Goal: Task Accomplishment & Management: Use online tool/utility

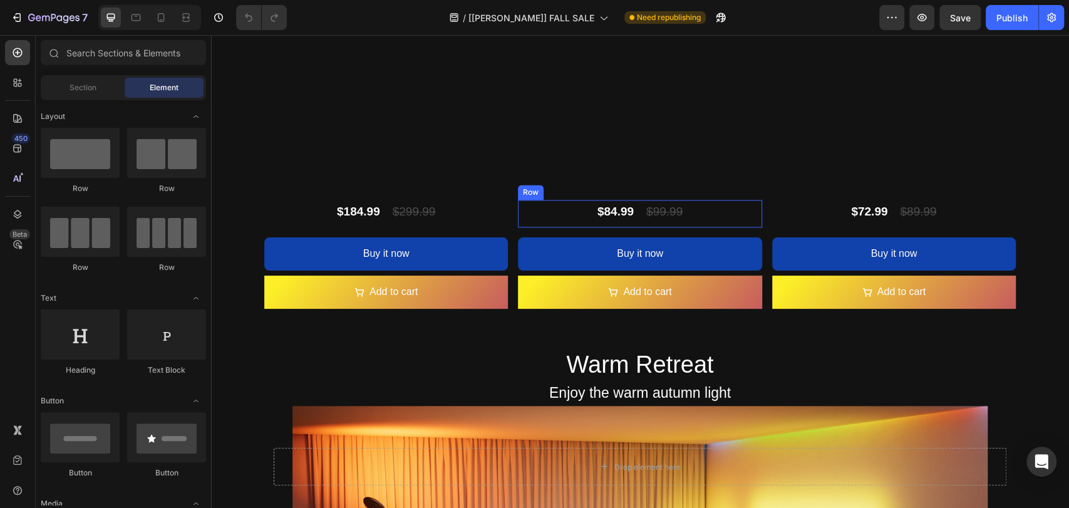
scroll to position [1148, 0]
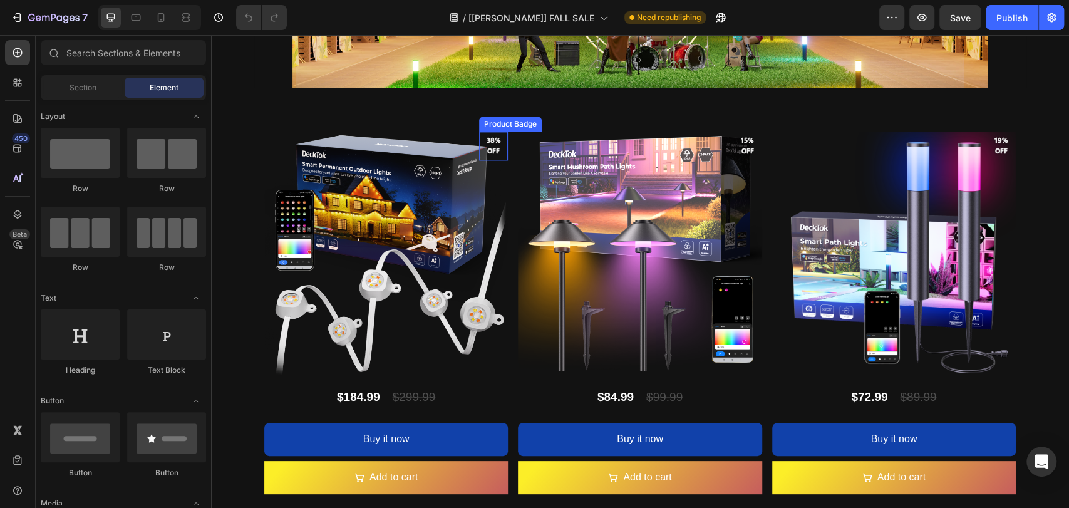
click at [488, 142] on pre "38% off" at bounding box center [493, 145] width 29 height 31
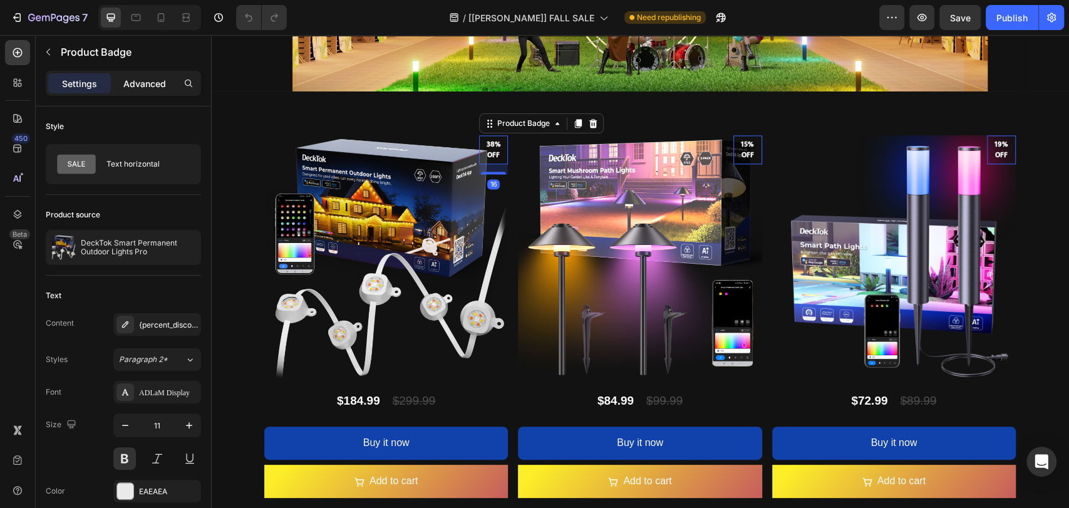
click at [145, 86] on p "Advanced" at bounding box center [144, 83] width 43 height 13
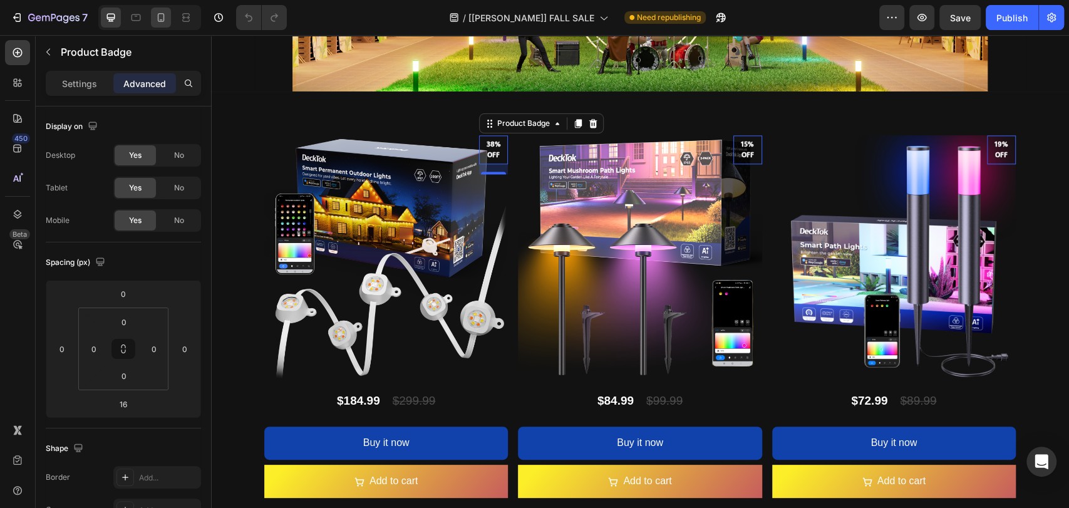
click at [155, 17] on icon at bounding box center [161, 17] width 13 height 13
type input "0"
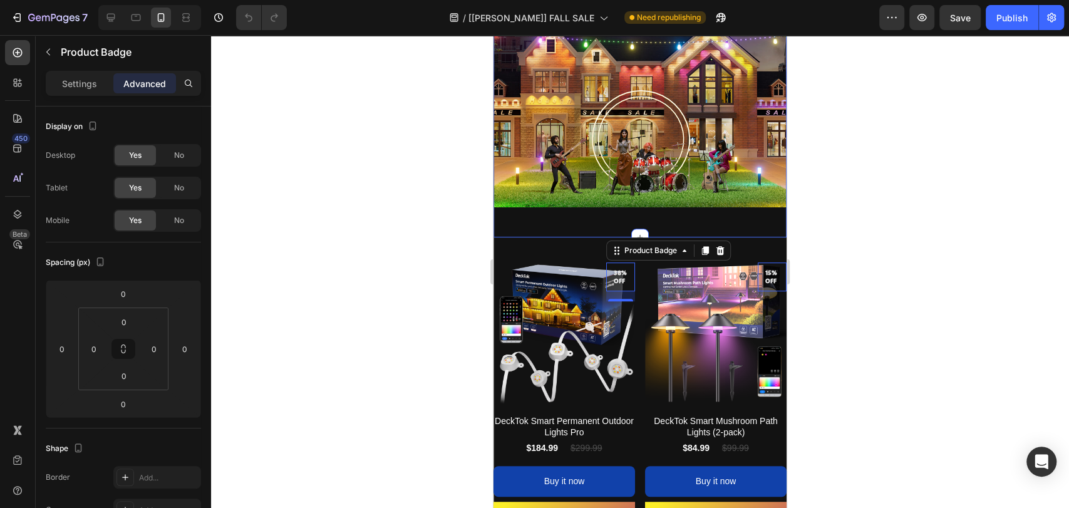
scroll to position [389, 0]
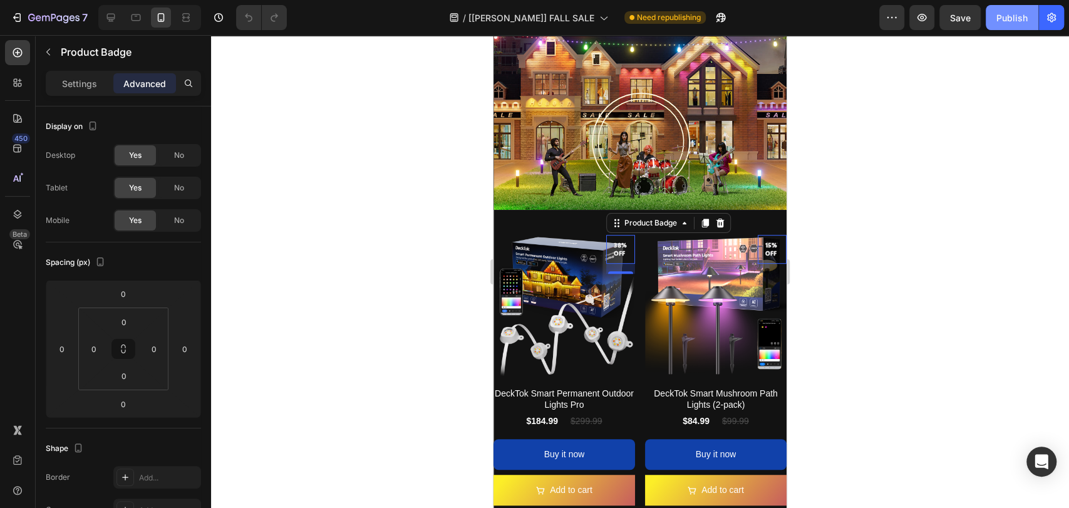
click at [1007, 15] on div "Publish" at bounding box center [1011, 17] width 31 height 13
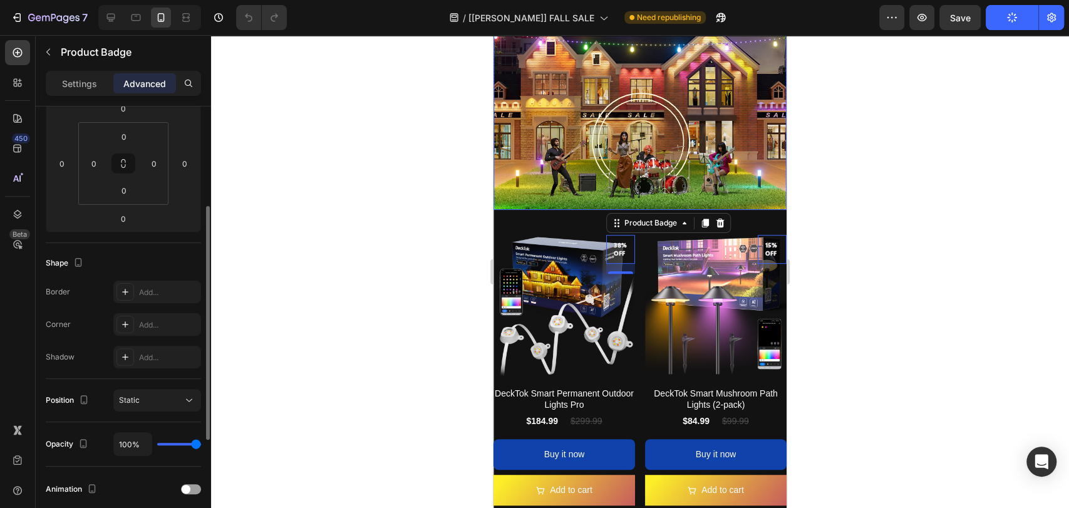
scroll to position [0, 0]
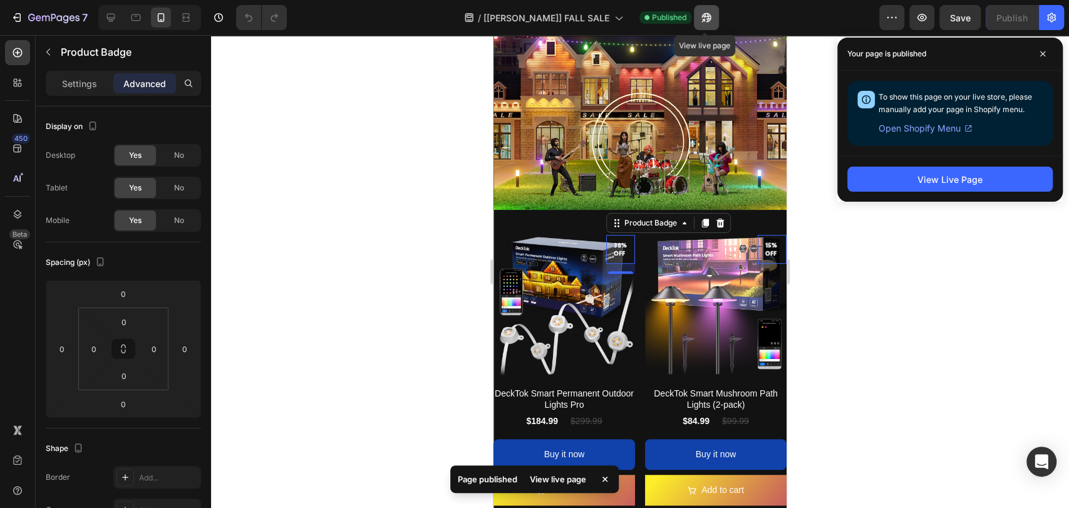
click at [703, 18] on icon "button" at bounding box center [706, 17] width 13 height 13
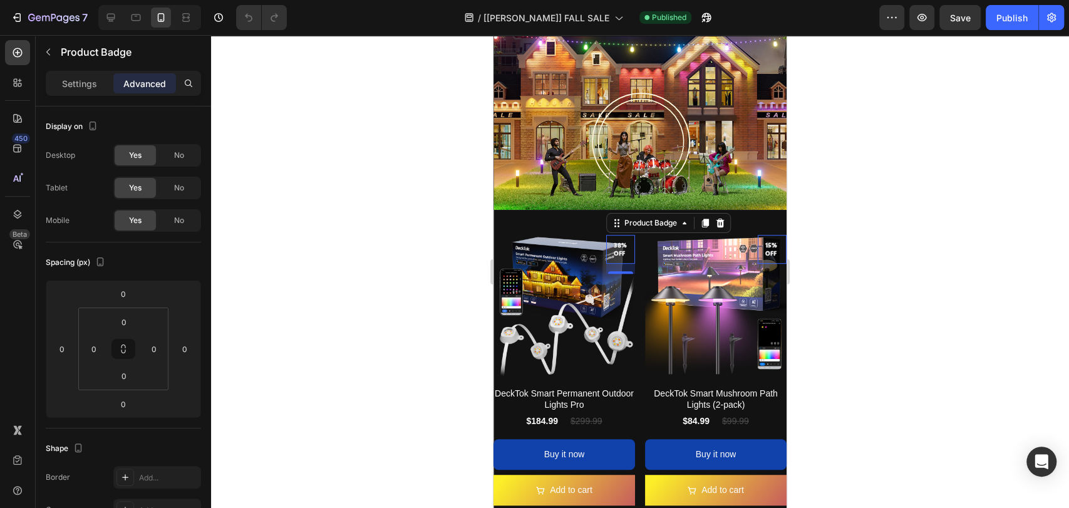
click at [95, 79] on p "Settings" at bounding box center [79, 83] width 35 height 13
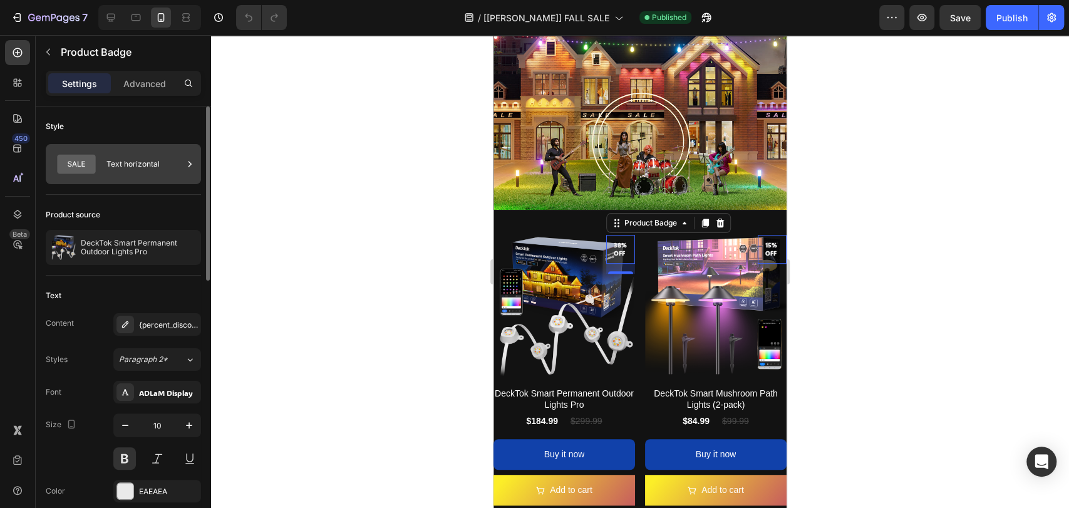
click at [186, 165] on icon at bounding box center [189, 164] width 13 height 13
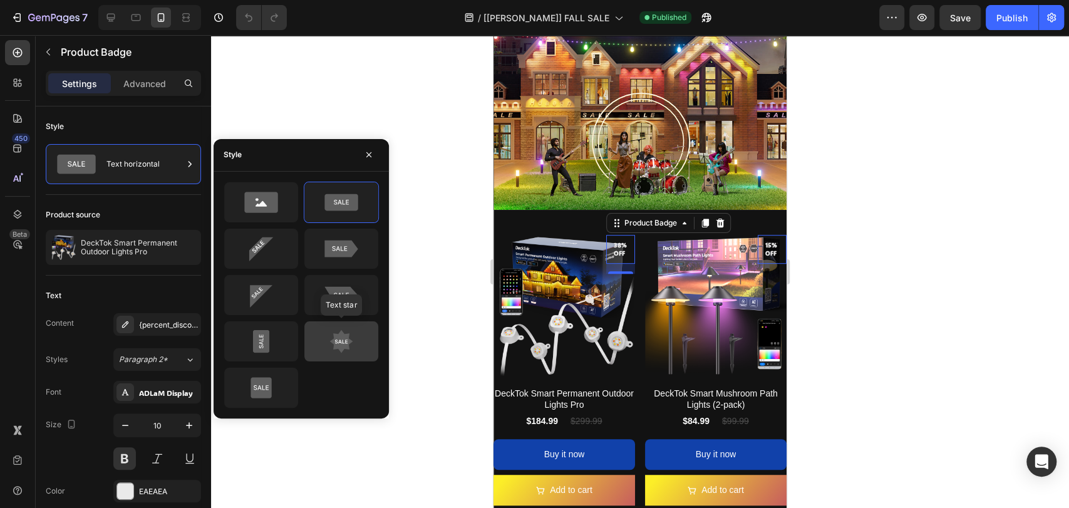
click at [345, 341] on icon at bounding box center [341, 340] width 23 height 23
click at [347, 346] on icon at bounding box center [341, 340] width 23 height 23
click at [613, 241] on pre "38% off" at bounding box center [620, 249] width 29 height 31
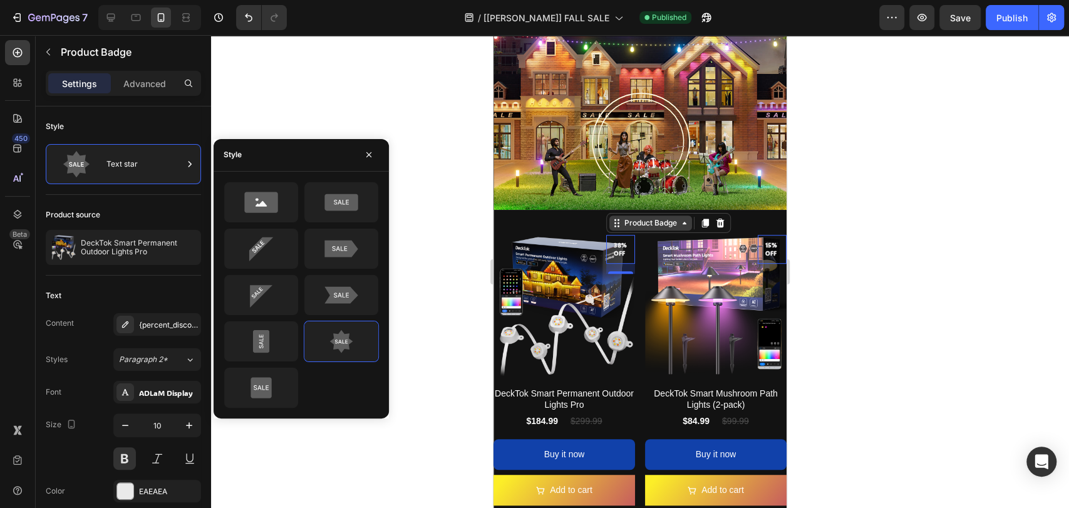
click at [627, 219] on div "Product Badge" at bounding box center [651, 222] width 58 height 11
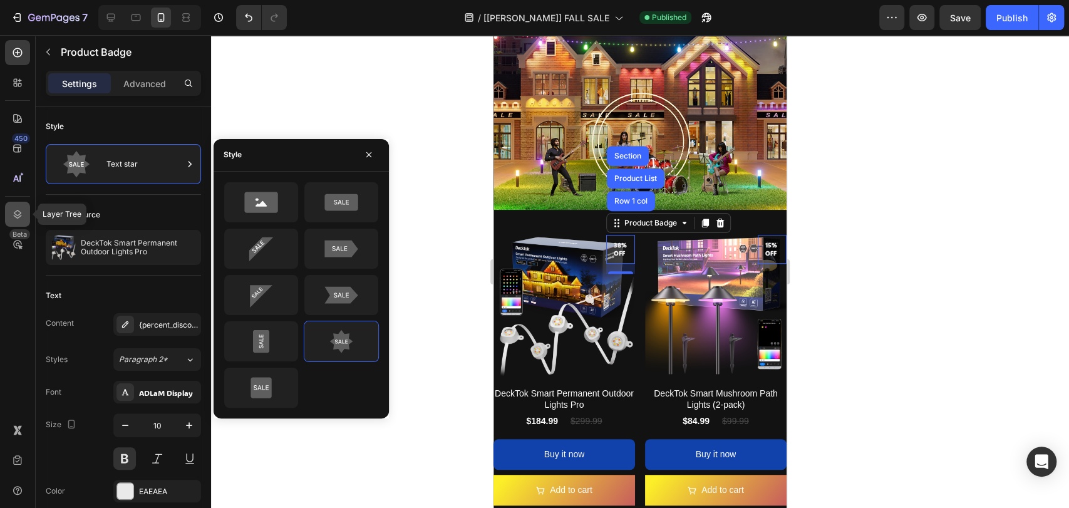
click at [14, 216] on icon at bounding box center [17, 214] width 13 height 13
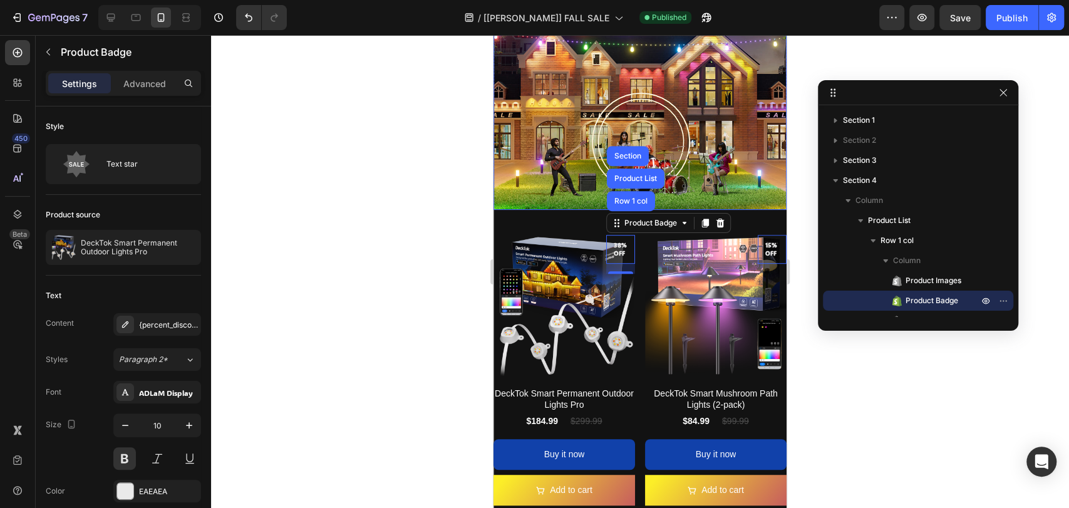
drag, startPoint x: 966, startPoint y: 50, endPoint x: 920, endPoint y: 91, distance: 62.1
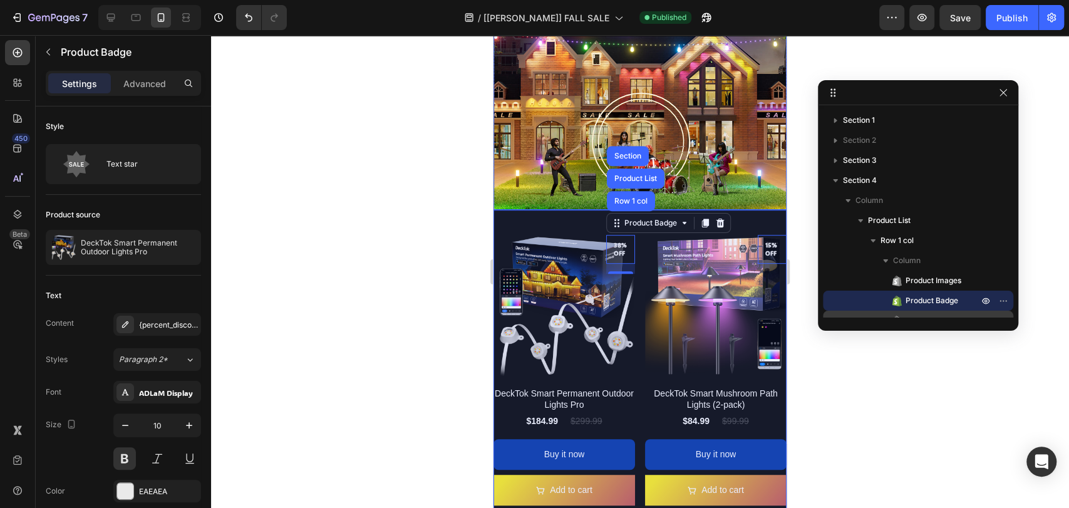
scroll to position [93, 0]
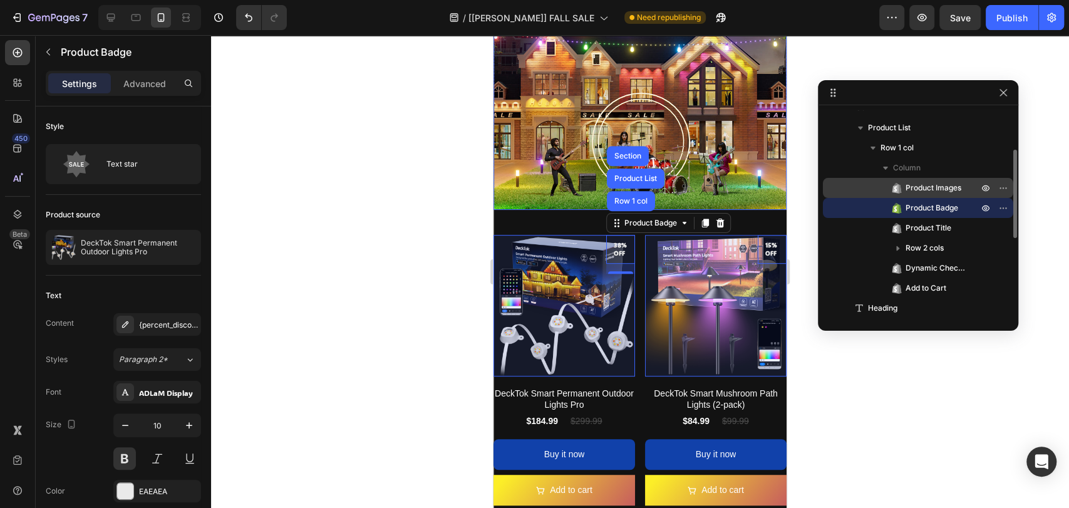
click at [913, 186] on span "Product Images" at bounding box center [933, 188] width 56 height 13
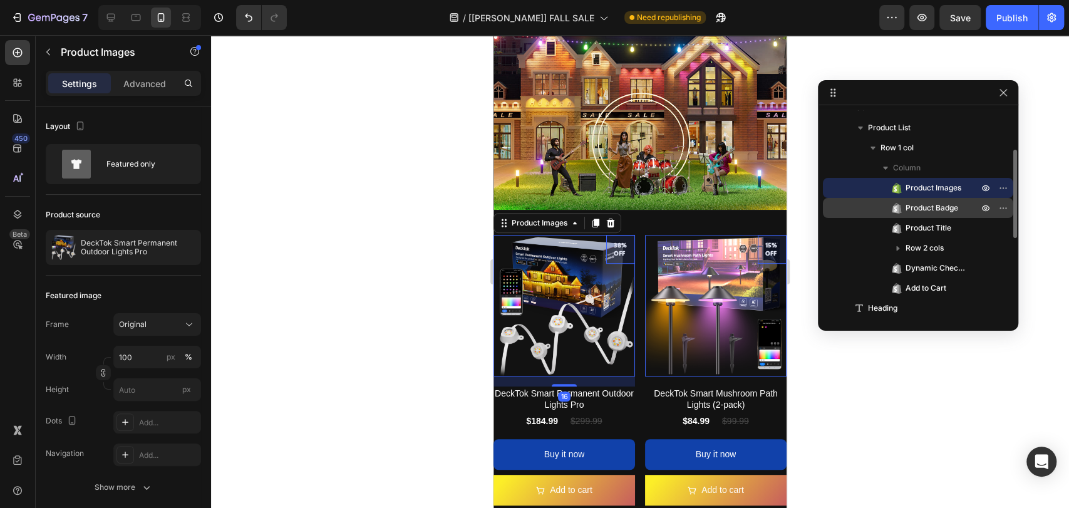
click at [910, 212] on span "Product Badge" at bounding box center [931, 208] width 53 height 13
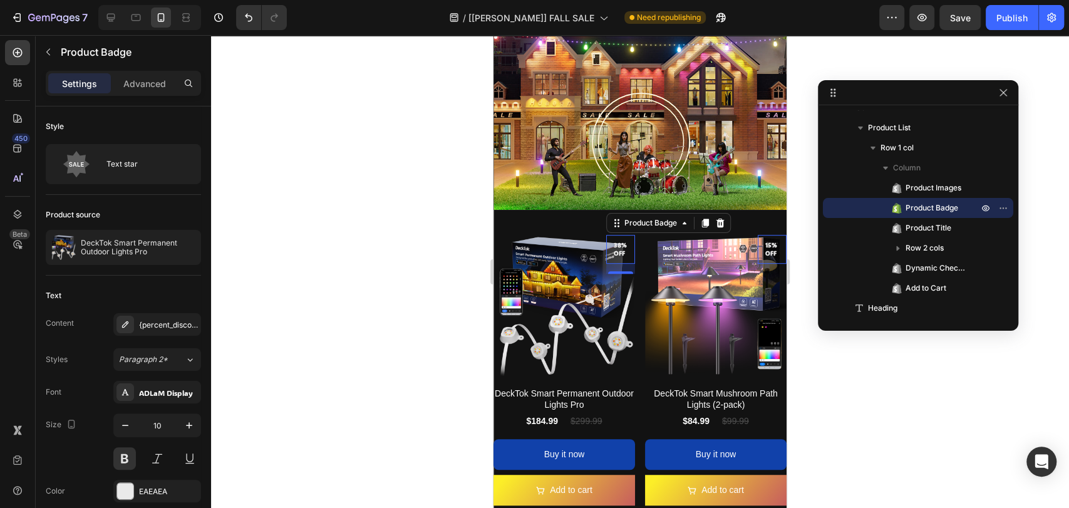
click at [614, 242] on pre "38% off" at bounding box center [620, 249] width 29 height 31
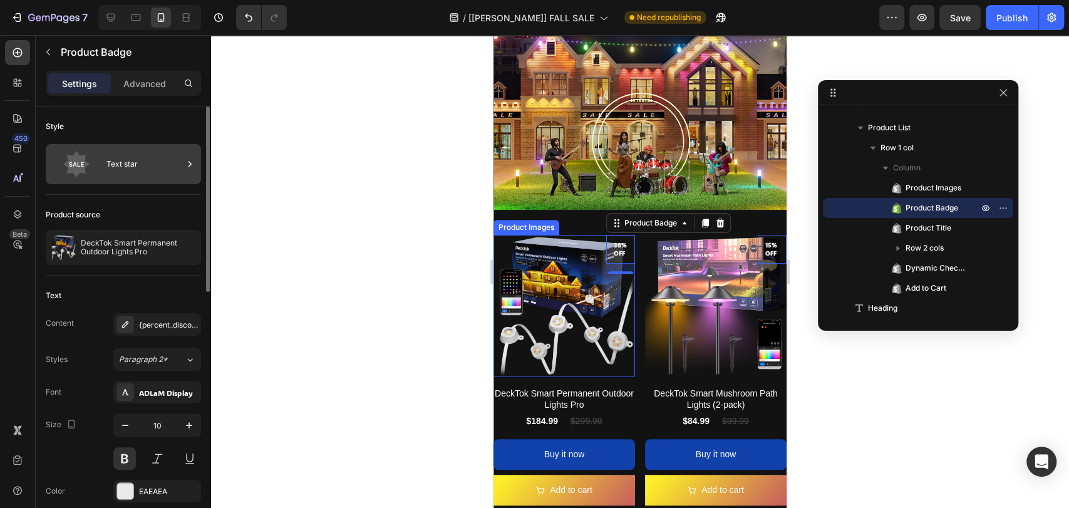
click at [161, 163] on div "Text star" at bounding box center [144, 164] width 76 height 29
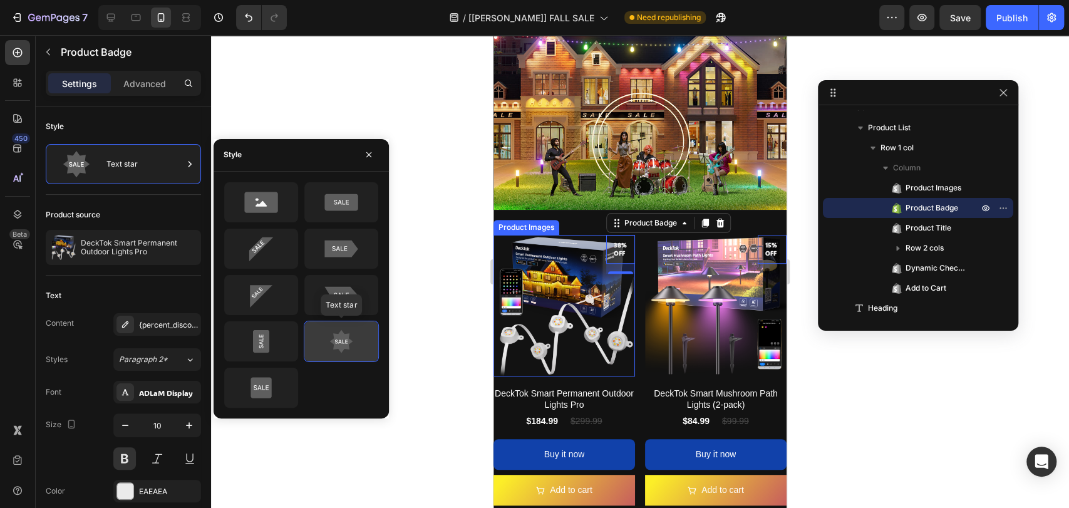
click at [340, 343] on icon at bounding box center [341, 340] width 23 height 23
click at [439, 272] on div at bounding box center [640, 271] width 858 height 473
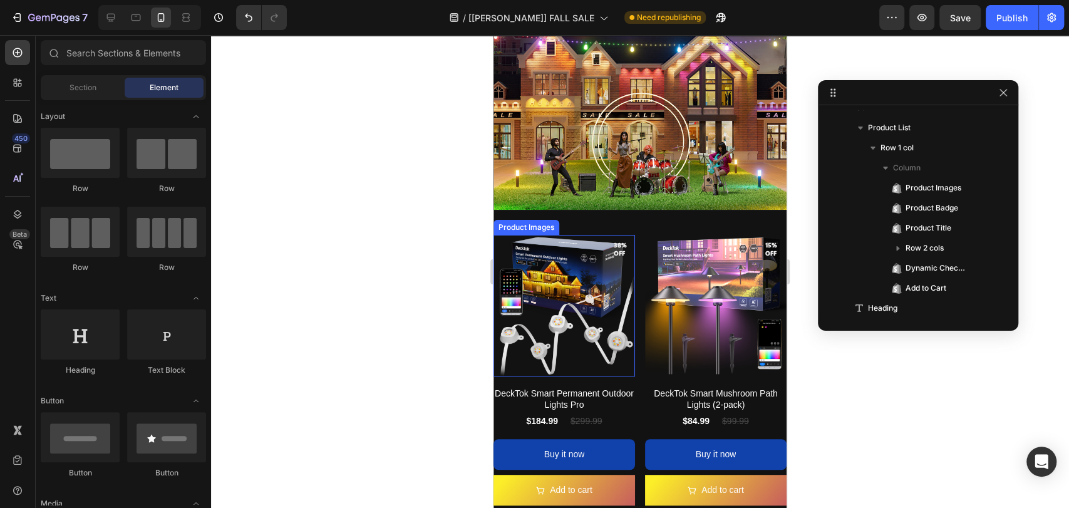
click at [618, 245] on pre "38% off" at bounding box center [620, 249] width 29 height 31
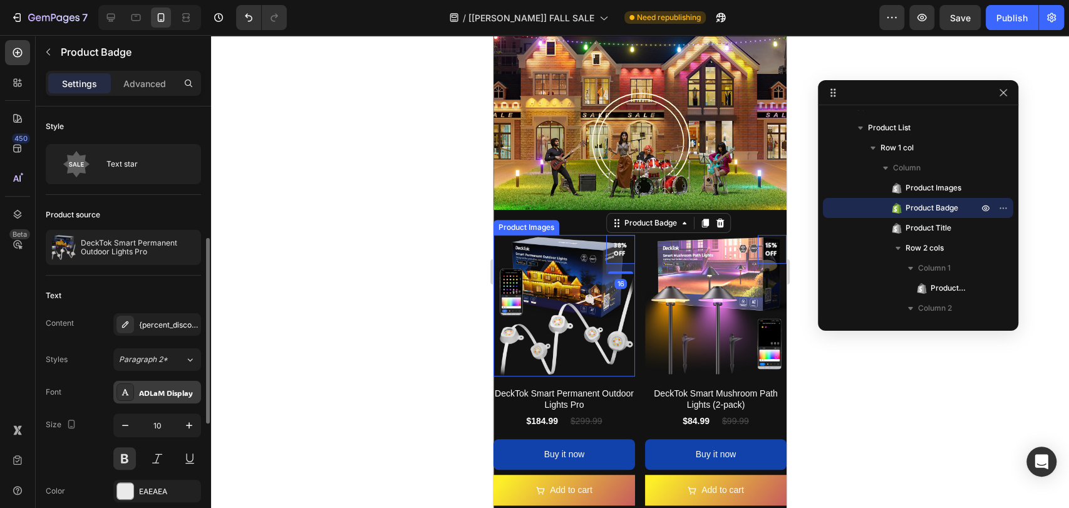
scroll to position [185, 0]
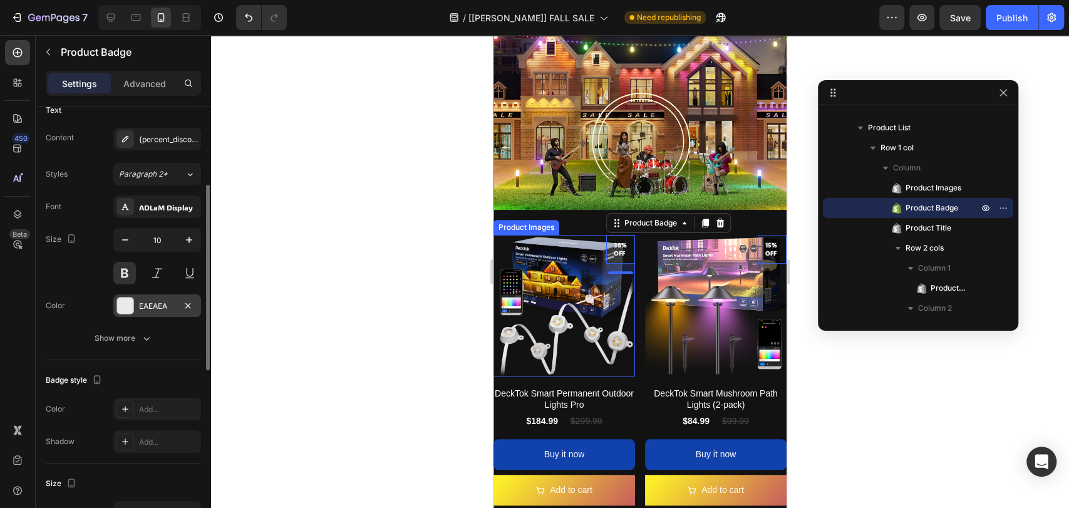
click at [134, 303] on div "EAEAEA" at bounding box center [157, 305] width 88 height 23
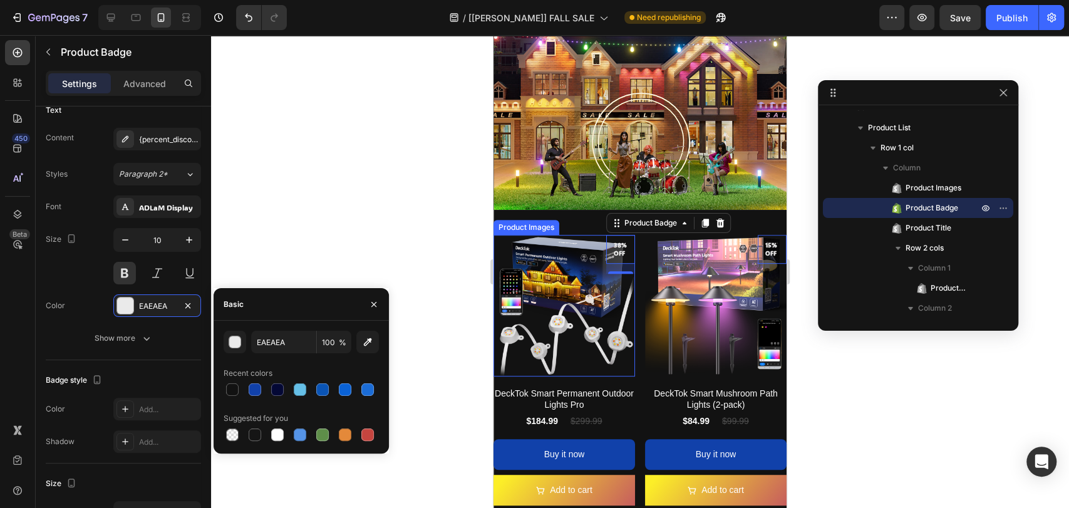
click at [349, 258] on div at bounding box center [640, 271] width 858 height 473
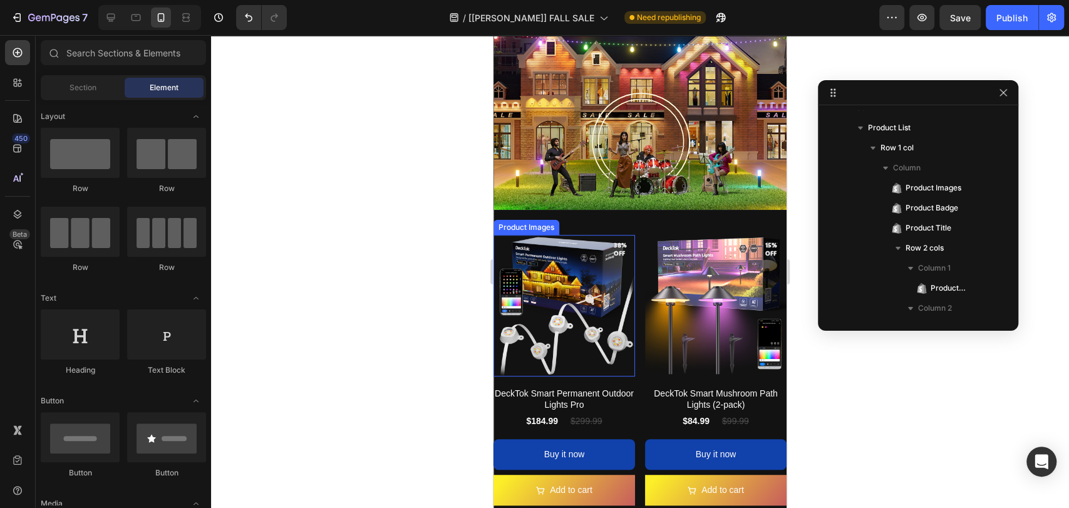
scroll to position [93, 0]
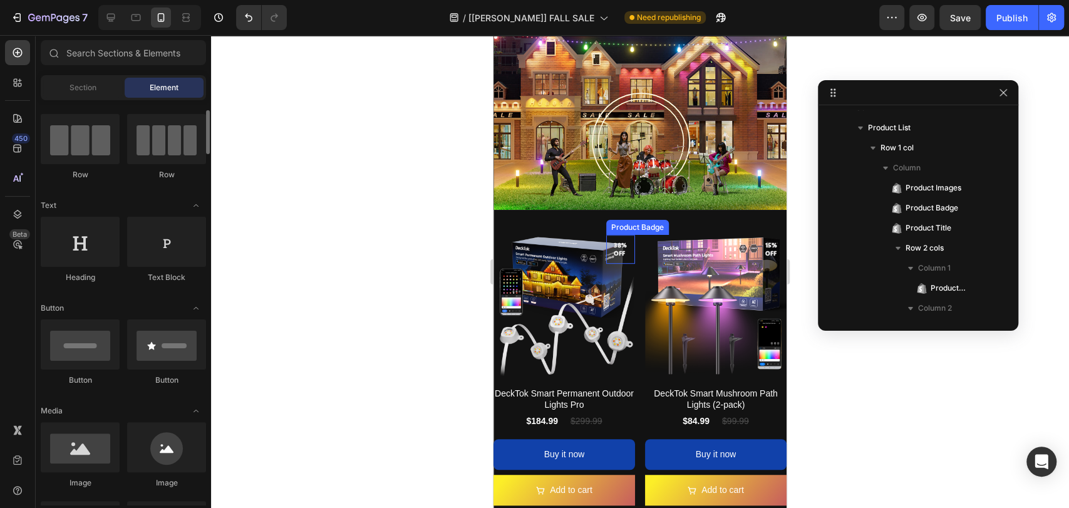
click at [616, 237] on pre "38% off" at bounding box center [620, 249] width 29 height 31
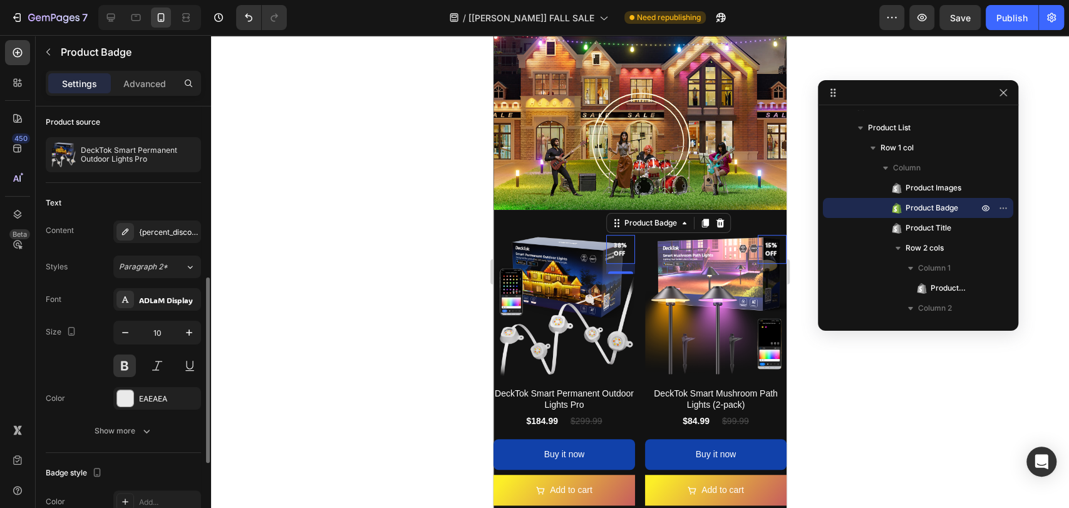
scroll to position [185, 0]
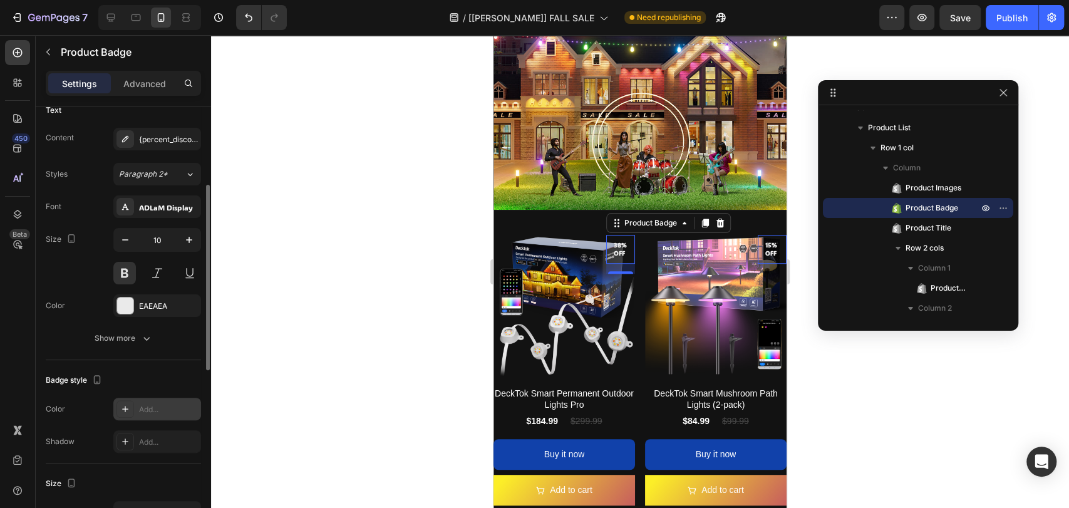
click at [148, 408] on div "Add..." at bounding box center [168, 409] width 59 height 11
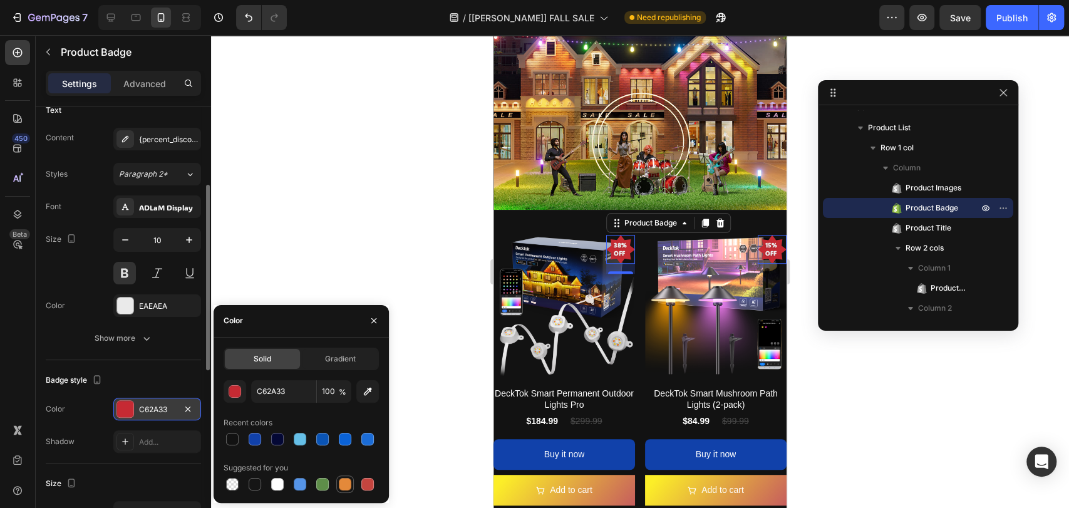
click at [346, 480] on div at bounding box center [345, 484] width 13 height 13
click at [237, 393] on div "button" at bounding box center [235, 392] width 13 height 13
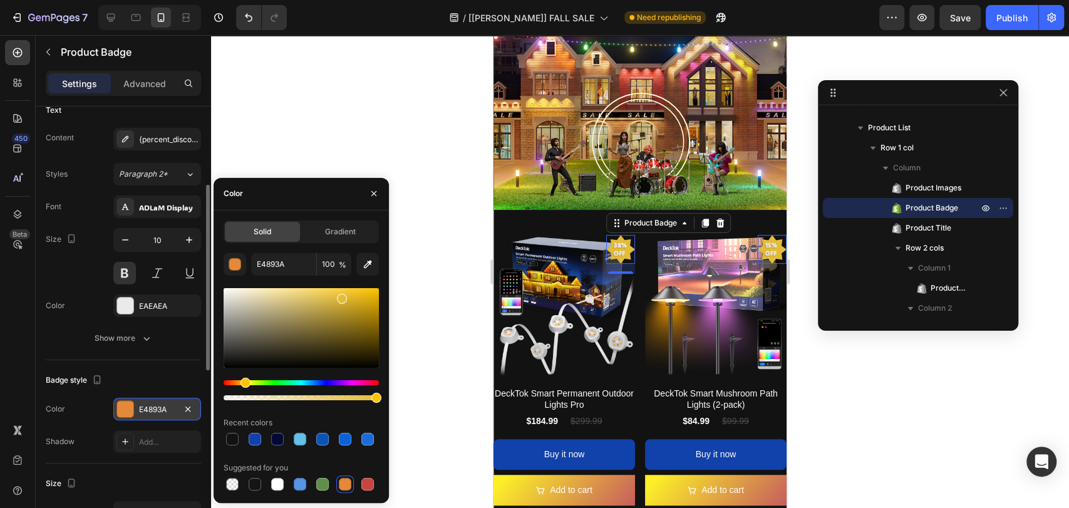
click at [244, 381] on div "Hue" at bounding box center [245, 383] width 10 height 10
click at [341, 299] on div at bounding box center [342, 299] width 10 height 10
type input "DBB436"
drag, startPoint x: 430, startPoint y: 214, endPoint x: 424, endPoint y: 224, distance: 11.3
click at [431, 214] on div at bounding box center [640, 271] width 858 height 473
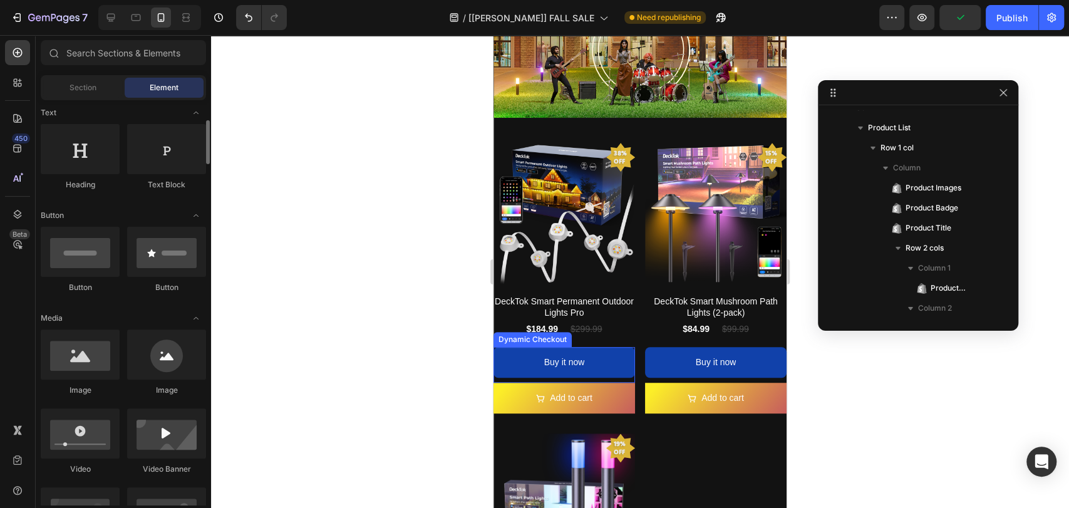
scroll to position [0, 0]
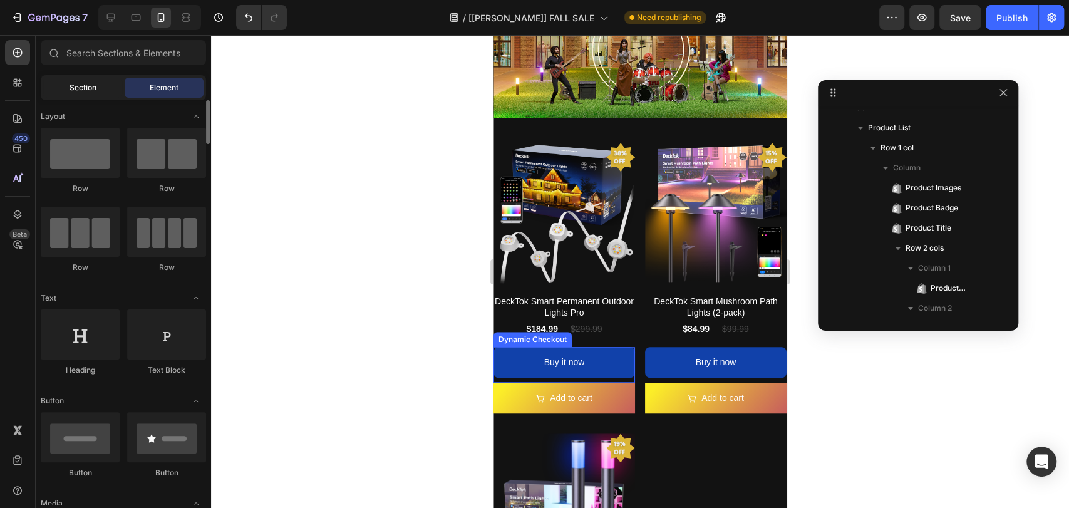
click at [94, 96] on div "Section" at bounding box center [82, 88] width 79 height 20
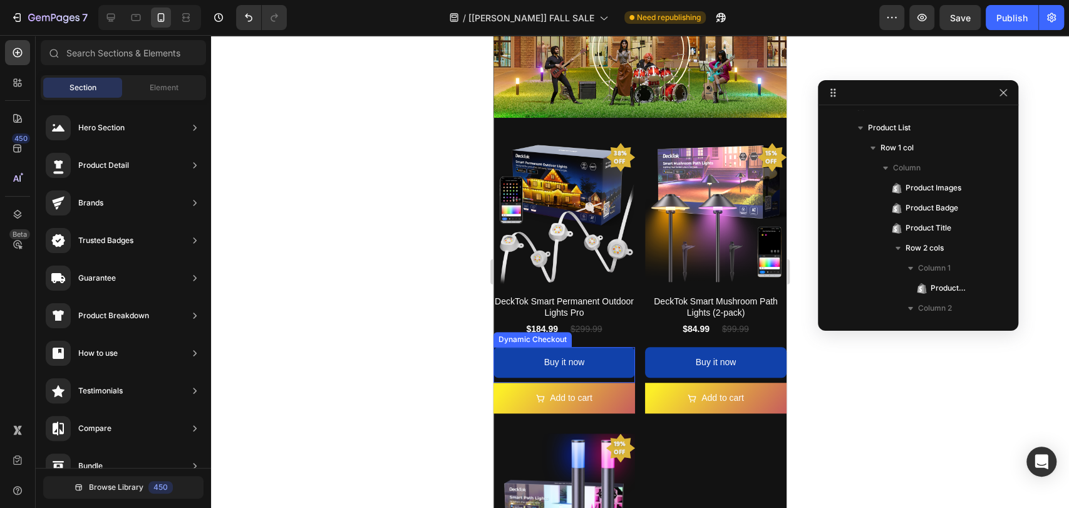
click at [410, 135] on div at bounding box center [640, 271] width 858 height 473
click at [611, 150] on pre "38% off" at bounding box center [620, 157] width 29 height 31
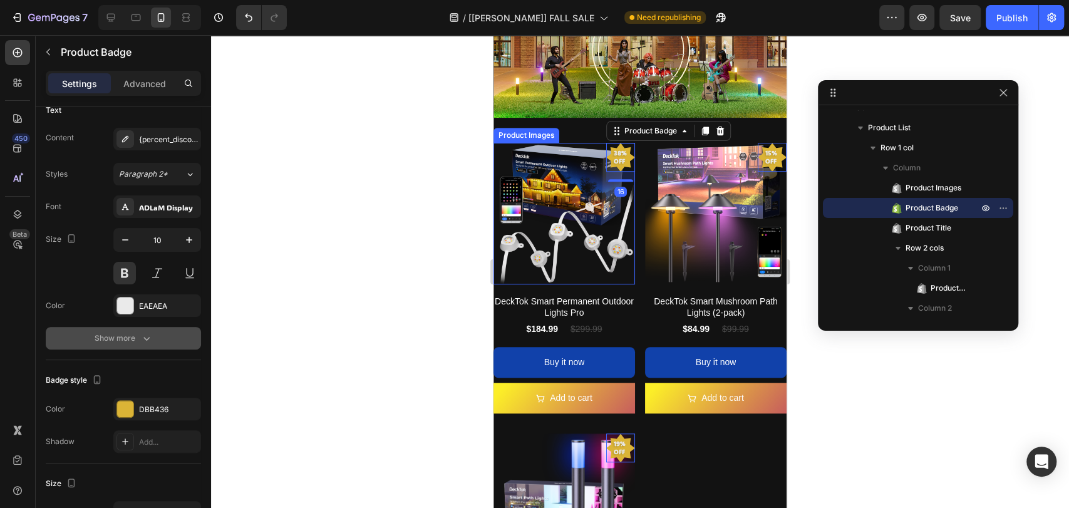
scroll to position [279, 0]
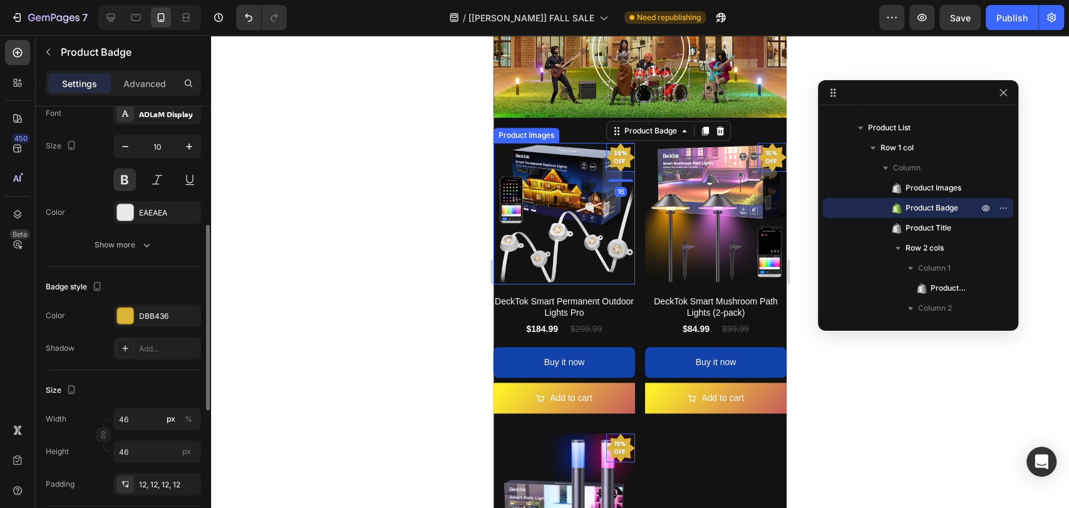
click at [111, 313] on div "Color DBB436" at bounding box center [123, 315] width 155 height 23
click at [135, 312] on div "DBB436" at bounding box center [157, 315] width 88 height 23
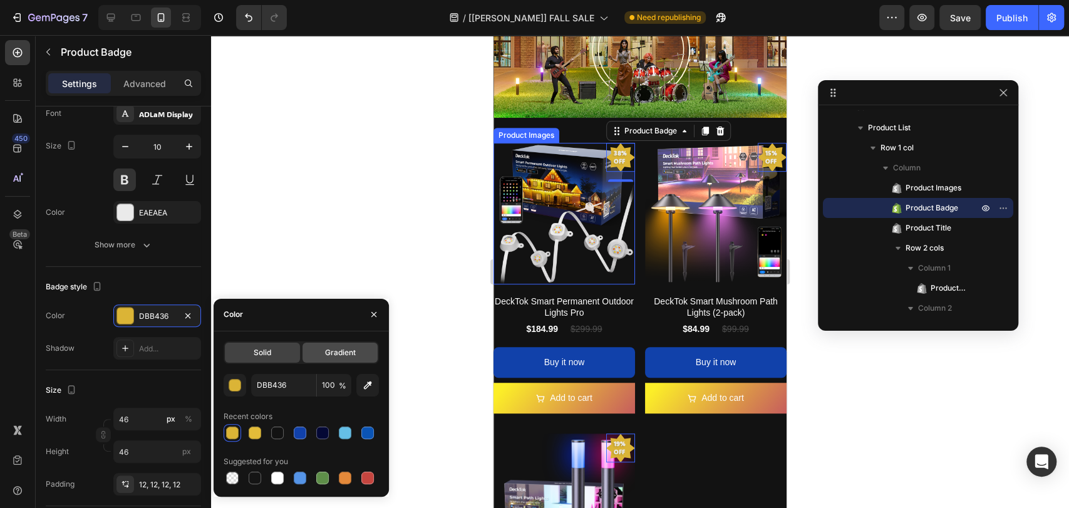
click at [325, 353] on span "Gradient" at bounding box center [340, 352] width 31 height 11
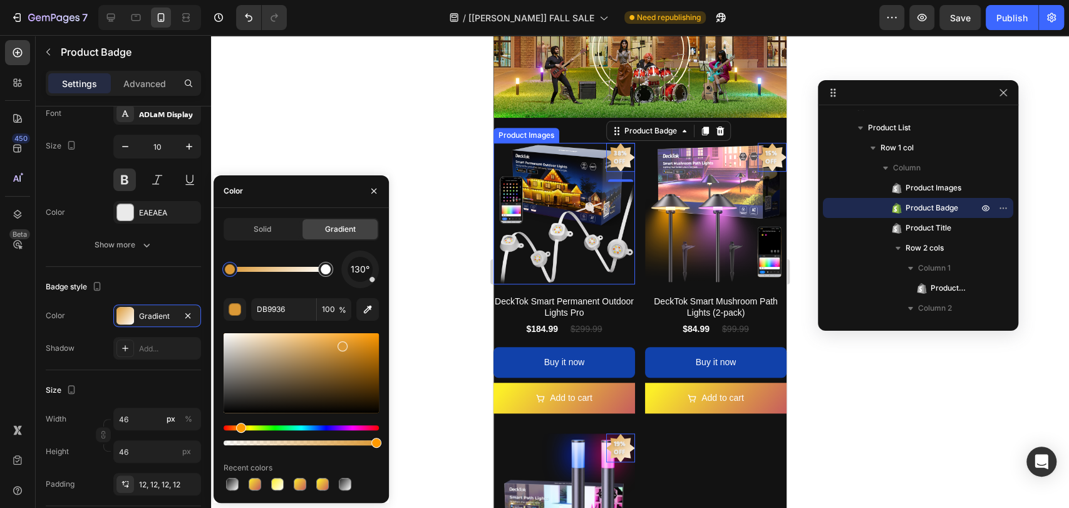
drag, startPoint x: 242, startPoint y: 425, endPoint x: 254, endPoint y: 425, distance: 11.9
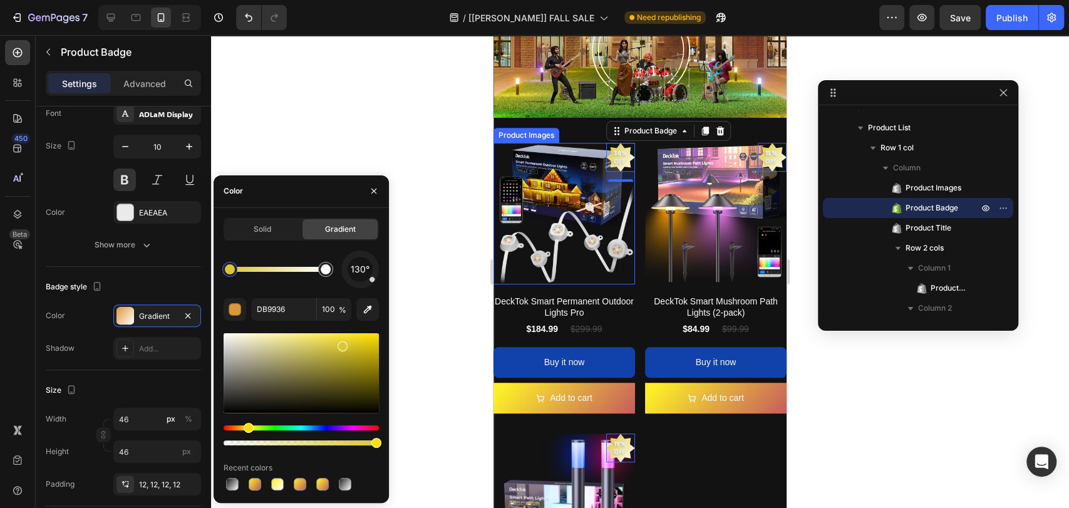
click at [247, 426] on div "Hue" at bounding box center [249, 428] width 10 height 10
click at [326, 271] on div at bounding box center [326, 269] width 10 height 10
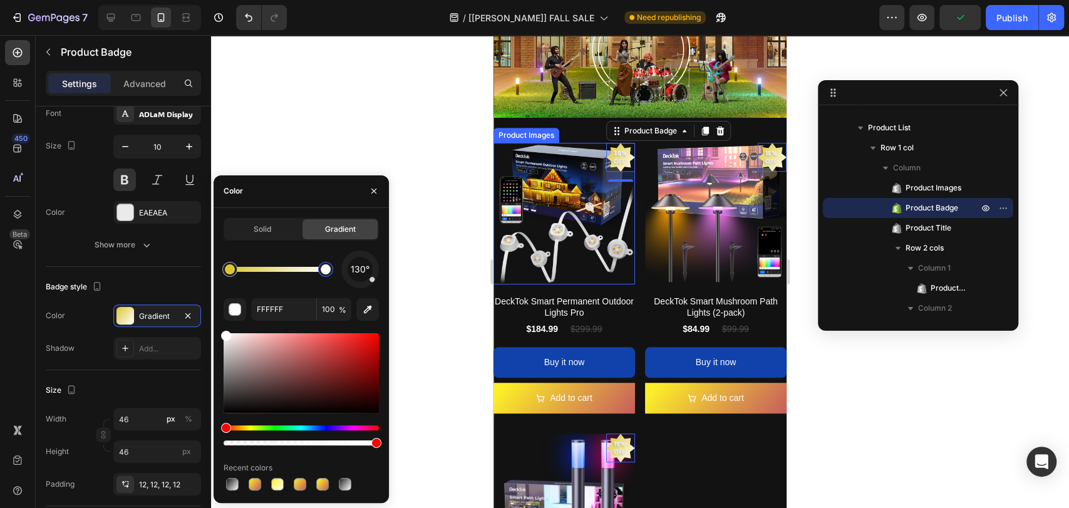
click at [247, 428] on div "Hue" at bounding box center [301, 427] width 155 height 5
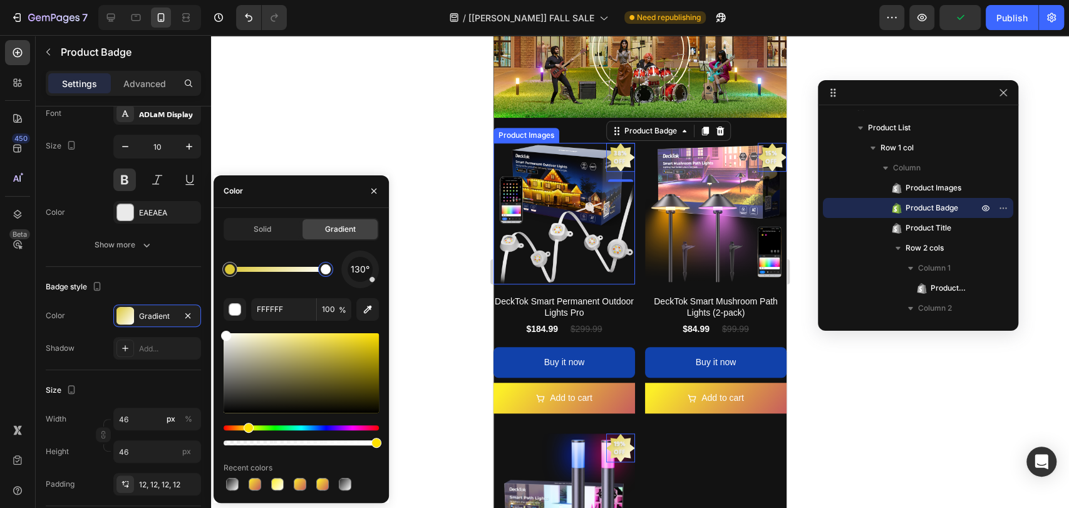
click at [345, 345] on div at bounding box center [301, 373] width 155 height 80
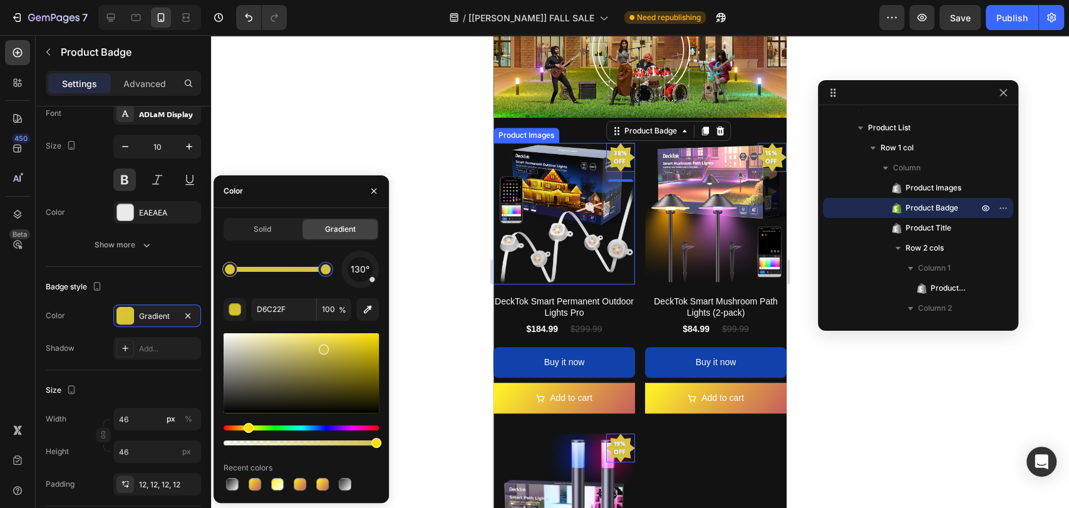
click at [322, 347] on div at bounding box center [301, 373] width 155 height 80
type input "D1C14D"
click at [440, 281] on div at bounding box center [640, 271] width 858 height 473
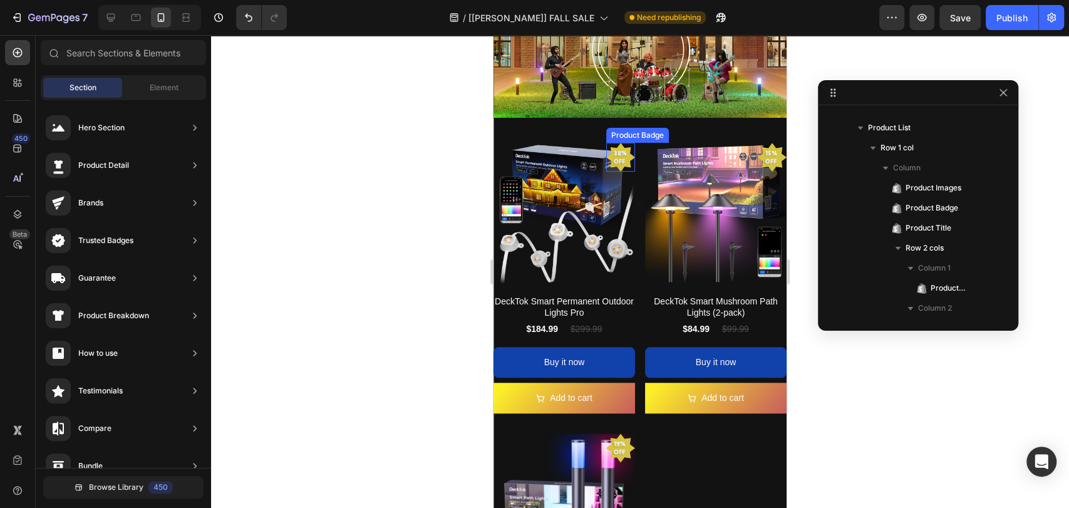
drag, startPoint x: 624, startPoint y: 154, endPoint x: 611, endPoint y: 157, distance: 14.1
click at [624, 153] on pre "38% off" at bounding box center [620, 157] width 29 height 31
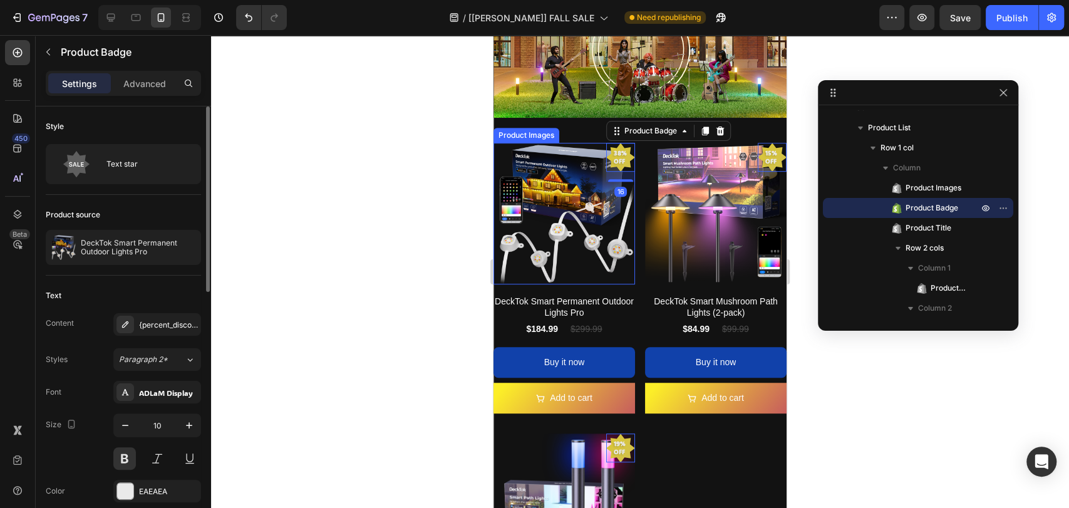
scroll to position [185, 0]
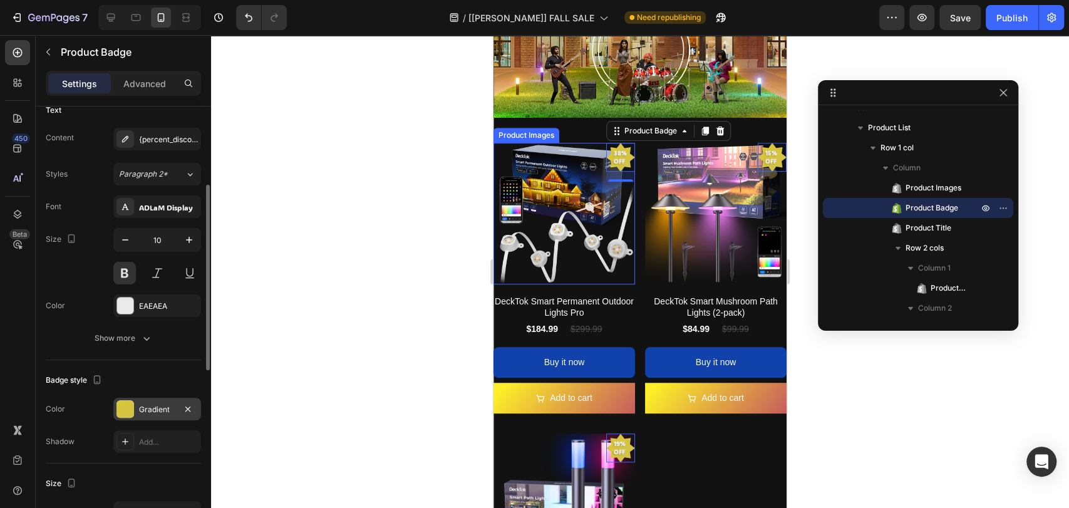
click at [152, 410] on div "Gradient" at bounding box center [157, 409] width 36 height 11
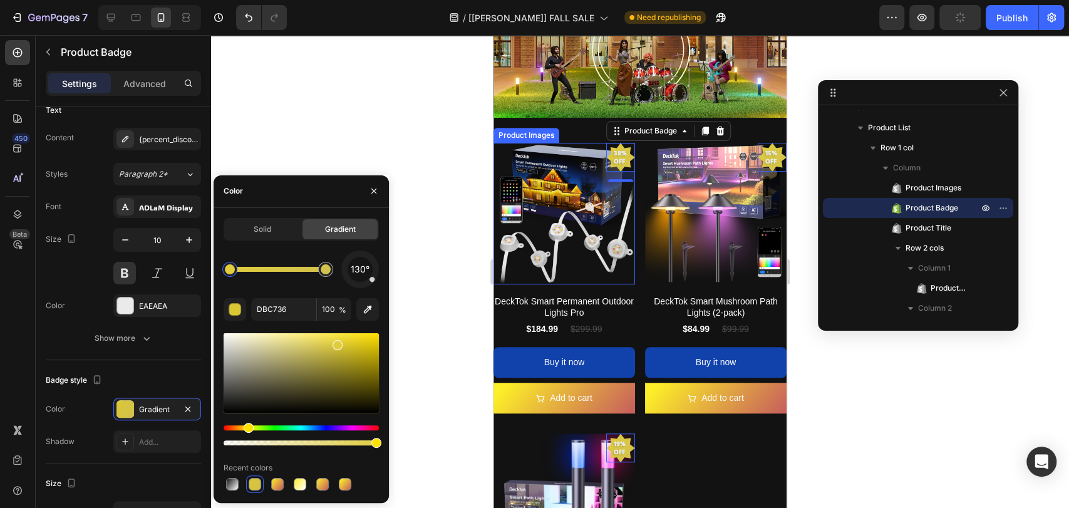
click at [336, 342] on div at bounding box center [301, 373] width 155 height 80
click at [339, 343] on div at bounding box center [338, 345] width 10 height 10
click at [338, 341] on div at bounding box center [341, 346] width 10 height 10
drag, startPoint x: 247, startPoint y: 428, endPoint x: 232, endPoint y: 431, distance: 14.7
click at [327, 274] on div at bounding box center [325, 269] width 15 height 15
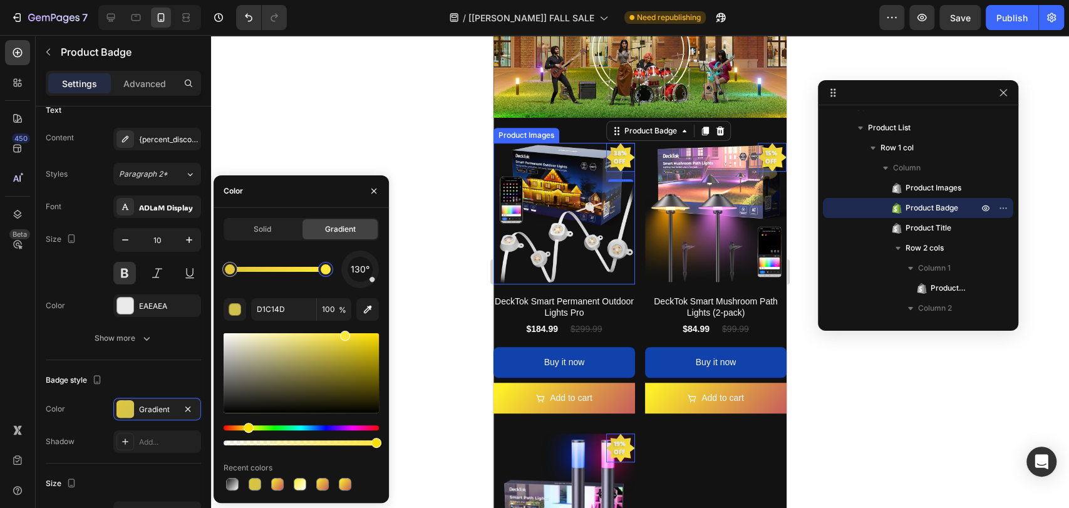
drag, startPoint x: 322, startPoint y: 347, endPoint x: 344, endPoint y: 333, distance: 25.7
click at [344, 333] on div at bounding box center [345, 336] width 10 height 10
drag, startPoint x: 341, startPoint y: 338, endPoint x: 318, endPoint y: 344, distance: 24.2
click at [318, 344] on div at bounding box center [319, 348] width 10 height 10
type input "D8C956"
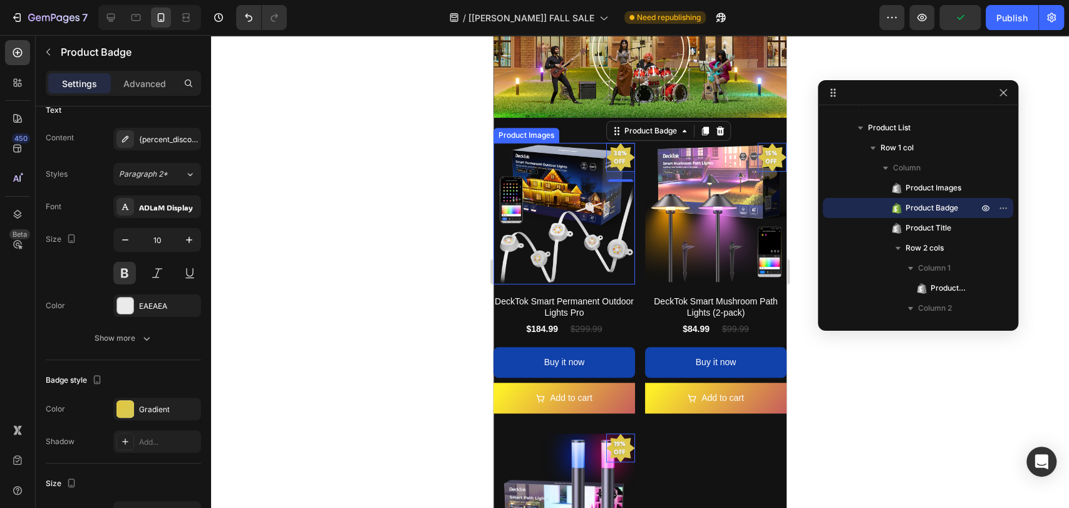
click at [418, 318] on div at bounding box center [640, 271] width 858 height 473
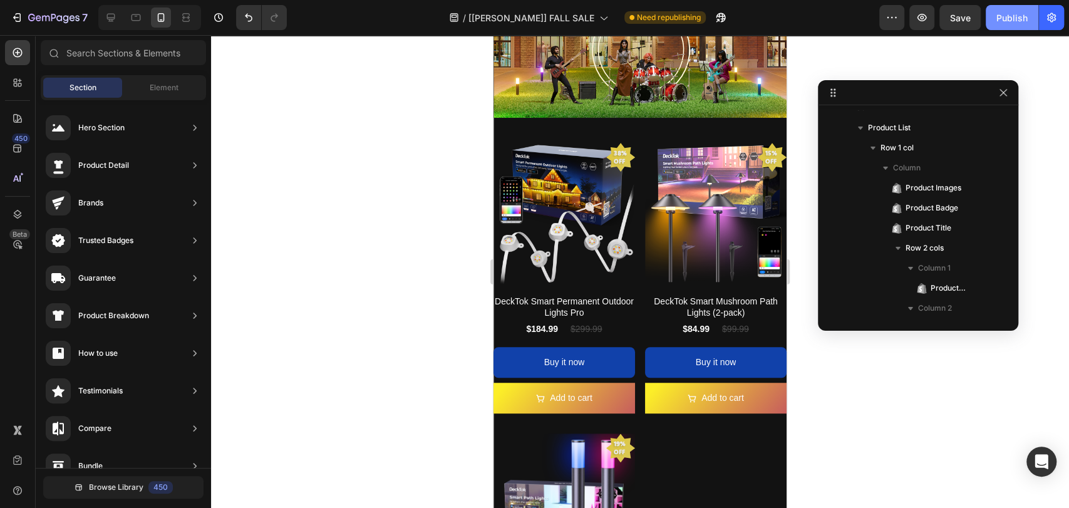
click at [1003, 11] on div "Publish" at bounding box center [1011, 17] width 31 height 13
click at [700, 17] on icon "button" at bounding box center [706, 17] width 13 height 13
click at [170, 89] on span "Element" at bounding box center [164, 87] width 29 height 11
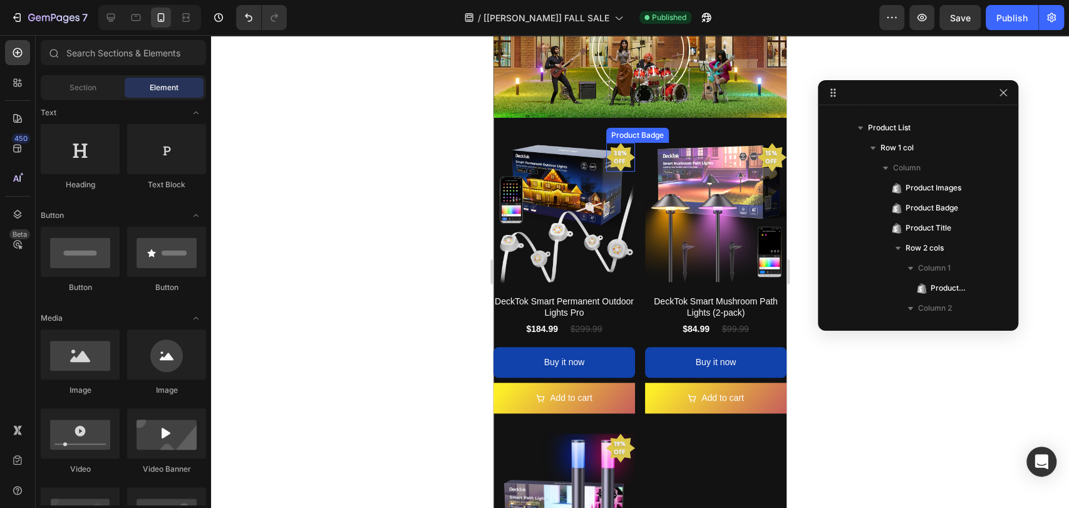
click at [612, 149] on pre "38% off" at bounding box center [620, 157] width 29 height 31
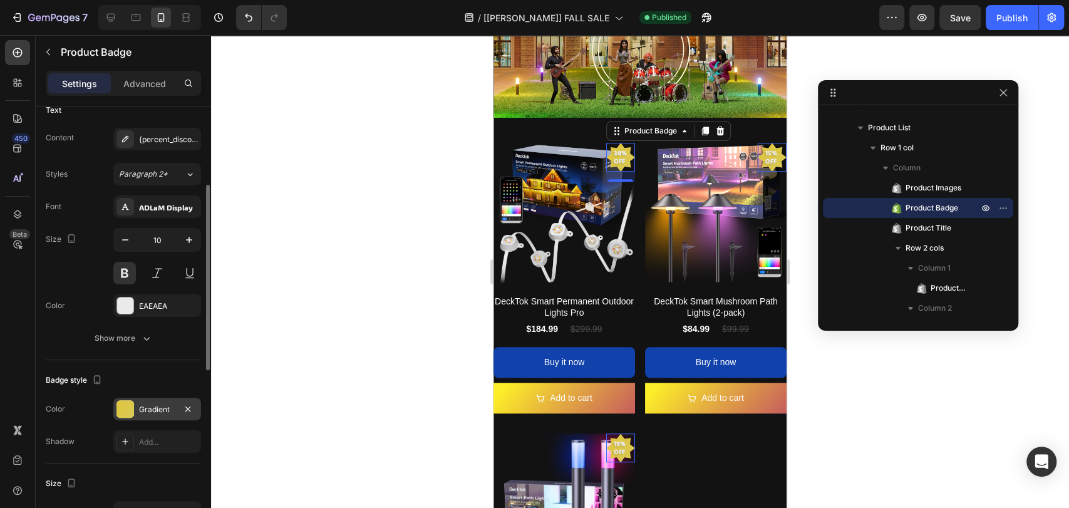
click at [120, 407] on div at bounding box center [125, 409] width 18 height 18
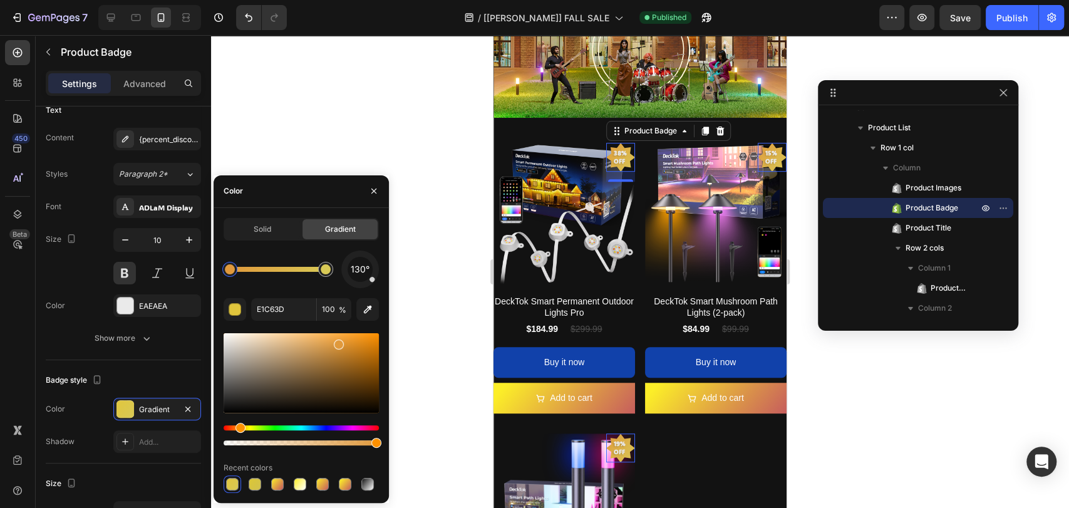
click at [239, 427] on div "Hue" at bounding box center [240, 428] width 10 height 10
drag, startPoint x: 349, startPoint y: 343, endPoint x: 366, endPoint y: 330, distance: 20.5
click at [366, 331] on div at bounding box center [367, 336] width 10 height 10
type input "FF9A16"
drag, startPoint x: 368, startPoint y: 337, endPoint x: 379, endPoint y: 328, distance: 13.8
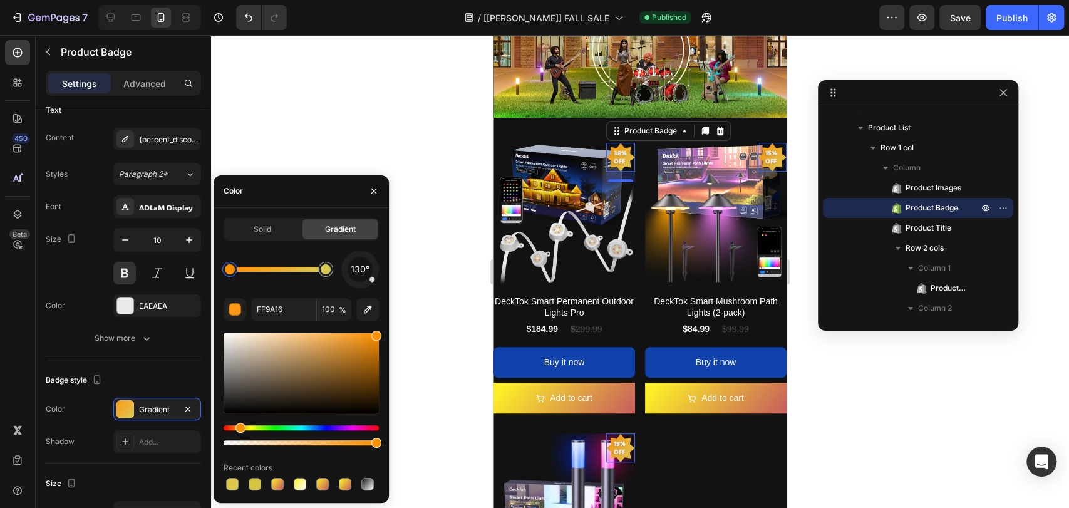
click at [379, 328] on div "Solid Gradient 130° FF9A16 100 % Recent colors" at bounding box center [301, 355] width 175 height 275
click at [436, 229] on div at bounding box center [640, 271] width 858 height 473
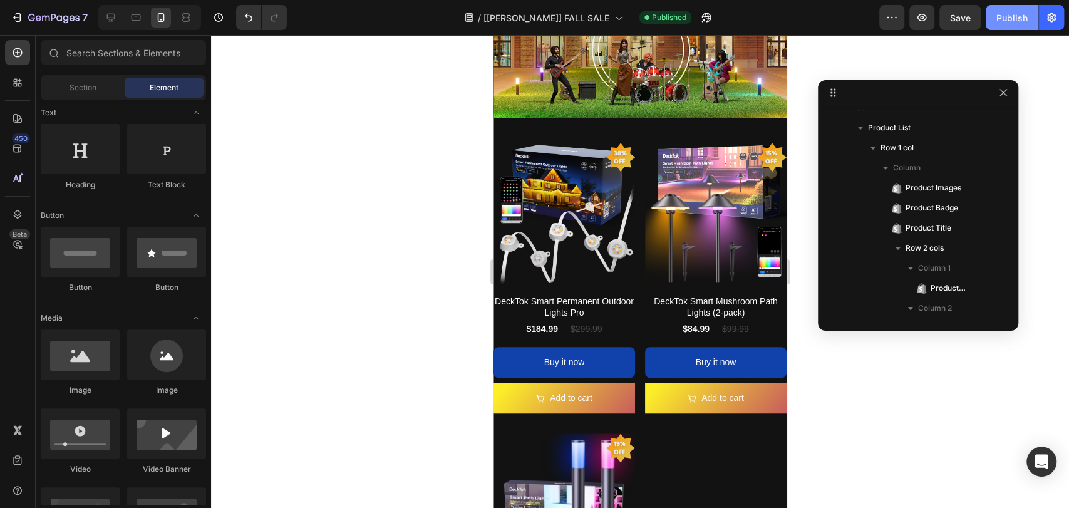
click at [998, 11] on div "Publish" at bounding box center [1011, 17] width 31 height 13
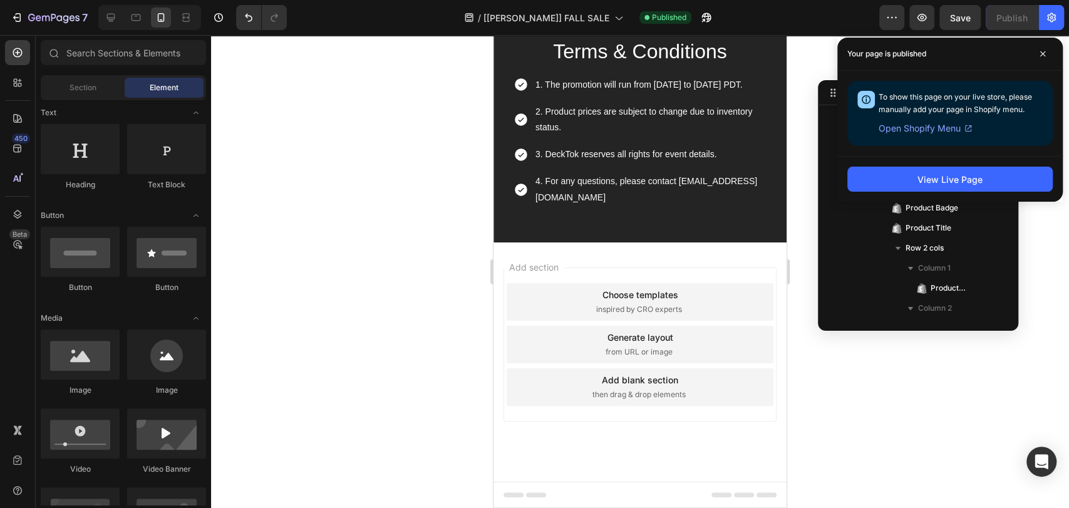
scroll to position [2939, 0]
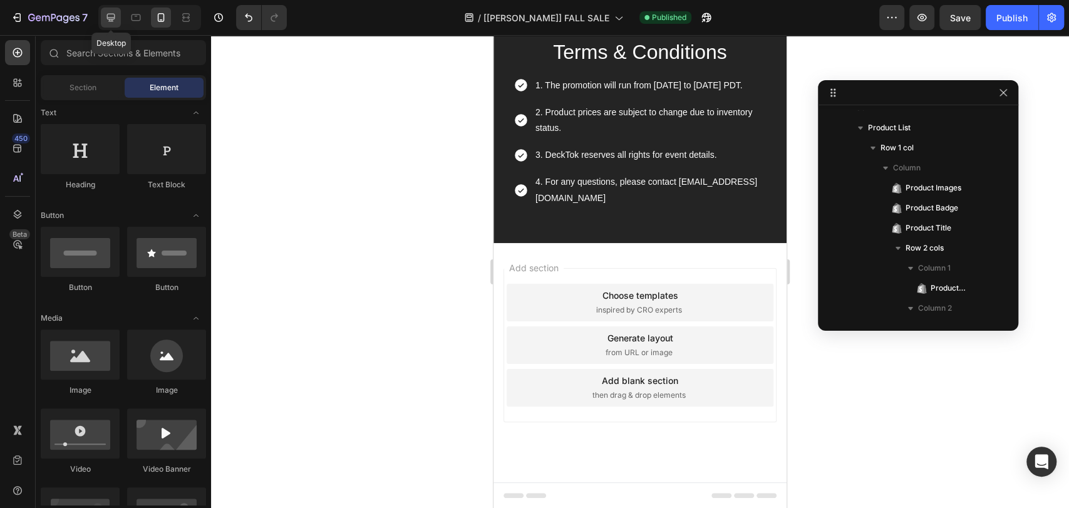
click at [111, 16] on icon at bounding box center [111, 17] width 13 height 13
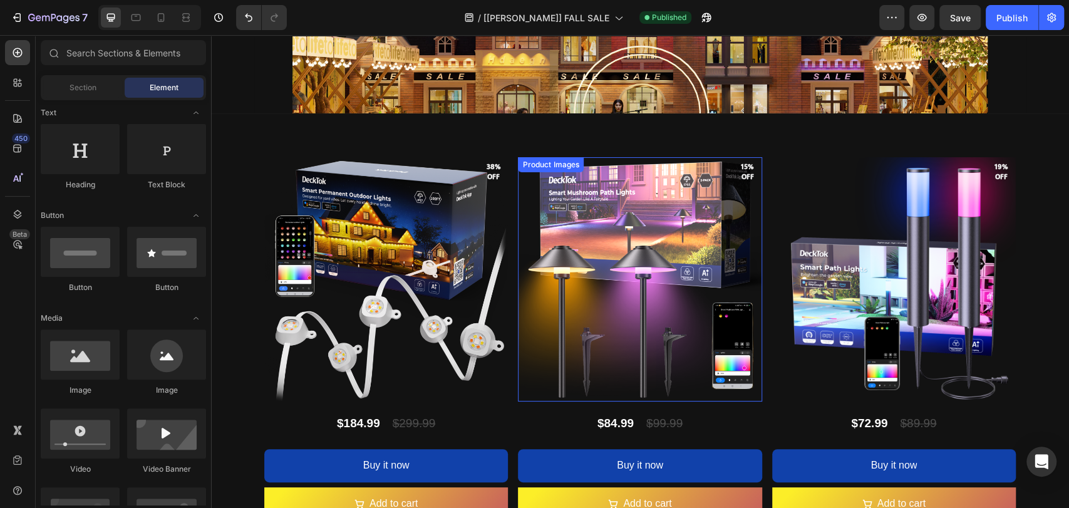
scroll to position [962, 0]
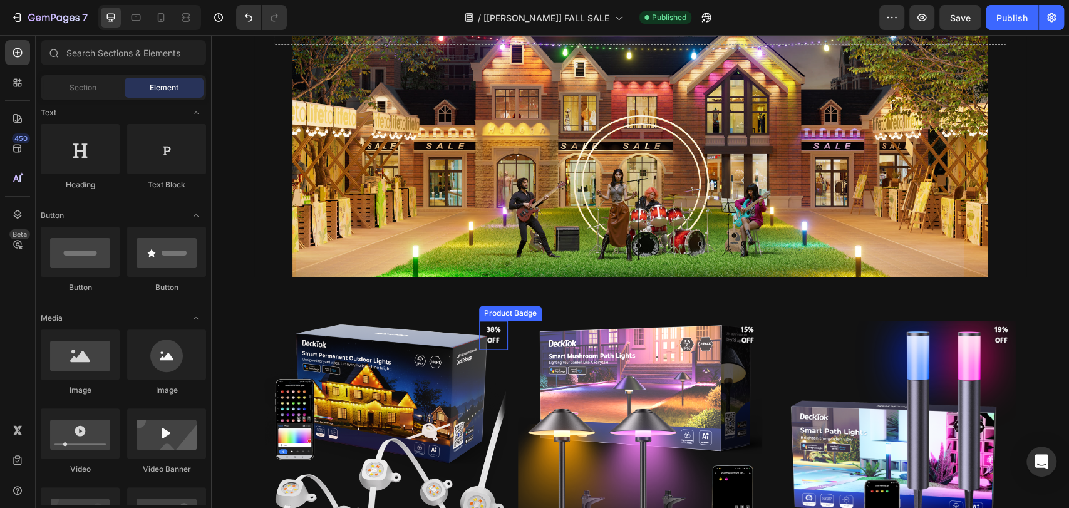
click at [479, 333] on pre "38% off" at bounding box center [493, 335] width 29 height 36
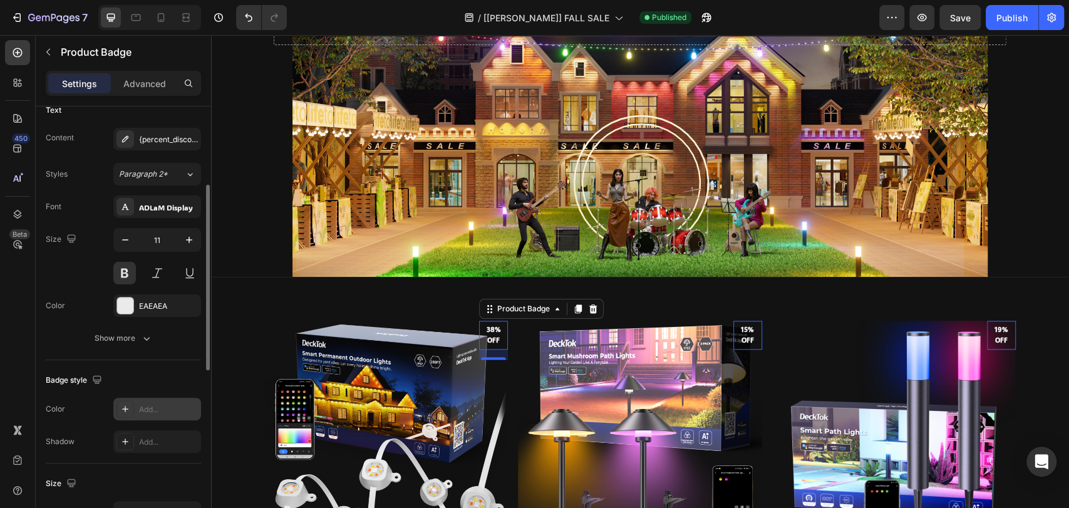
scroll to position [279, 0]
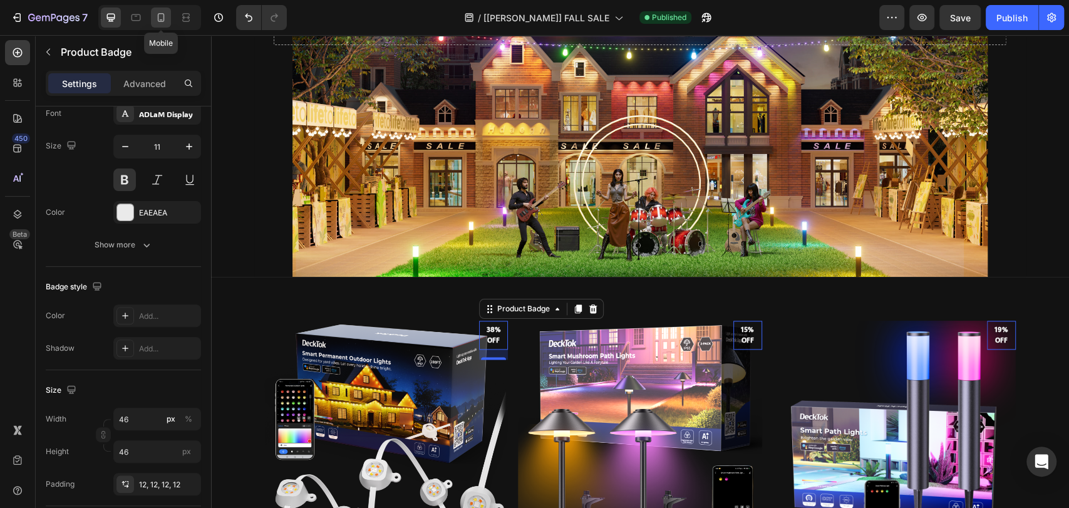
click at [158, 11] on div at bounding box center [161, 18] width 20 height 20
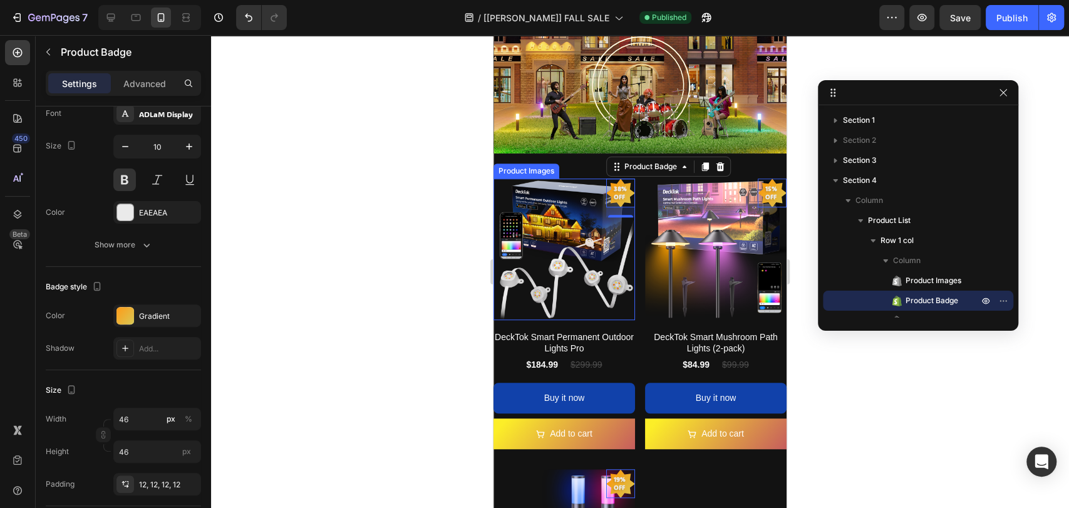
scroll to position [445, 0]
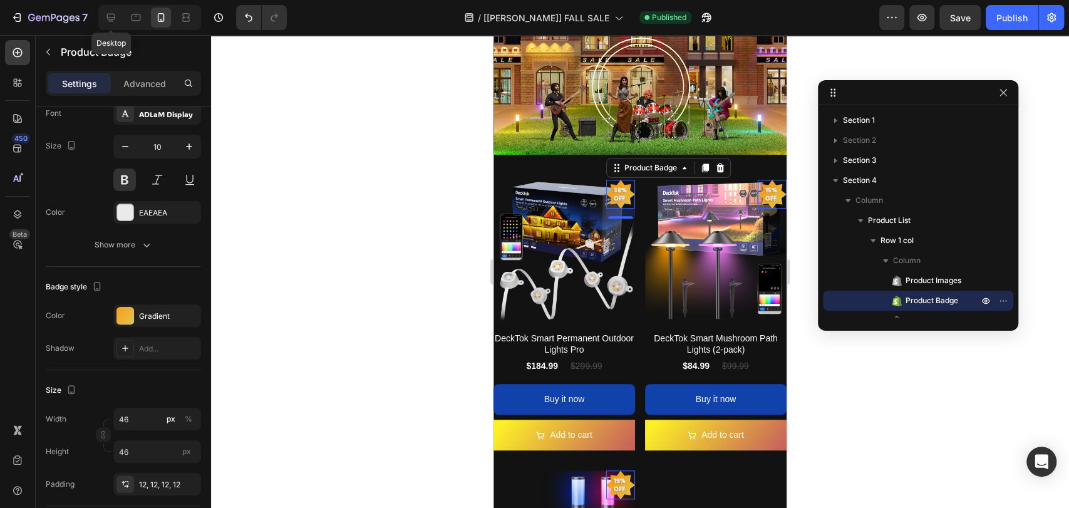
click at [115, 18] on icon at bounding box center [111, 18] width 8 height 8
type input "11"
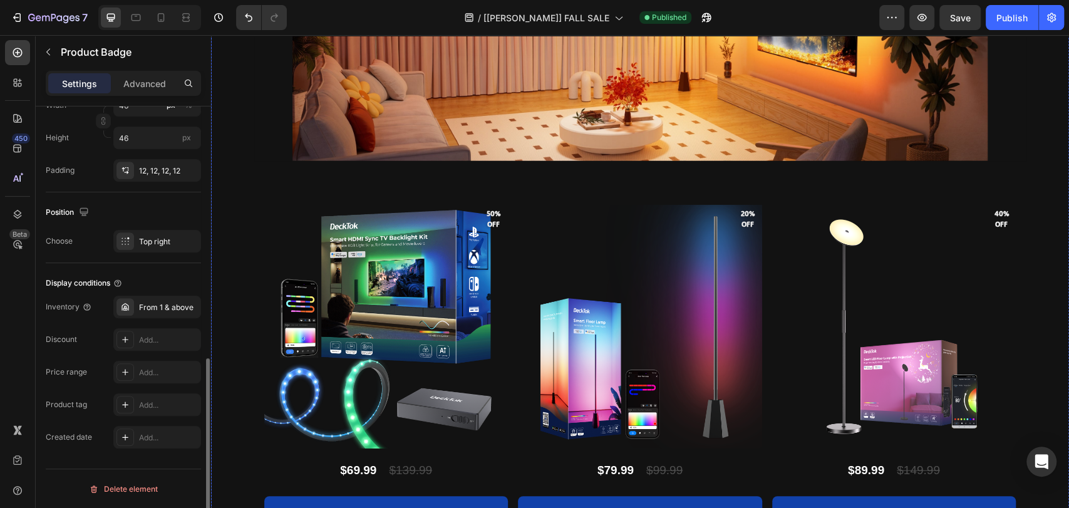
scroll to position [1877, 0]
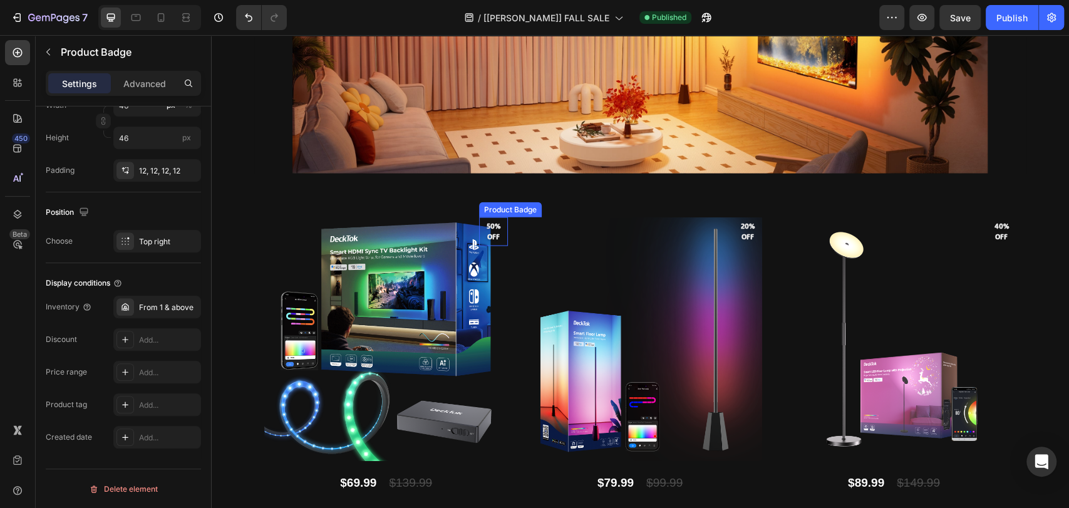
click at [483, 226] on pre "50% off" at bounding box center [493, 231] width 29 height 31
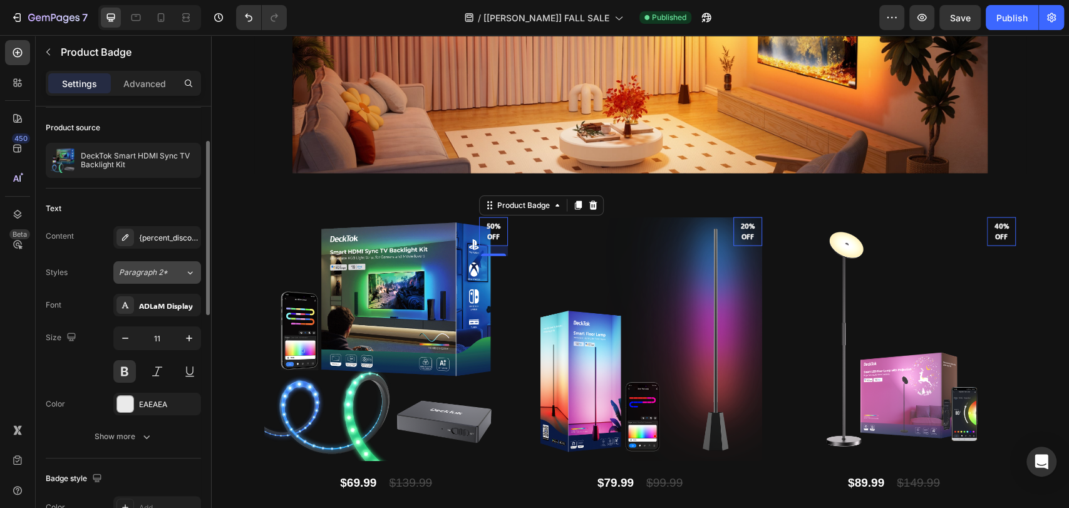
scroll to position [0, 0]
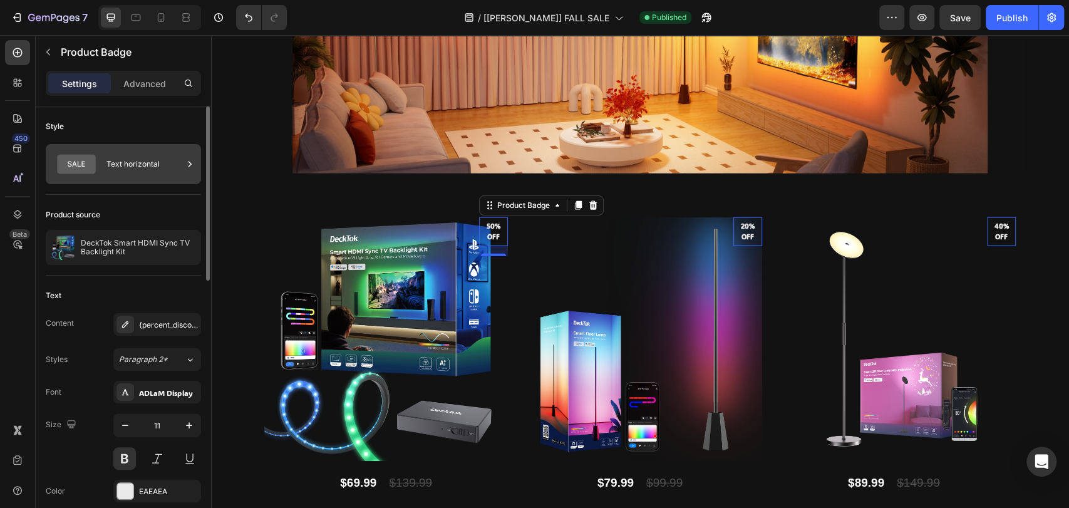
click at [160, 163] on div "Text horizontal" at bounding box center [144, 164] width 76 height 29
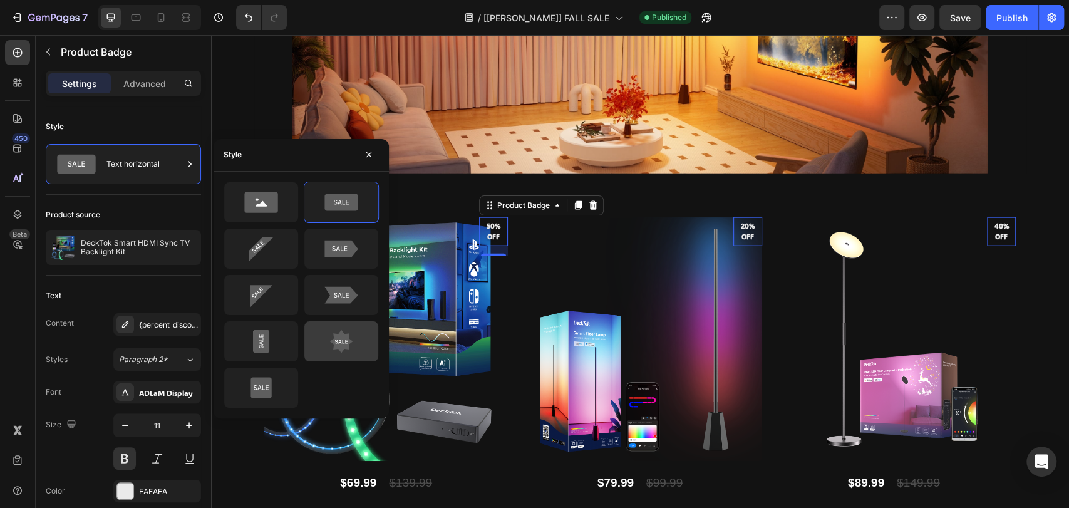
click at [338, 356] on div at bounding box center [341, 341] width 74 height 40
click at [344, 342] on icon at bounding box center [341, 340] width 23 height 23
click at [338, 339] on icon at bounding box center [341, 340] width 23 height 23
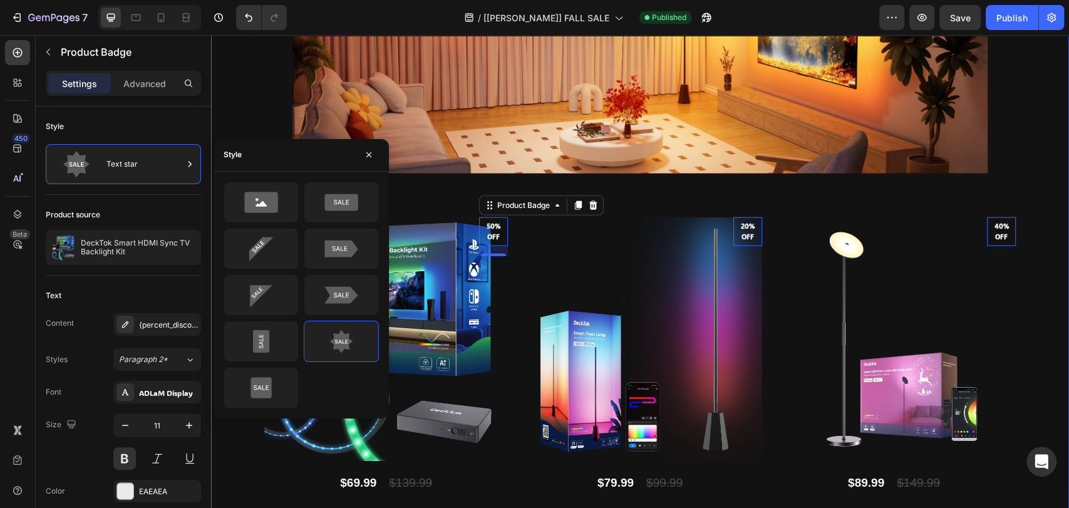
click at [239, 107] on div "Product Images 38% off Product Badge DeckTok Smart Permanent Outdoor Lights Pro…" at bounding box center [640, 387] width 858 height 2057
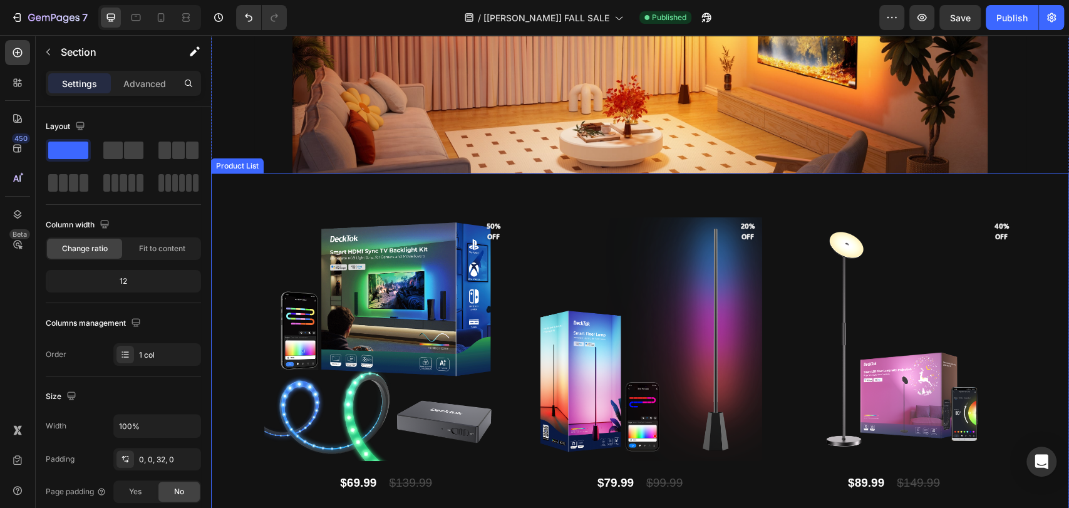
click at [479, 225] on div "50% off" at bounding box center [493, 231] width 29 height 29
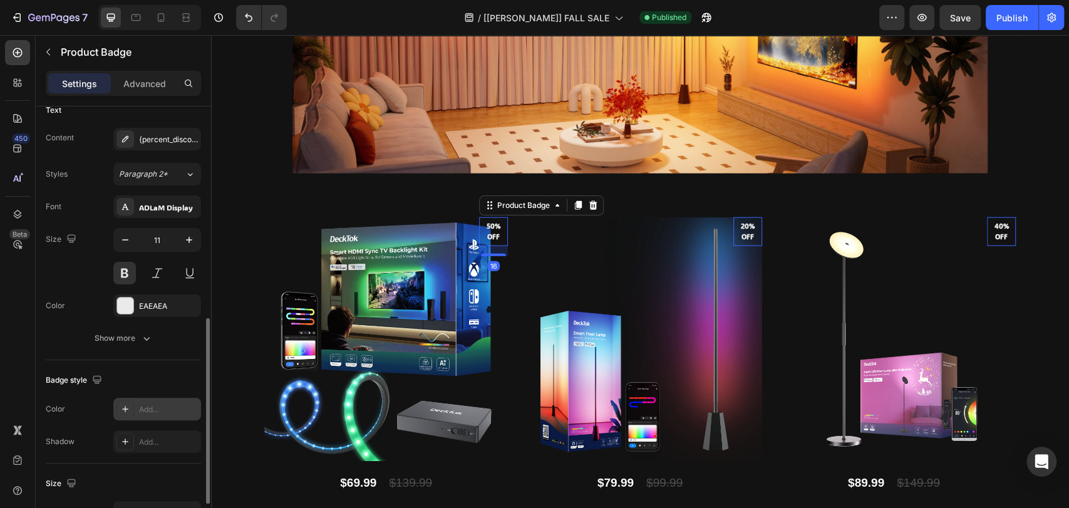
scroll to position [279, 0]
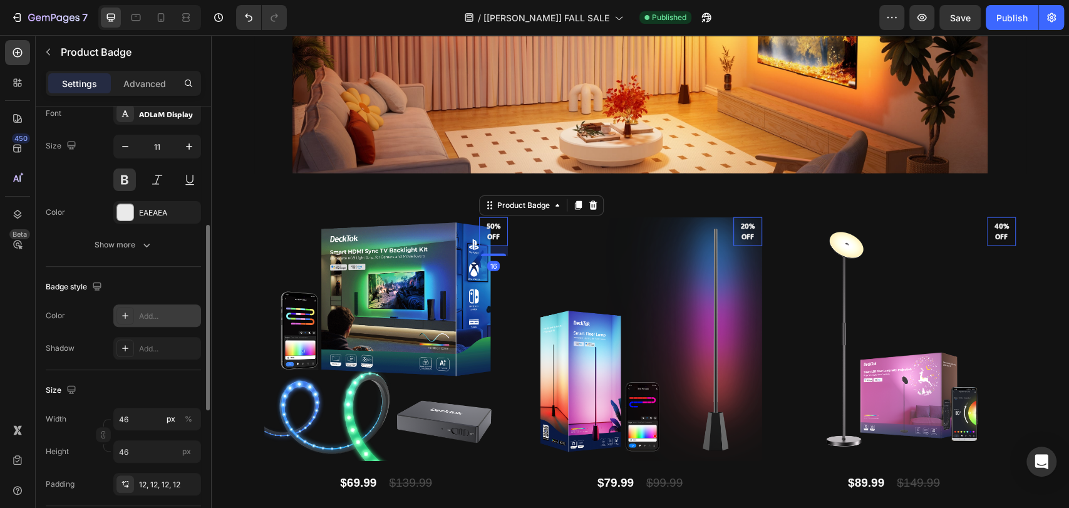
click at [145, 313] on div "Add..." at bounding box center [168, 316] width 59 height 11
click at [162, 21] on icon at bounding box center [161, 17] width 13 height 13
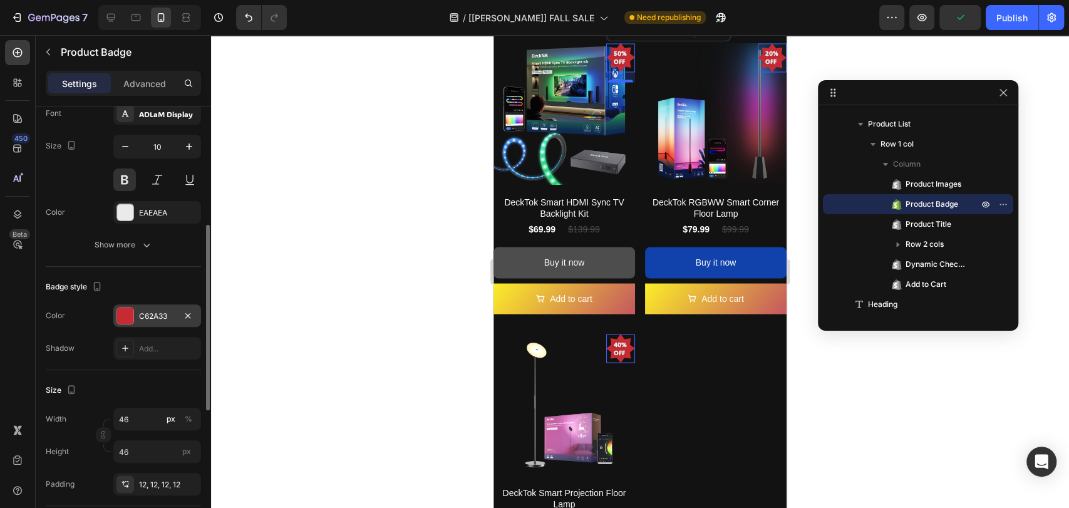
scroll to position [1545, 0]
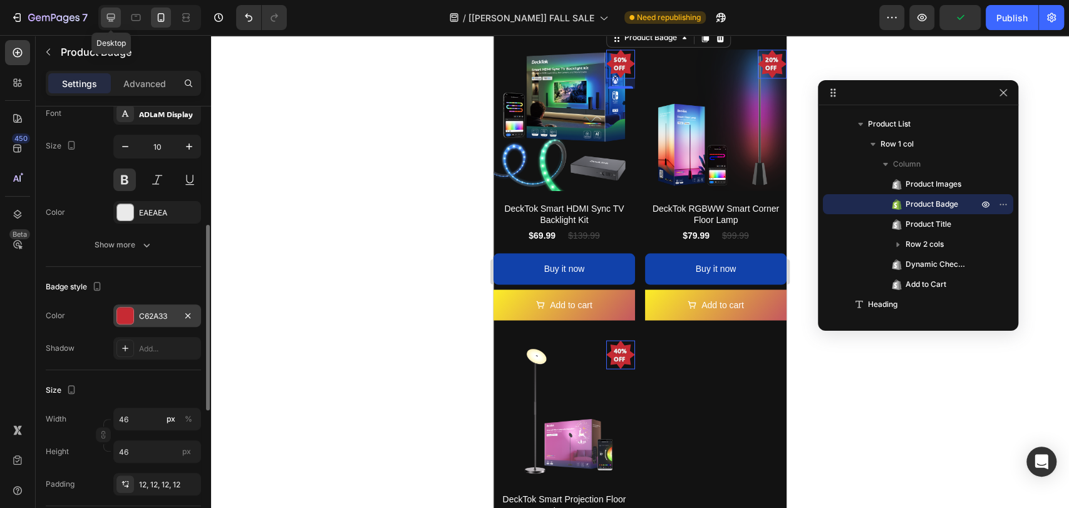
click at [116, 19] on icon at bounding box center [111, 17] width 13 height 13
type input "11"
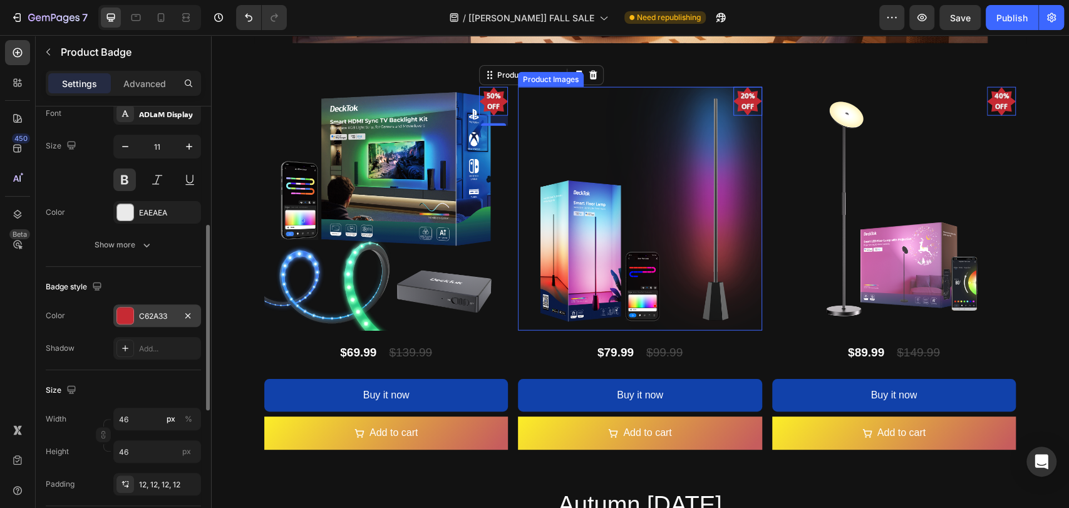
scroll to position [1994, 0]
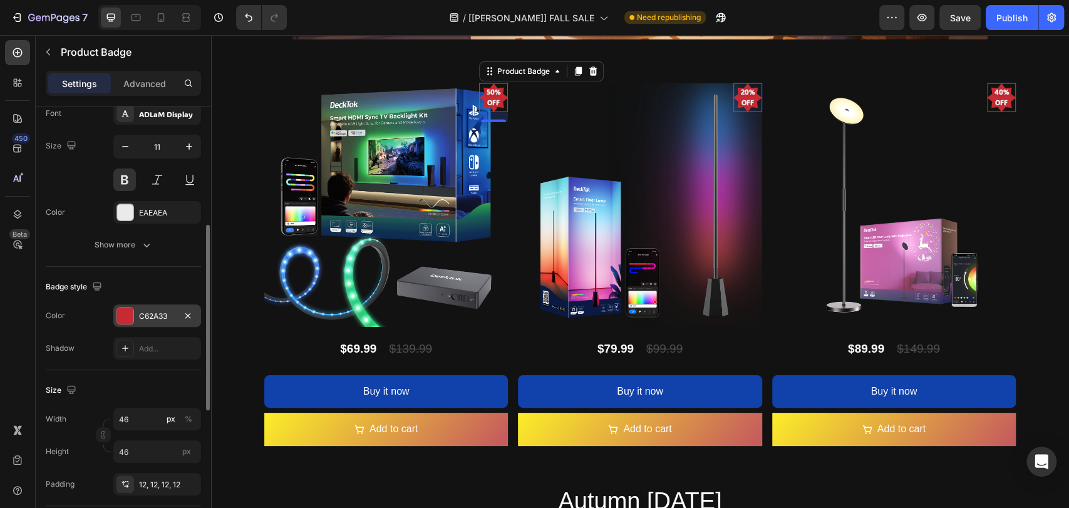
click at [127, 312] on div at bounding box center [125, 315] width 16 height 16
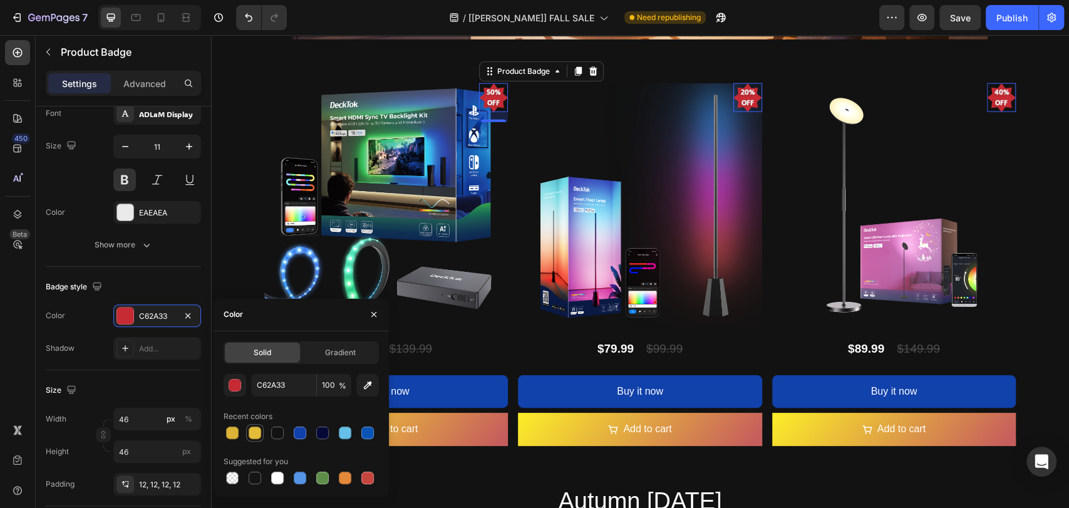
click at [256, 433] on div at bounding box center [255, 432] width 13 height 13
click at [340, 478] on div at bounding box center [345, 478] width 13 height 13
type input "E4893A"
click at [331, 357] on span "Gradient" at bounding box center [340, 352] width 31 height 11
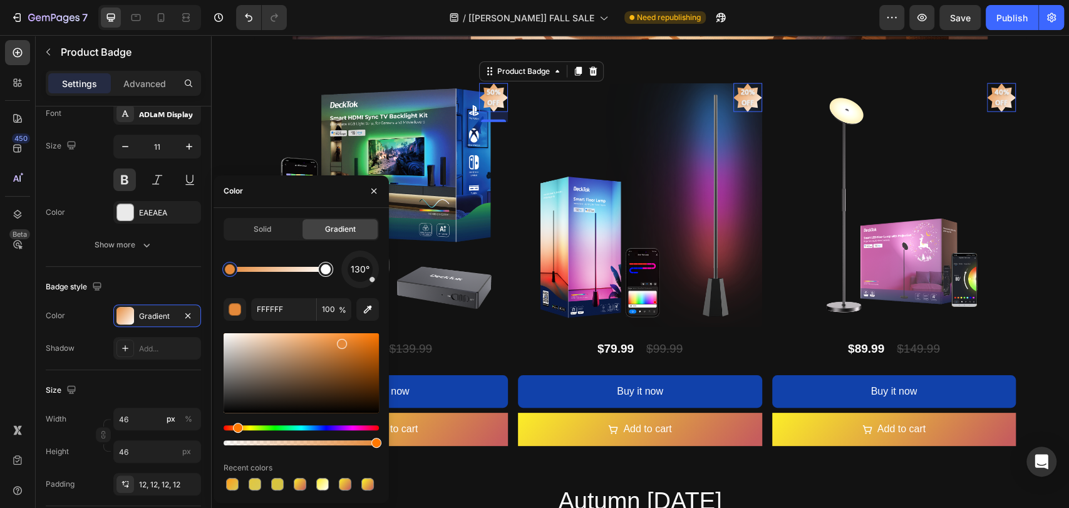
click at [328, 271] on div at bounding box center [326, 269] width 10 height 10
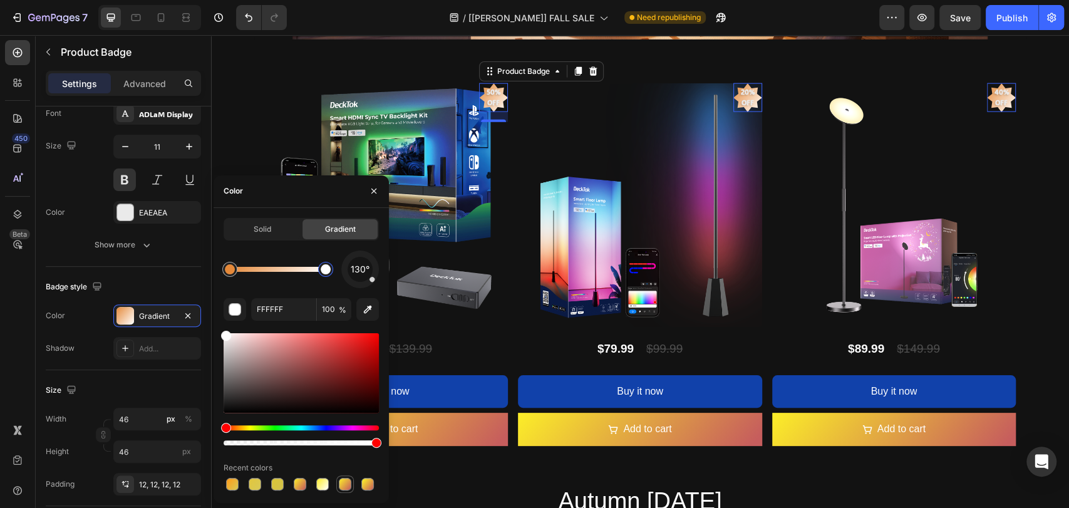
click at [346, 484] on div at bounding box center [345, 484] width 13 height 13
type input "FCEE28"
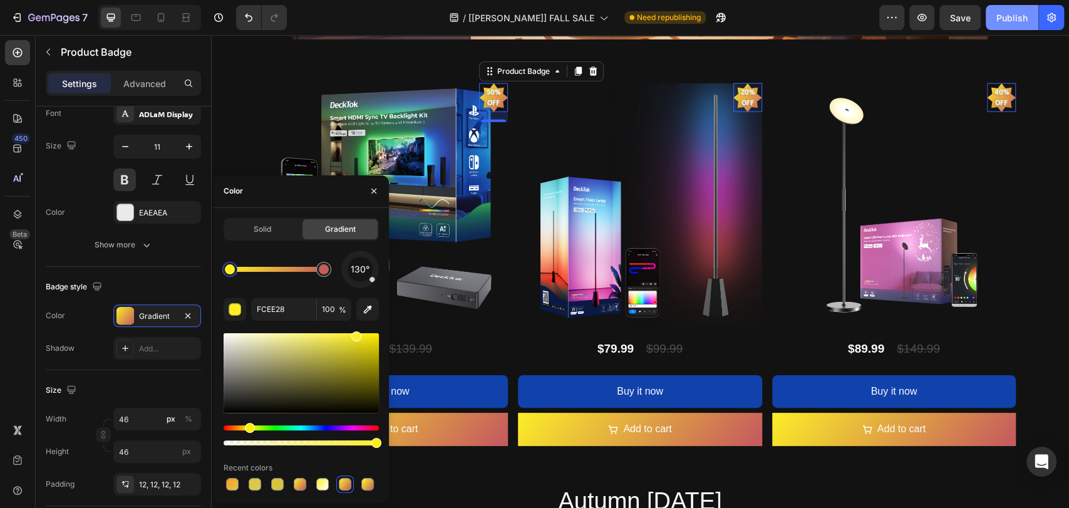
drag, startPoint x: 1027, startPoint y: 18, endPoint x: 1020, endPoint y: 19, distance: 7.1
click at [1027, 18] on div "Publish" at bounding box center [1011, 17] width 31 height 13
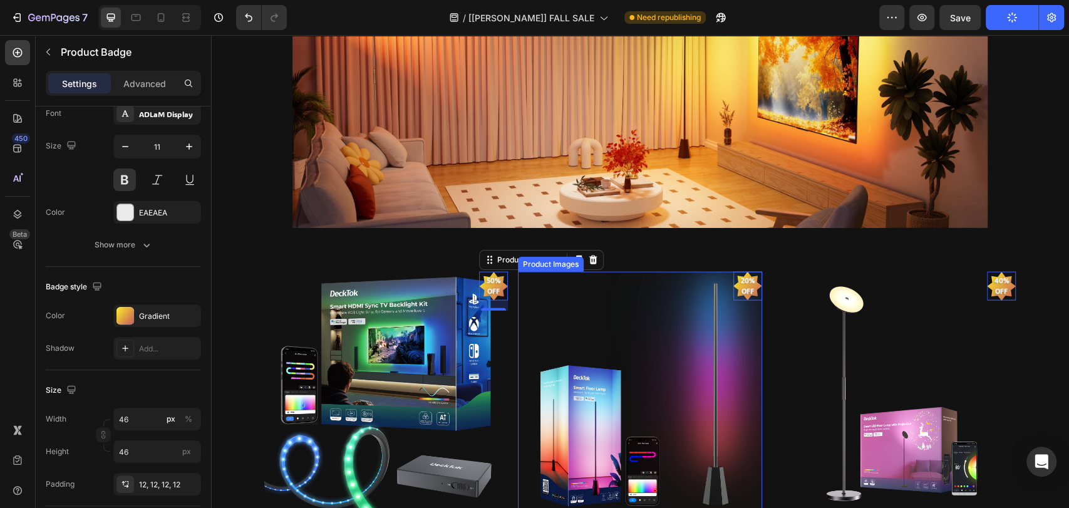
scroll to position [1901, 0]
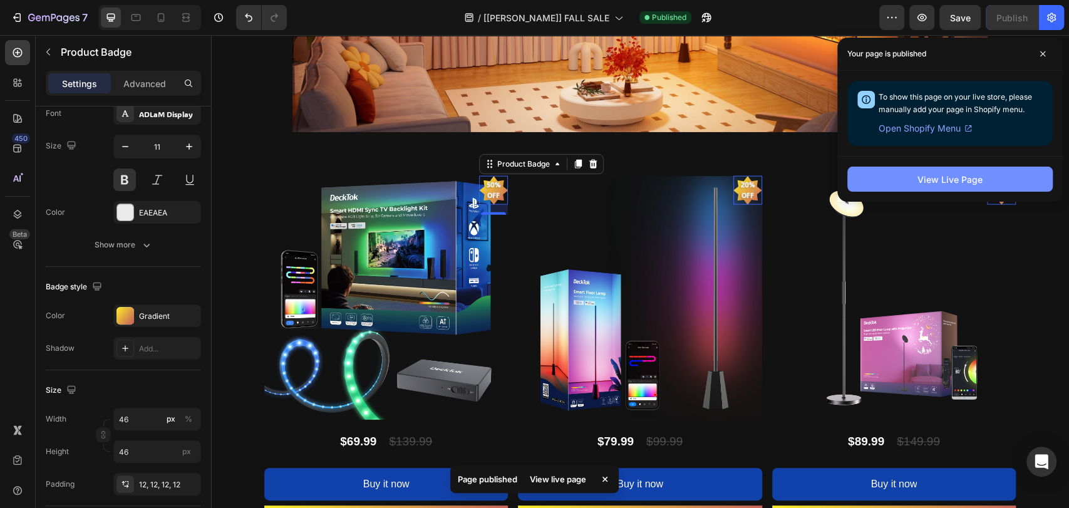
click at [942, 175] on div "View Live Page" at bounding box center [949, 179] width 65 height 13
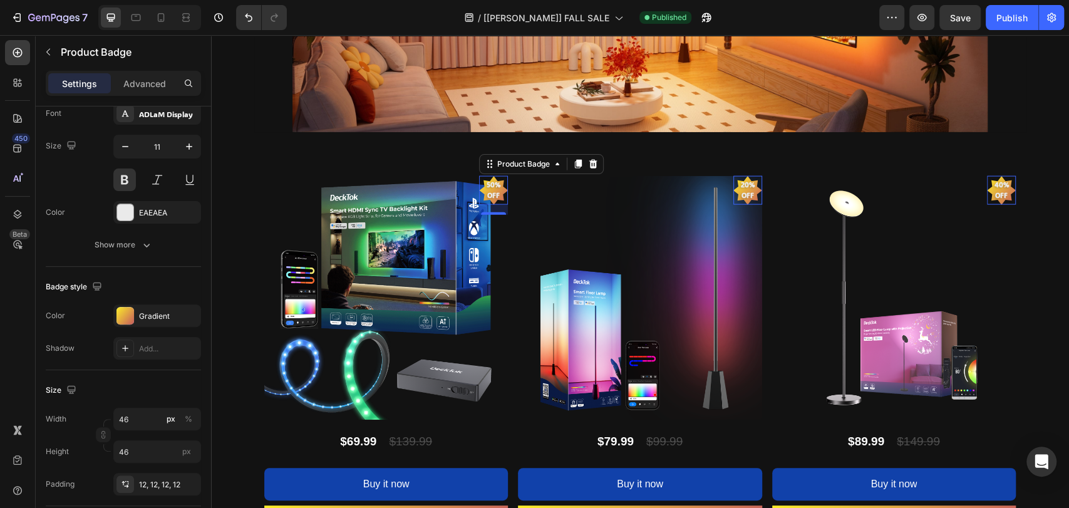
click at [489, 180] on pre "50% off" at bounding box center [493, 190] width 29 height 36
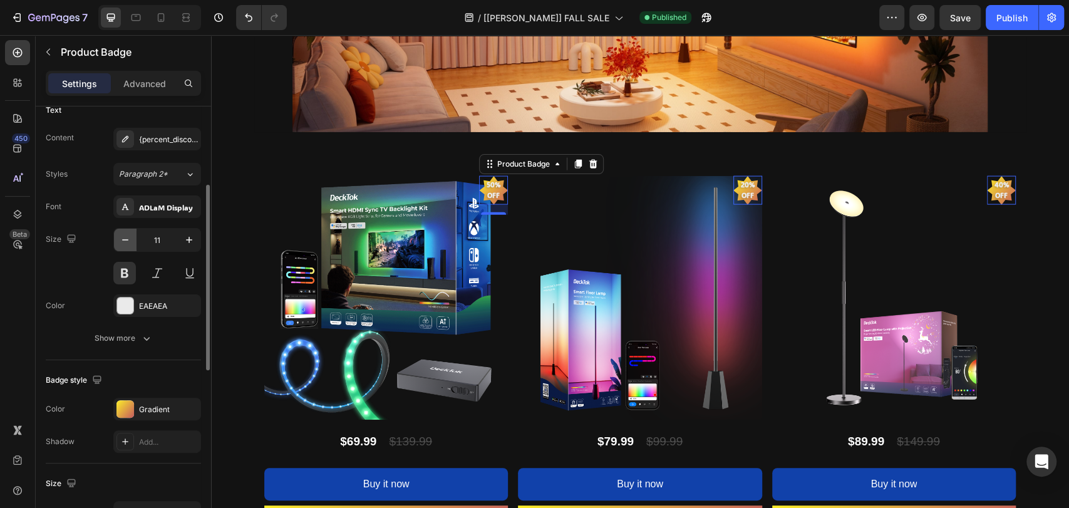
click at [130, 235] on icon "button" at bounding box center [125, 240] width 13 height 13
click at [1015, 19] on div "Publish" at bounding box center [1011, 17] width 31 height 13
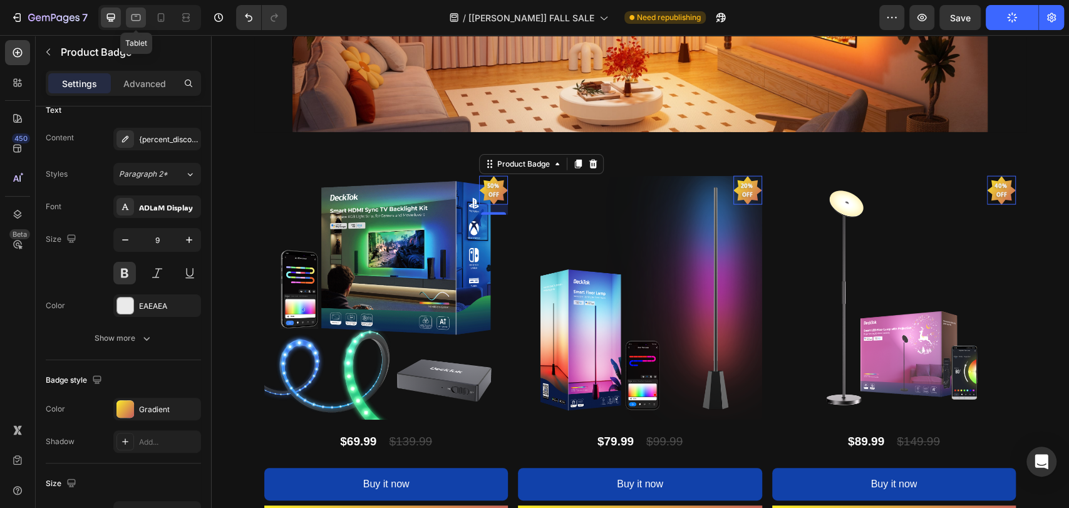
click at [136, 19] on icon at bounding box center [136, 17] width 13 height 13
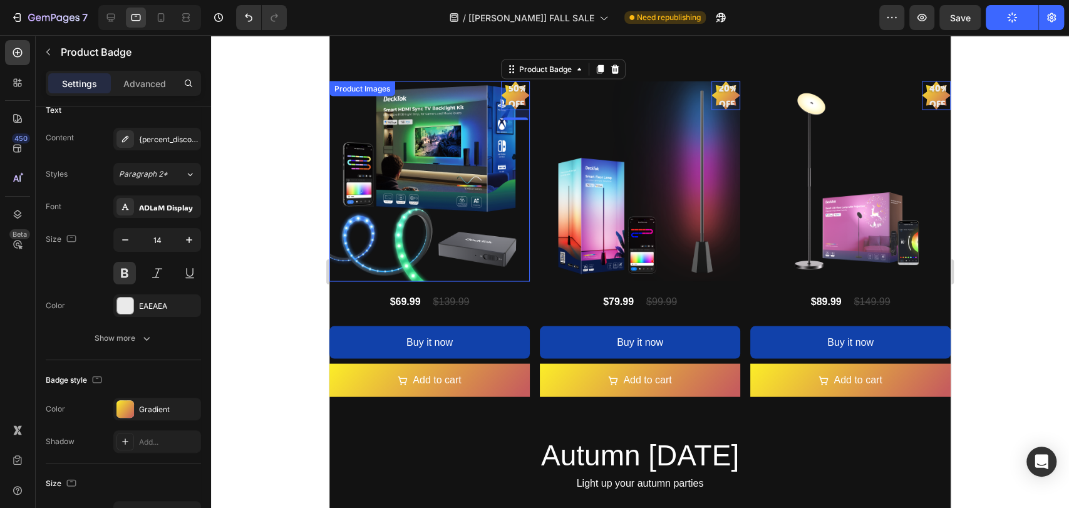
scroll to position [1662, 0]
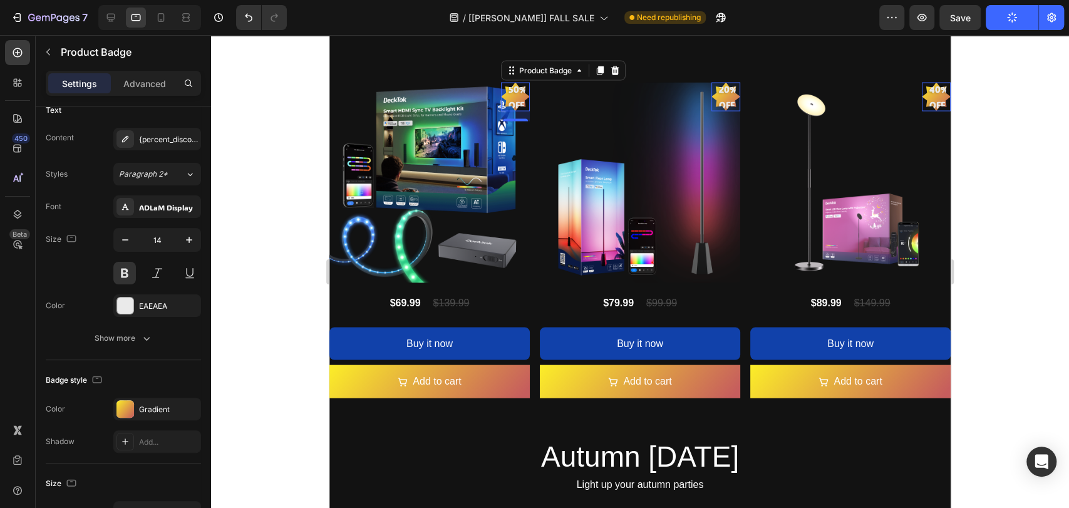
click at [516, 88] on pre "50% off" at bounding box center [515, 97] width 29 height 46
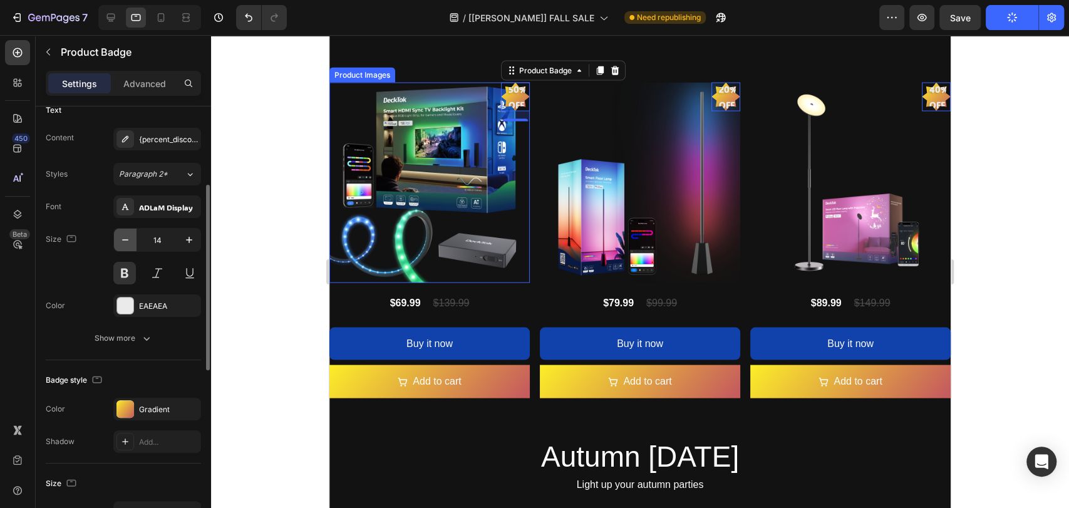
click at [128, 238] on icon "button" at bounding box center [125, 240] width 13 height 13
click at [128, 240] on icon "button" at bounding box center [125, 240] width 13 height 13
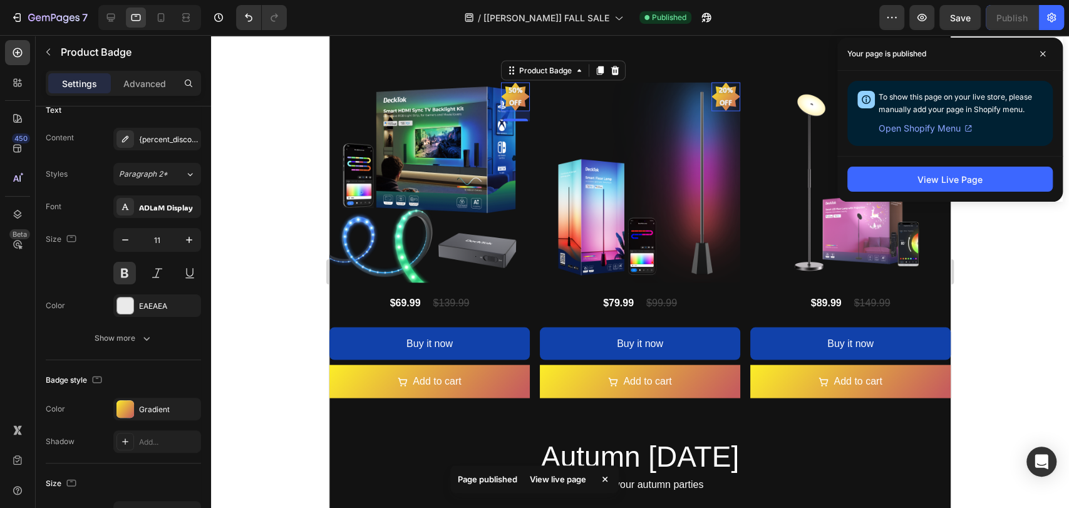
click at [171, 11] on div at bounding box center [149, 17] width 103 height 25
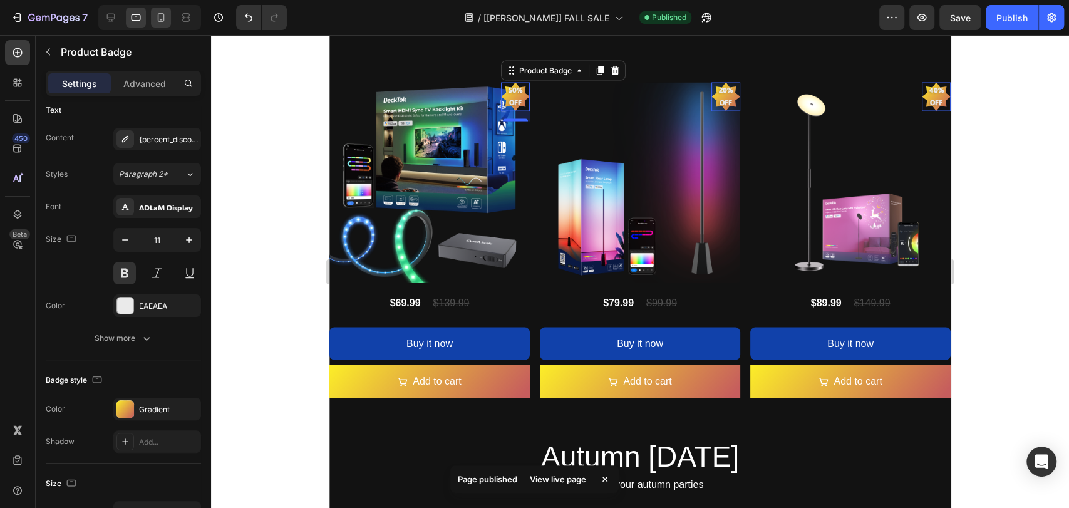
click at [163, 21] on icon at bounding box center [161, 17] width 7 height 9
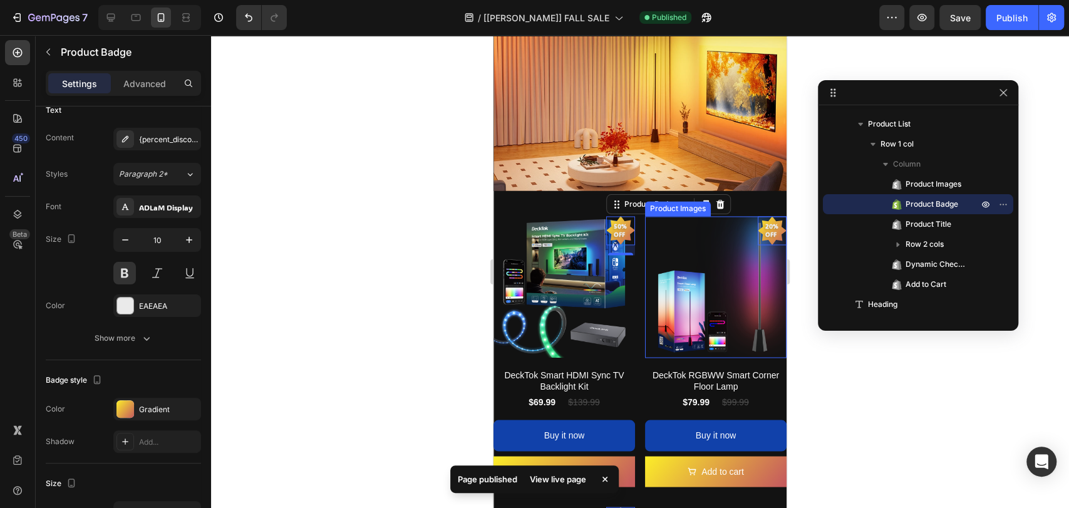
scroll to position [1359, 0]
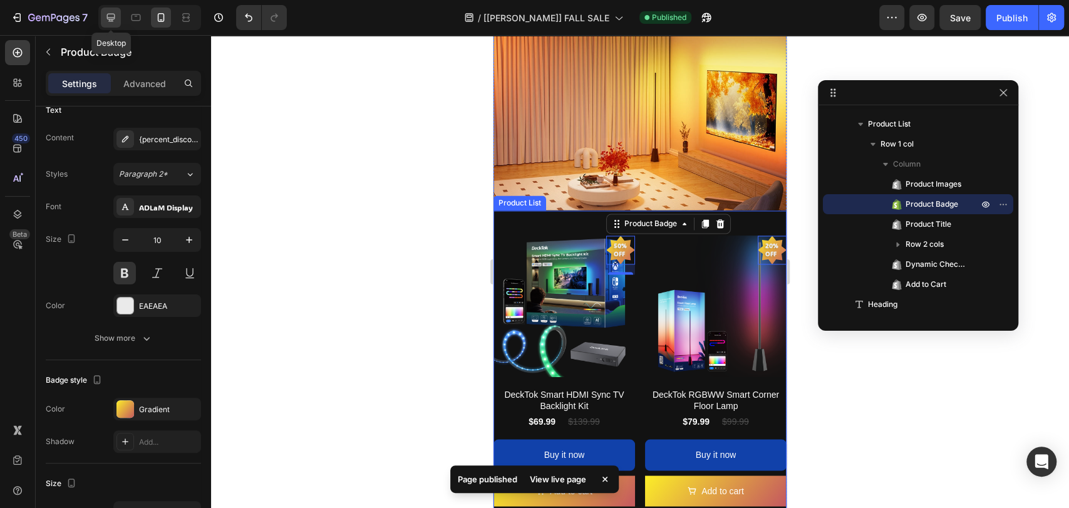
click at [110, 21] on icon at bounding box center [111, 18] width 8 height 8
type input "9"
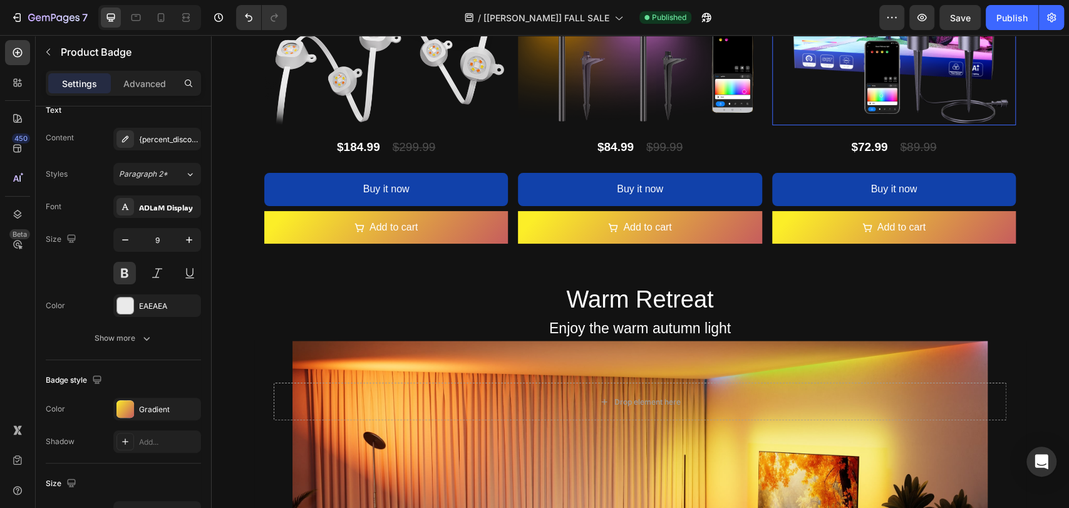
scroll to position [1248, 0]
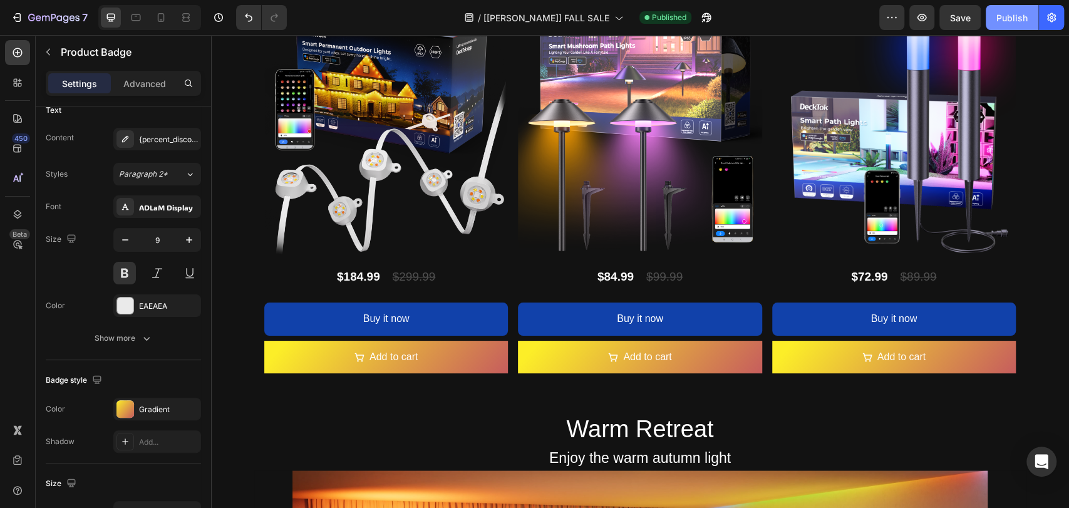
click at [1008, 17] on div "Publish" at bounding box center [1011, 17] width 31 height 13
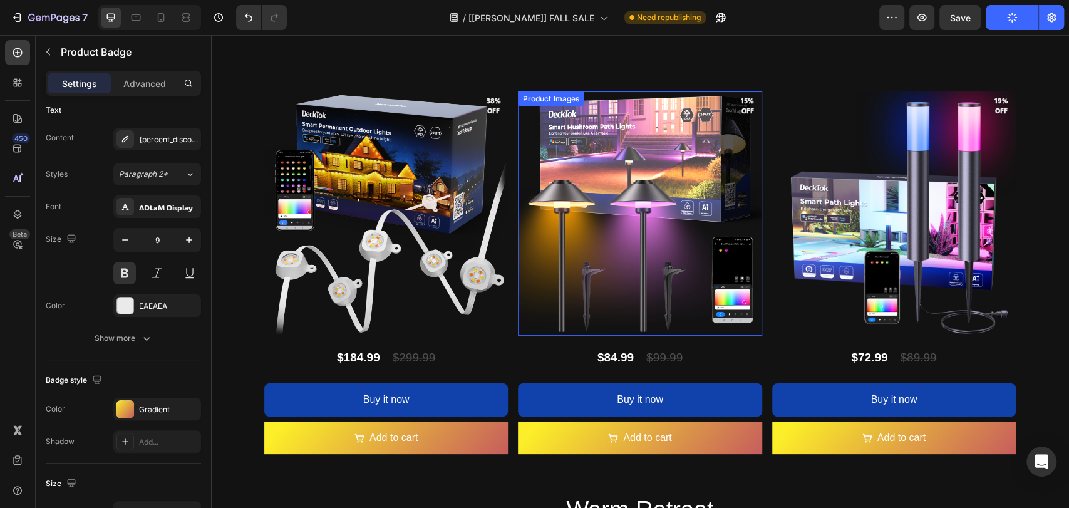
scroll to position [1155, 0]
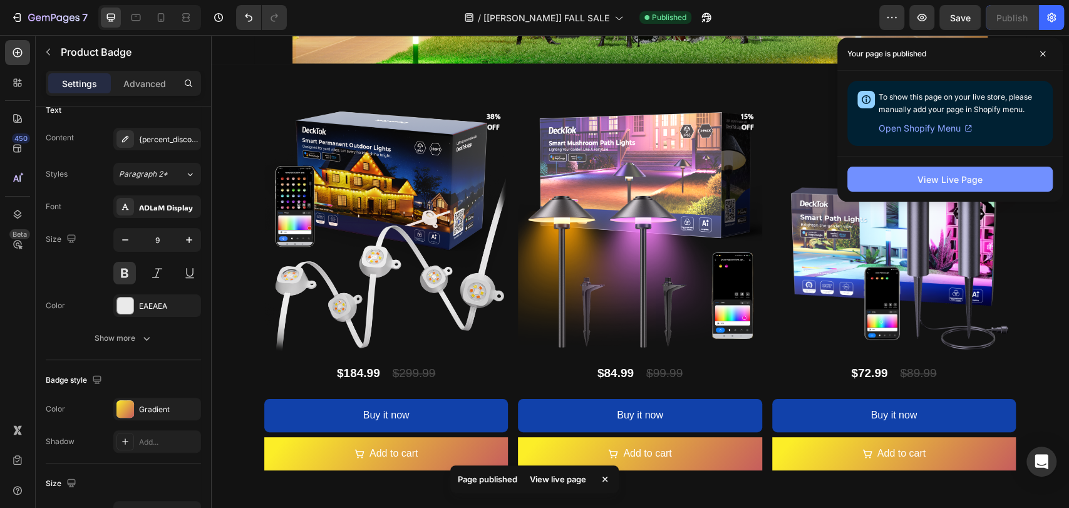
click at [897, 185] on button "View Live Page" at bounding box center [949, 179] width 205 height 25
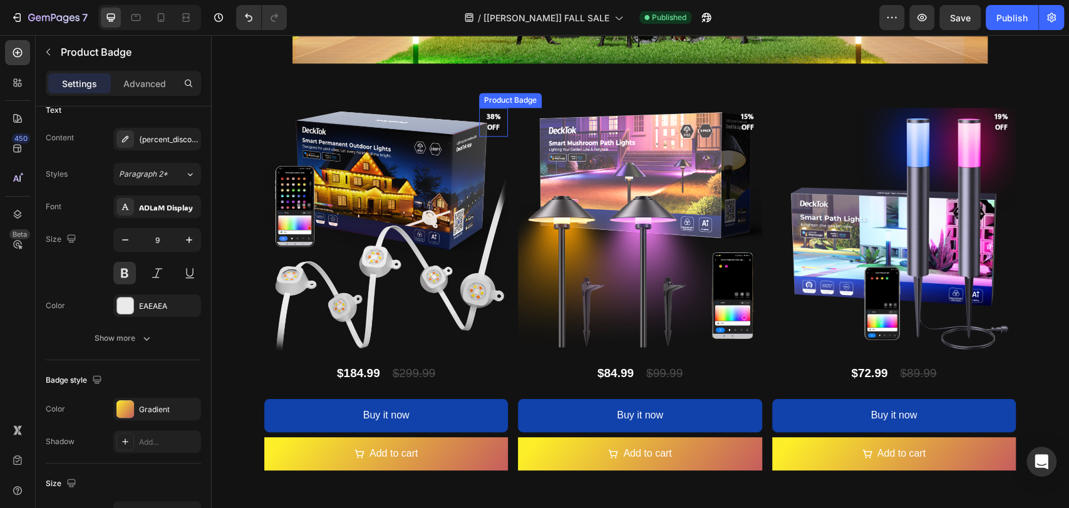
click at [485, 125] on pre "38% off" at bounding box center [493, 122] width 29 height 36
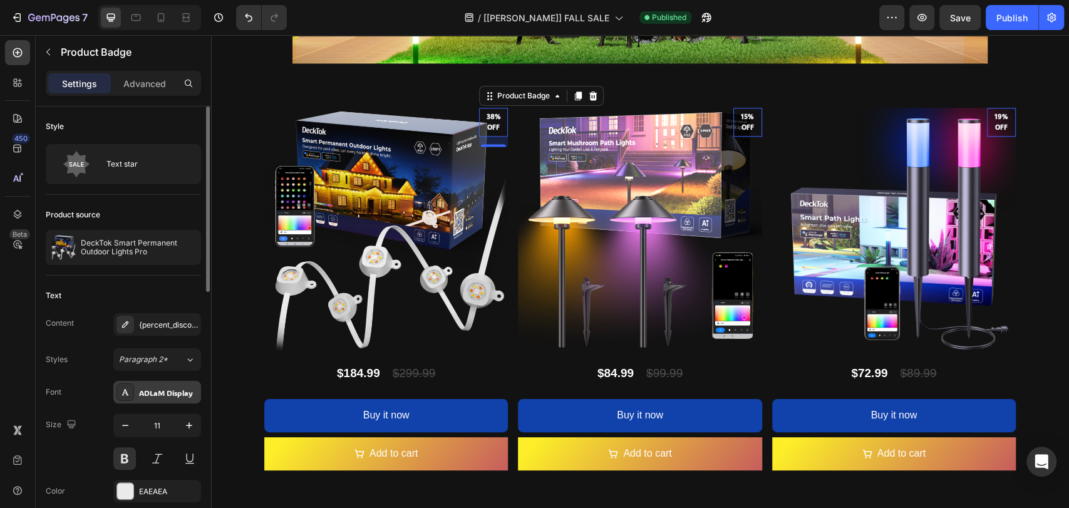
scroll to position [185, 0]
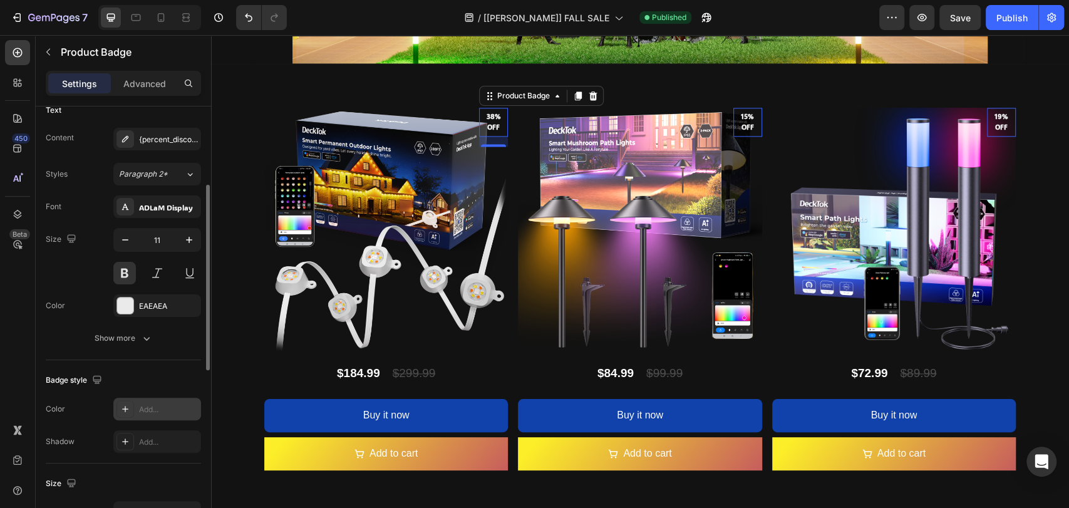
click at [152, 404] on div "Add..." at bounding box center [168, 409] width 59 height 11
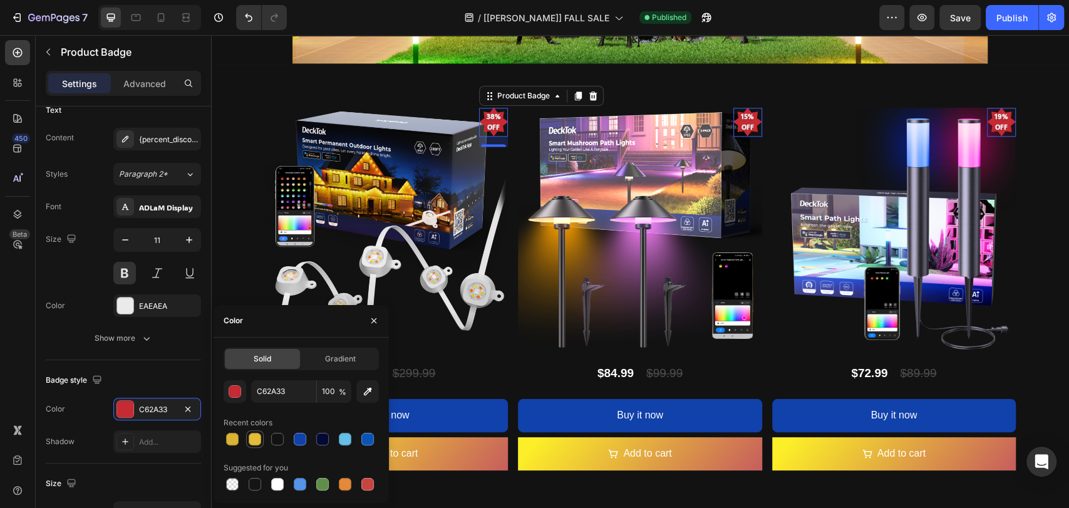
click at [252, 437] on div at bounding box center [255, 439] width 13 height 13
click at [341, 485] on div at bounding box center [345, 484] width 13 height 13
type input "E4893A"
click at [1008, 19] on div "Publish" at bounding box center [1011, 17] width 31 height 13
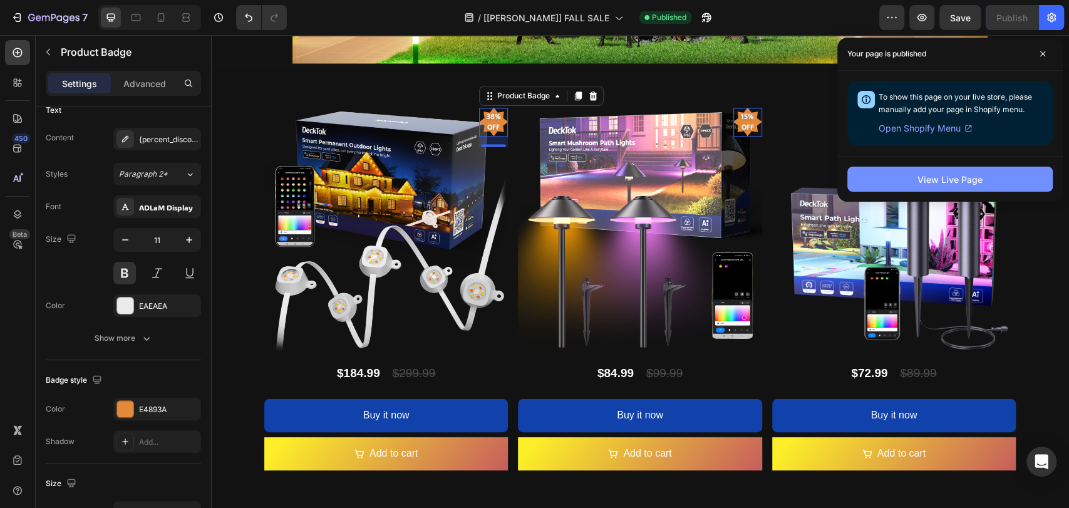
click at [931, 177] on div "View Live Page" at bounding box center [949, 179] width 65 height 13
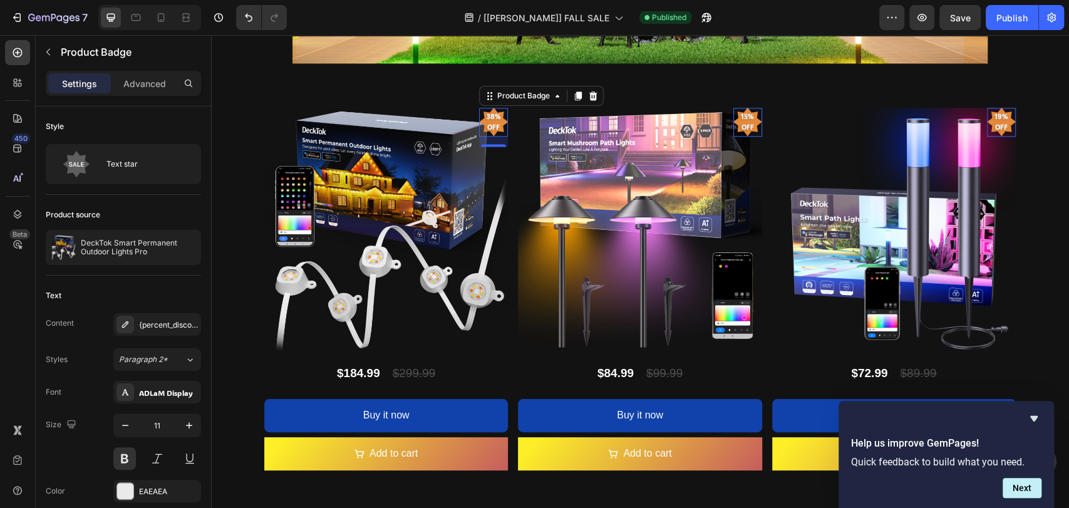
scroll to position [0, 0]
click at [217, 11] on icon "button" at bounding box center [218, 17] width 13 height 13
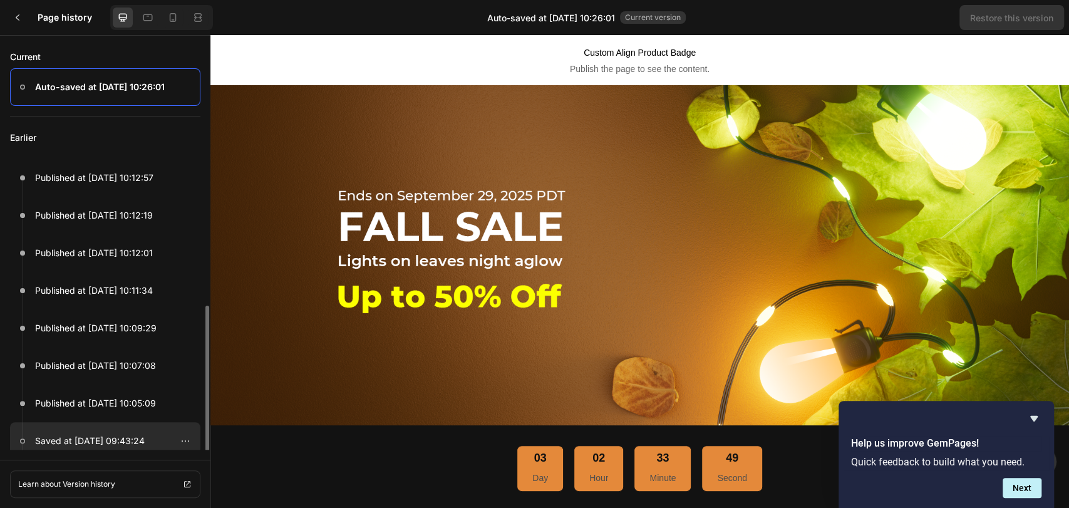
scroll to position [93, 0]
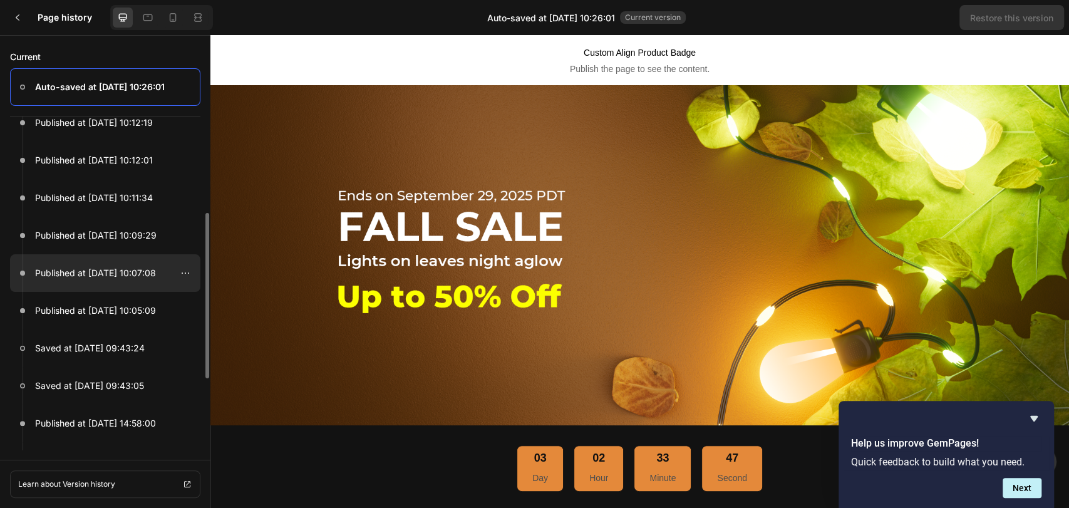
click at [144, 277] on p "Published at Sep 27, 10:07:08" at bounding box center [95, 273] width 121 height 15
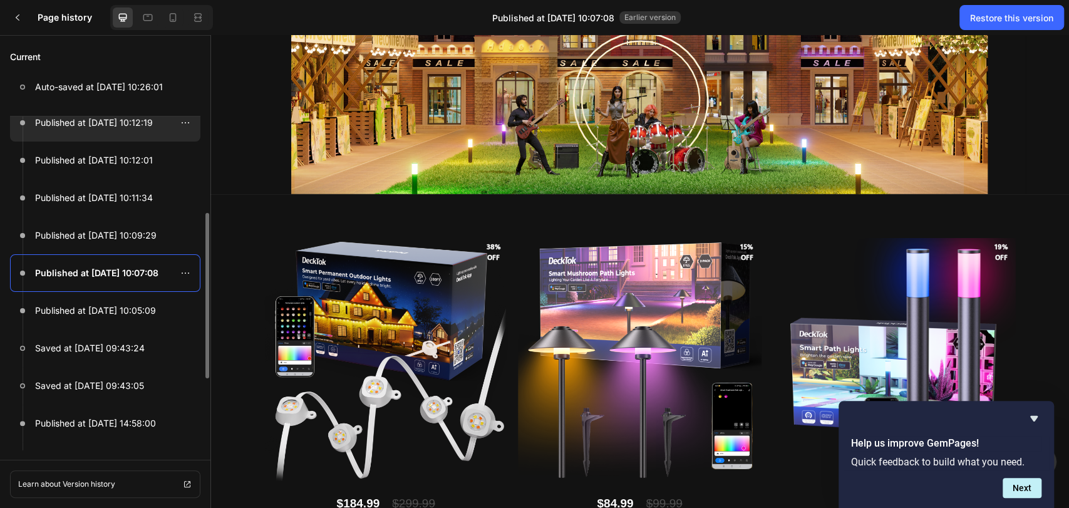
scroll to position [0, 0]
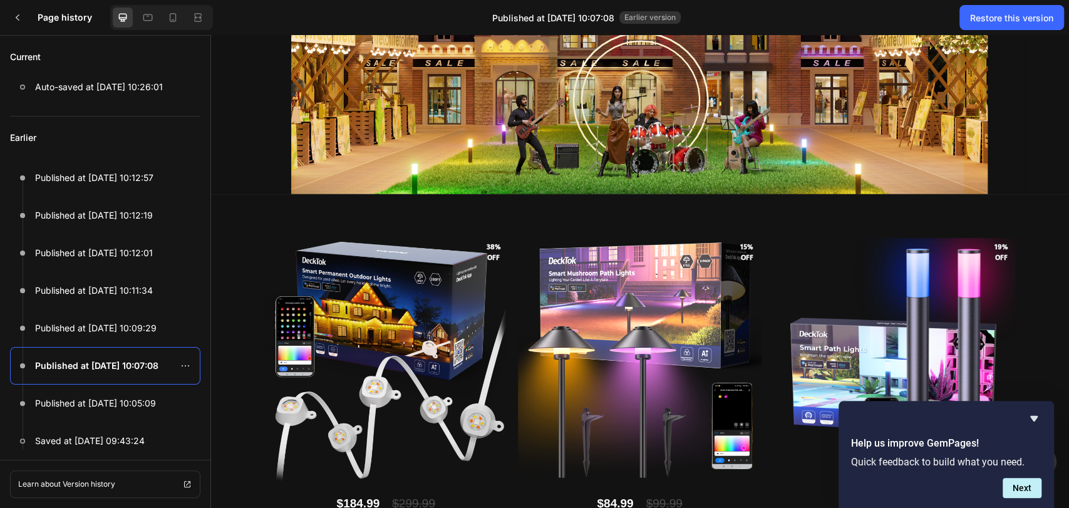
click at [485, 250] on pre "38% off" at bounding box center [493, 252] width 29 height 36
click at [997, 23] on div "Restore this version" at bounding box center [1011, 17] width 83 height 13
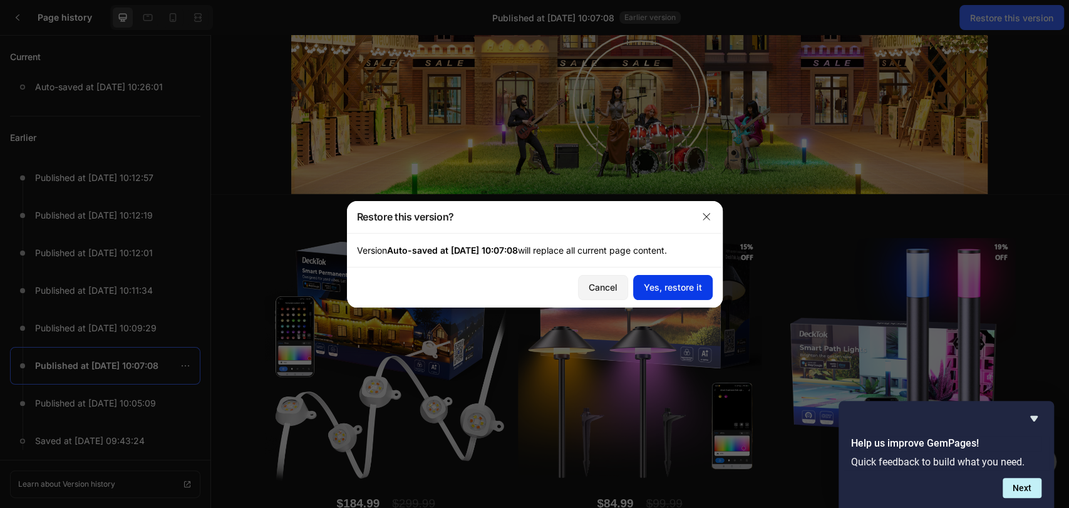
click at [669, 284] on div "Yes, restore it" at bounding box center [673, 287] width 58 height 13
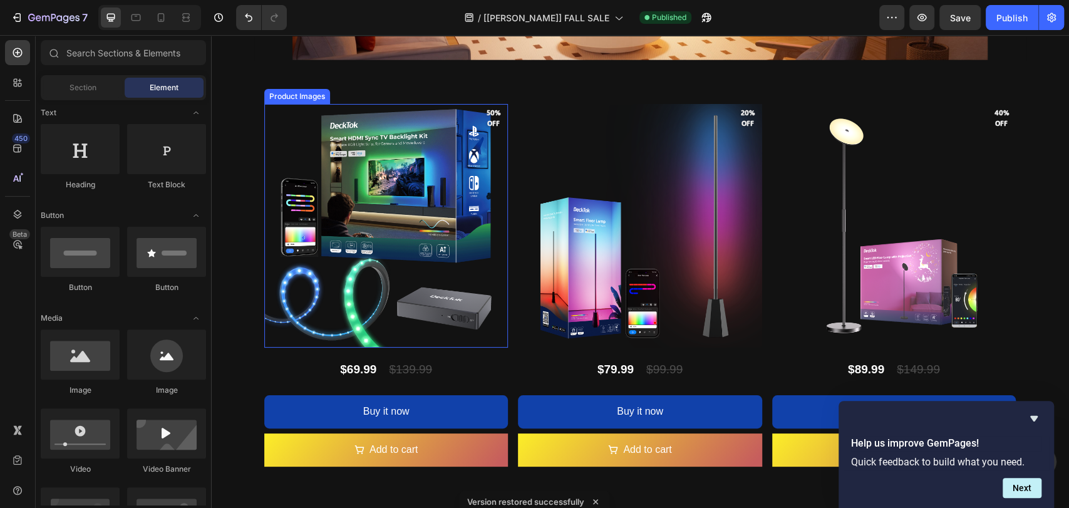
scroll to position [1989, 0]
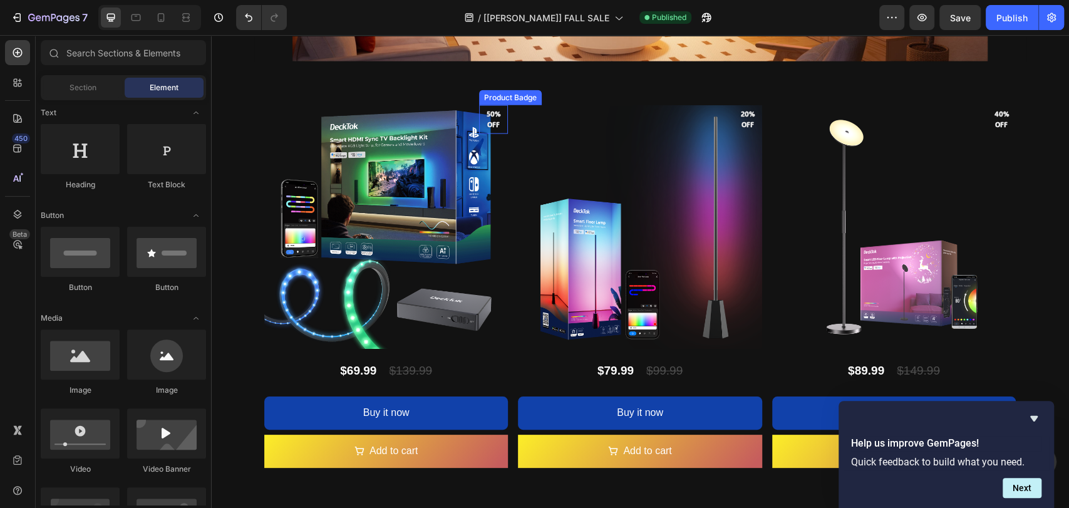
click at [488, 115] on pre "50% off" at bounding box center [493, 119] width 29 height 31
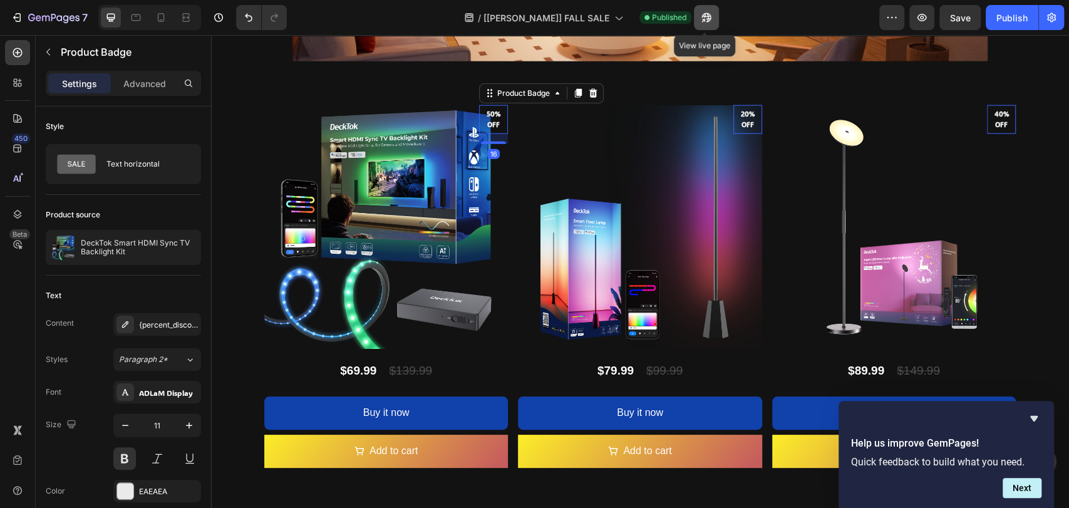
click at [712, 18] on button "button" at bounding box center [706, 17] width 25 height 25
click at [158, 16] on icon at bounding box center [161, 17] width 13 height 13
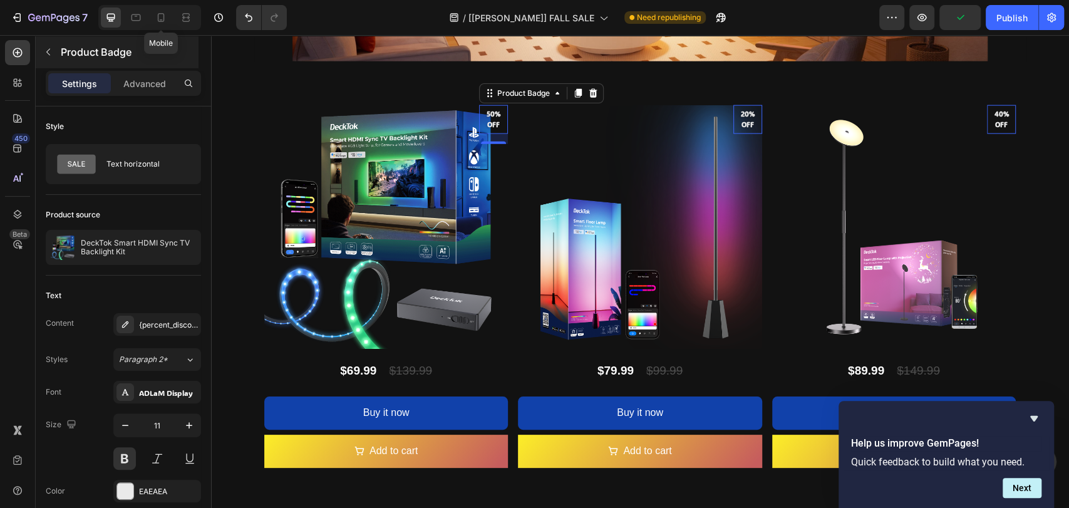
type input "10"
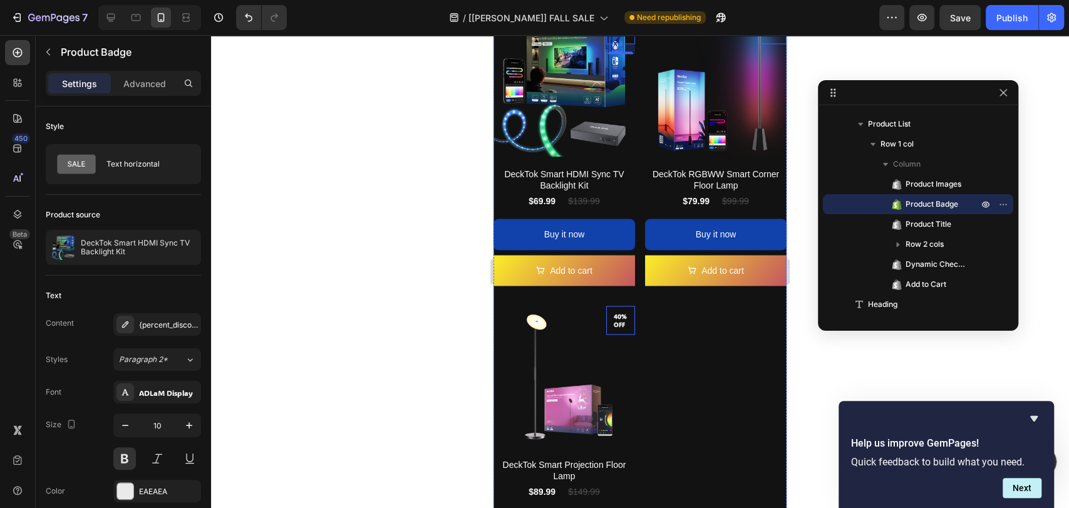
scroll to position [1452, 0]
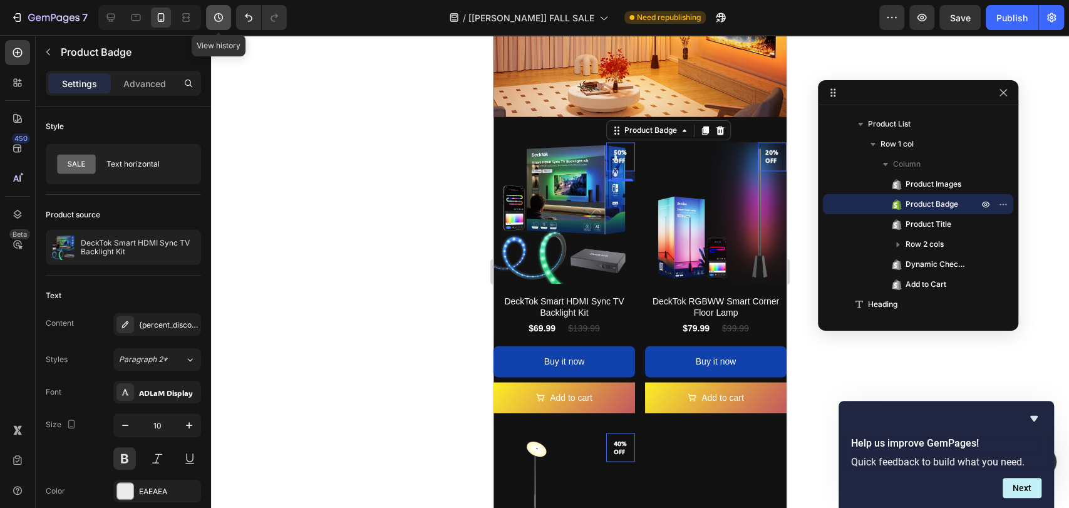
click at [214, 13] on icon "button" at bounding box center [218, 17] width 13 height 13
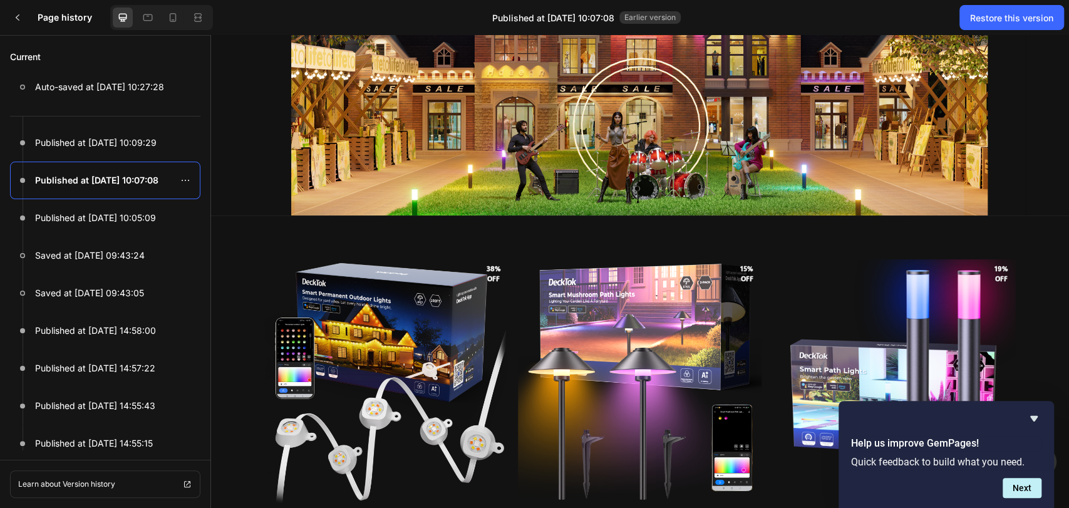
scroll to position [1113, 0]
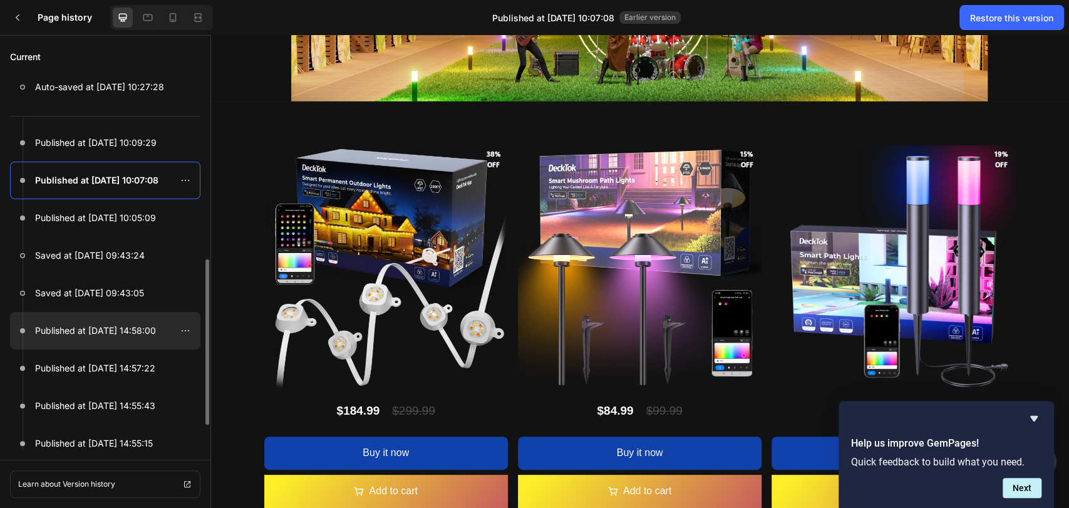
click at [133, 326] on p "Published at Sep 25, 14:58:00" at bounding box center [95, 330] width 121 height 15
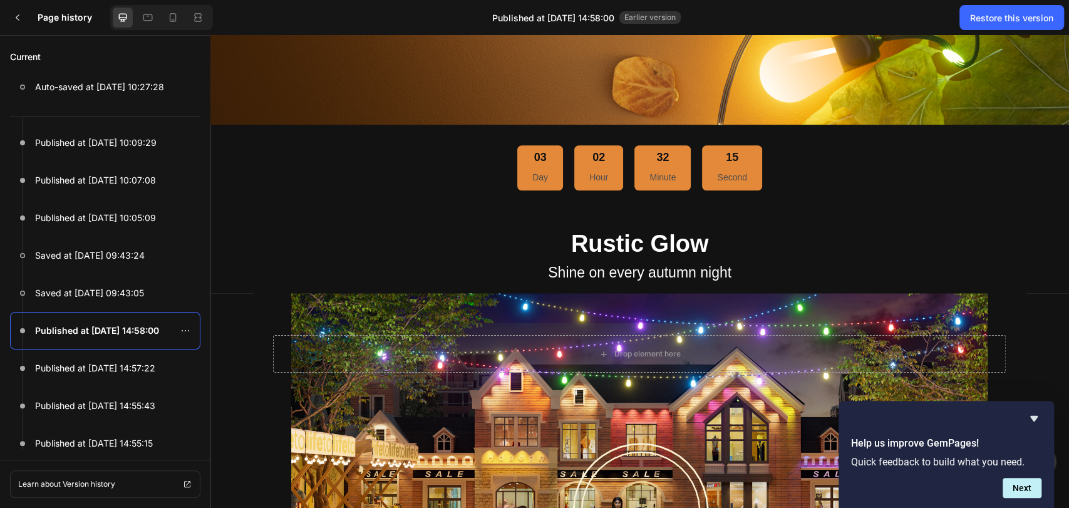
scroll to position [649, 0]
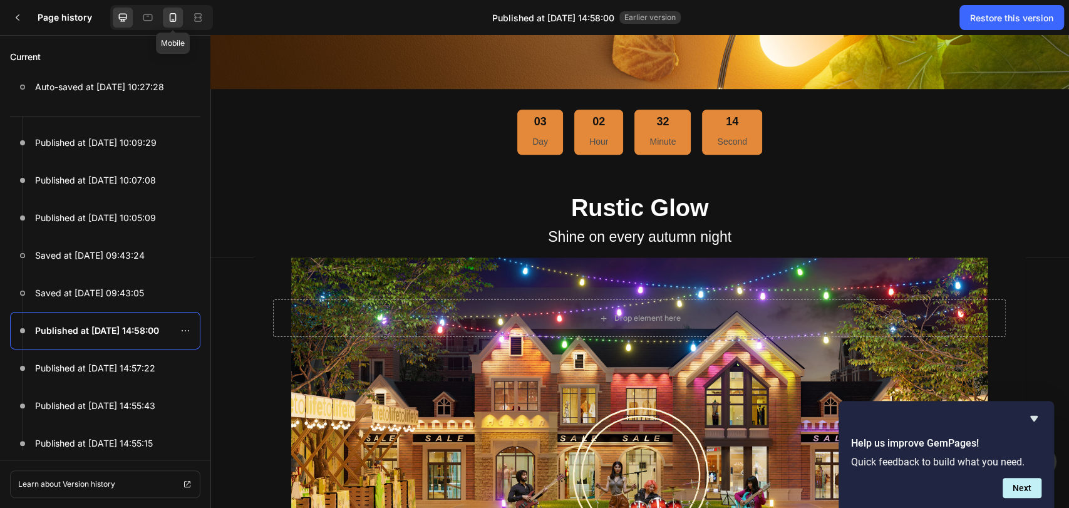
click at [163, 15] on div at bounding box center [173, 18] width 20 height 20
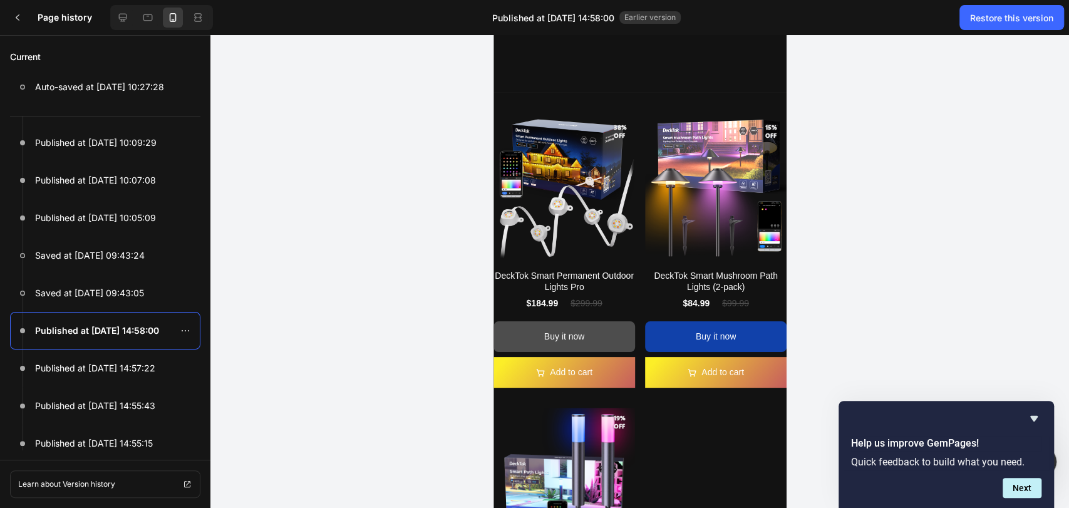
scroll to position [556, 0]
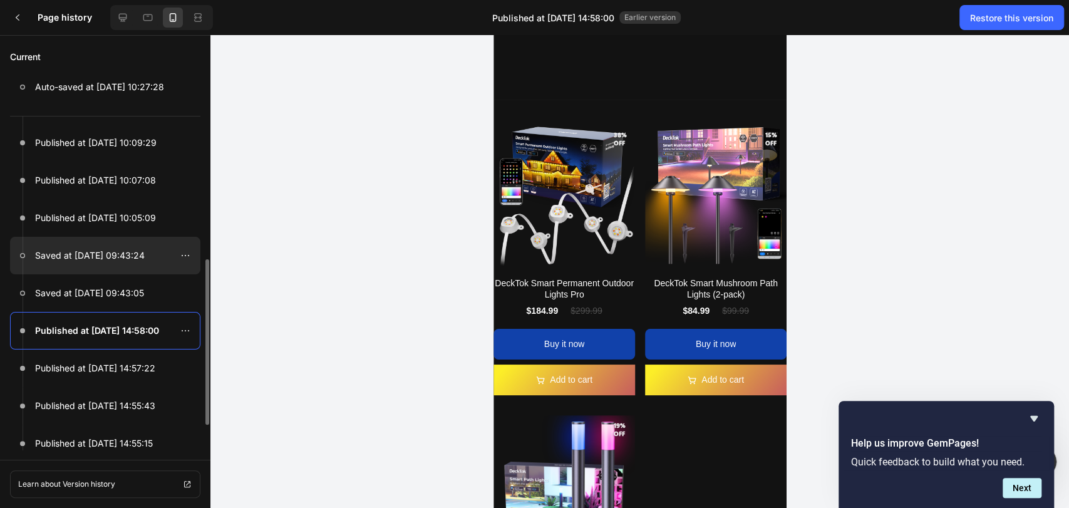
click at [127, 259] on p "Saved at Sep 27, 09:43:24" at bounding box center [90, 255] width 110 height 15
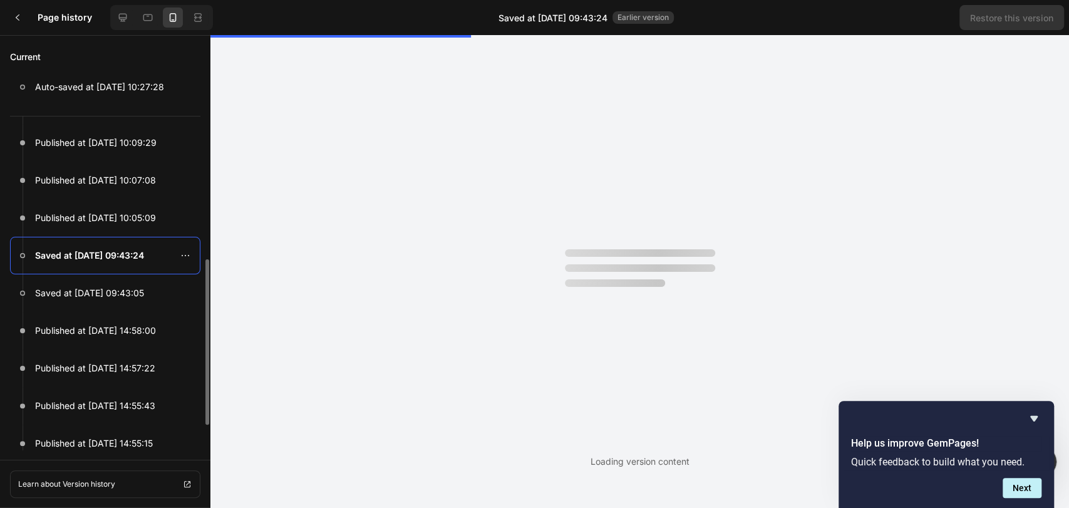
scroll to position [0, 0]
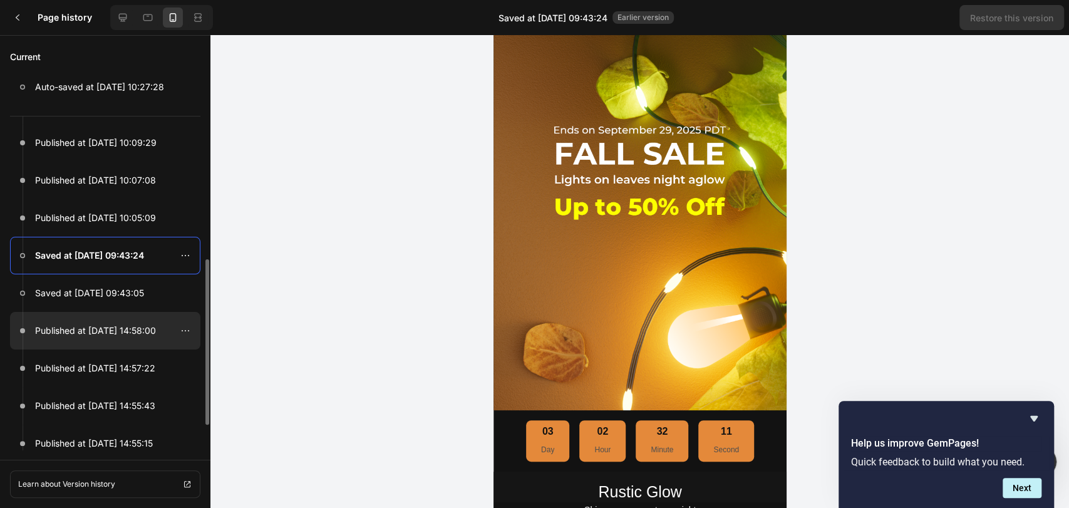
click at [132, 330] on p "Published at Sep 25, 14:58:00" at bounding box center [95, 330] width 121 height 15
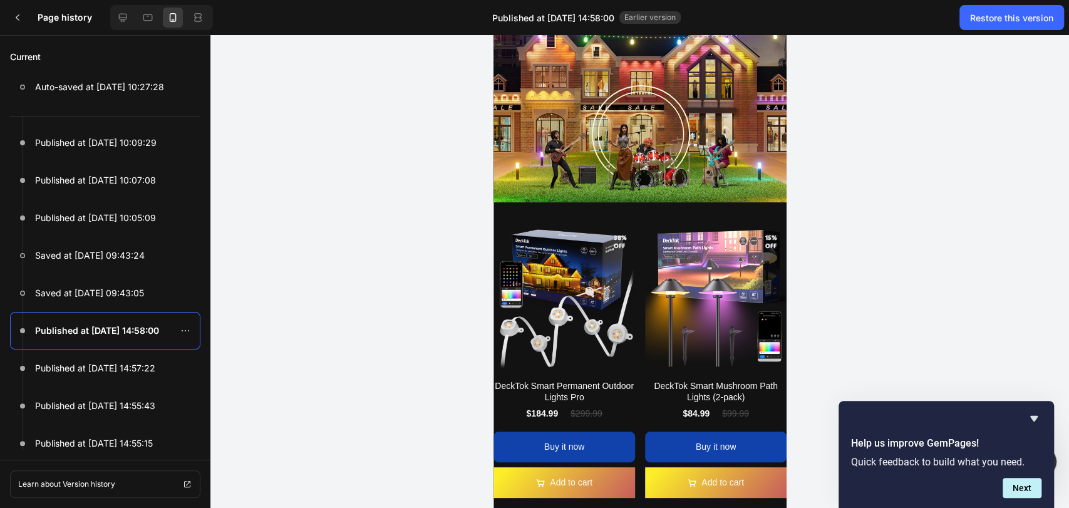
scroll to position [649, 0]
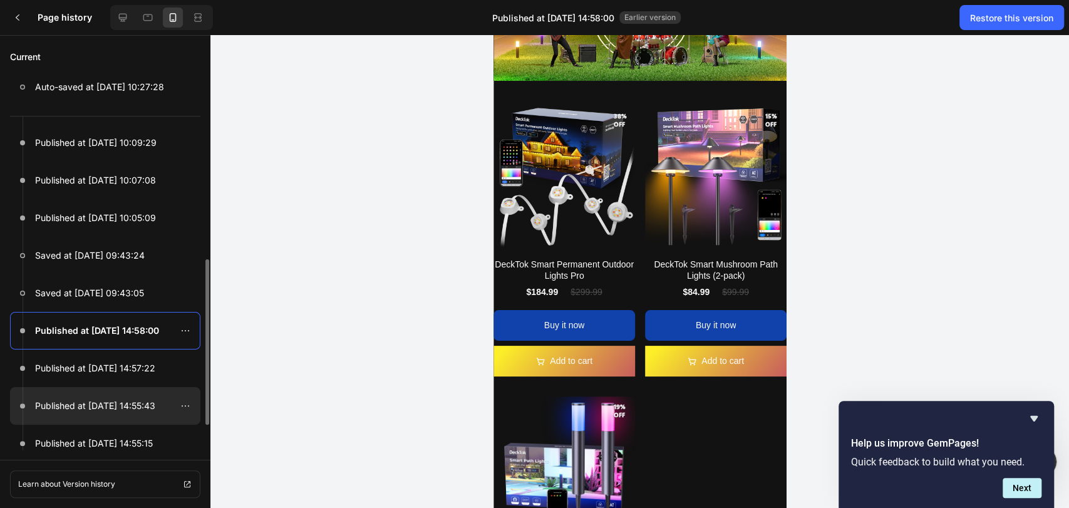
click at [78, 407] on p "Published at Sep 25, 14:55:43" at bounding box center [95, 405] width 120 height 15
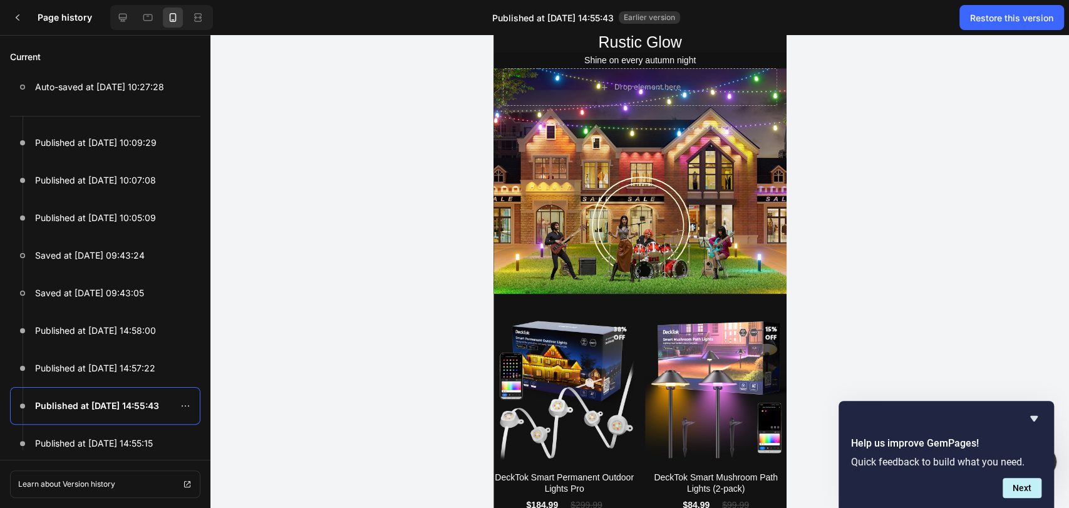
scroll to position [556, 0]
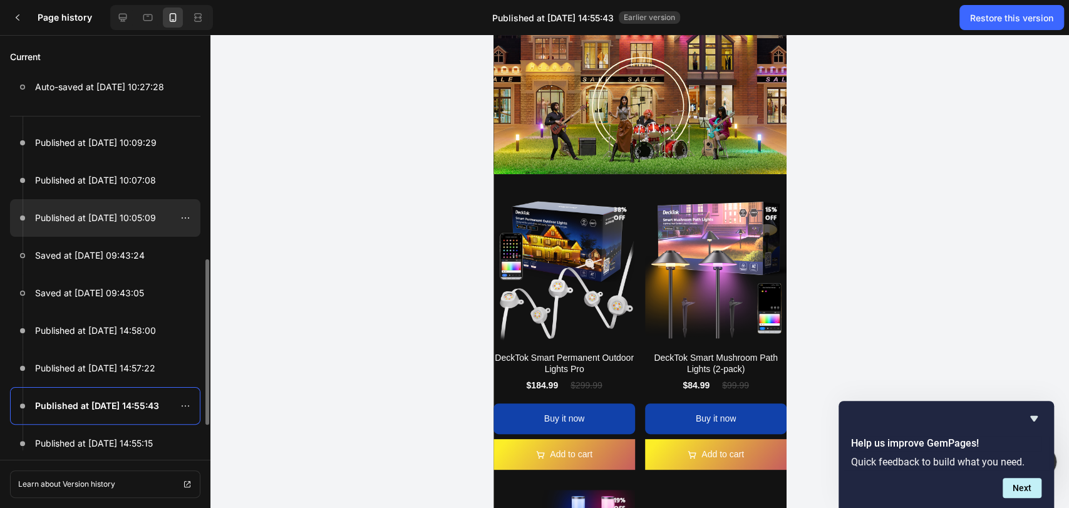
click at [92, 220] on p "Published at Sep 27, 10:05:09" at bounding box center [95, 217] width 121 height 15
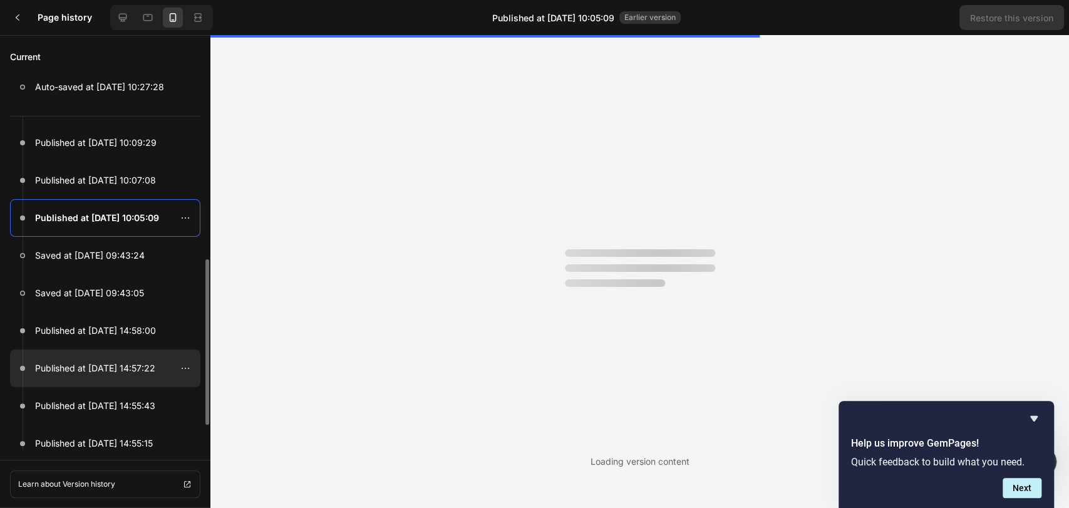
scroll to position [235, 0]
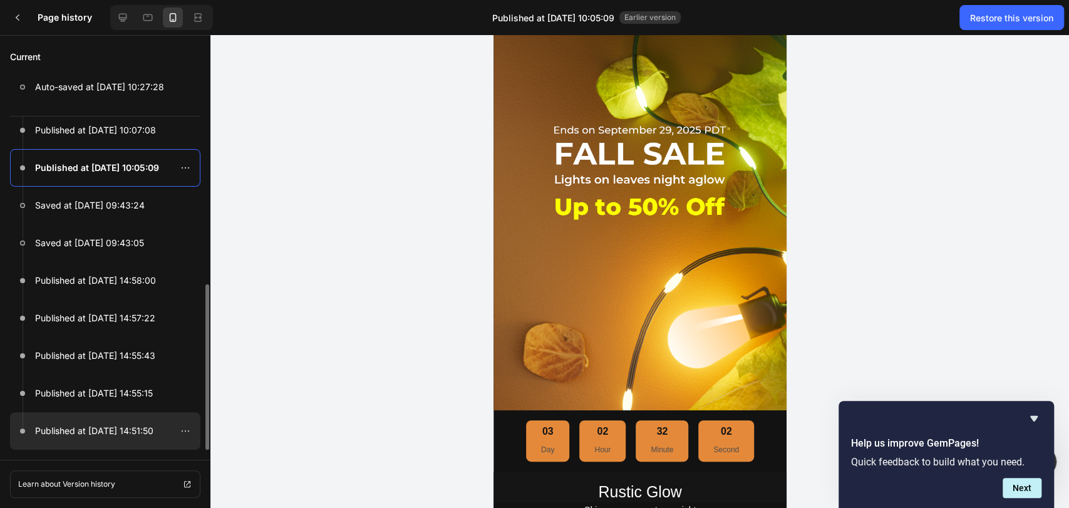
click at [112, 429] on p "Published at Sep 25, 14:51:50" at bounding box center [94, 430] width 118 height 15
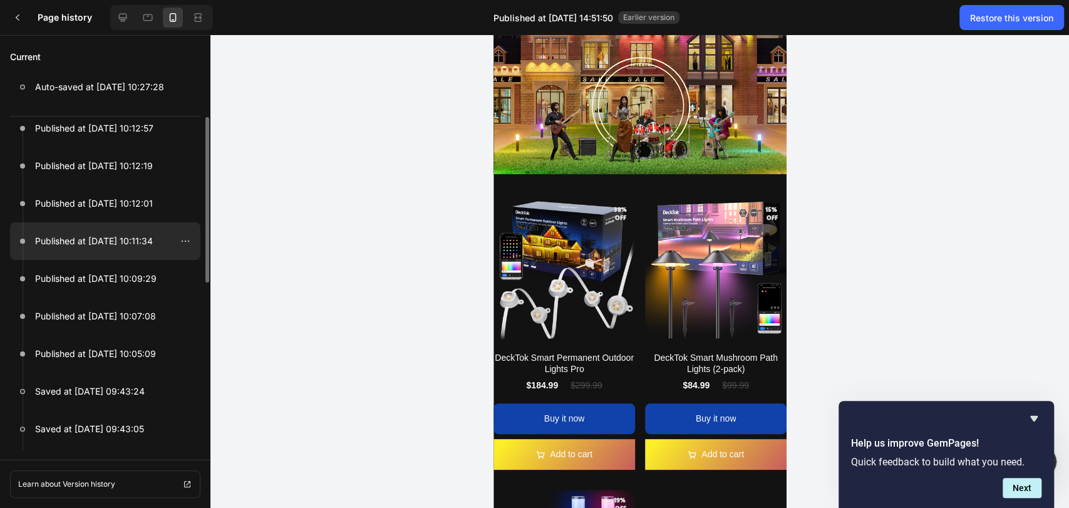
scroll to position [0, 0]
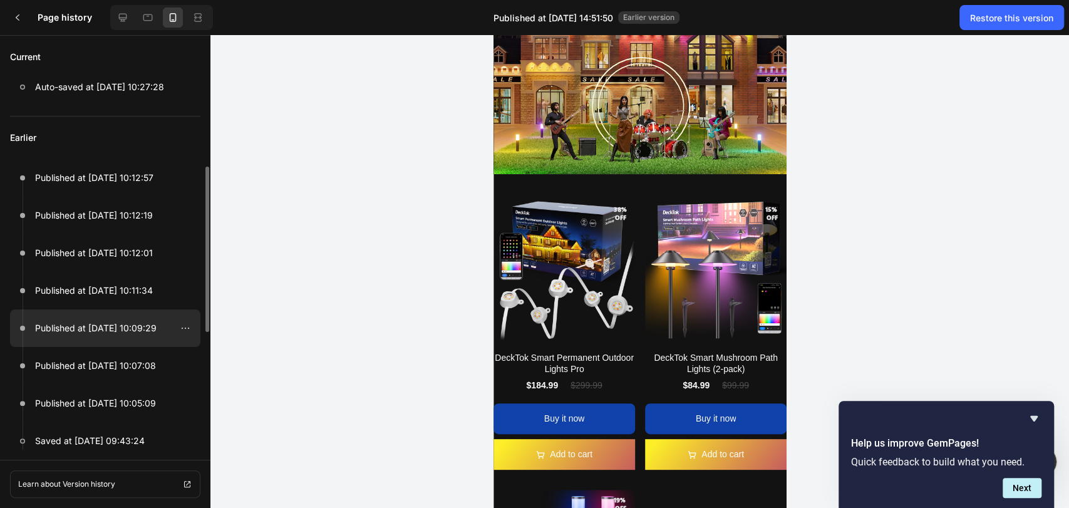
click at [106, 326] on p "Published at Sep 27, 10:09:29" at bounding box center [95, 328] width 121 height 15
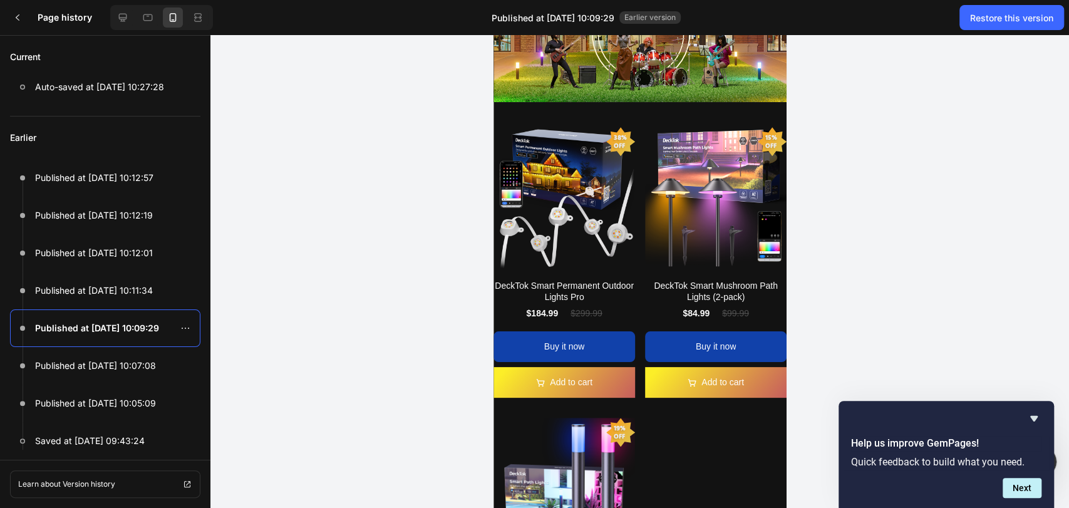
scroll to position [649, 0]
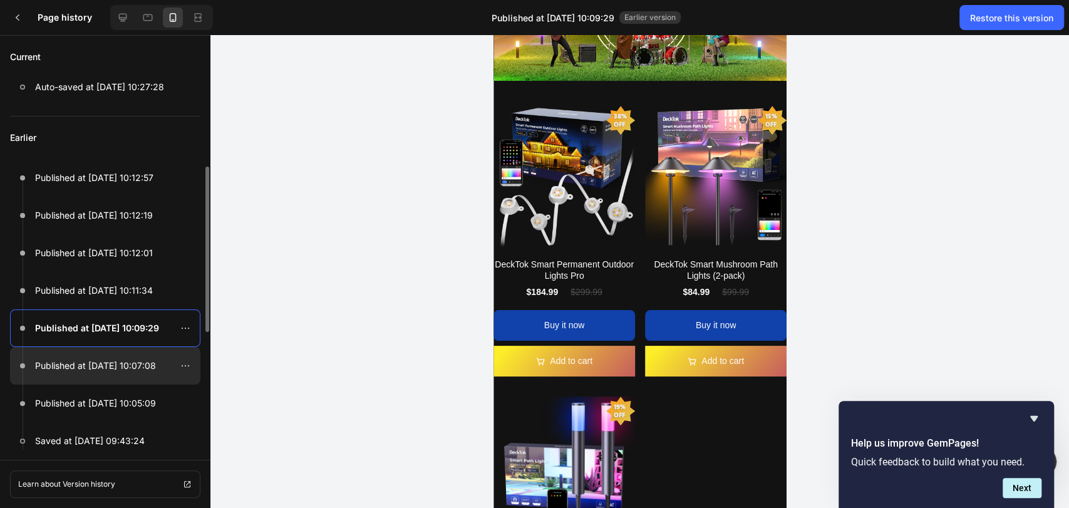
click at [117, 371] on p "Published at Sep 27, 10:07:08" at bounding box center [95, 365] width 121 height 15
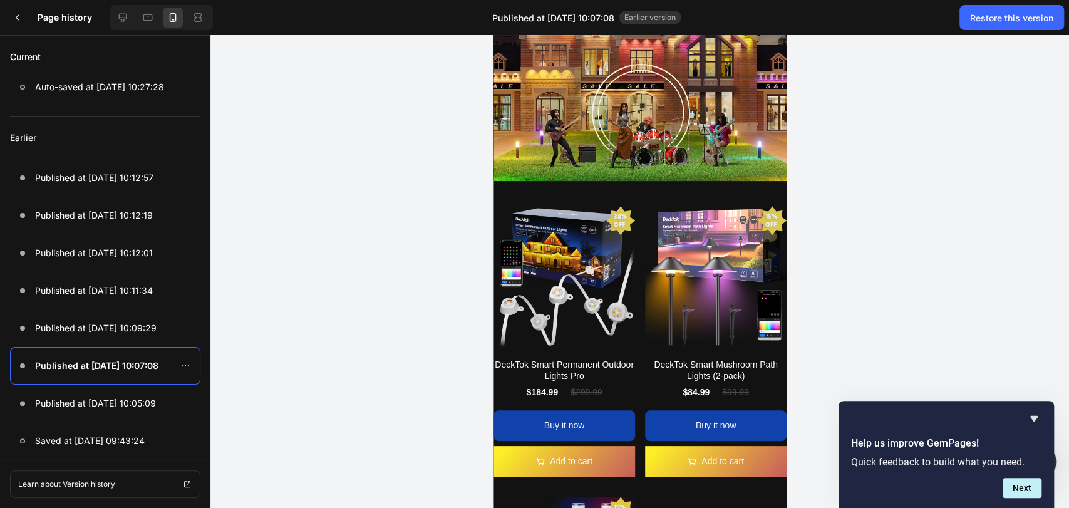
scroll to position [556, 0]
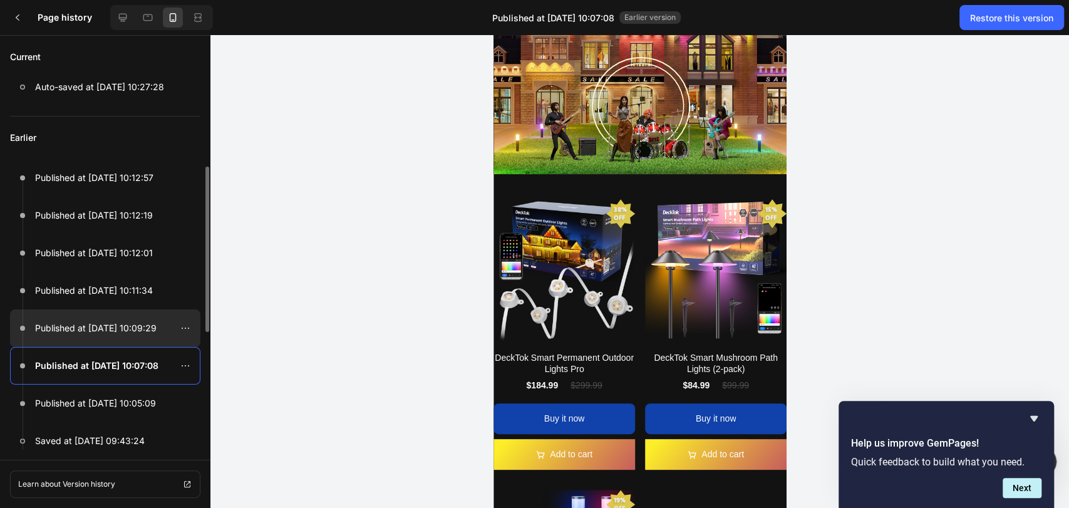
click at [126, 317] on div at bounding box center [105, 328] width 190 height 38
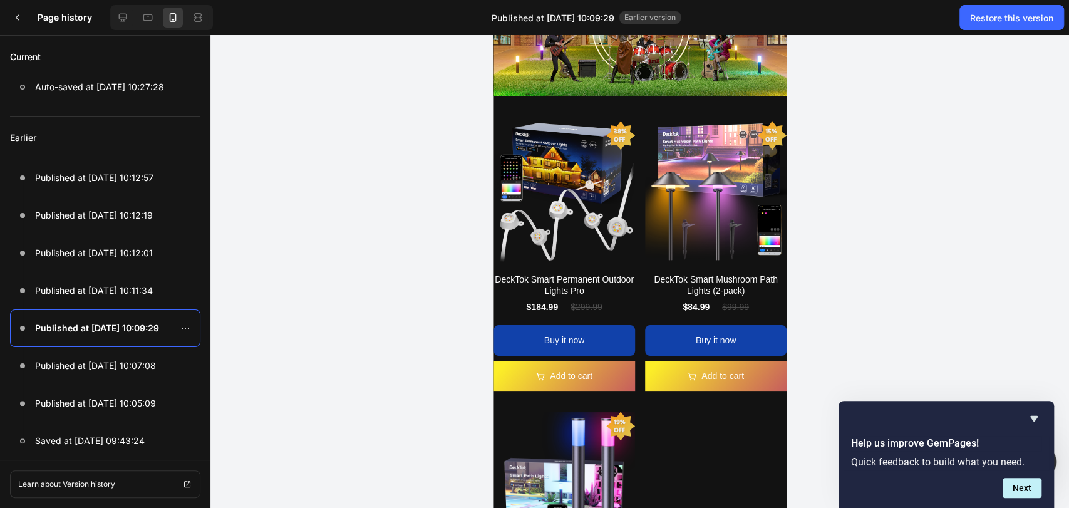
scroll to position [649, 0]
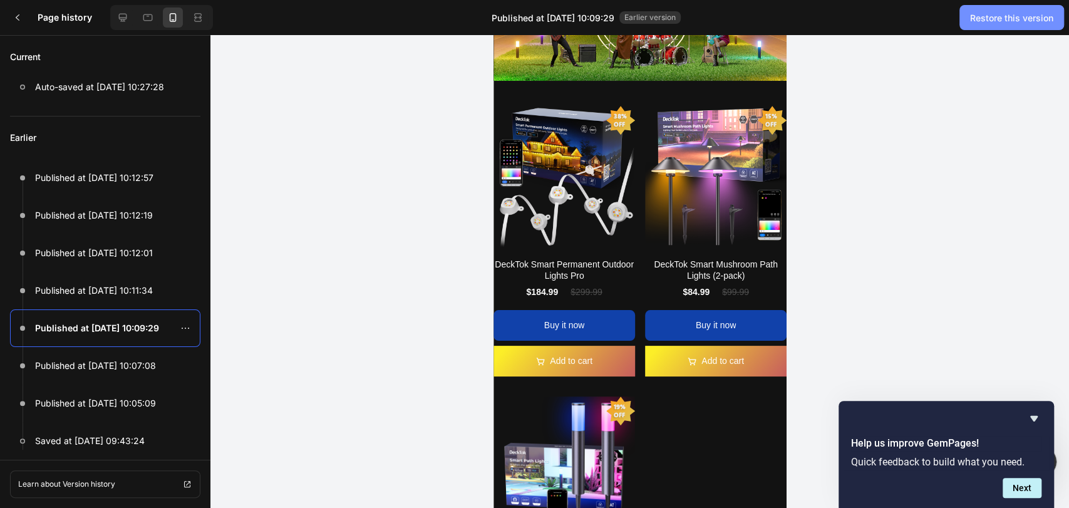
click at [1011, 17] on div "Restore this version" at bounding box center [1011, 17] width 83 height 13
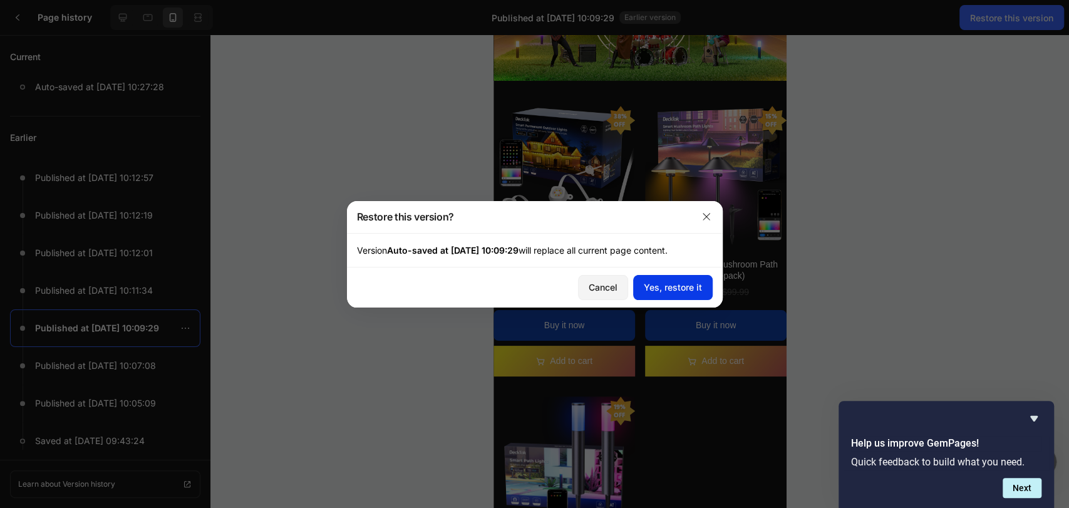
click at [674, 279] on button "Yes, restore it" at bounding box center [673, 287] width 80 height 25
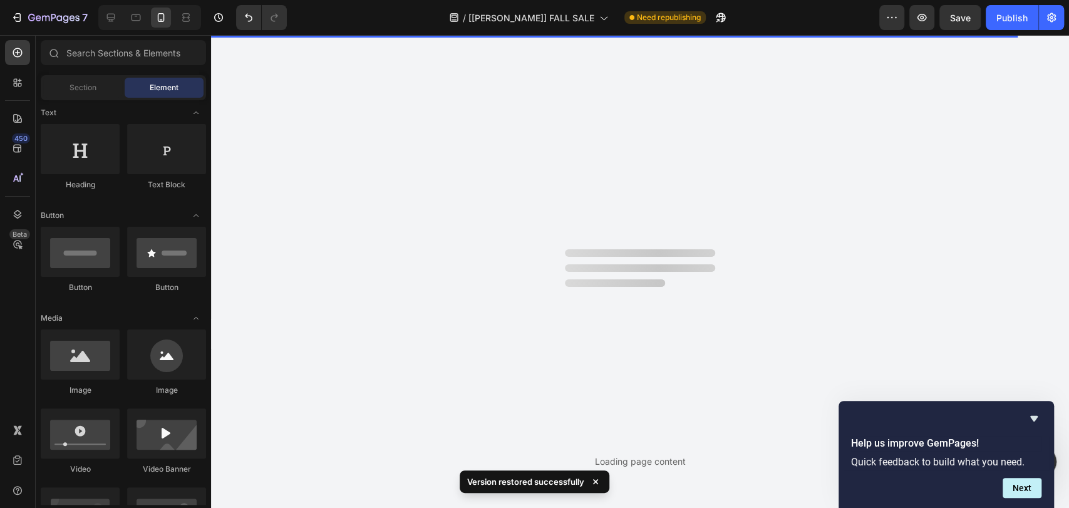
scroll to position [0, 0]
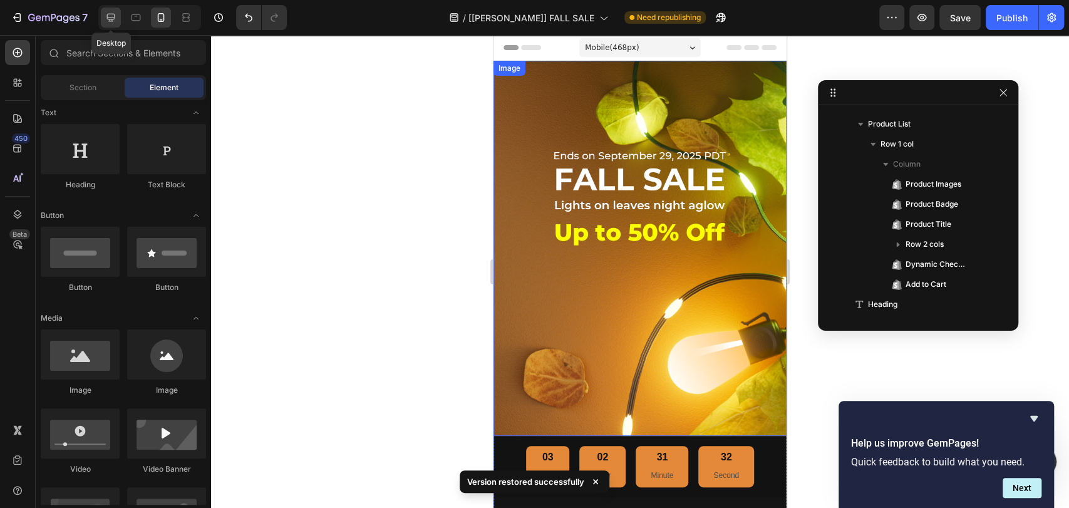
drag, startPoint x: 112, startPoint y: 13, endPoint x: 158, endPoint y: 127, distance: 123.6
click at [112, 13] on icon at bounding box center [111, 17] width 13 height 13
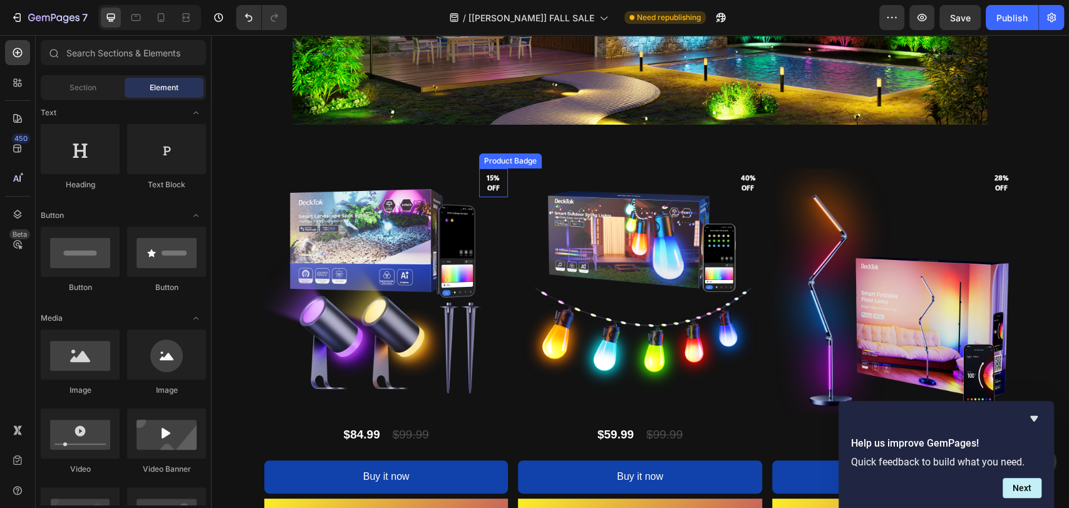
scroll to position [2661, 0]
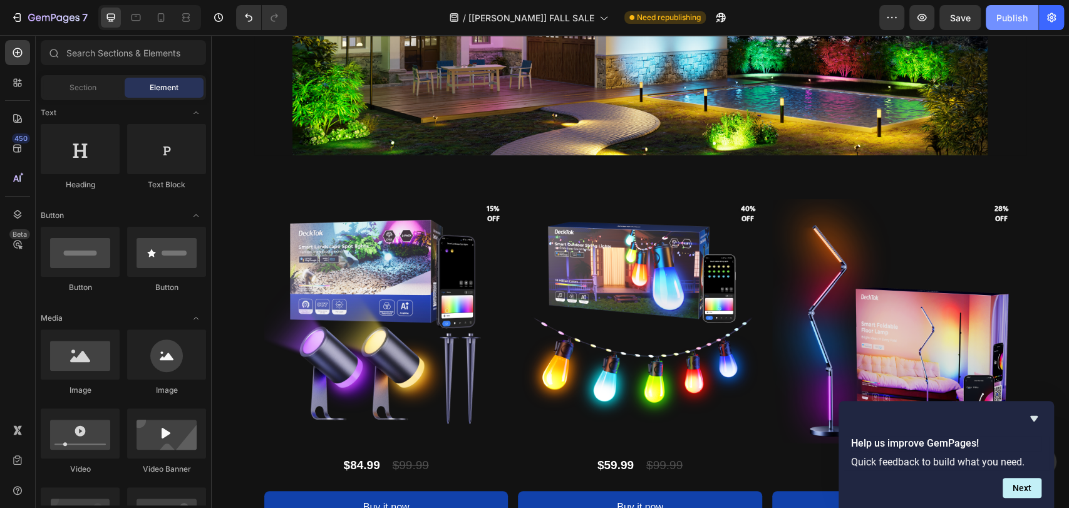
click at [1012, 14] on div "Publish" at bounding box center [1011, 17] width 31 height 13
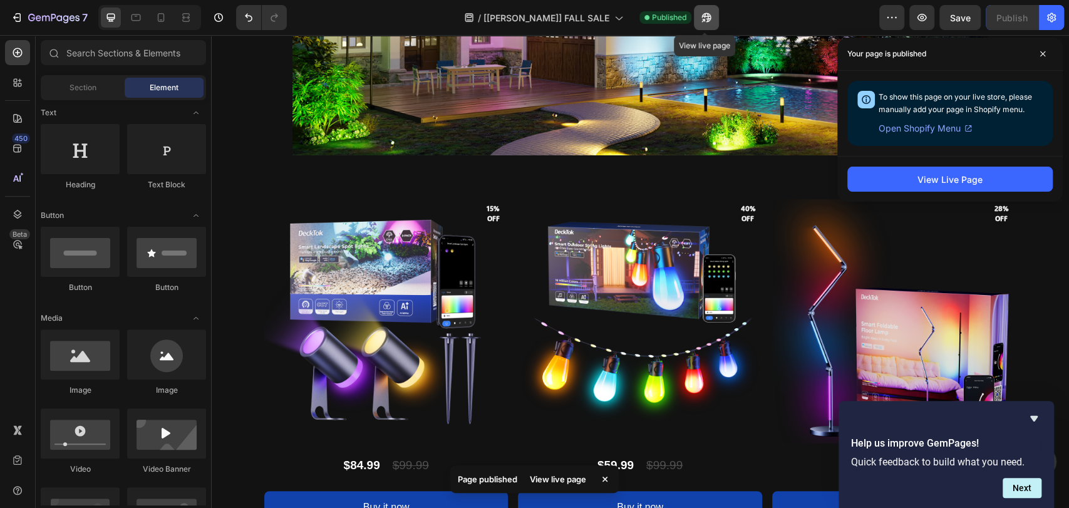
click at [707, 14] on icon "button" at bounding box center [705, 17] width 9 height 9
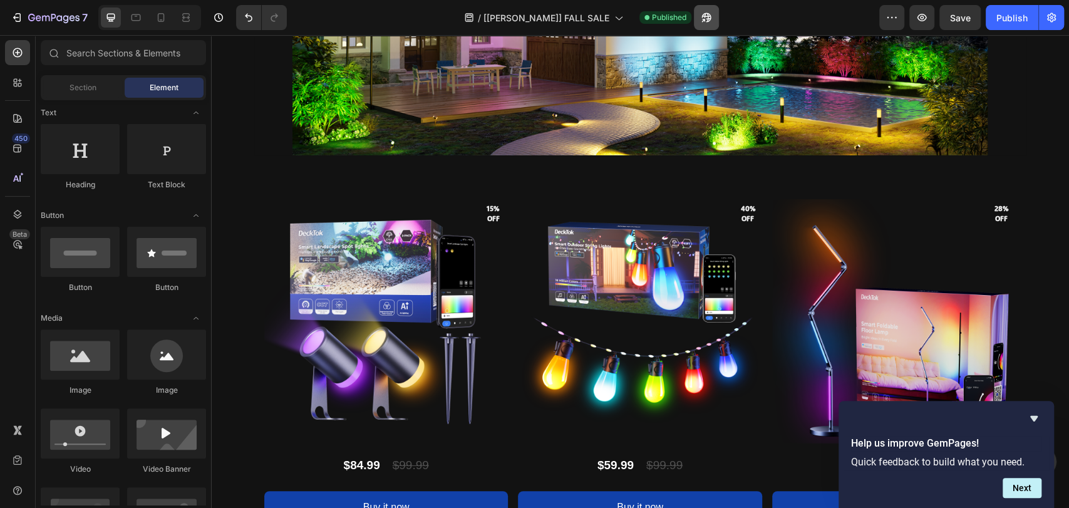
click at [701, 14] on icon "button" at bounding box center [705, 17] width 9 height 9
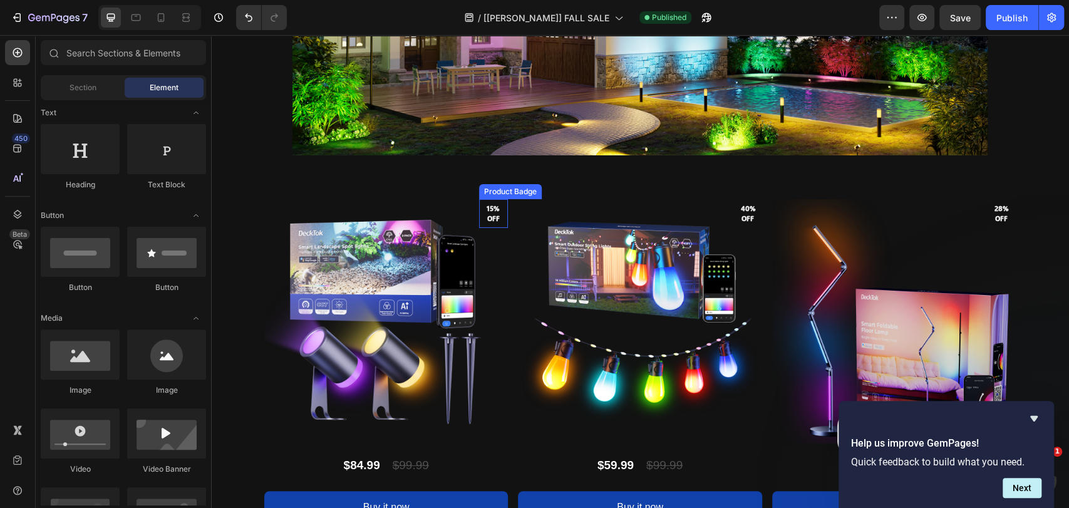
click at [487, 209] on pre "15% off" at bounding box center [493, 214] width 29 height 31
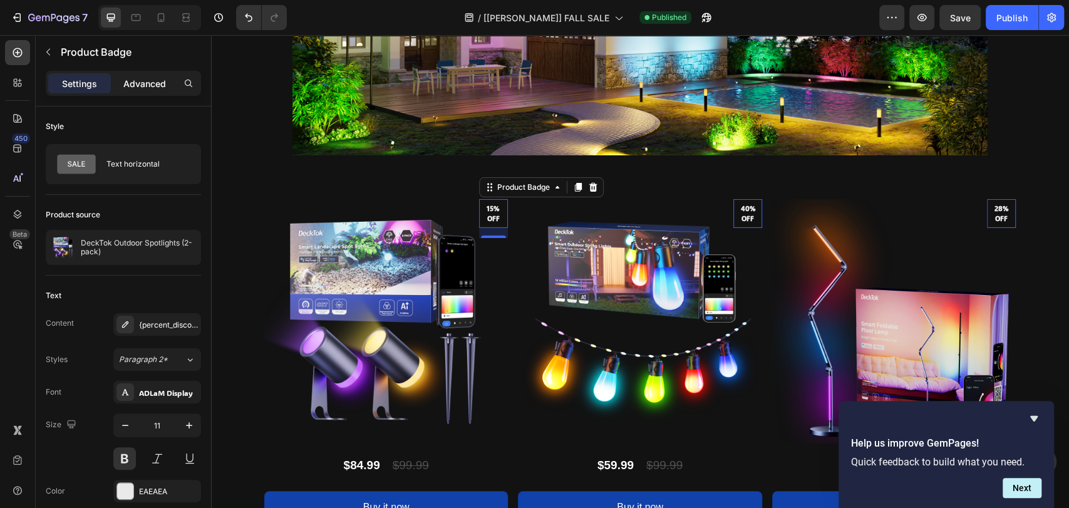
click at [148, 85] on p "Advanced" at bounding box center [144, 83] width 43 height 13
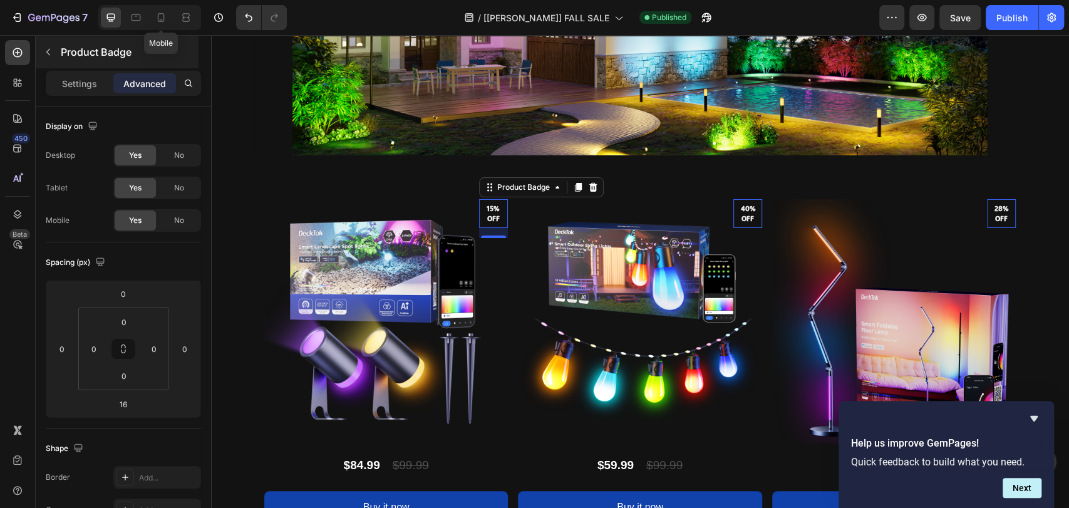
drag, startPoint x: 160, startPoint y: 19, endPoint x: 176, endPoint y: 36, distance: 23.9
click at [160, 19] on icon at bounding box center [161, 17] width 13 height 13
type input "0"
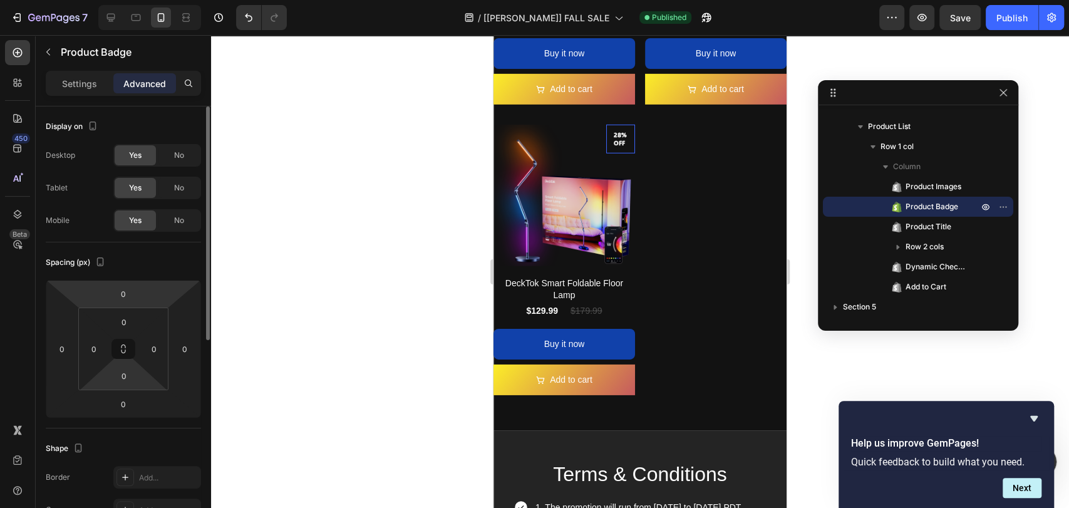
scroll to position [93, 0]
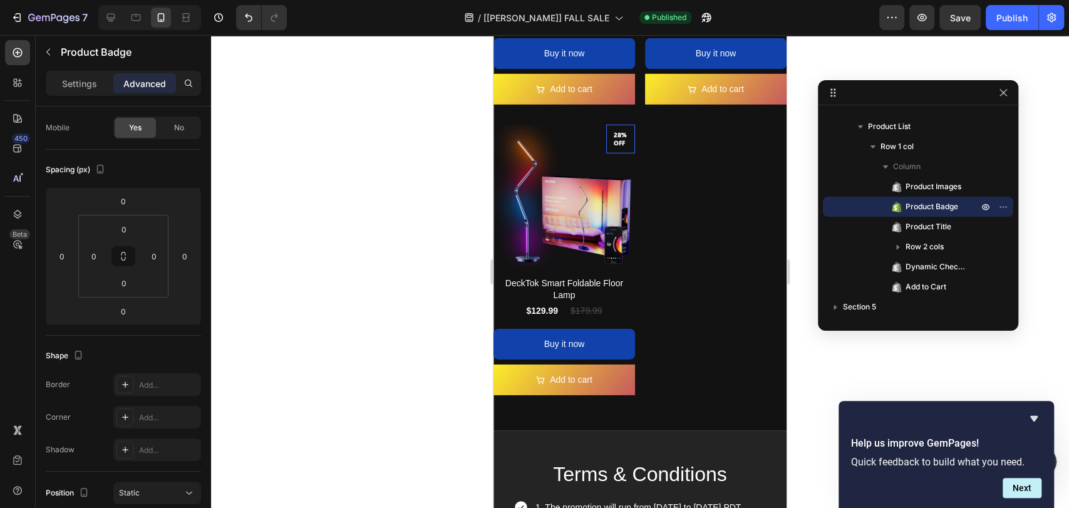
click at [609, 126] on pre "28% off" at bounding box center [620, 139] width 29 height 26
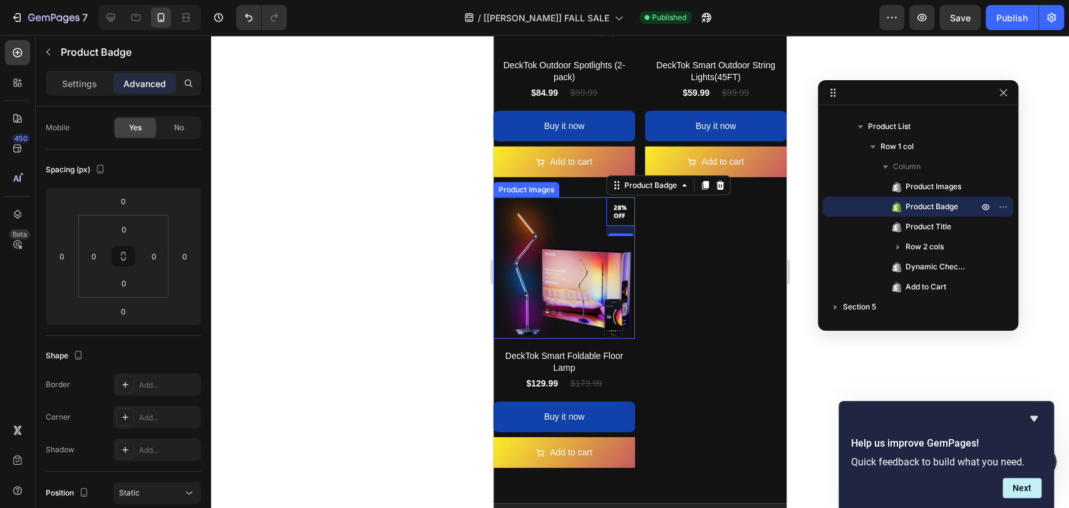
scroll to position [2321, 0]
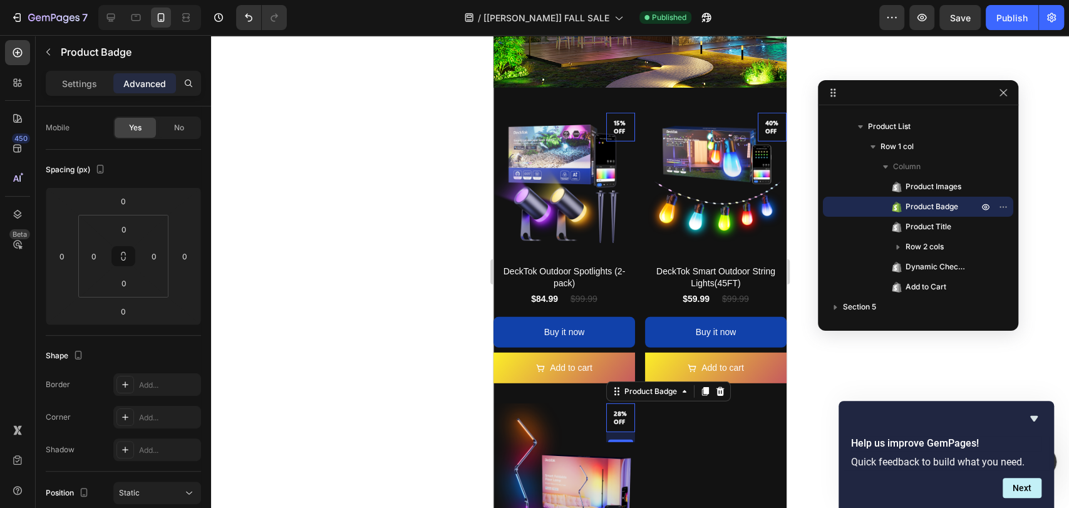
click at [619, 114] on pre "15% off" at bounding box center [620, 127] width 29 height 26
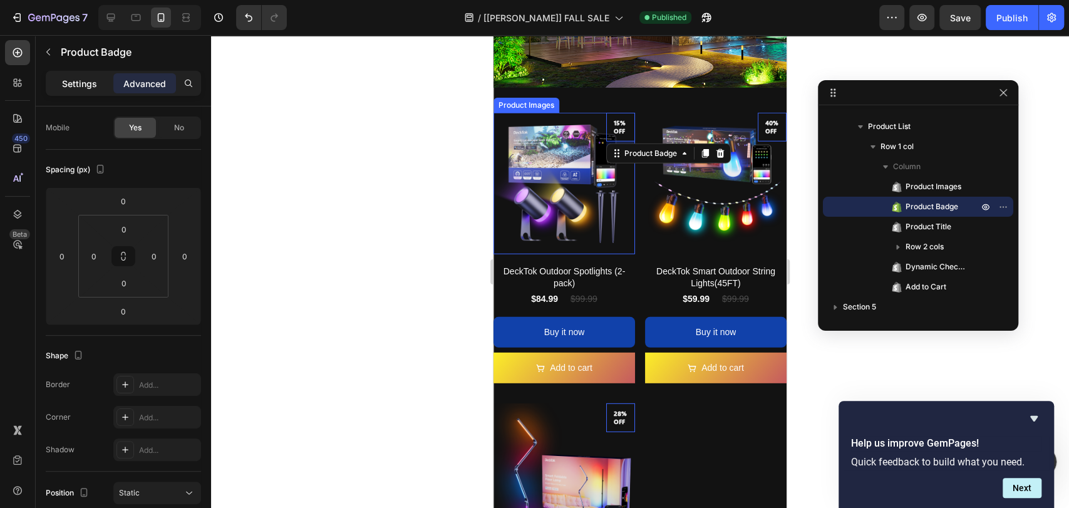
click at [70, 84] on p "Settings" at bounding box center [79, 83] width 35 height 13
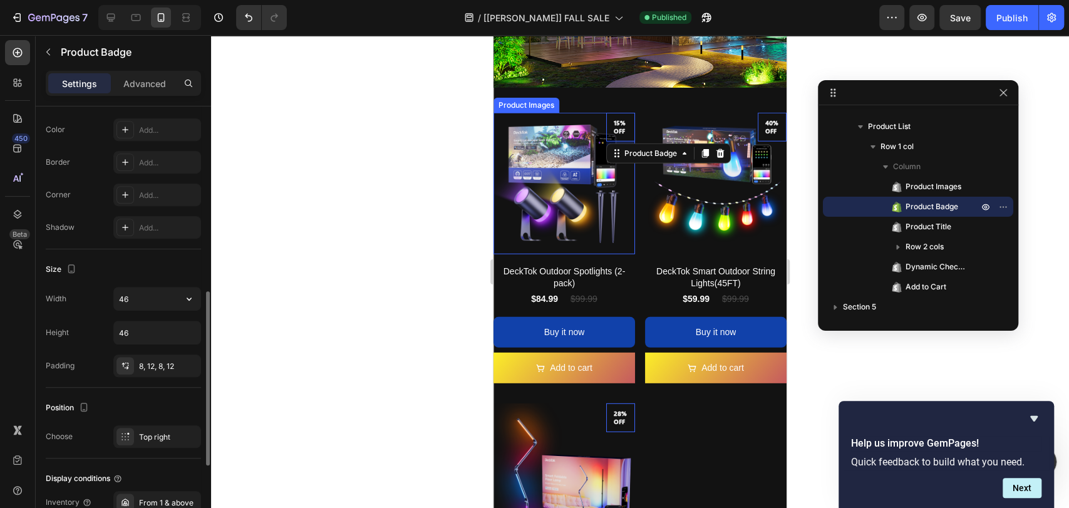
scroll to position [279, 0]
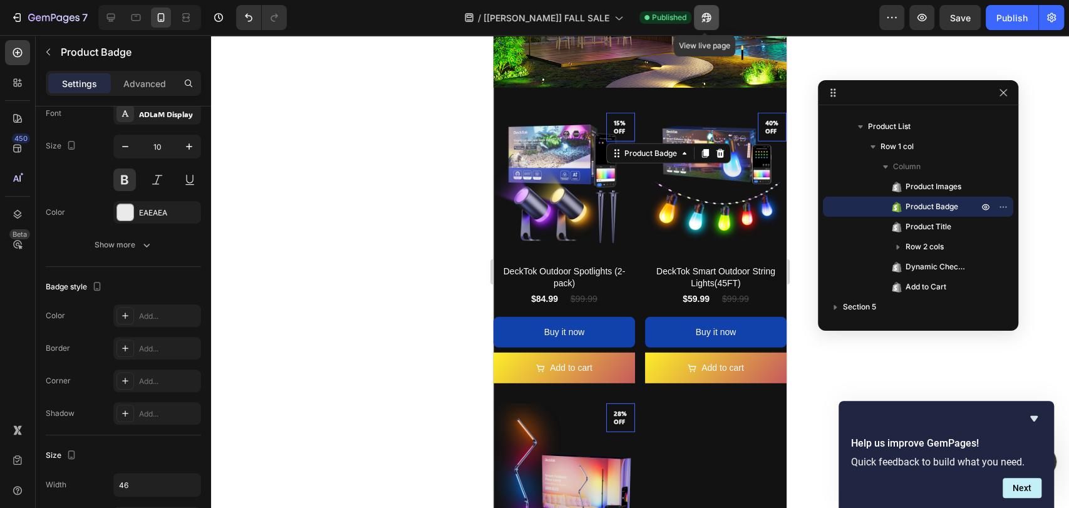
click at [701, 21] on icon "button" at bounding box center [702, 20] width 3 height 3
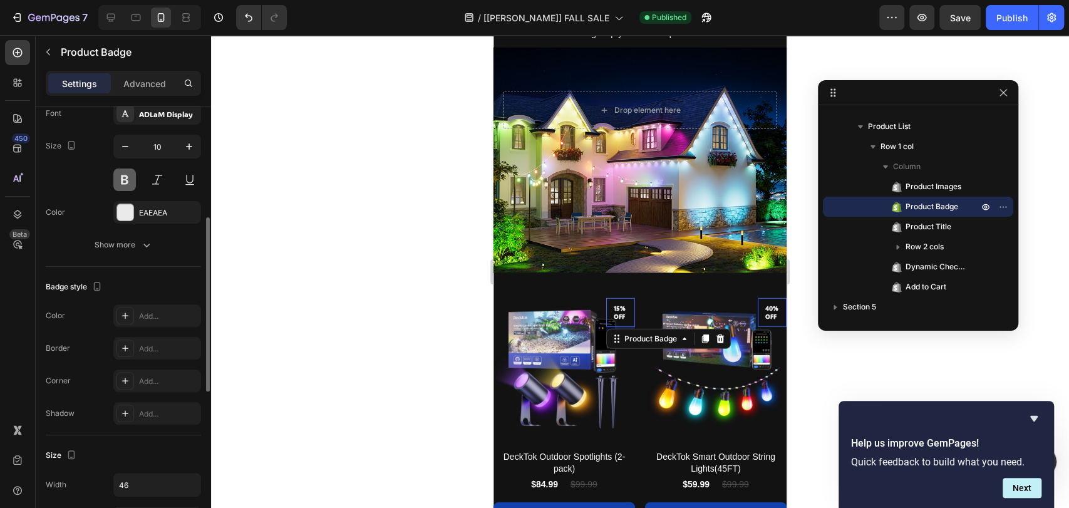
scroll to position [0, 0]
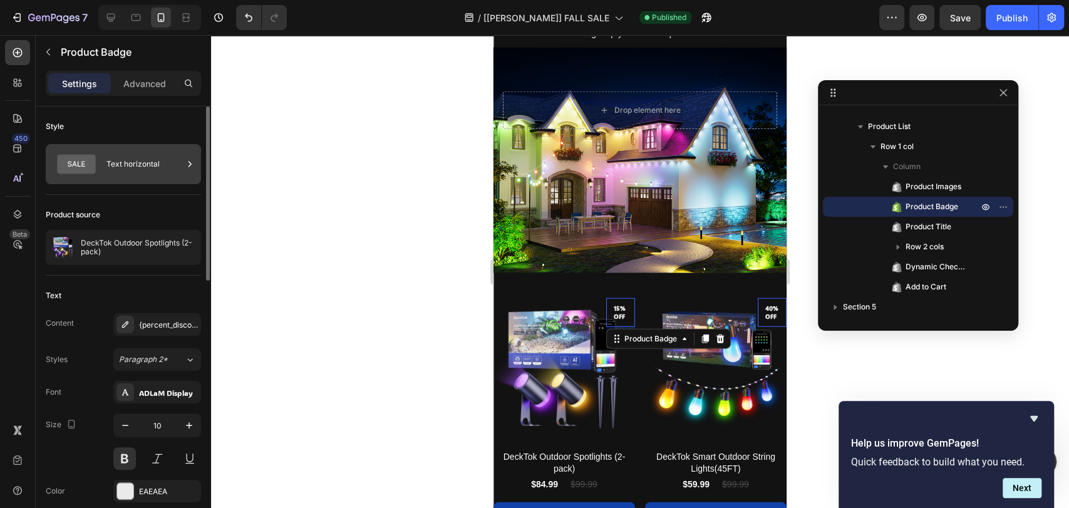
click at [184, 167] on icon at bounding box center [189, 164] width 13 height 13
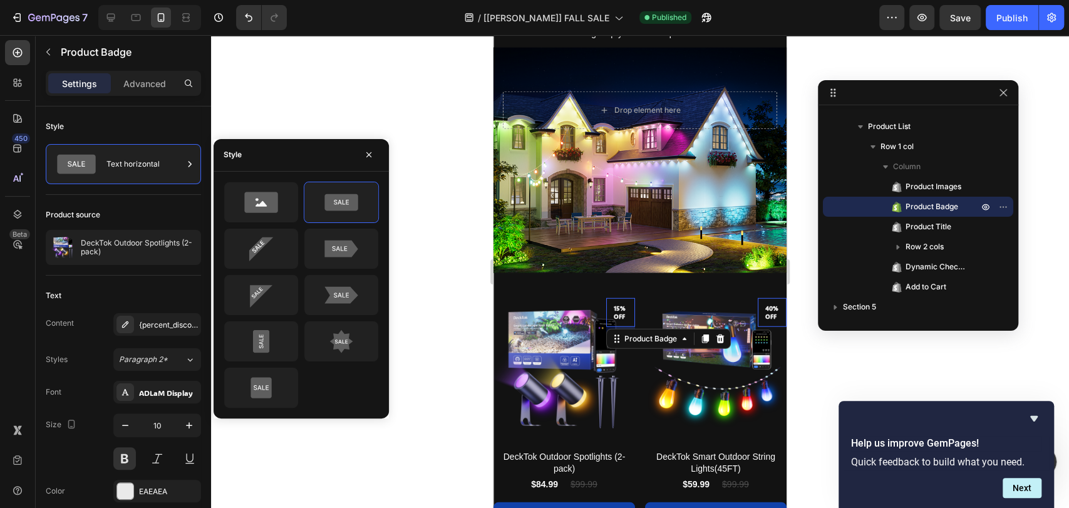
click at [440, 384] on div at bounding box center [640, 271] width 858 height 473
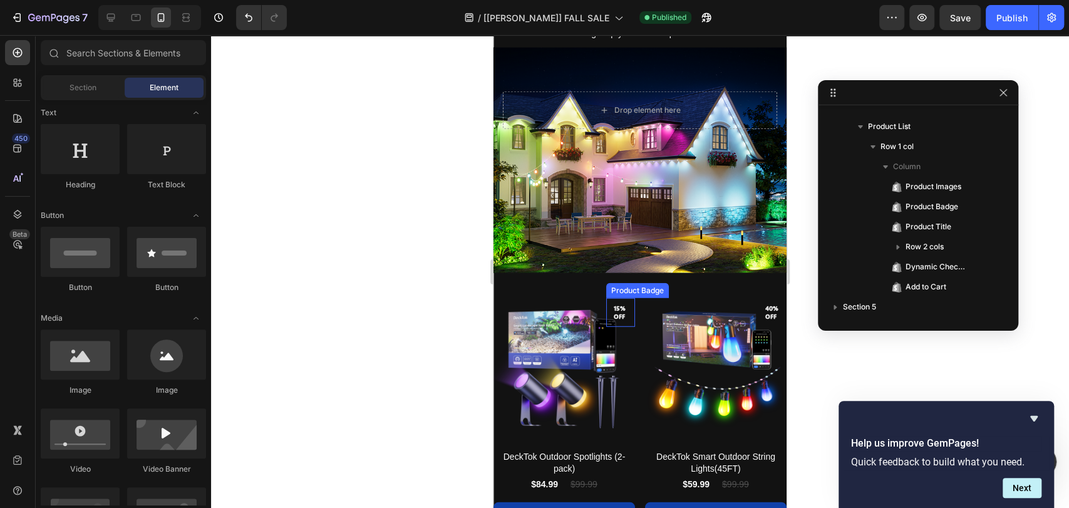
click at [610, 299] on pre "15% off" at bounding box center [620, 312] width 29 height 26
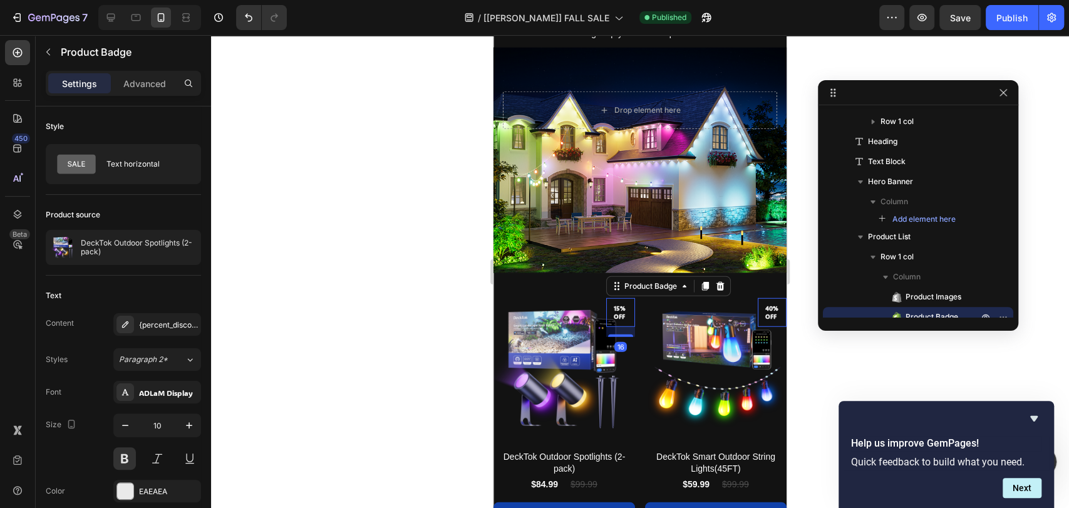
scroll to position [387, 0]
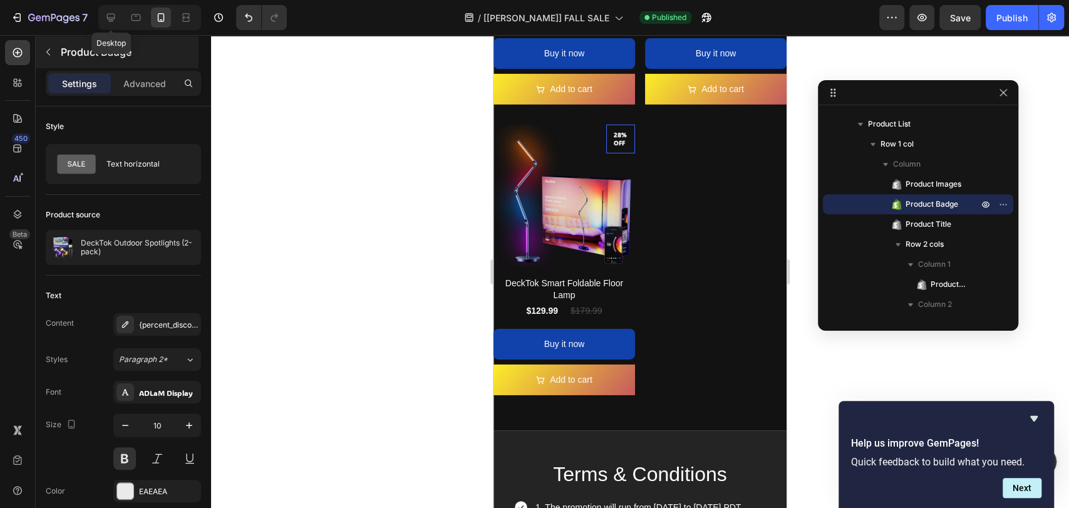
drag, startPoint x: 110, startPoint y: 11, endPoint x: 150, endPoint y: 48, distance: 54.6
click at [110, 11] on icon at bounding box center [111, 17] width 13 height 13
type input "11"
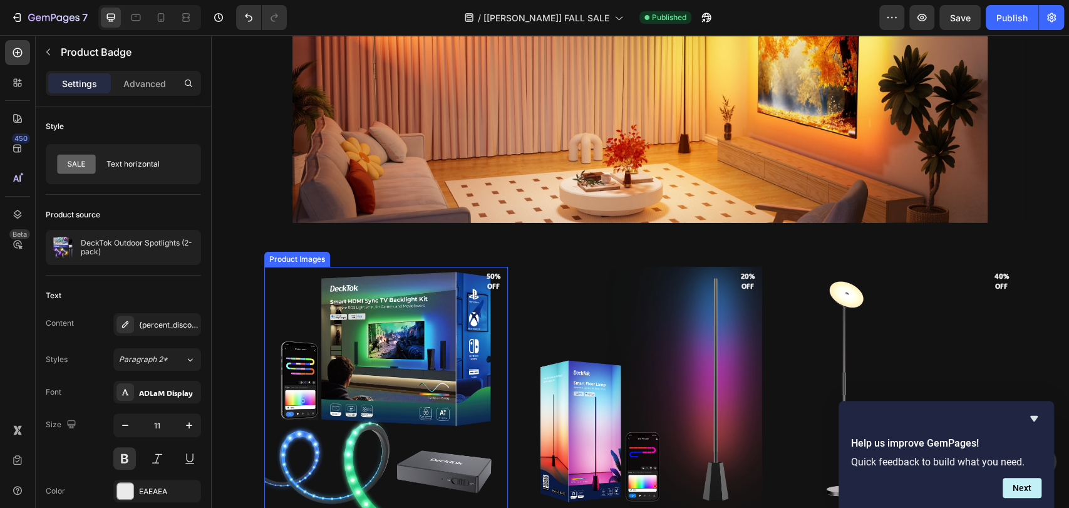
scroll to position [1692, 0]
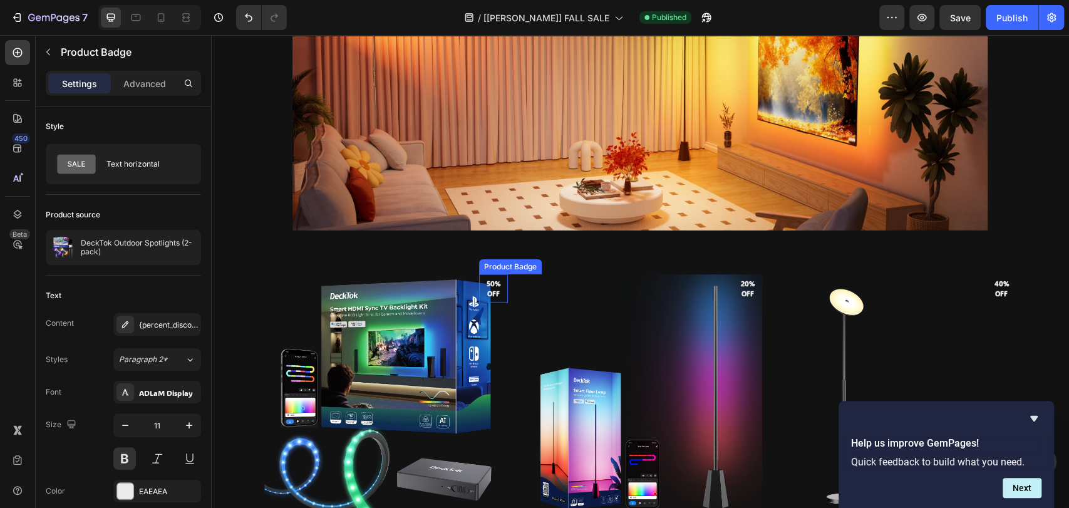
click at [492, 288] on pre "50% off" at bounding box center [493, 289] width 29 height 31
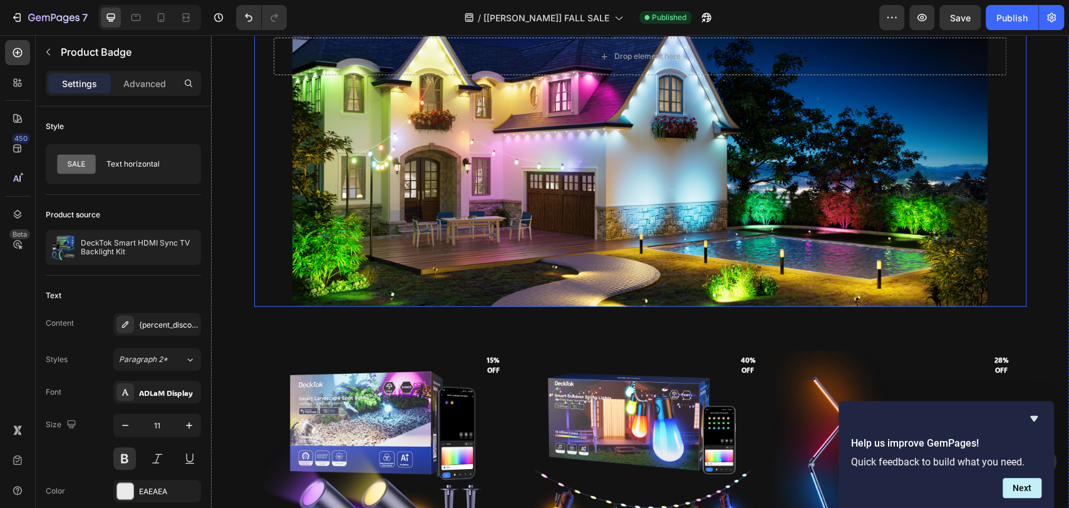
scroll to position [2527, 0]
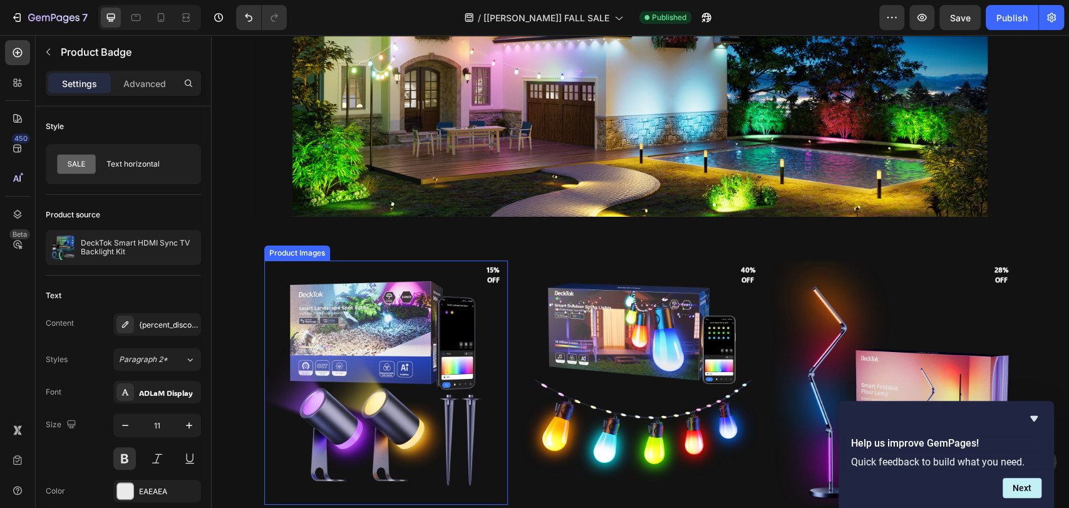
click at [489, 282] on img at bounding box center [386, 382] width 244 height 244
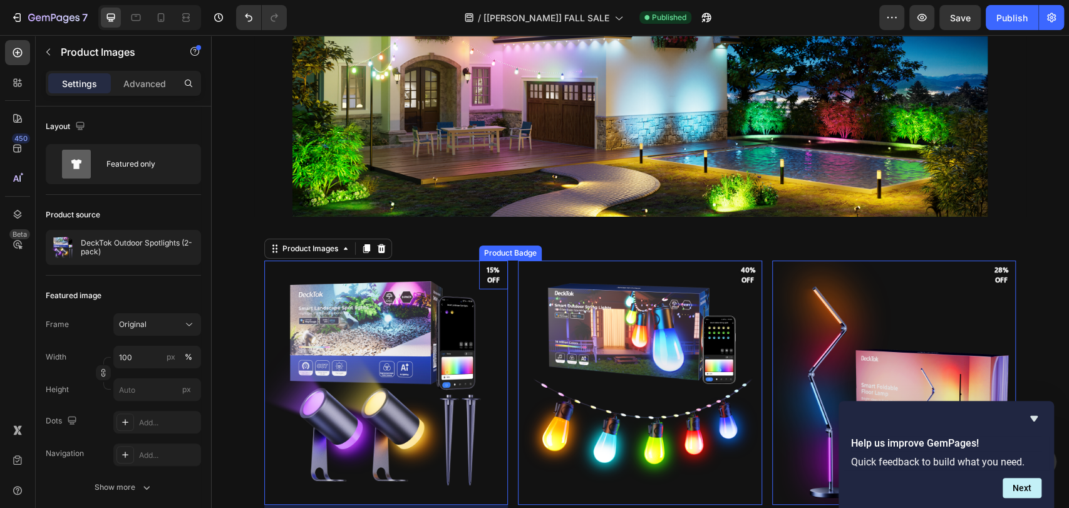
click at [479, 278] on pre "15% off" at bounding box center [493, 275] width 29 height 31
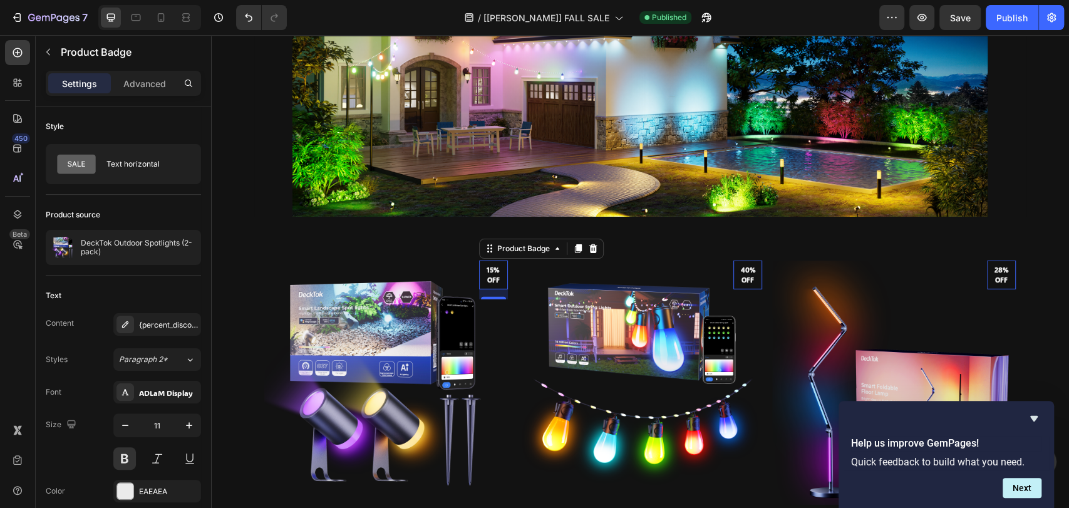
click at [488, 269] on pre "15% off" at bounding box center [493, 275] width 29 height 31
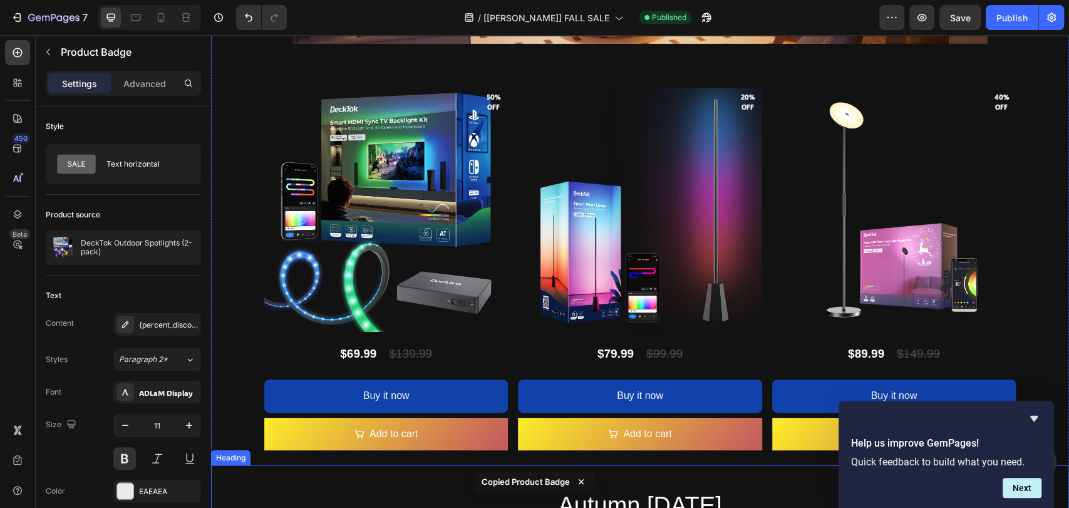
scroll to position [1877, 0]
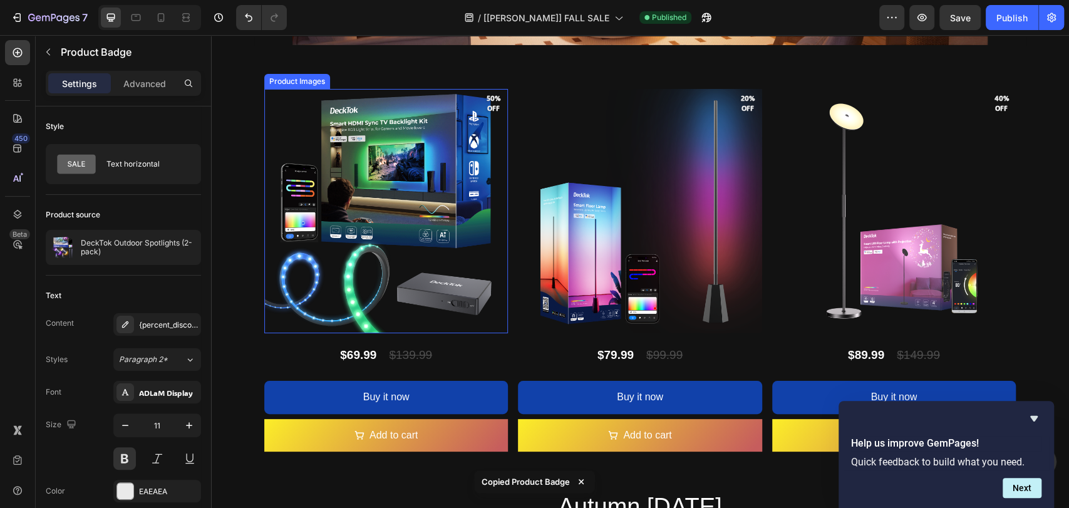
click at [490, 116] on img at bounding box center [386, 211] width 244 height 244
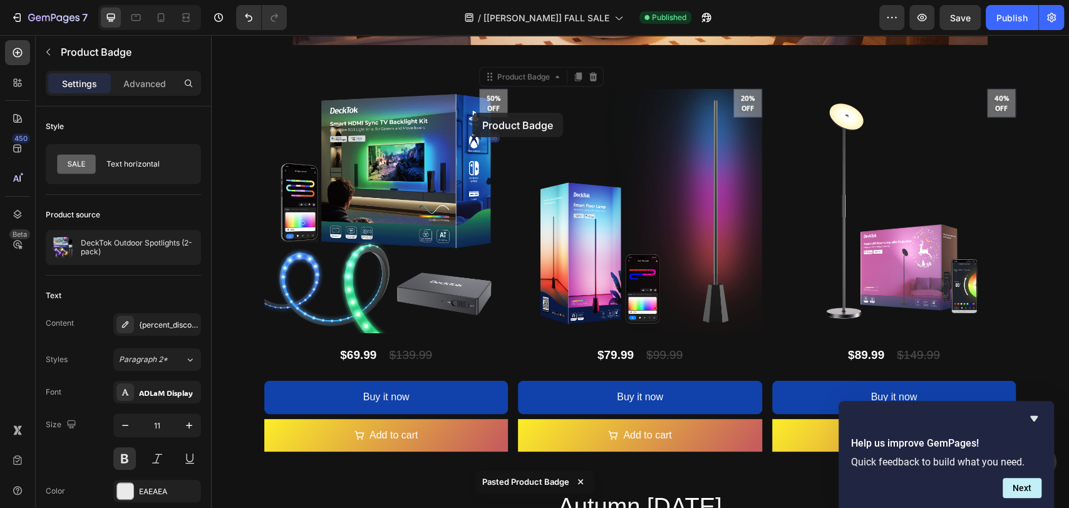
drag, startPoint x: 487, startPoint y: 101, endPoint x: 472, endPoint y: 113, distance: 18.7
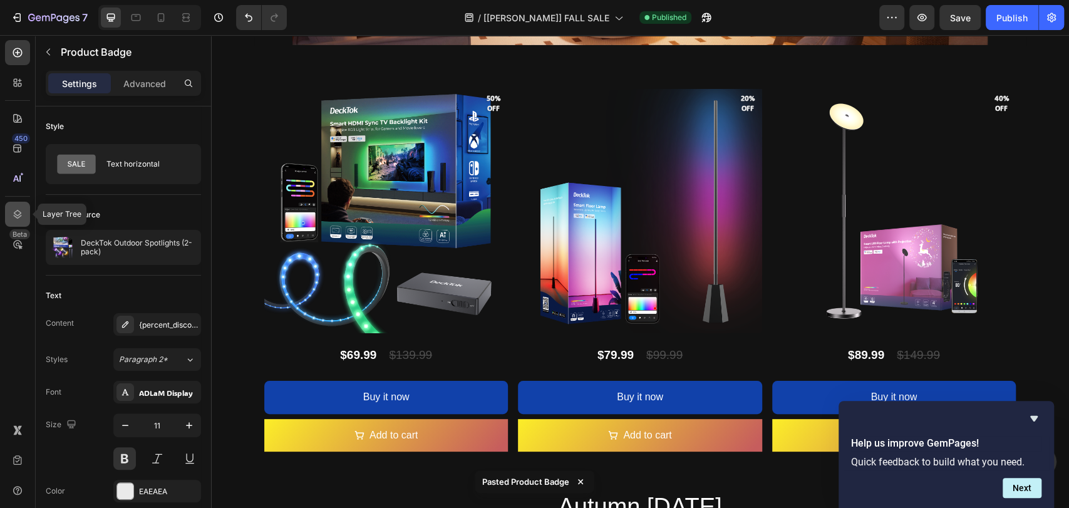
click at [17, 214] on icon at bounding box center [17, 214] width 13 height 13
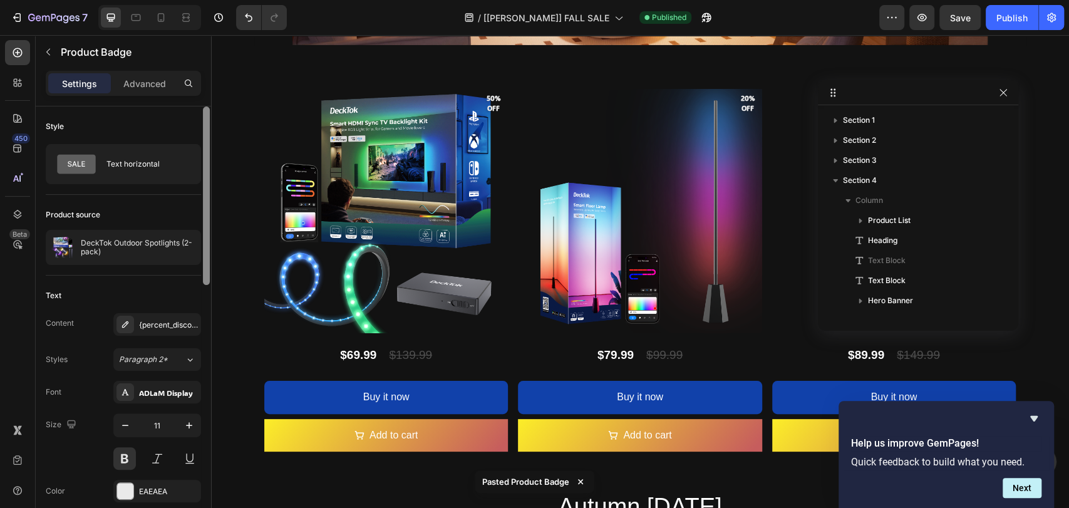
scroll to position [317, 0]
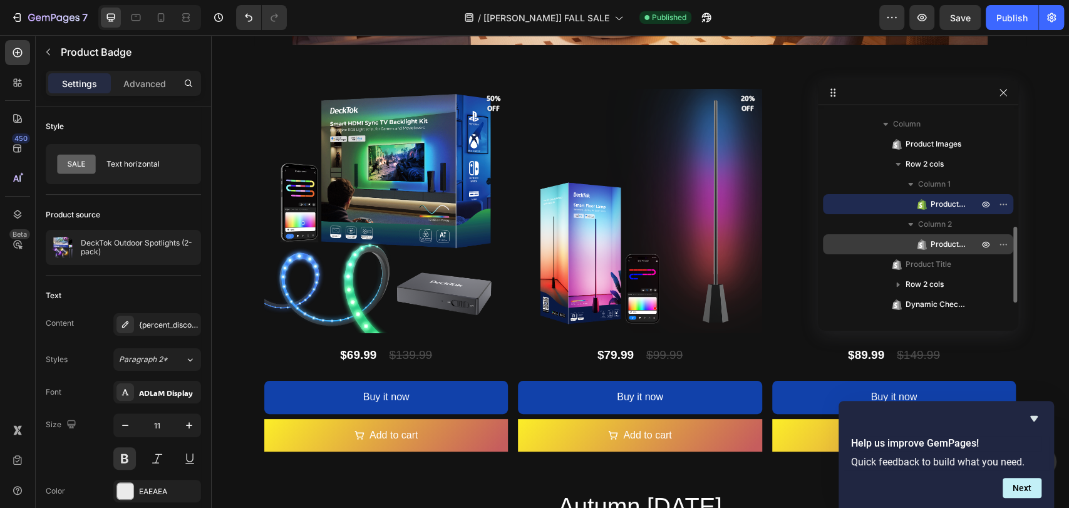
click at [934, 241] on span "Product Badge" at bounding box center [948, 244] width 35 height 13
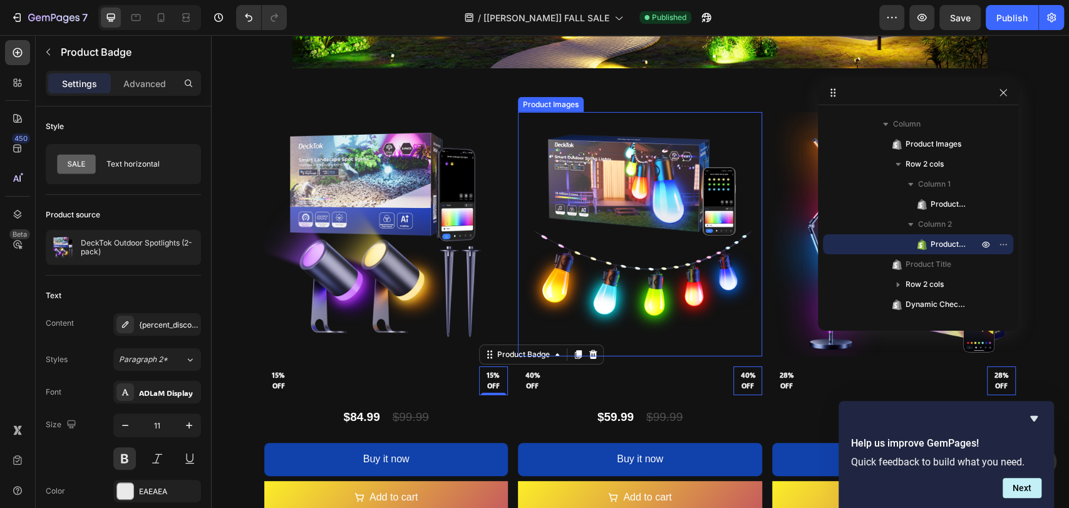
scroll to position [2676, 0]
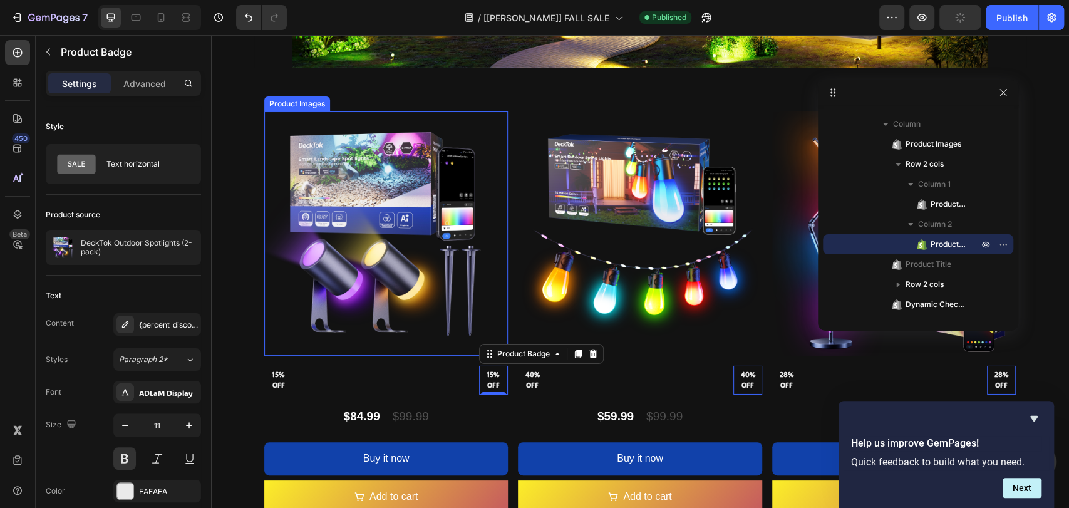
click at [488, 192] on img at bounding box center [386, 233] width 244 height 244
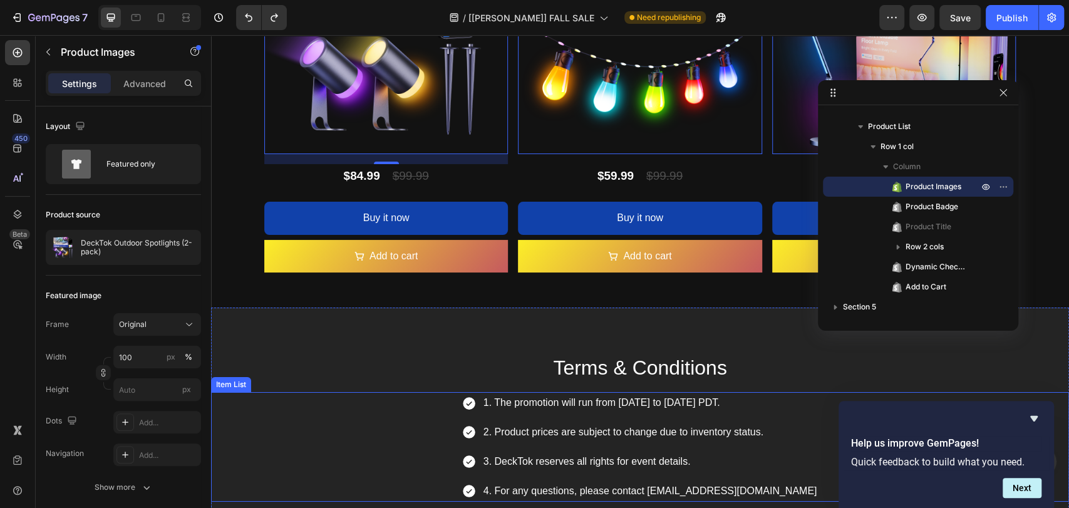
scroll to position [2769, 0]
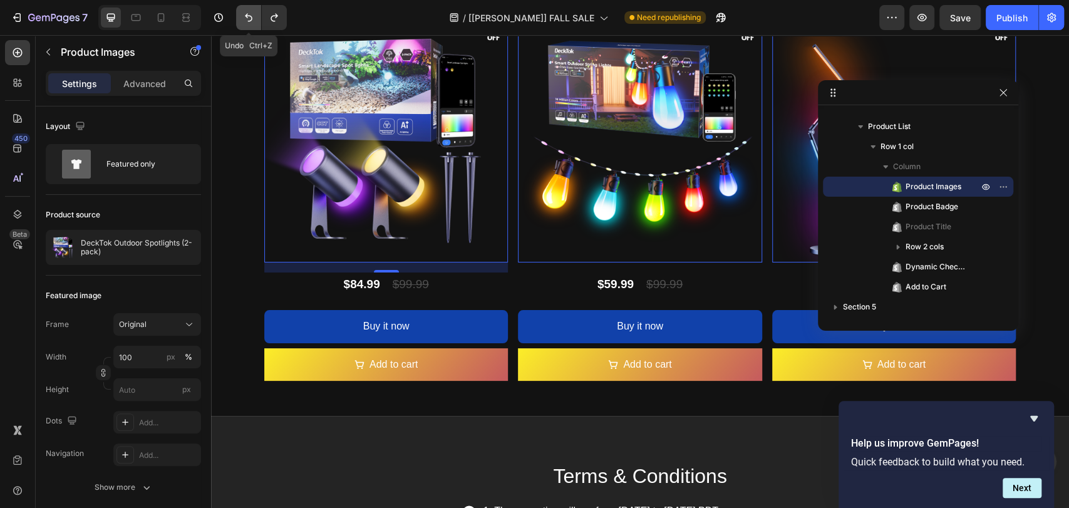
click at [248, 14] on icon "Undo/Redo" at bounding box center [248, 17] width 13 height 13
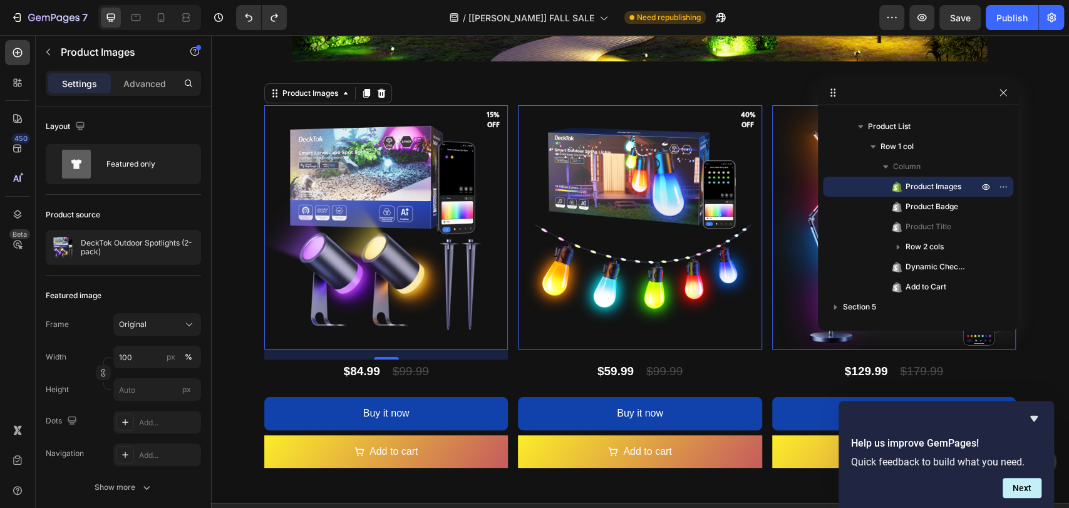
scroll to position [2584, 0]
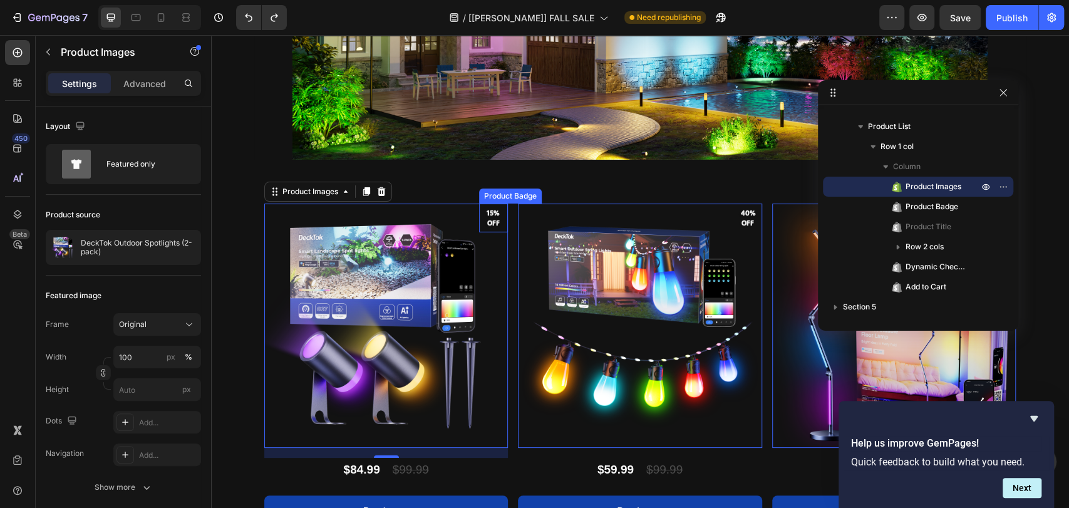
click at [482, 214] on pre "15% off" at bounding box center [493, 218] width 29 height 31
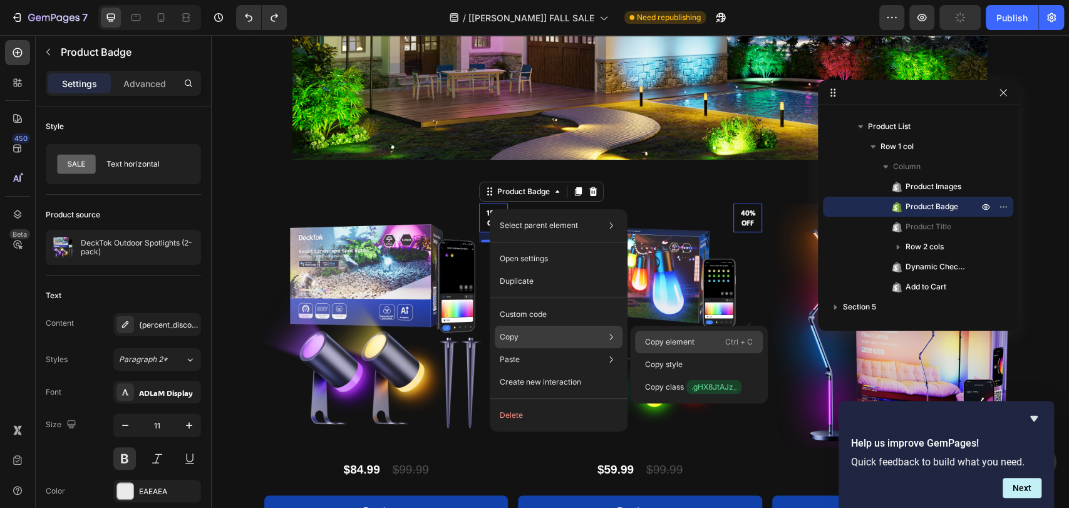
click at [671, 337] on p "Copy element" at bounding box center [669, 341] width 49 height 11
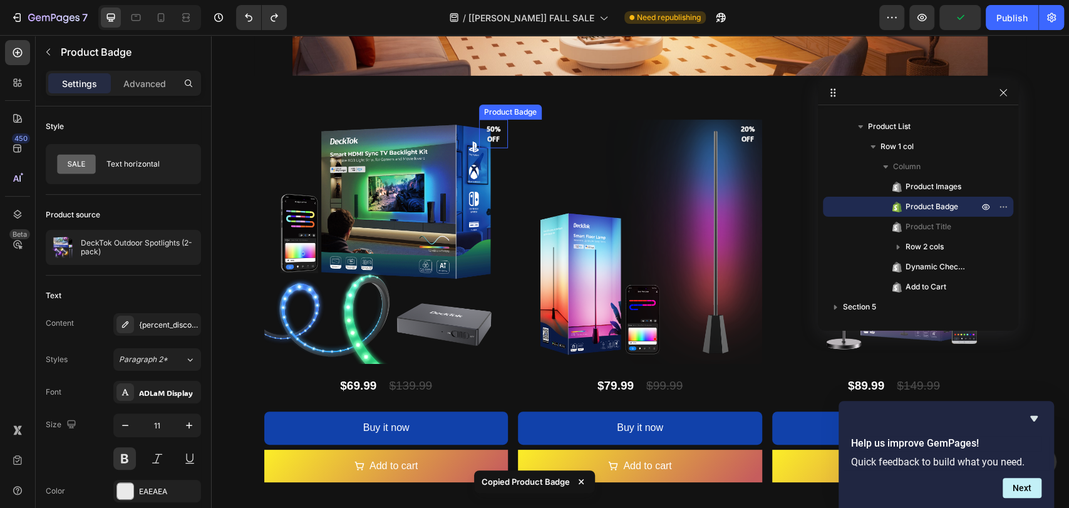
scroll to position [1841, 0]
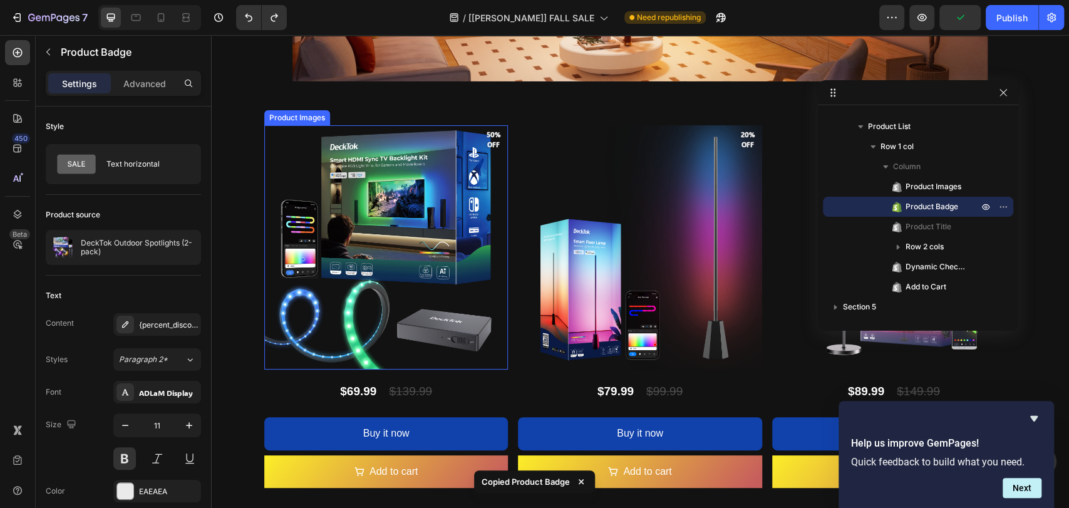
click at [475, 172] on img at bounding box center [386, 247] width 244 height 244
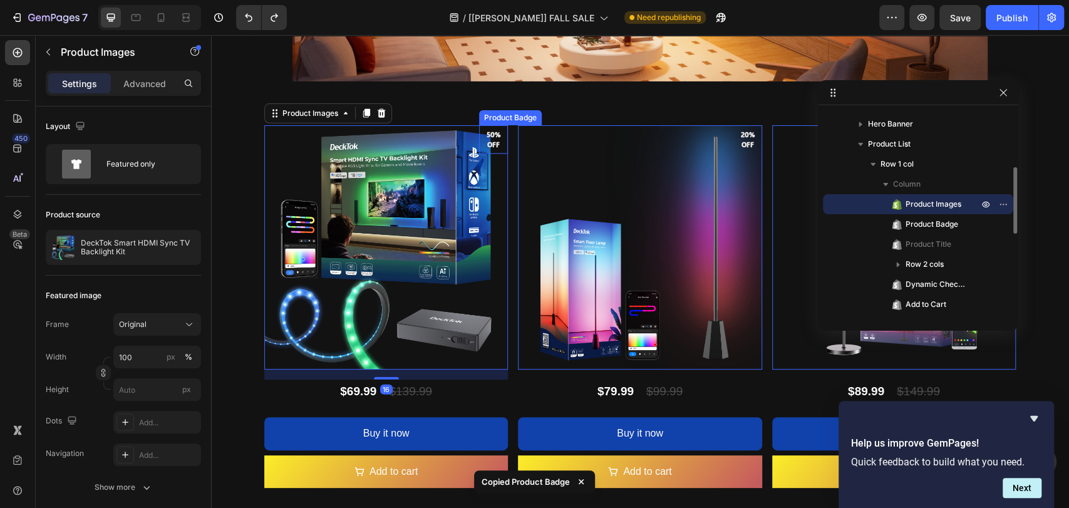
click at [485, 142] on pre "50% off" at bounding box center [493, 140] width 29 height 31
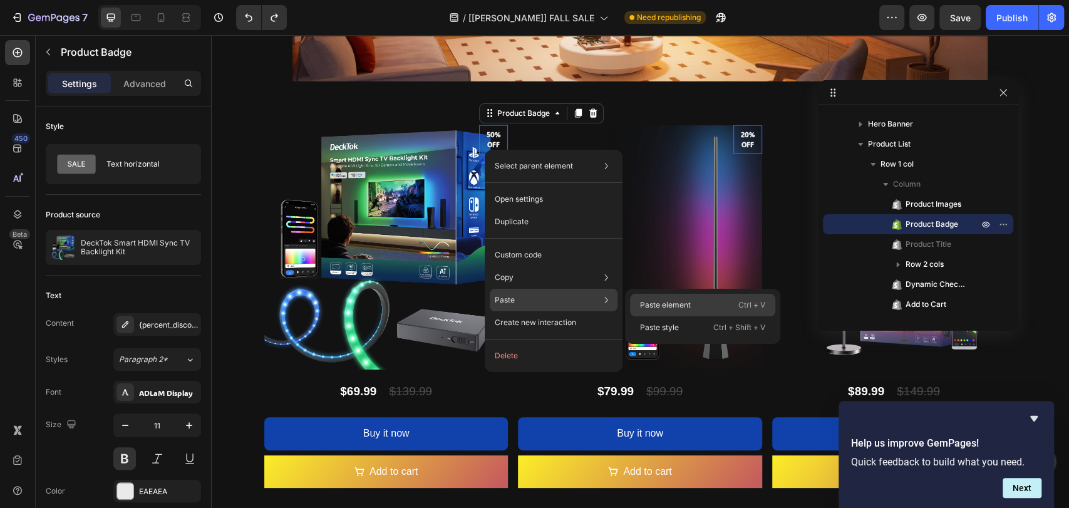
click at [666, 310] on p "Paste element" at bounding box center [665, 304] width 51 height 11
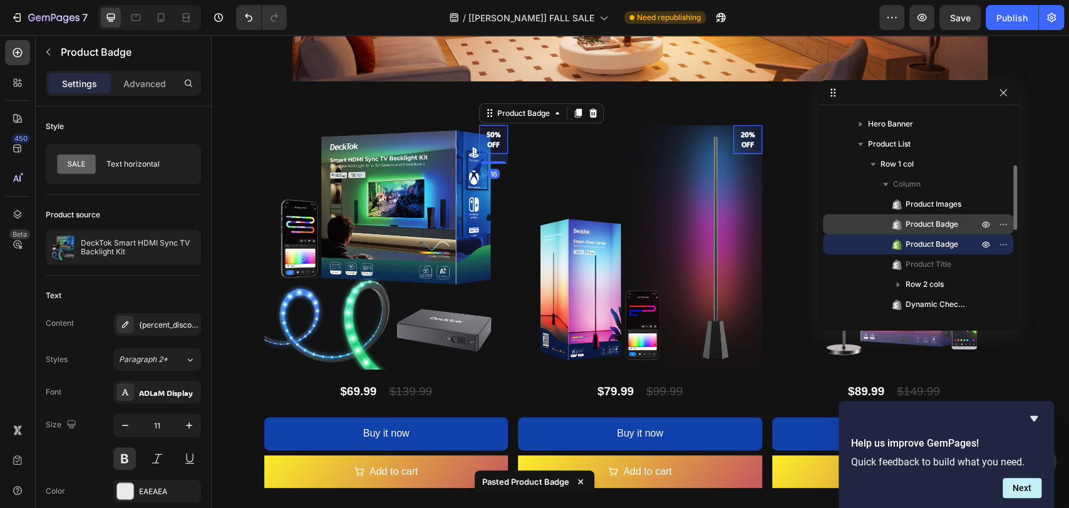
click at [923, 228] on span "Product Badge" at bounding box center [931, 224] width 53 height 13
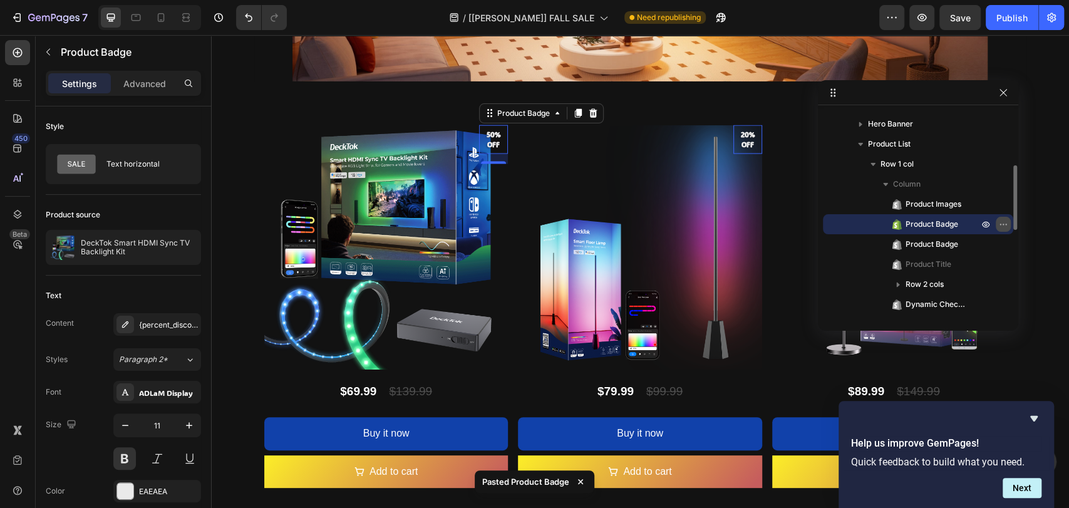
click at [1001, 224] on icon "button" at bounding box center [1003, 224] width 10 height 10
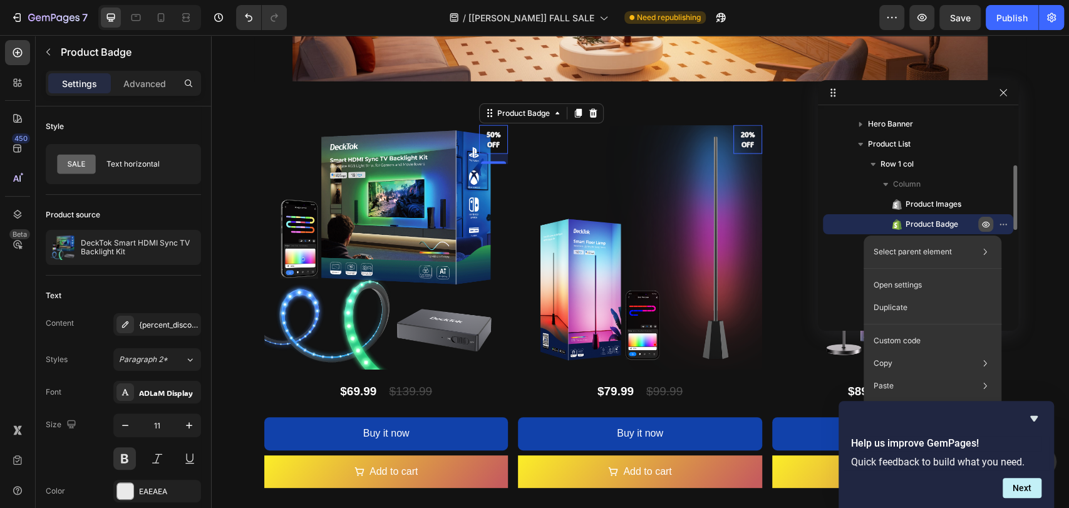
click at [988, 223] on icon "button" at bounding box center [986, 225] width 8 height 6
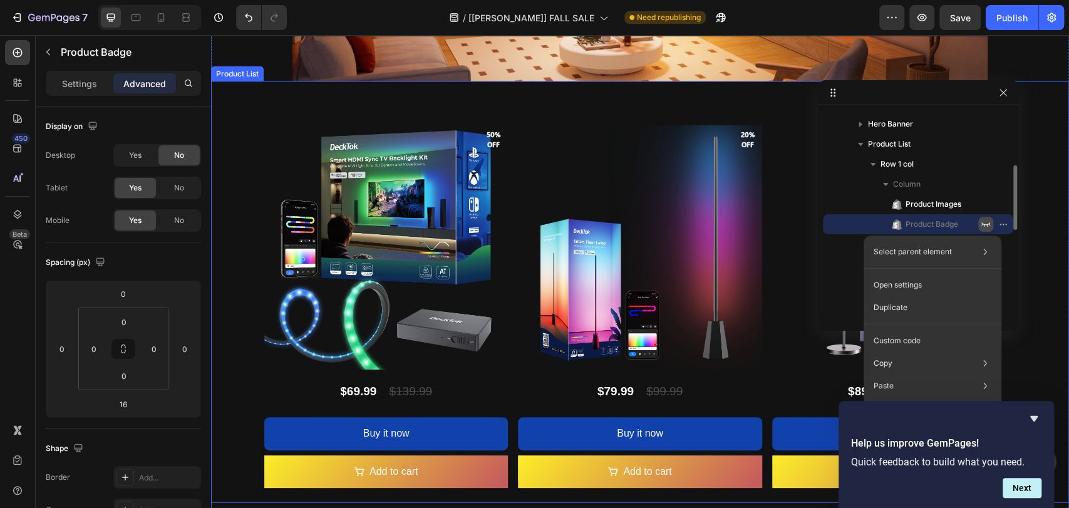
click at [243, 167] on div "Product Images 50% off Product Badge 16 50% off Product Badge DeckTok Smart HDM…" at bounding box center [640, 291] width 858 height 421
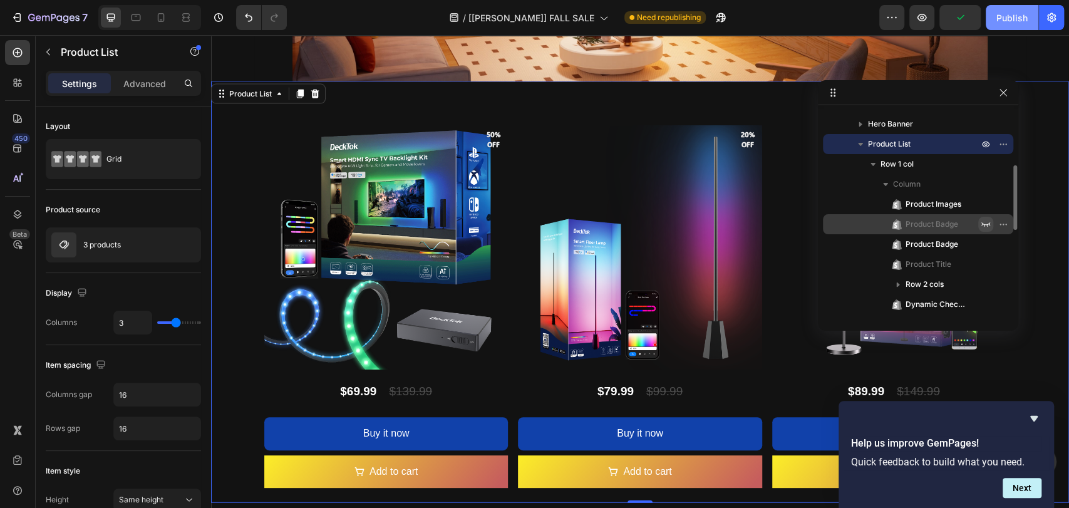
click at [1015, 21] on div "Publish" at bounding box center [1011, 17] width 31 height 13
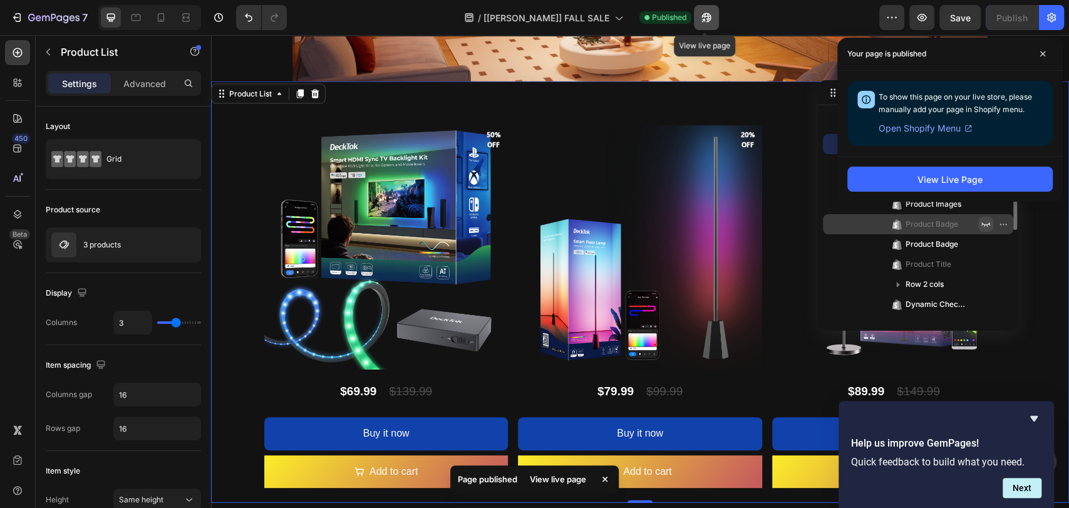
click at [705, 18] on icon "button" at bounding box center [706, 17] width 13 height 13
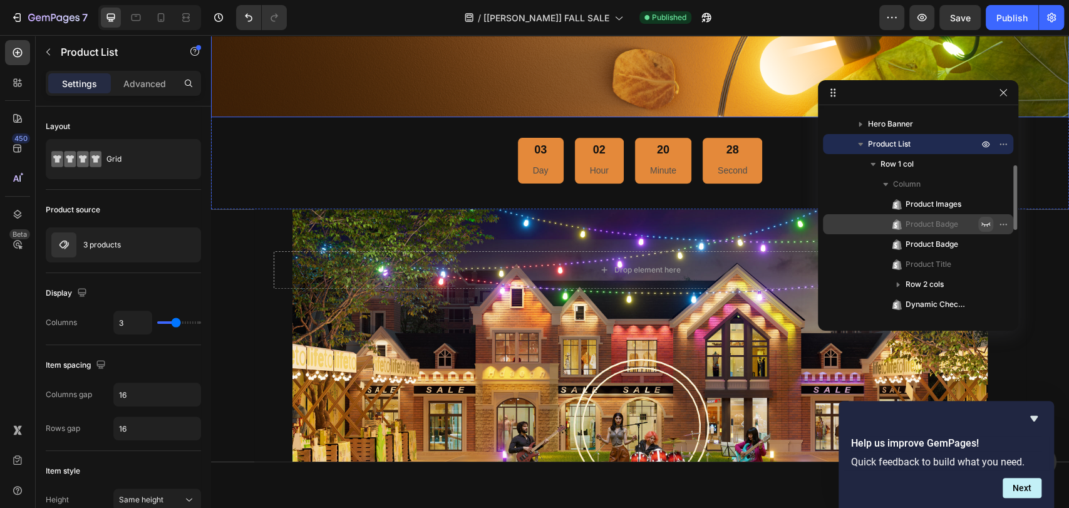
scroll to position [636, 0]
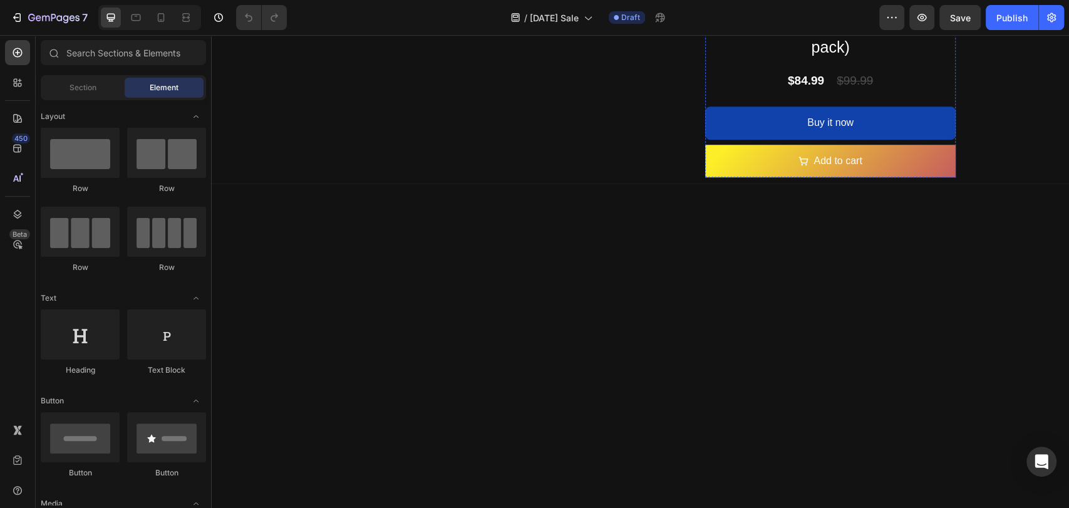
scroll to position [835, 0]
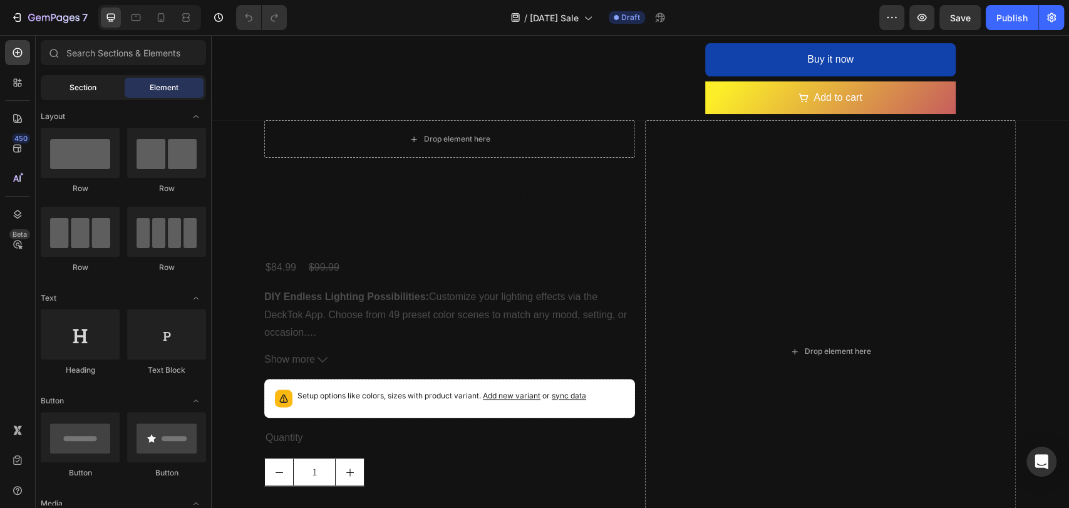
click at [86, 88] on span "Section" at bounding box center [83, 87] width 27 height 11
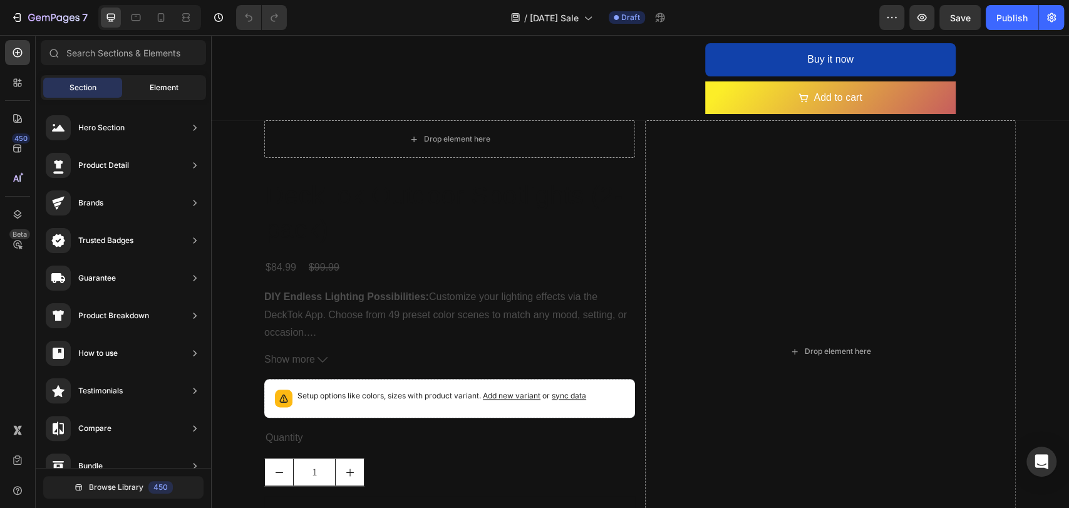
click at [160, 86] on span "Element" at bounding box center [164, 87] width 29 height 11
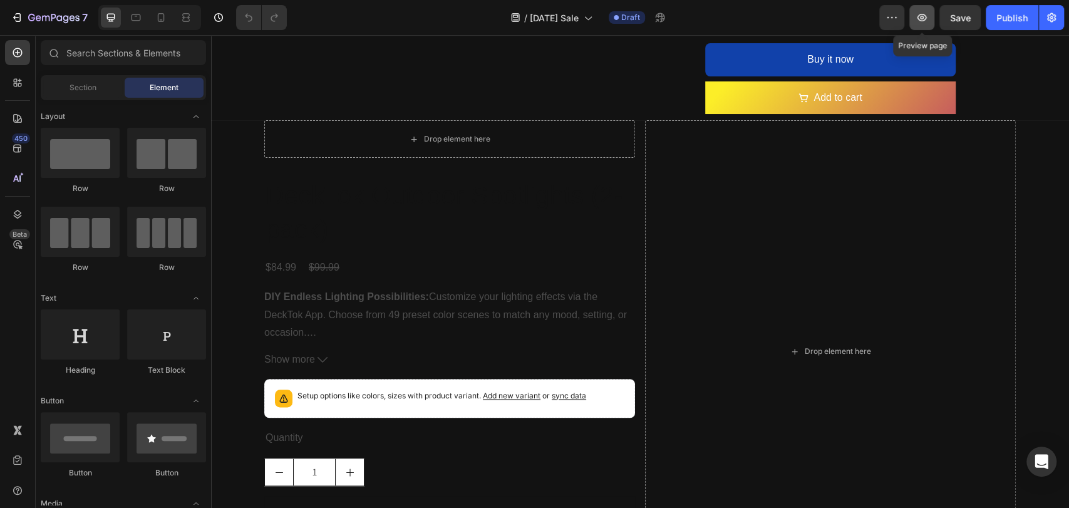
click at [922, 13] on icon "button" at bounding box center [921, 17] width 13 height 13
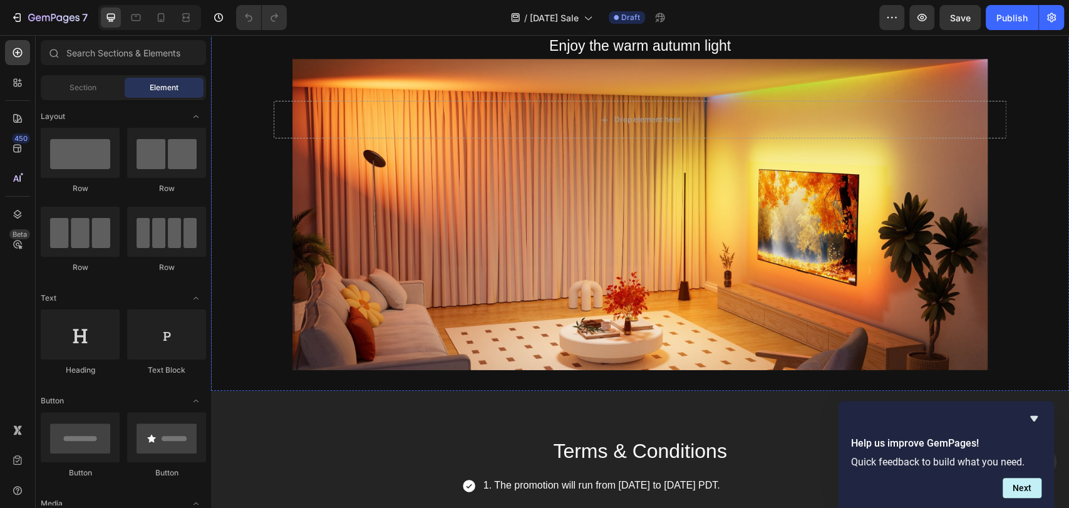
scroll to position [2318, 0]
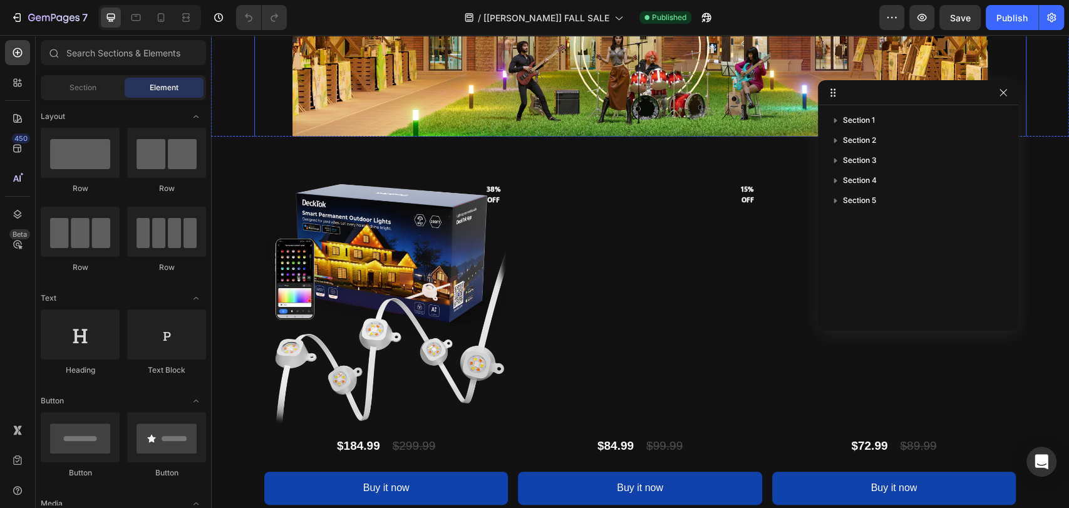
scroll to position [1206, 0]
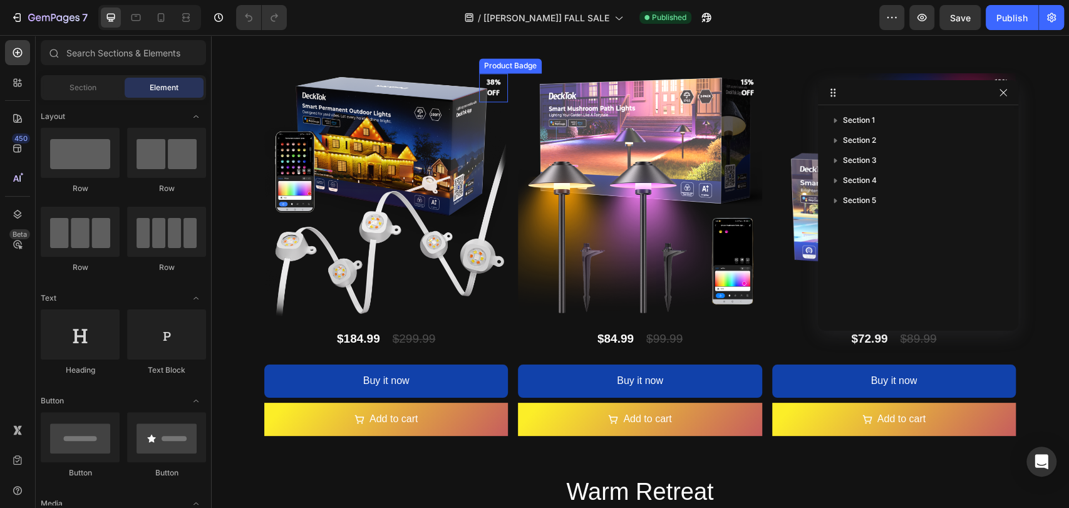
click at [488, 90] on pre "38% off" at bounding box center [493, 88] width 29 height 36
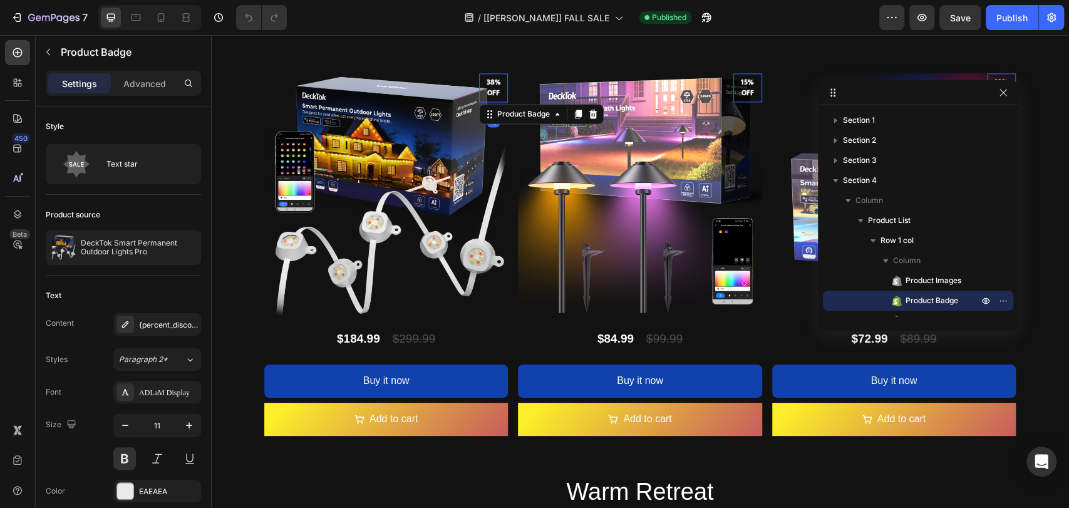
click at [734, 90] on pre "15% off" at bounding box center [747, 88] width 29 height 36
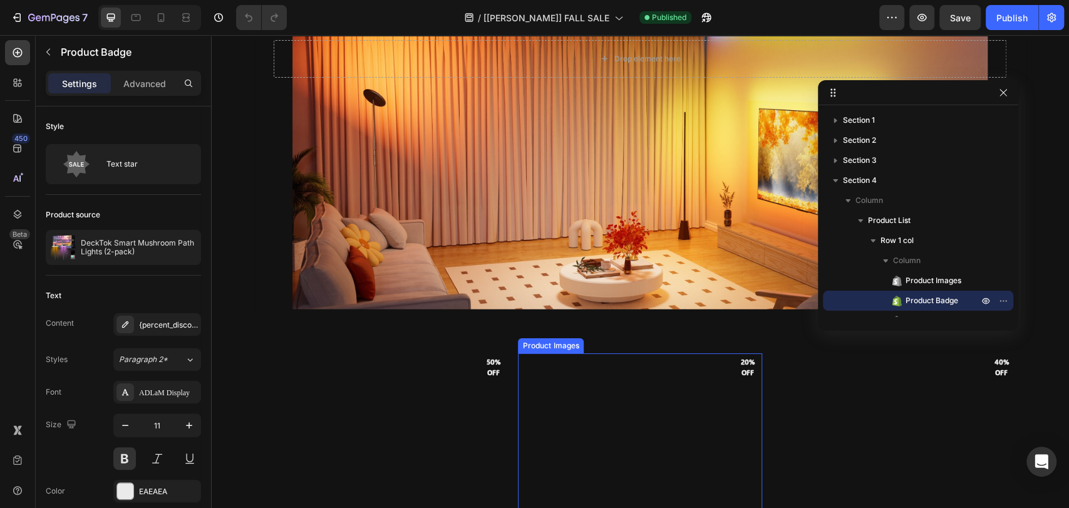
scroll to position [1948, 0]
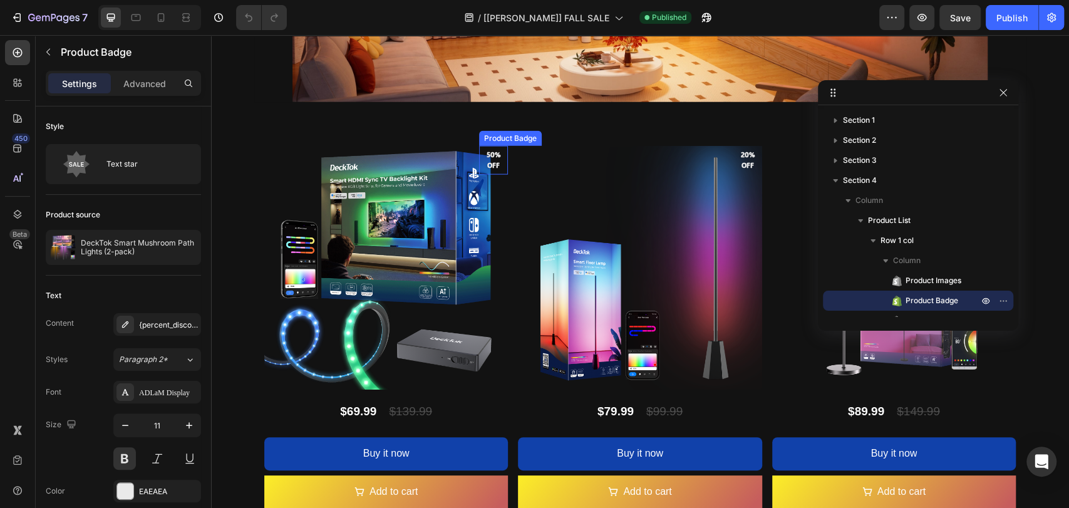
click at [488, 165] on pre "50% off" at bounding box center [493, 160] width 29 height 31
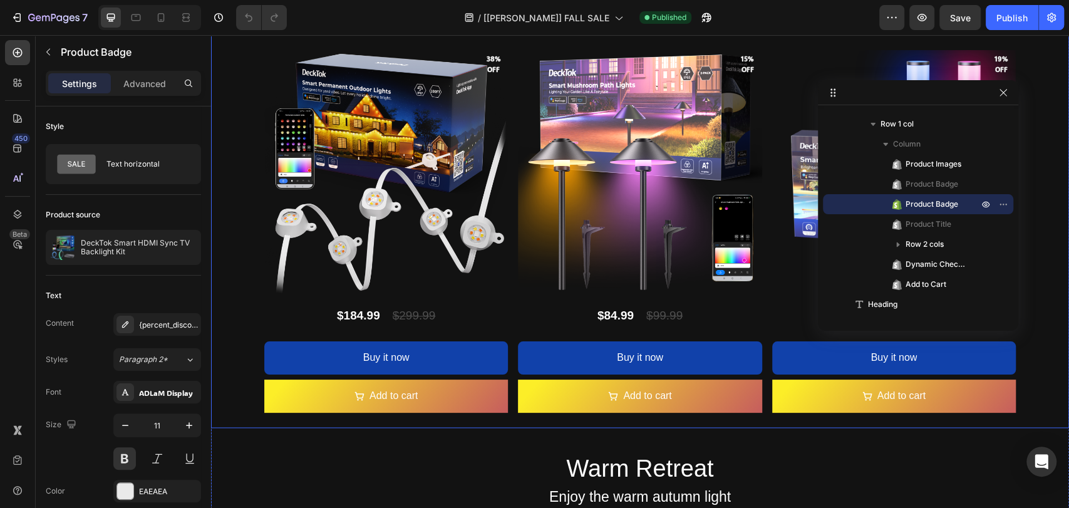
scroll to position [1113, 0]
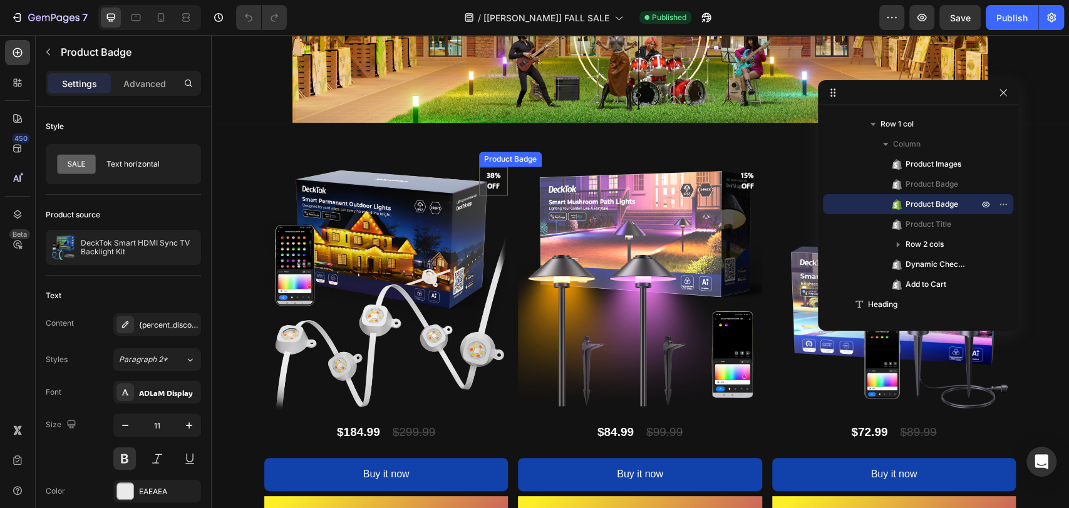
click at [489, 181] on pre "38% off" at bounding box center [493, 181] width 29 height 36
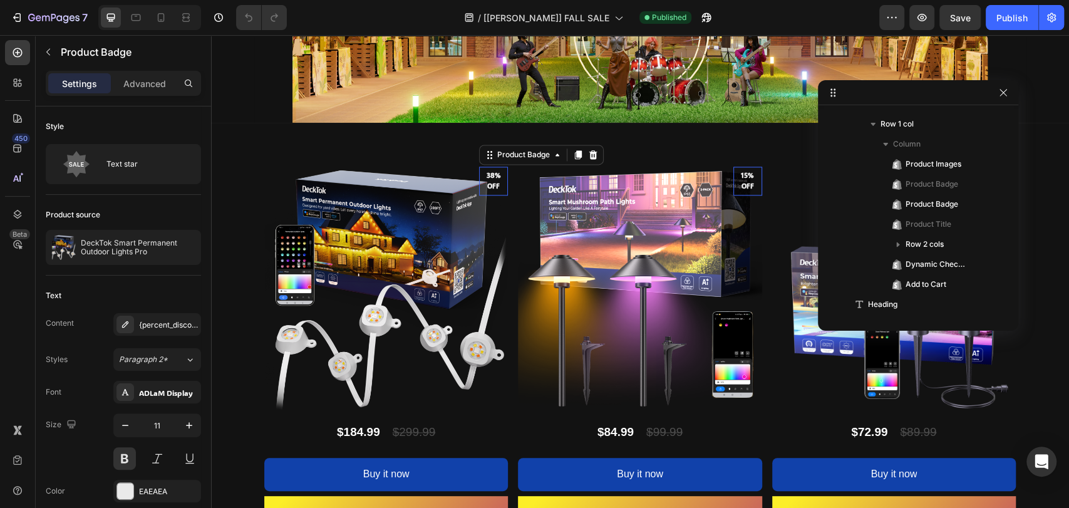
scroll to position [96, 0]
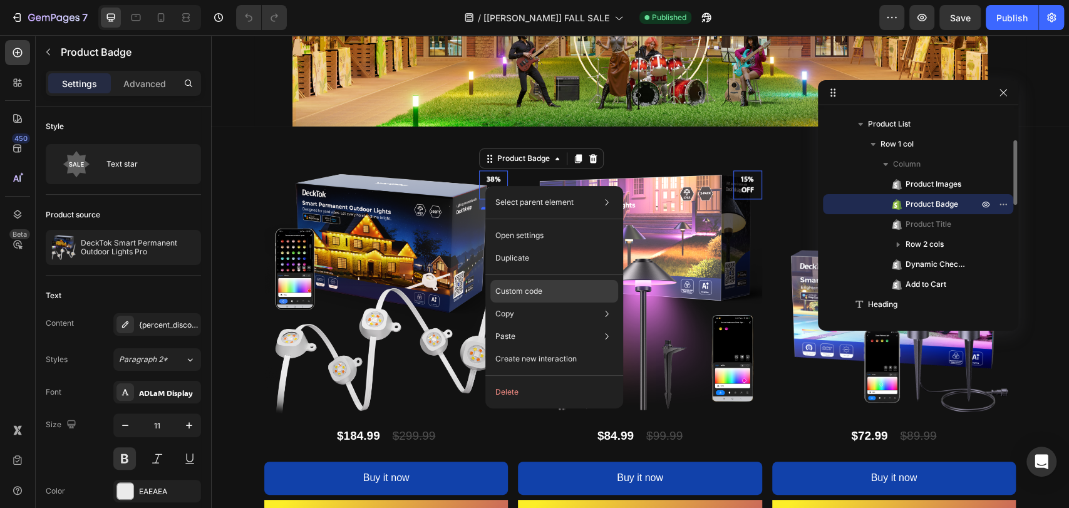
click at [547, 291] on div "Custom code" at bounding box center [554, 291] width 128 height 23
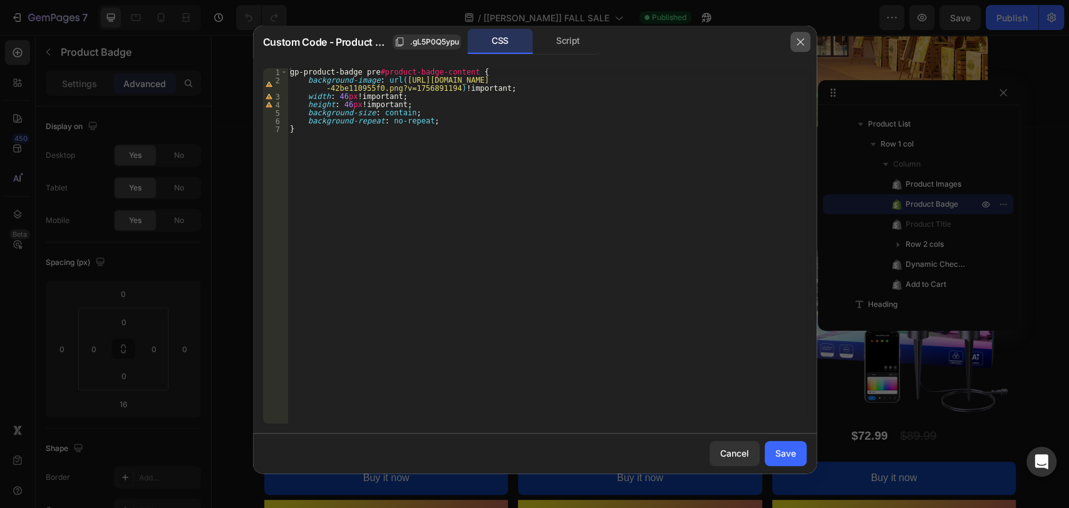
drag, startPoint x: 796, startPoint y: 44, endPoint x: 547, endPoint y: 51, distance: 249.3
click at [797, 44] on icon "button" at bounding box center [800, 42] width 10 height 10
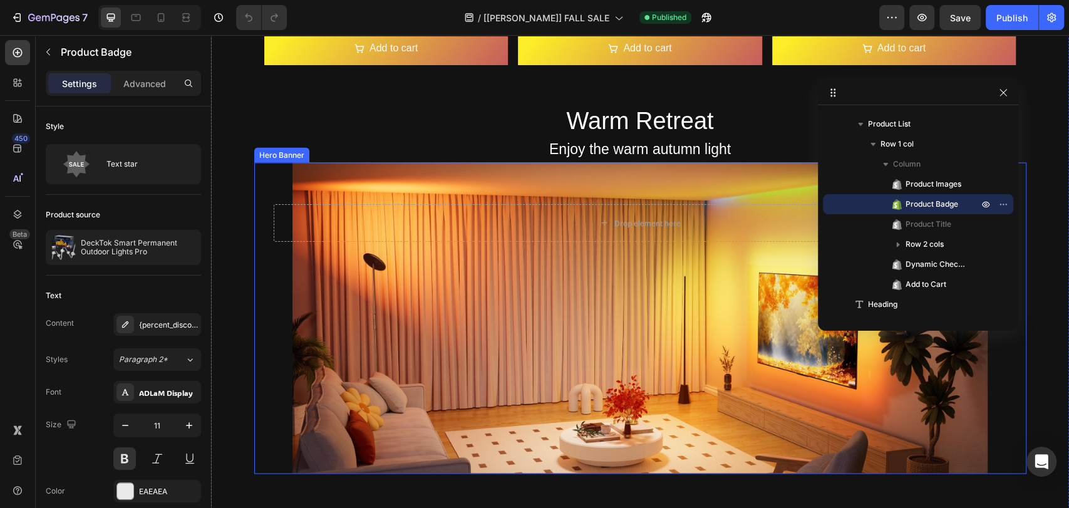
scroll to position [1855, 0]
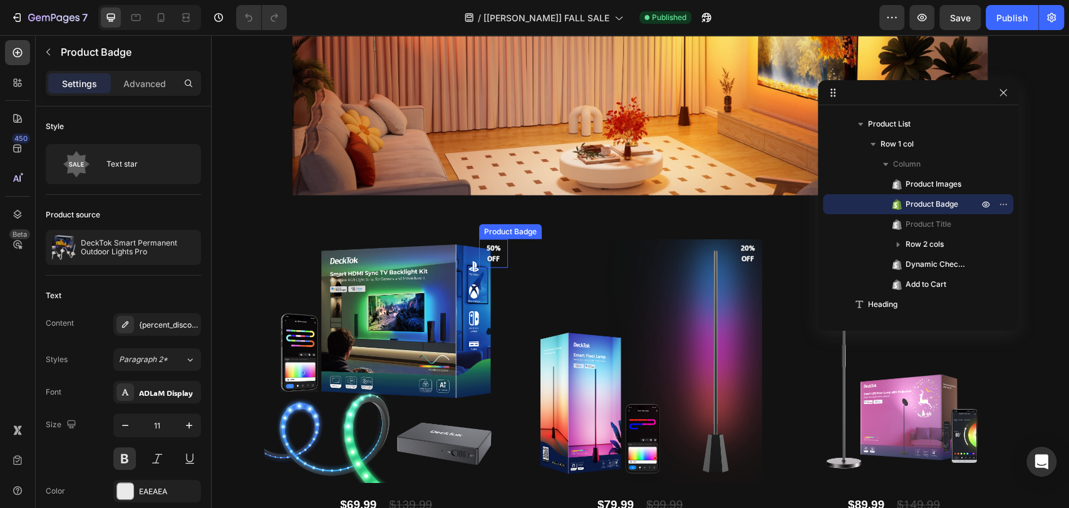
click at [492, 256] on pre "50% off" at bounding box center [493, 253] width 29 height 31
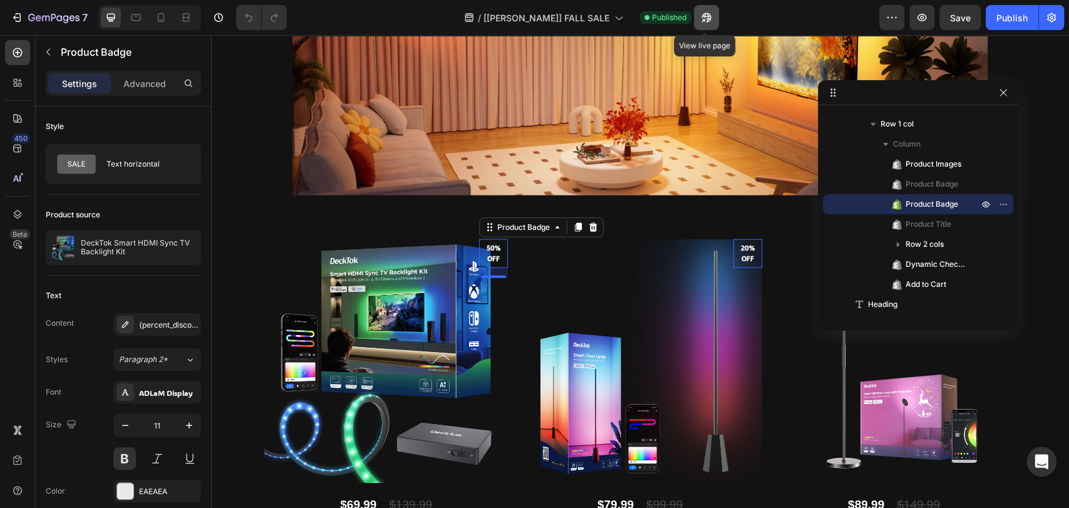
click at [713, 14] on button "button" at bounding box center [706, 17] width 25 height 25
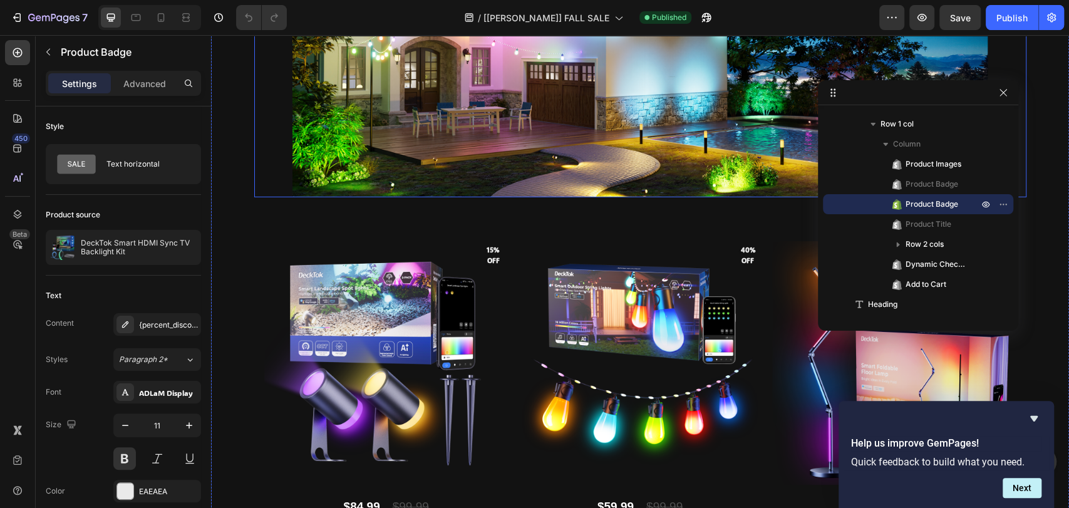
scroll to position [2731, 0]
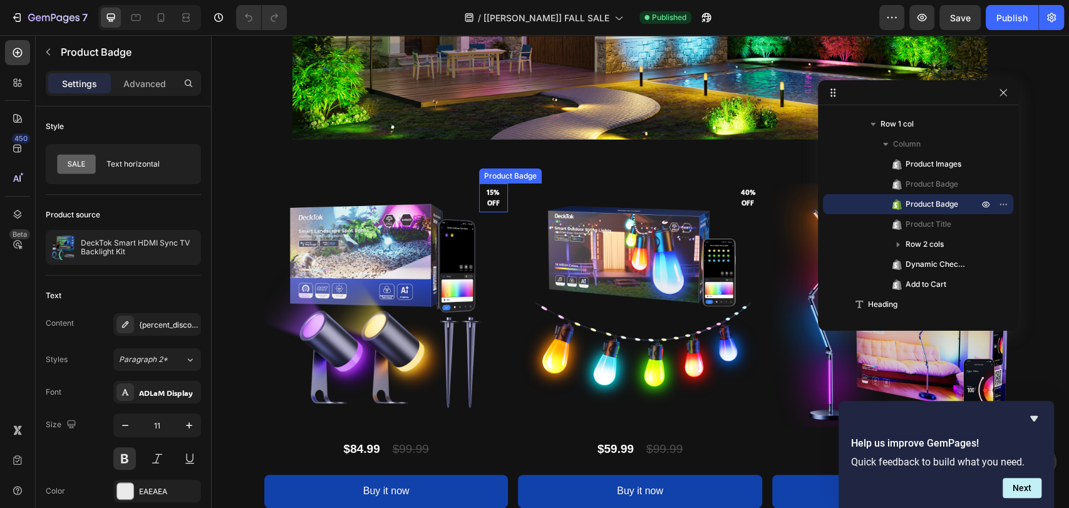
drag, startPoint x: 487, startPoint y: 190, endPoint x: 359, endPoint y: 187, distance: 128.4
click at [487, 190] on pre "15% off" at bounding box center [493, 197] width 29 height 31
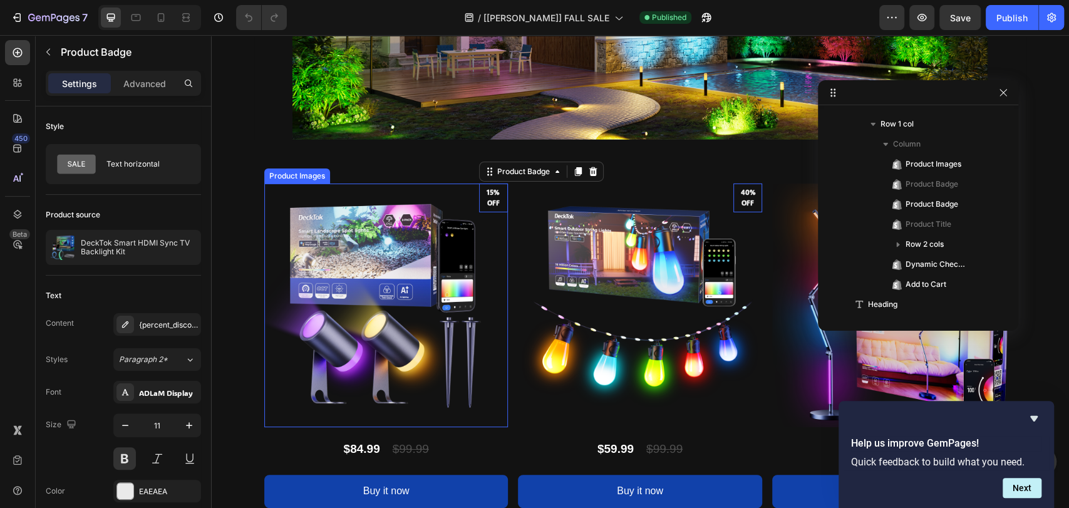
scroll to position [615, 0]
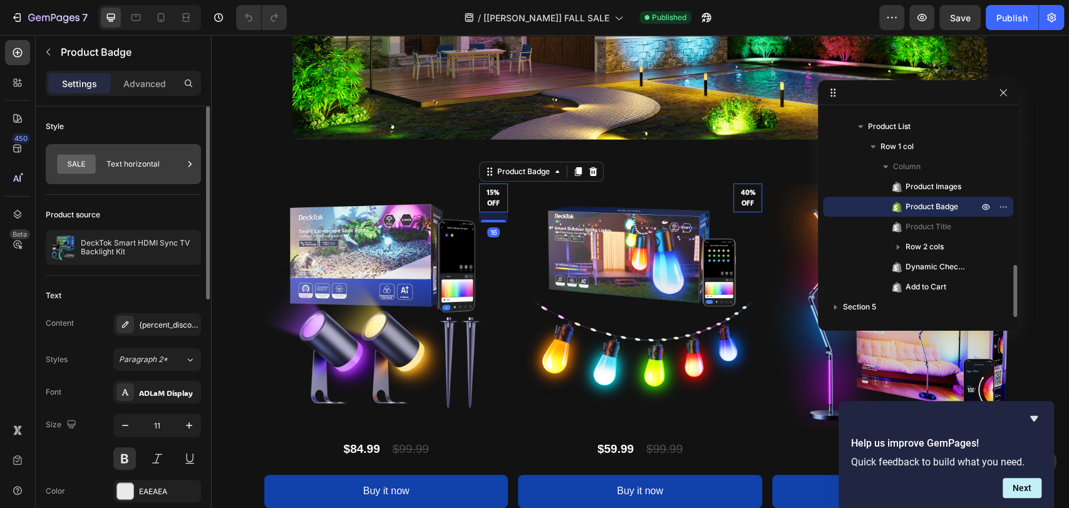
click at [181, 163] on div "Text horizontal" at bounding box center [144, 164] width 76 height 29
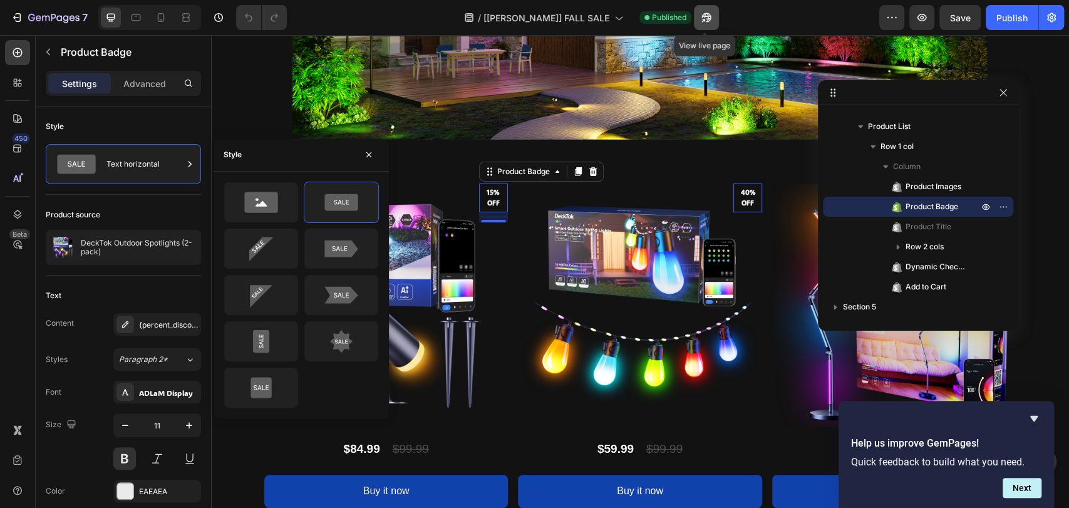
click at [702, 19] on icon "button" at bounding box center [702, 20] width 3 height 3
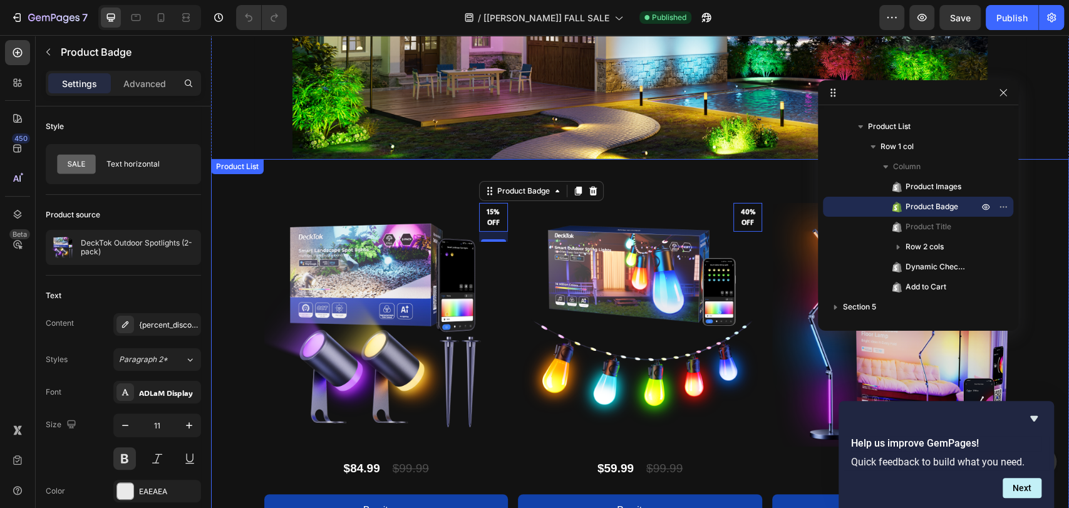
scroll to position [2571, 0]
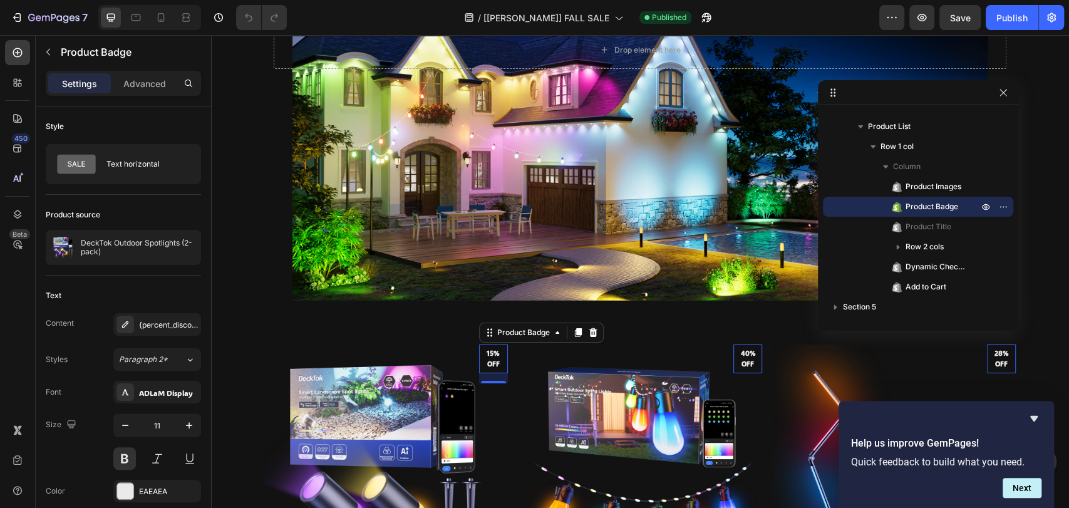
click at [492, 347] on pre "15% off" at bounding box center [493, 358] width 29 height 31
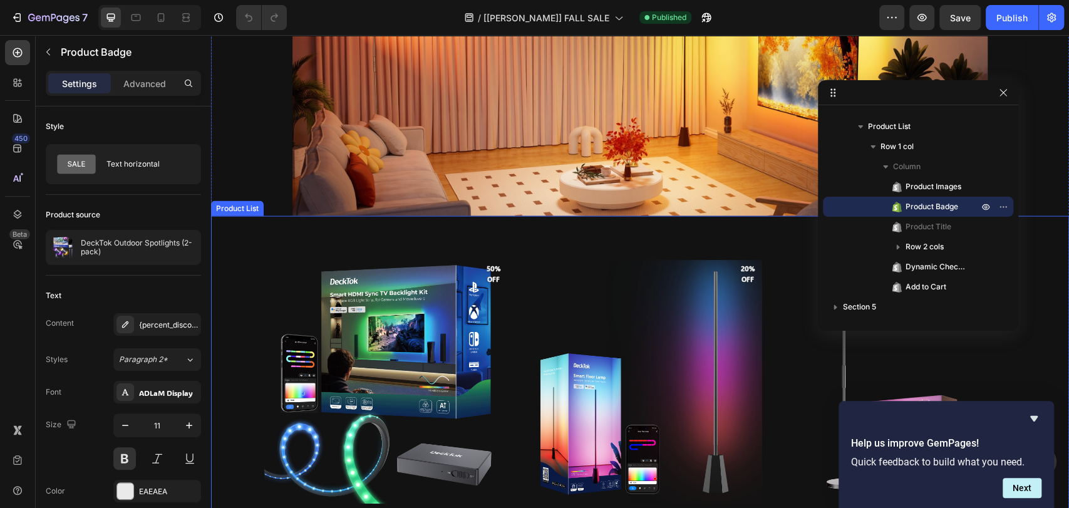
scroll to position [1828, 0]
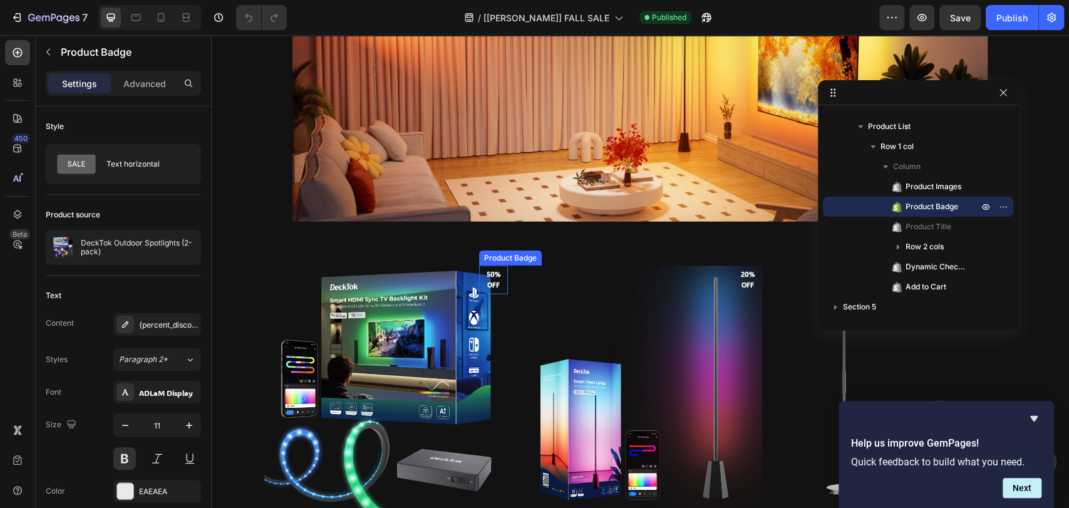
click at [480, 277] on pre "50% off" at bounding box center [493, 279] width 29 height 31
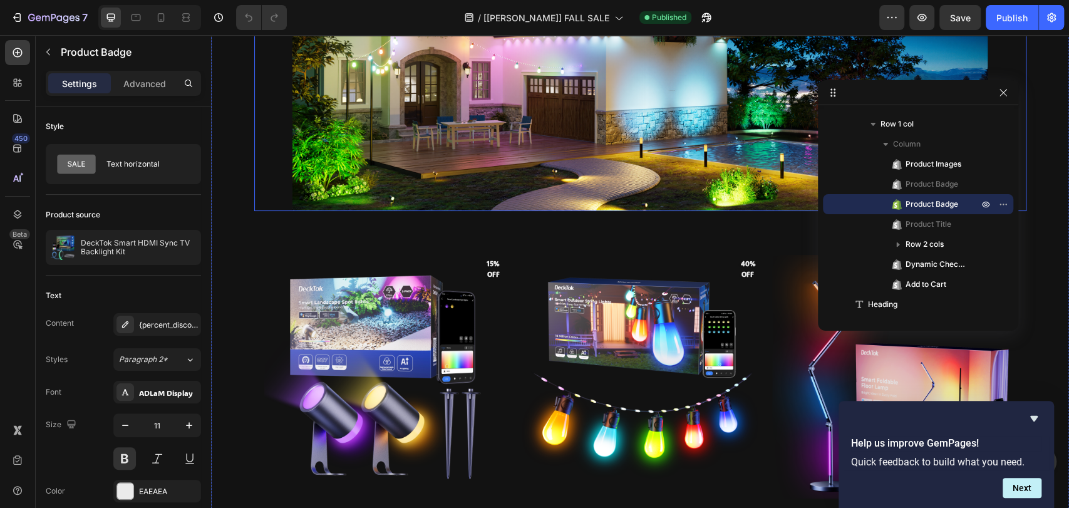
scroll to position [2664, 0]
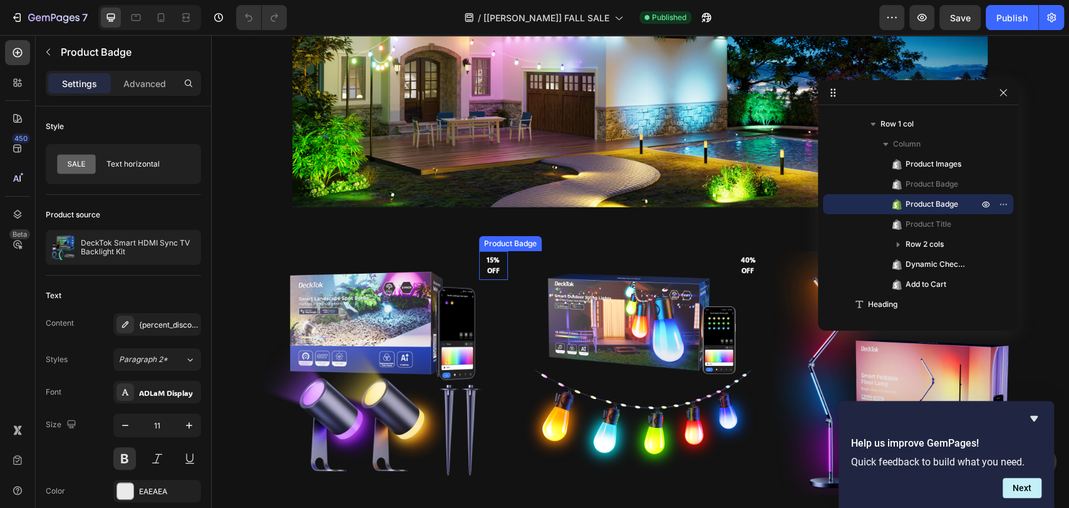
click at [489, 267] on pre "15% off" at bounding box center [493, 265] width 29 height 31
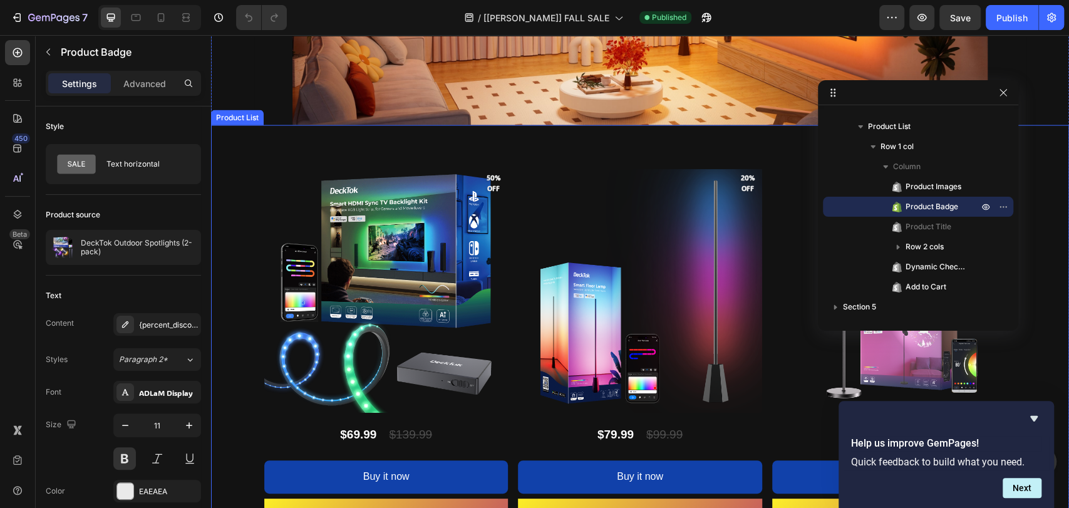
scroll to position [1922, 0]
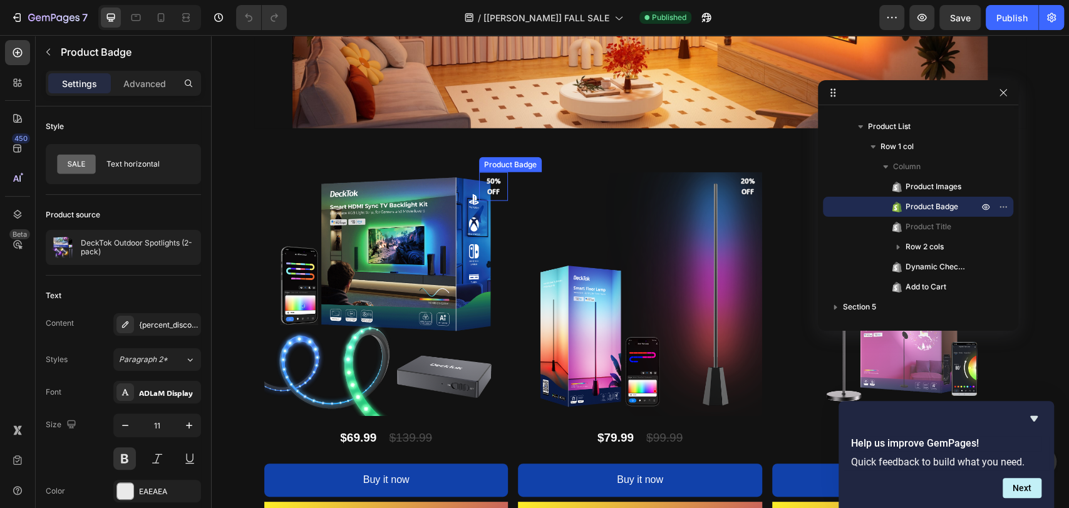
click at [483, 177] on pre "50% off" at bounding box center [493, 186] width 29 height 31
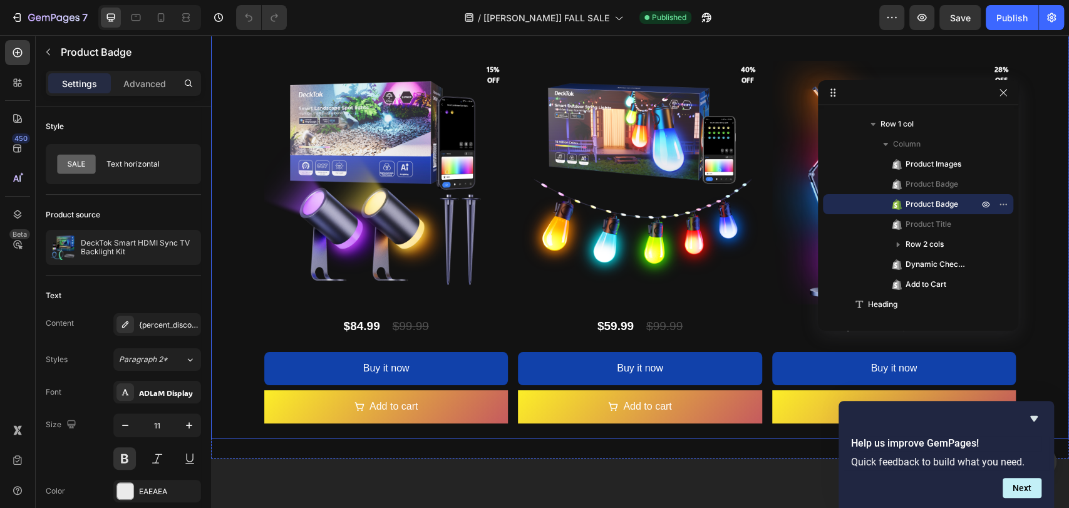
scroll to position [2849, 0]
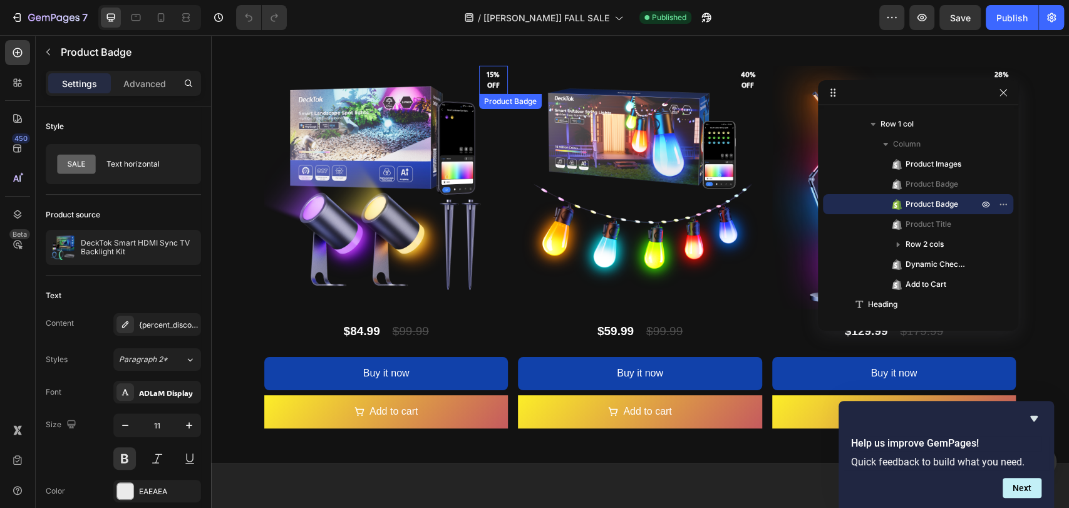
click at [482, 79] on pre "15% off" at bounding box center [493, 79] width 29 height 31
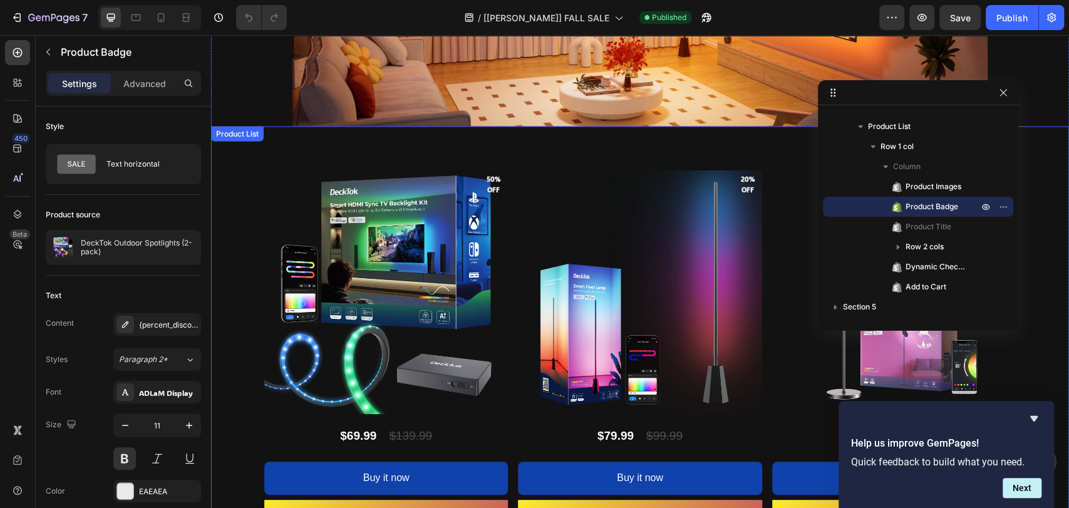
scroll to position [1922, 0]
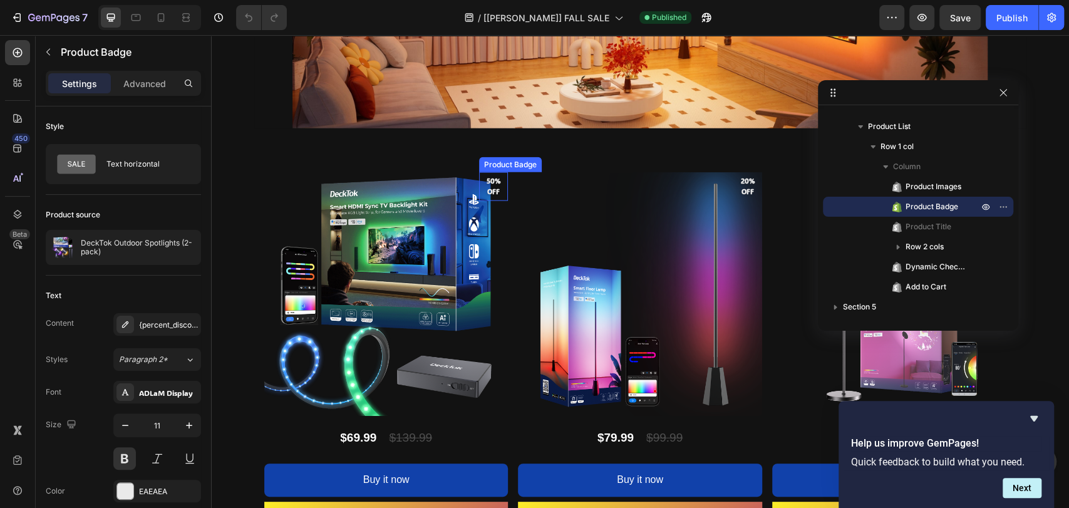
click at [483, 192] on pre "50% off" at bounding box center [493, 186] width 29 height 31
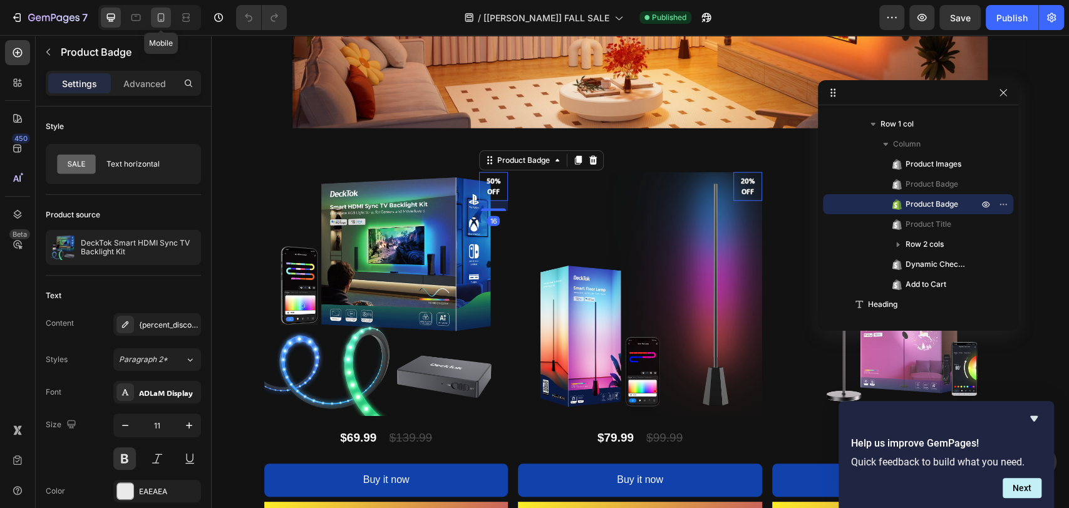
click at [166, 21] on icon at bounding box center [161, 17] width 13 height 13
type input "10"
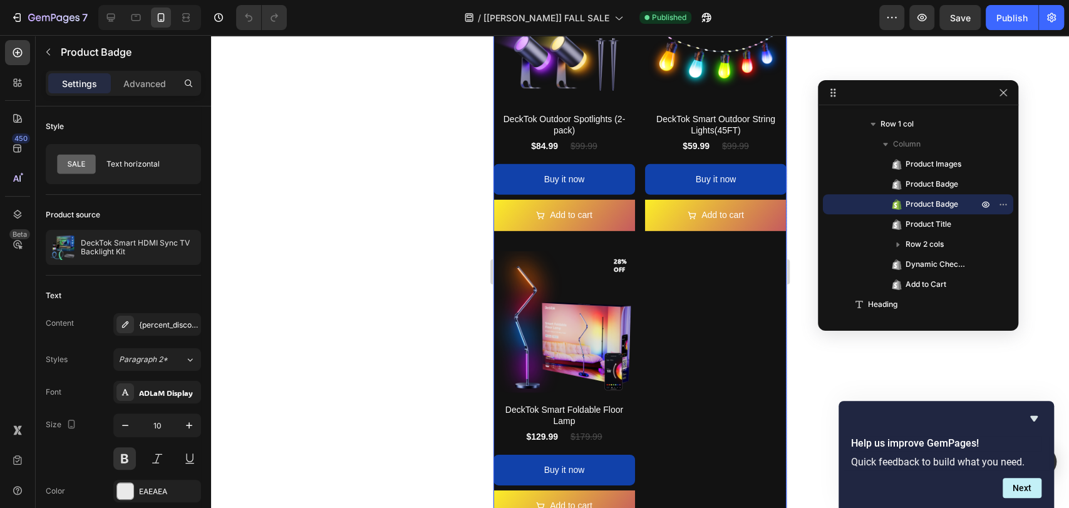
scroll to position [2565, 0]
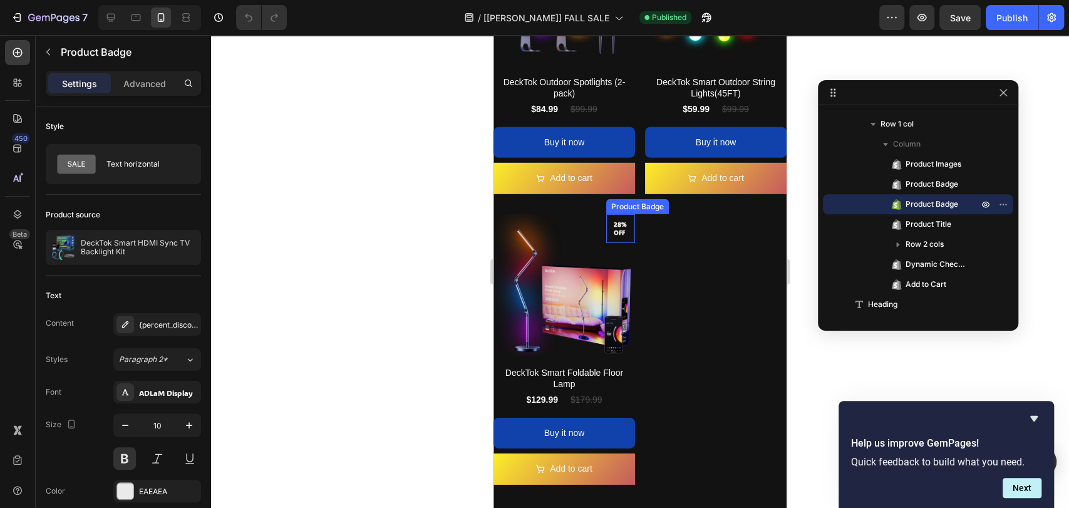
click at [614, 215] on pre "28% off" at bounding box center [620, 228] width 29 height 26
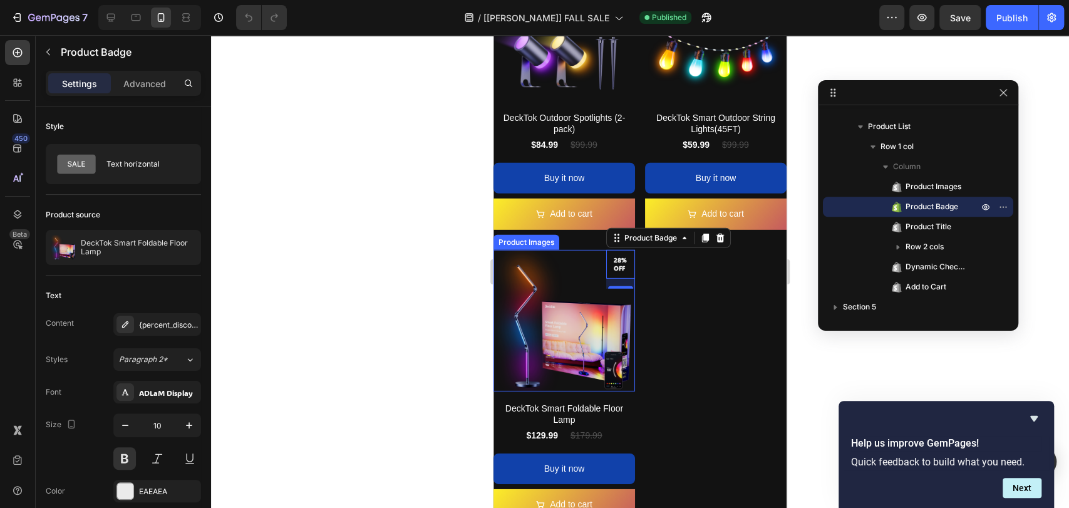
scroll to position [2286, 0]
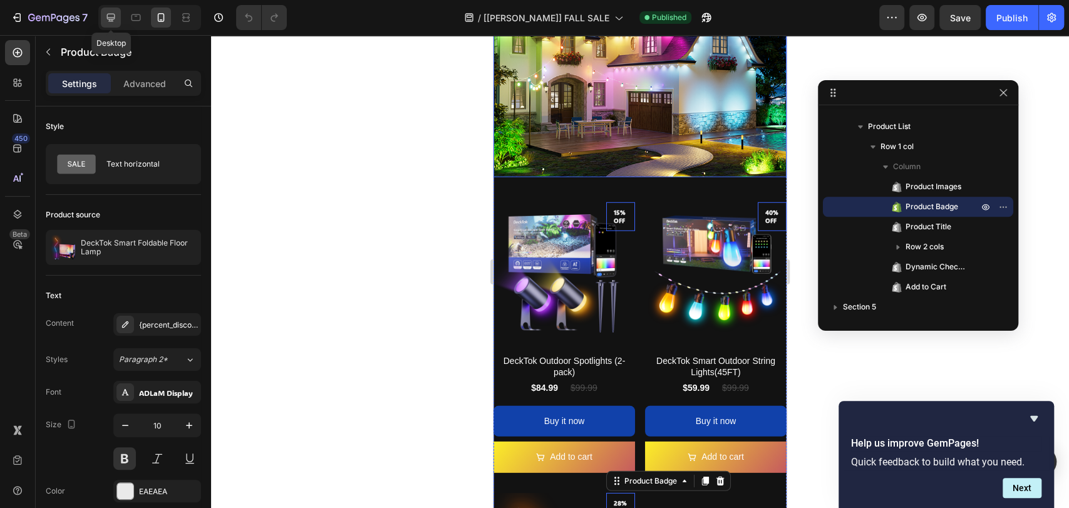
click at [112, 16] on icon at bounding box center [111, 17] width 13 height 13
type input "11"
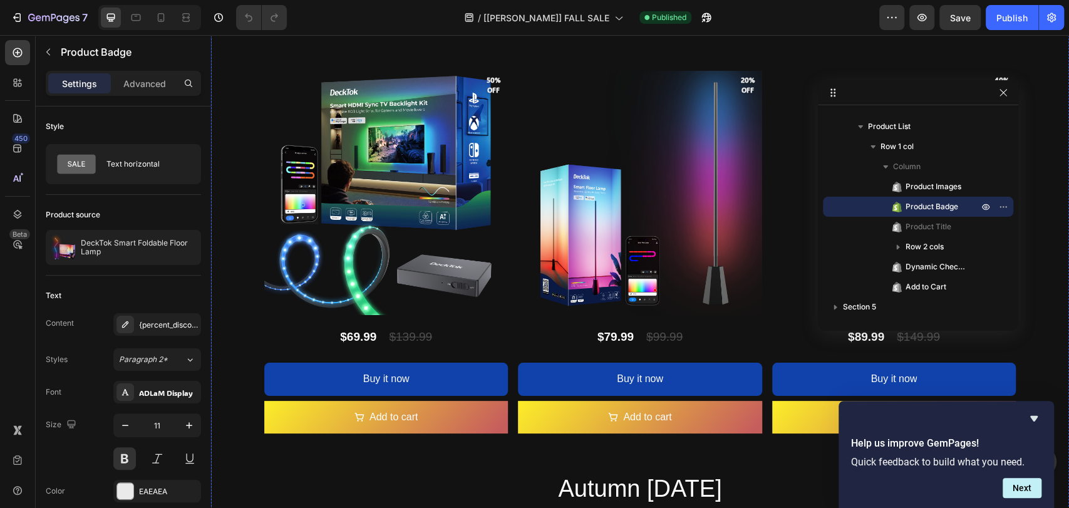
scroll to position [1577, 0]
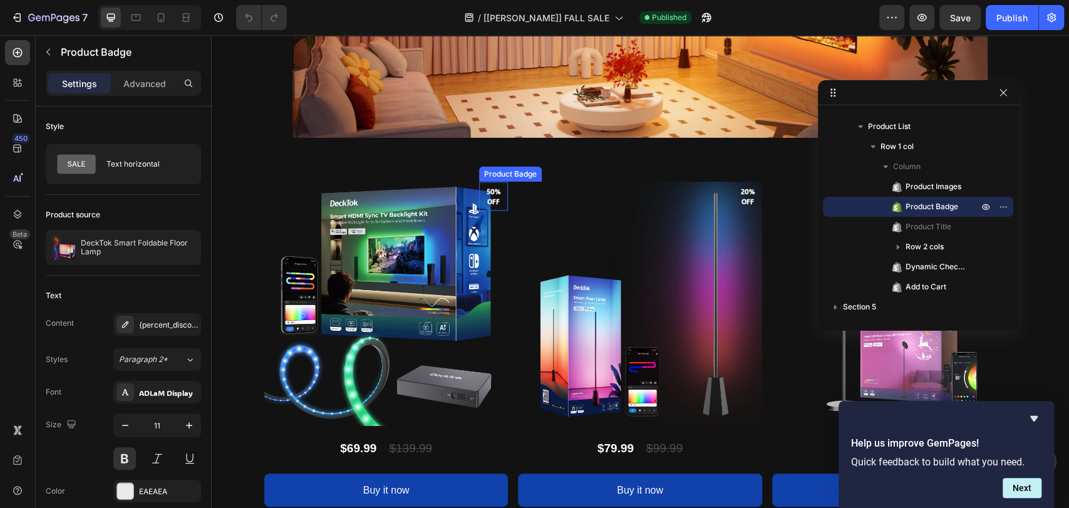
click at [487, 193] on pre "50% off" at bounding box center [493, 196] width 29 height 31
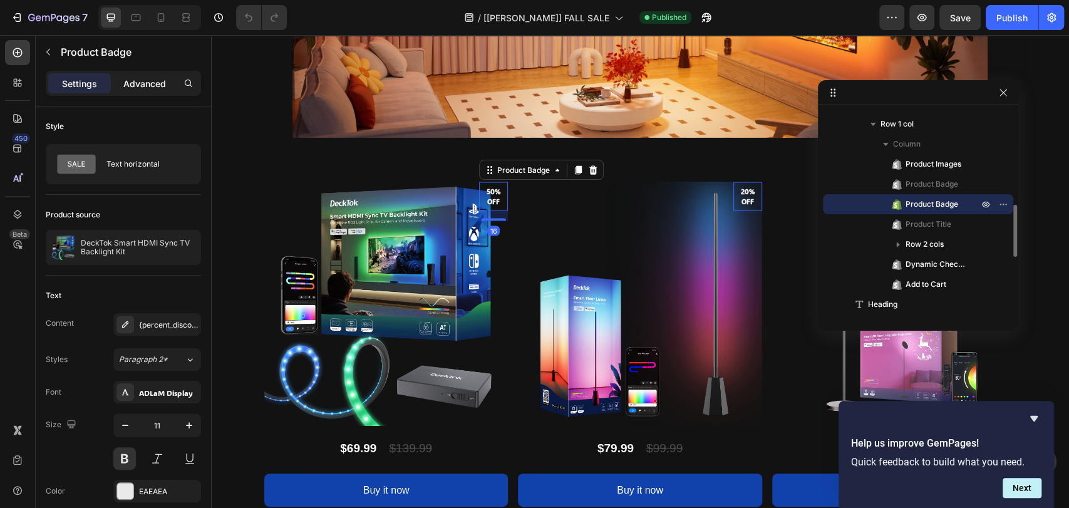
click at [145, 82] on p "Advanced" at bounding box center [144, 83] width 43 height 13
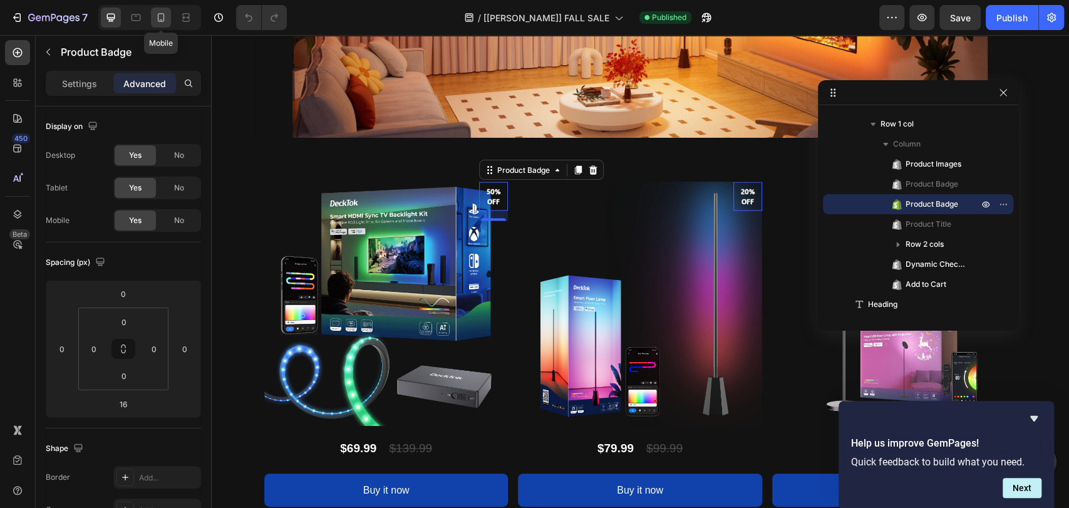
click at [164, 16] on icon at bounding box center [161, 17] width 13 height 13
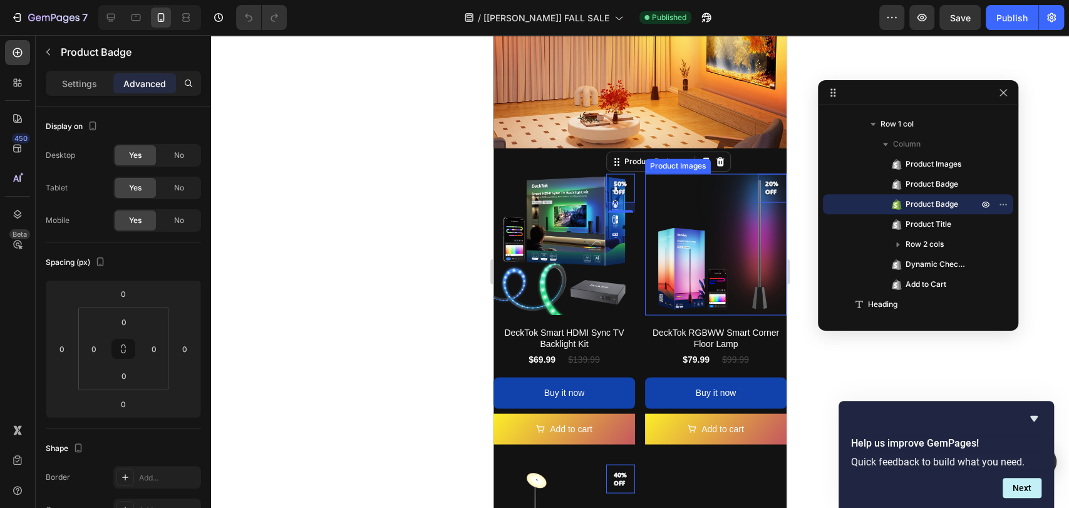
scroll to position [1359, 0]
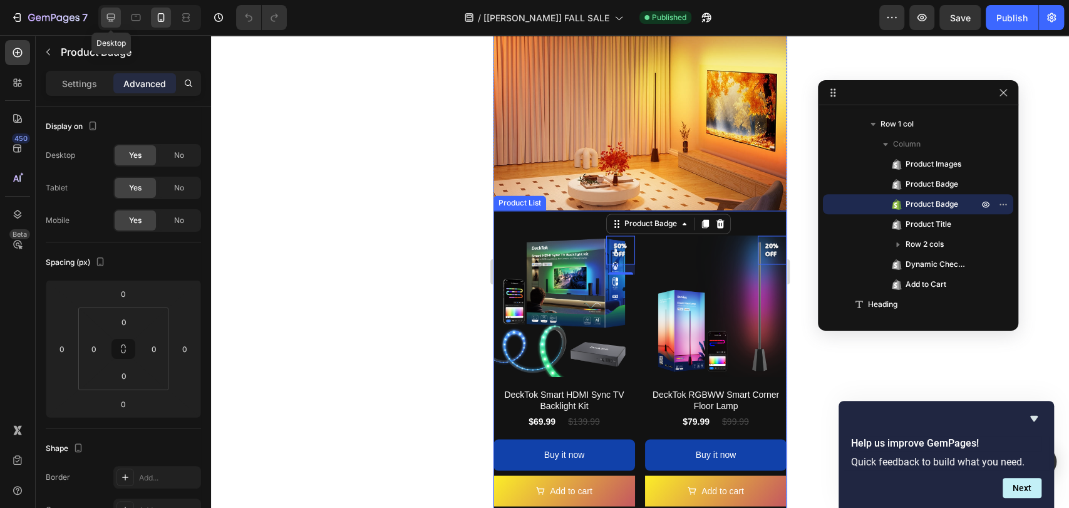
click at [107, 16] on icon at bounding box center [111, 18] width 8 height 8
type input "16"
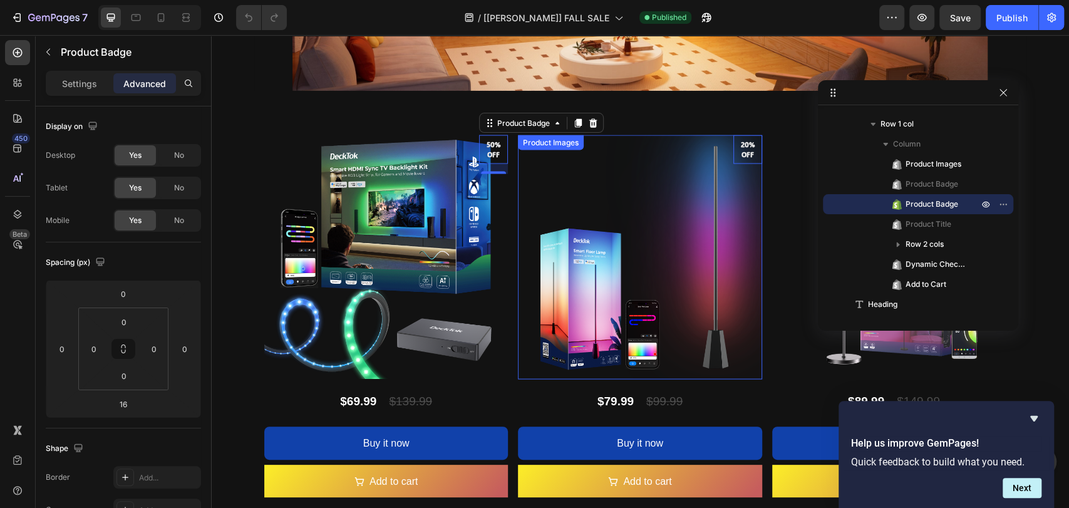
scroll to position [1594, 0]
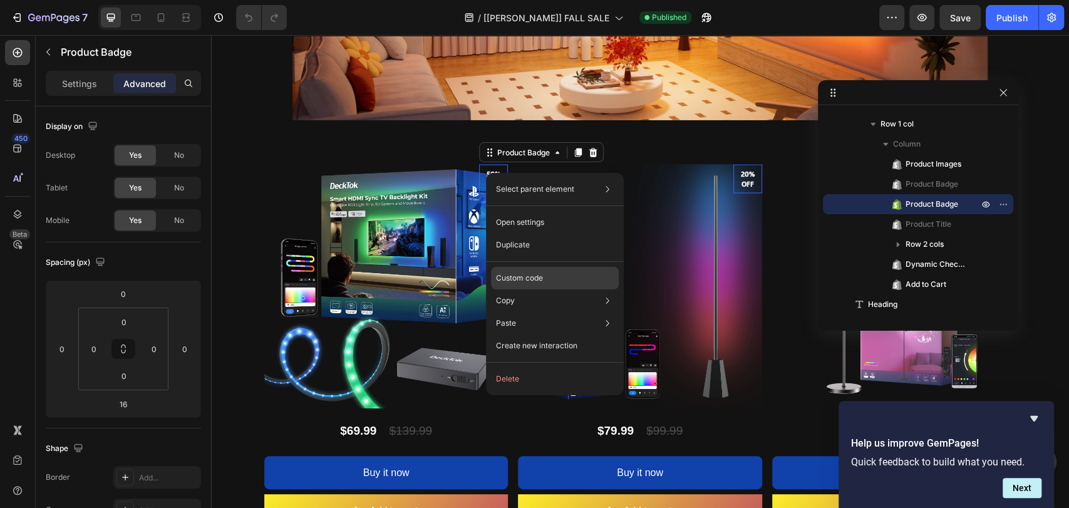
click at [544, 272] on div "Custom code" at bounding box center [555, 278] width 128 height 23
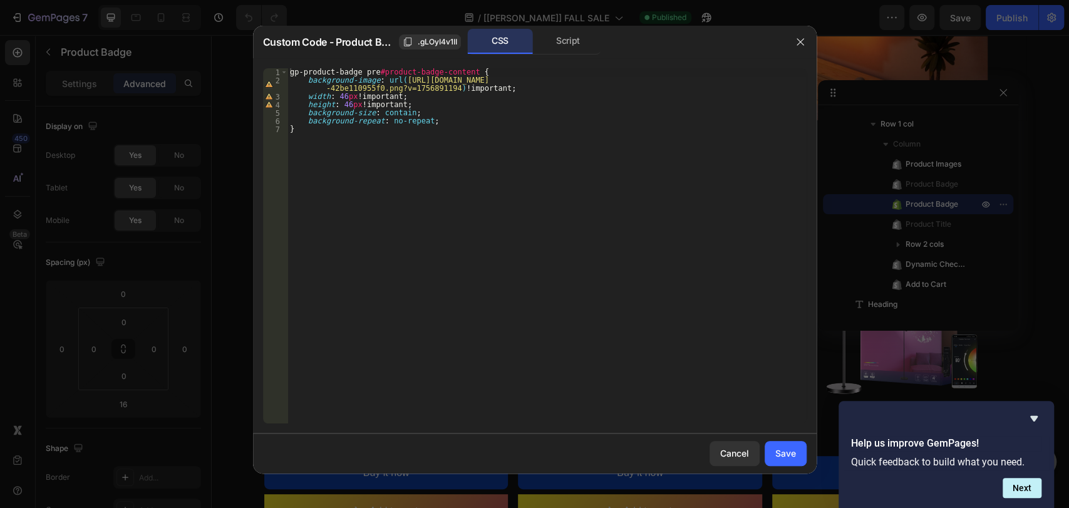
click at [244, 230] on div at bounding box center [534, 254] width 1069 height 508
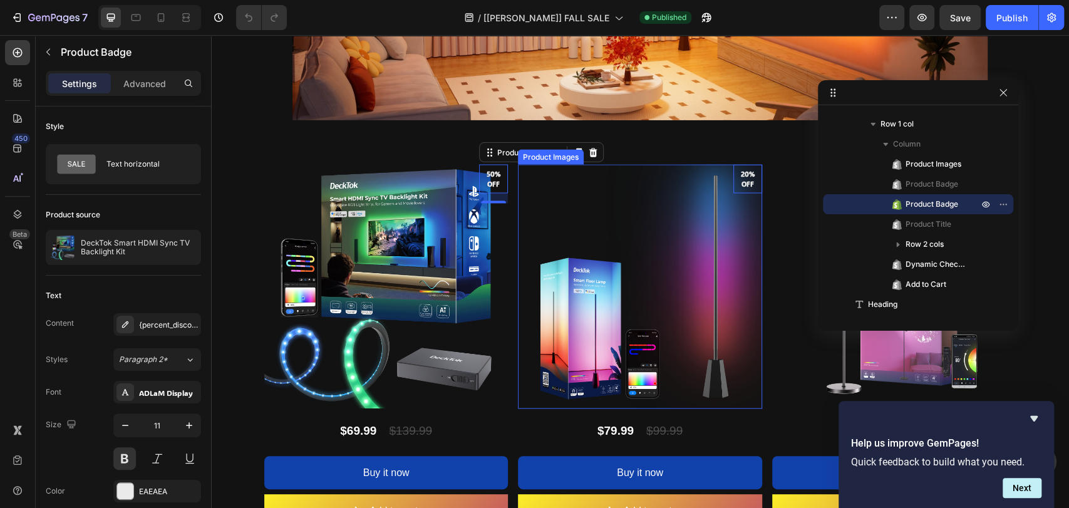
click at [627, 185] on img at bounding box center [640, 286] width 244 height 244
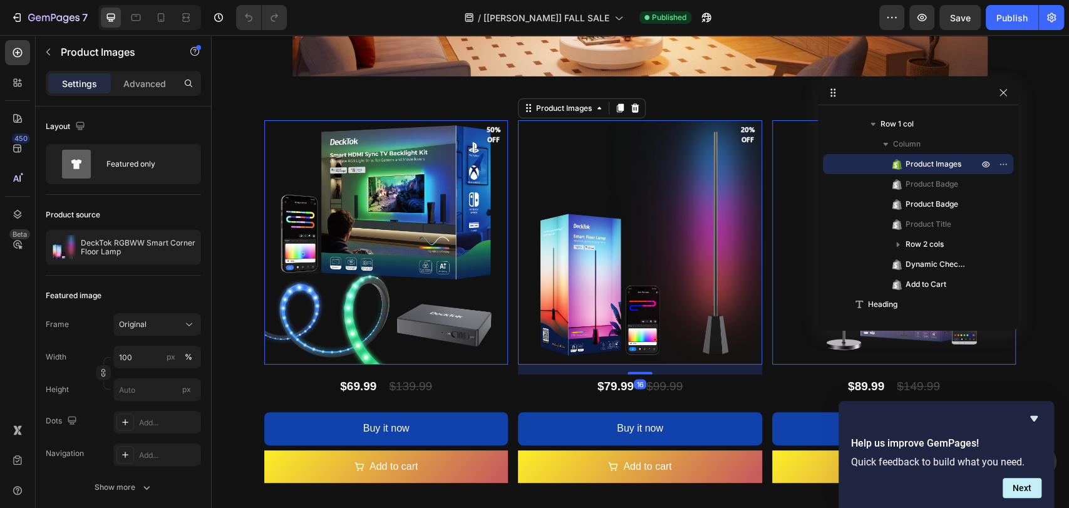
scroll to position [1502, 0]
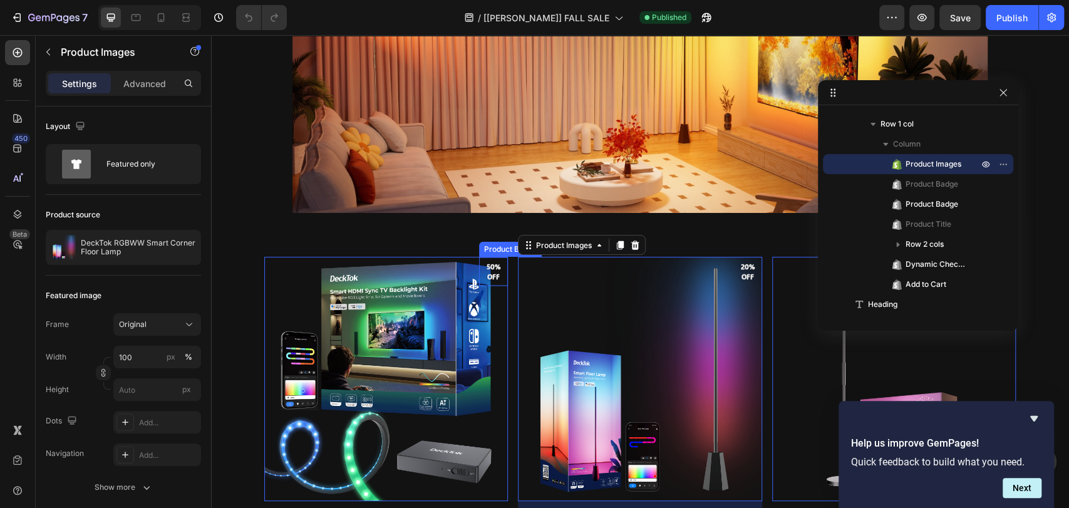
click at [487, 264] on pre "50% off" at bounding box center [493, 271] width 29 height 31
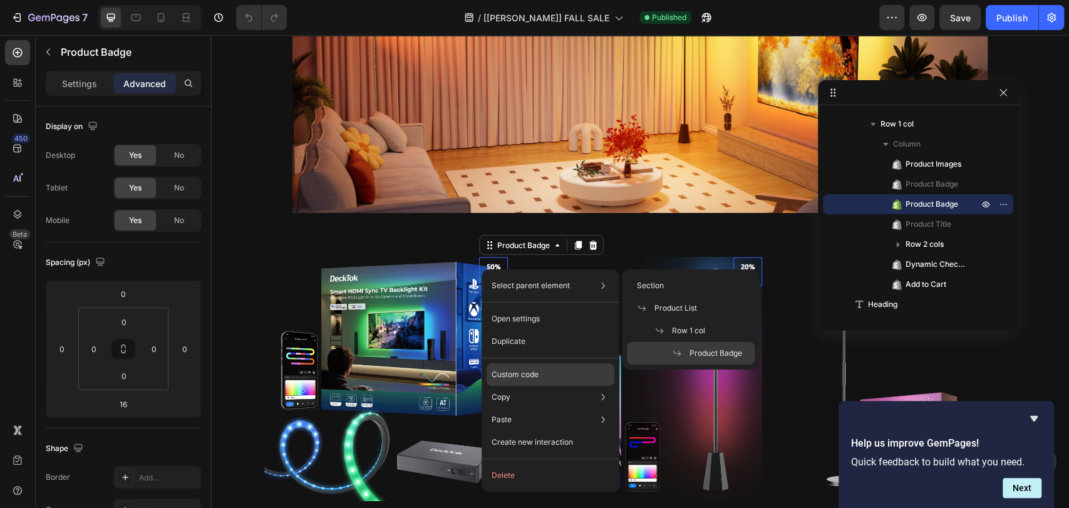
click at [511, 372] on p "Custom code" at bounding box center [515, 374] width 47 height 11
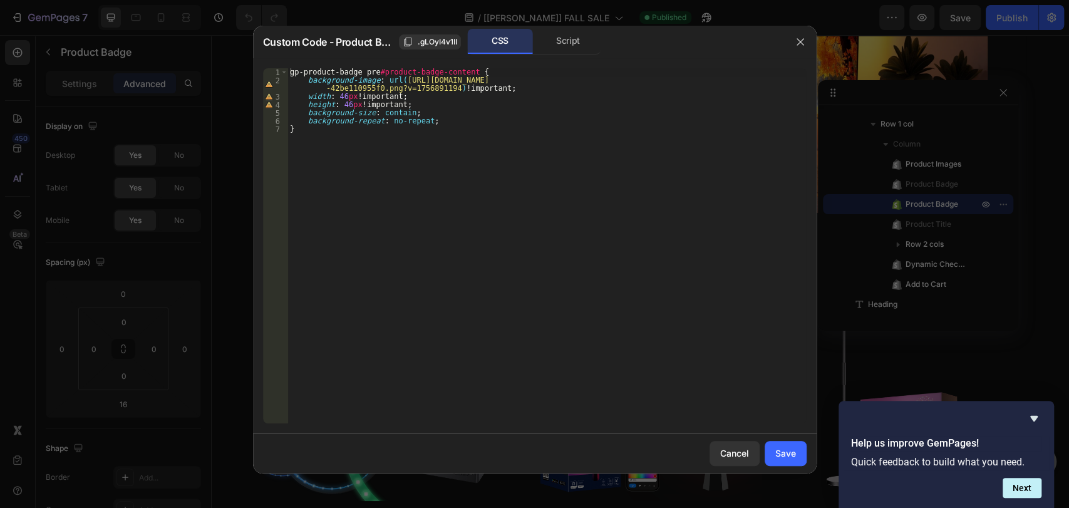
type textarea "width: 46px !important;"
click at [341, 95] on div "gp-product-badge pre #product-badge-content { background-image : url( https://c…" at bounding box center [546, 253] width 518 height 371
drag, startPoint x: 569, startPoint y: 487, endPoint x: 391, endPoint y: 406, distance: 195.6
click at [569, 487] on div at bounding box center [534, 254] width 1069 height 508
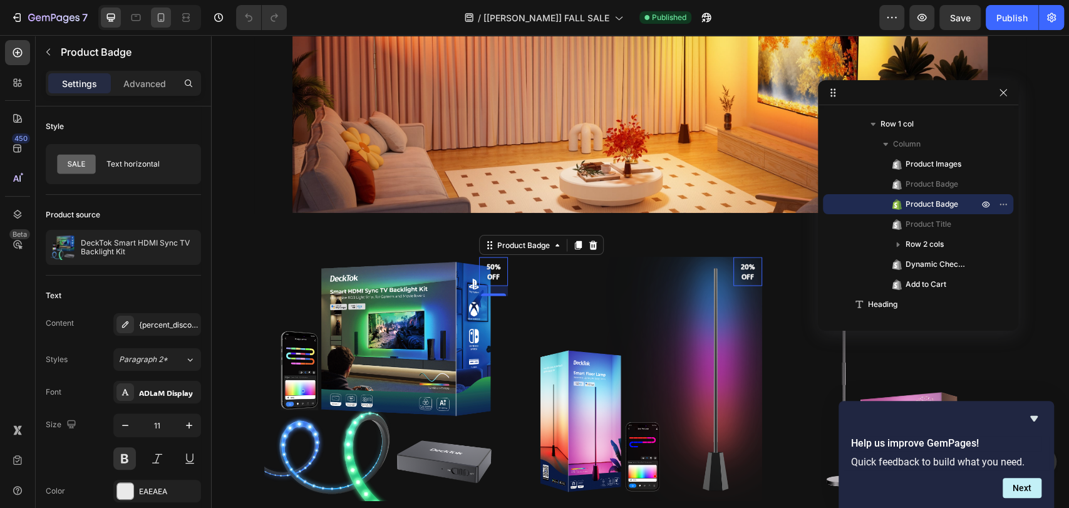
click at [163, 19] on icon at bounding box center [161, 17] width 7 height 9
type input "10"
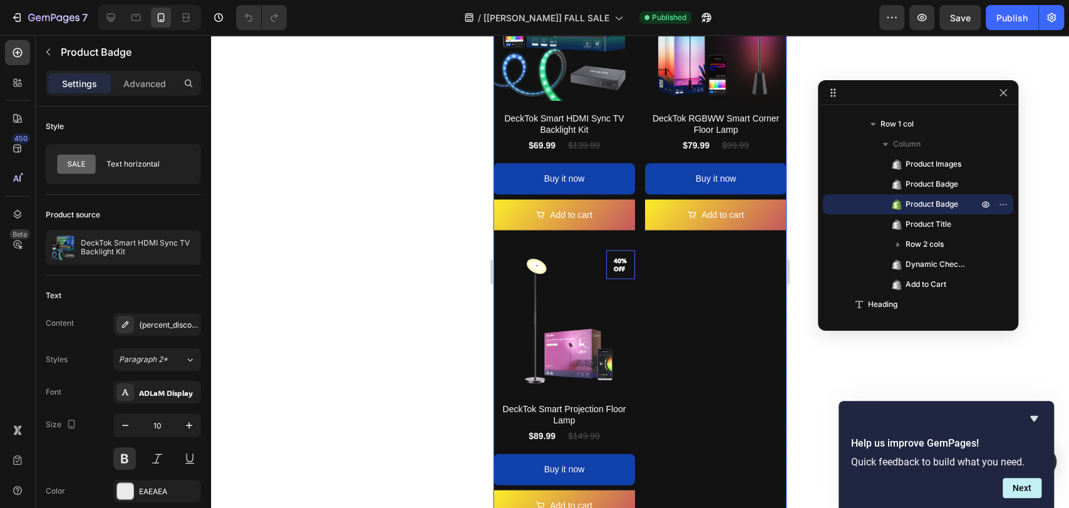
scroll to position [1637, 0]
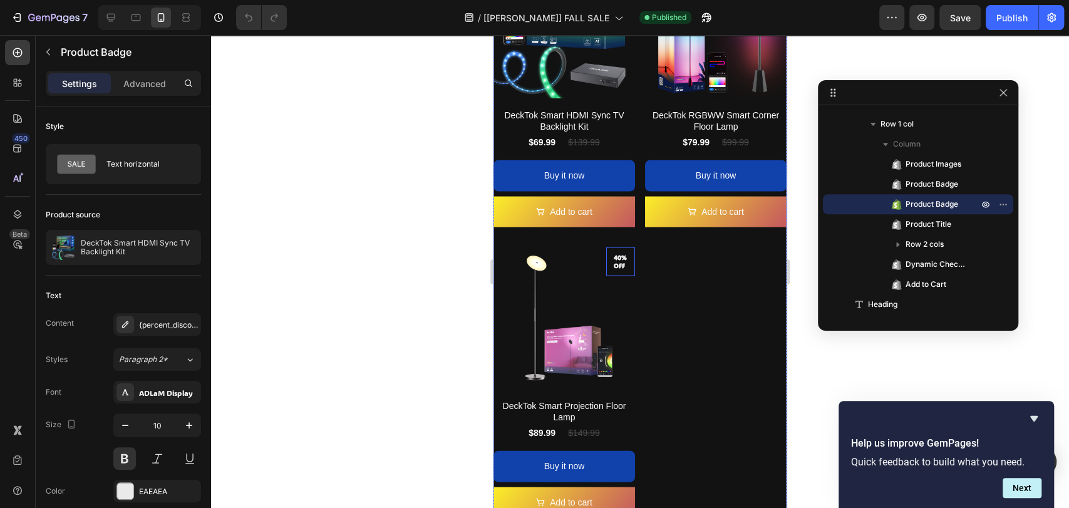
click at [150, 70] on div "Product Badge" at bounding box center [117, 53] width 163 height 36
click at [148, 84] on p "Advanced" at bounding box center [144, 83] width 43 height 13
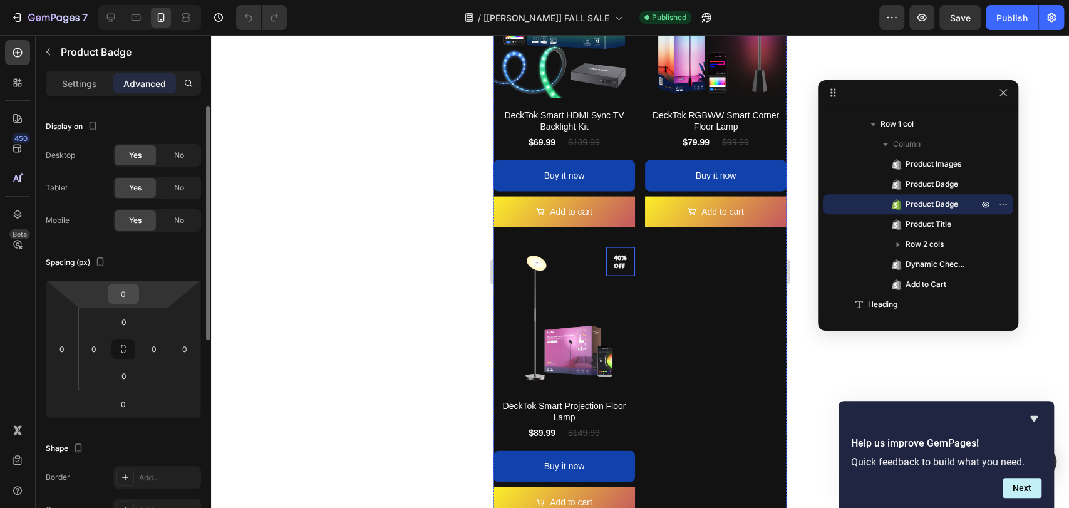
click at [130, 294] on input "0" at bounding box center [123, 293] width 25 height 19
type input "3"
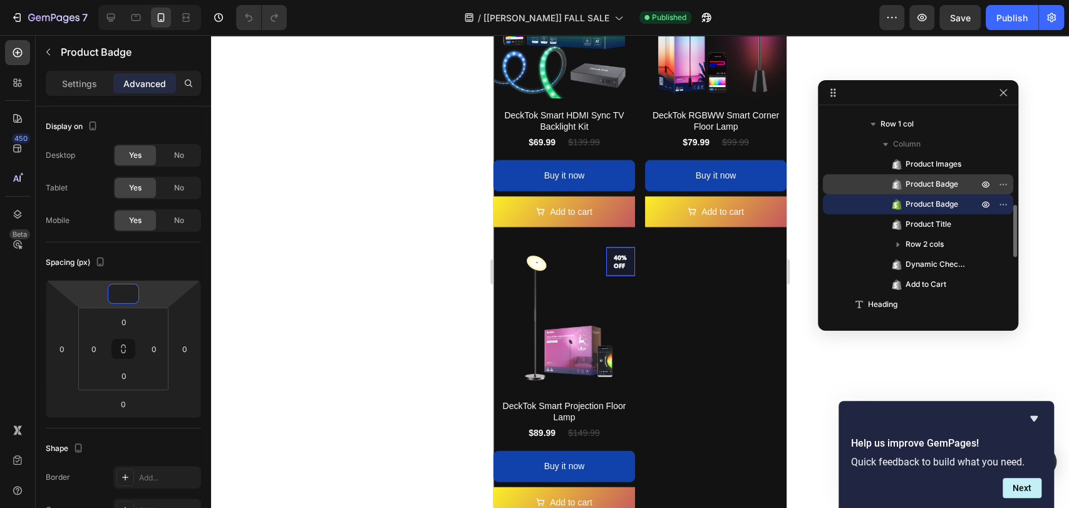
click at [954, 186] on span "Product Badge" at bounding box center [931, 184] width 53 height 13
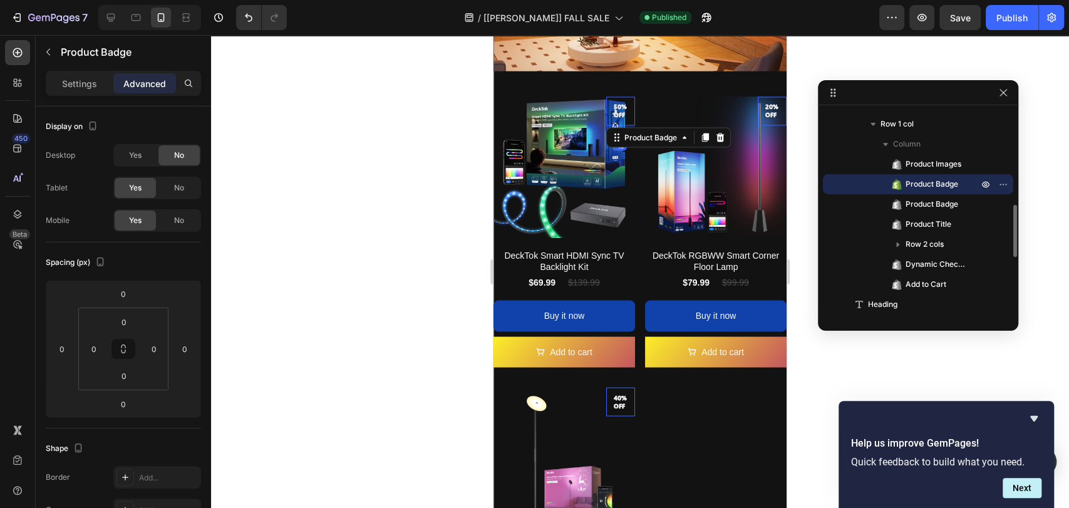
scroll to position [1497, 0]
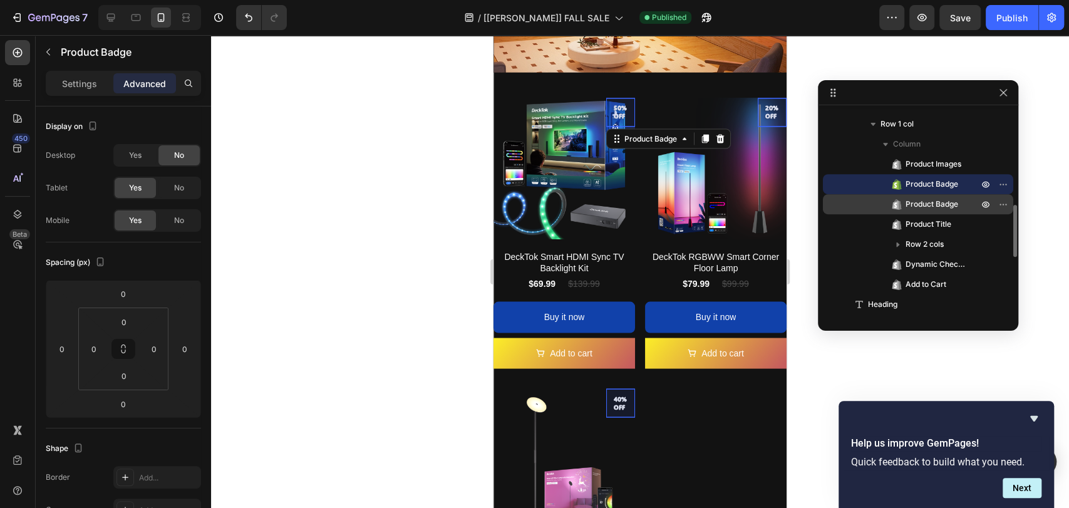
click at [956, 200] on span "Product Badge" at bounding box center [931, 204] width 53 height 13
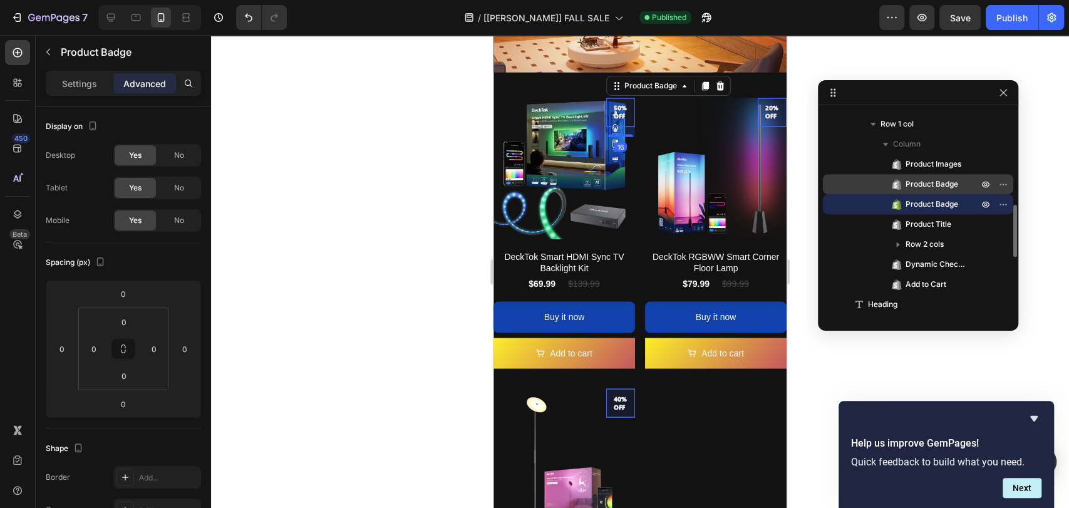
click at [954, 182] on span "Product Badge" at bounding box center [931, 184] width 53 height 13
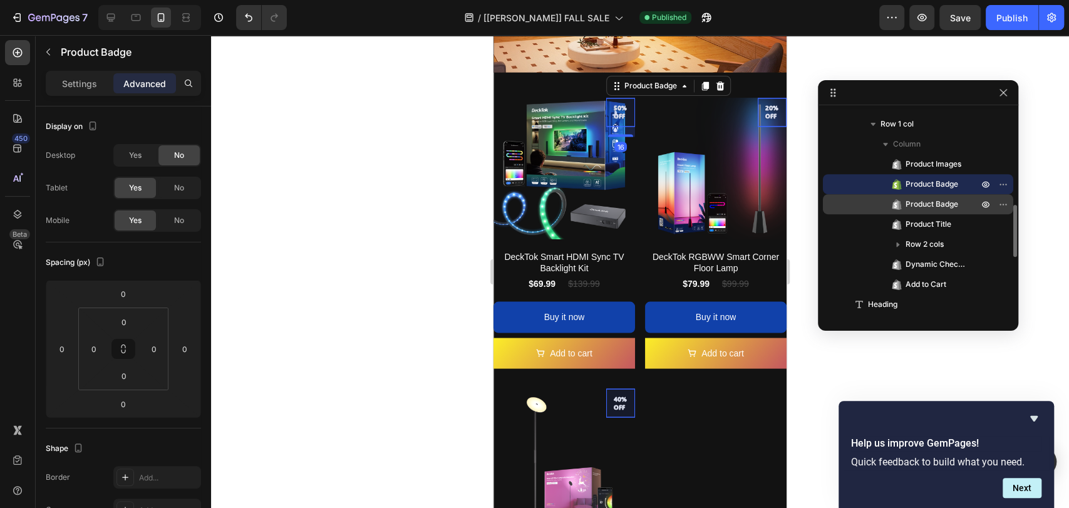
click at [955, 202] on span "Product Badge" at bounding box center [931, 204] width 53 height 13
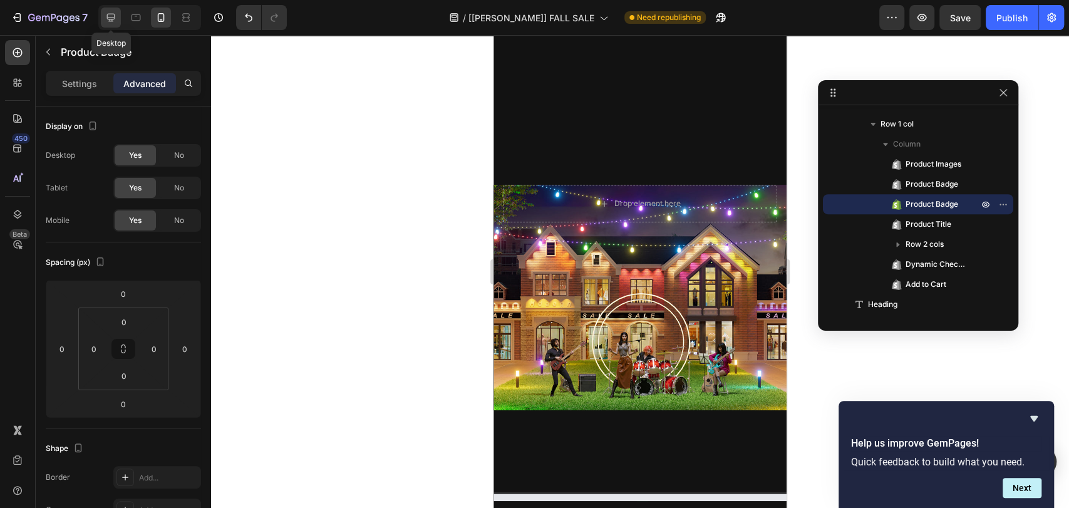
click at [110, 14] on icon at bounding box center [111, 17] width 13 height 13
type input "16"
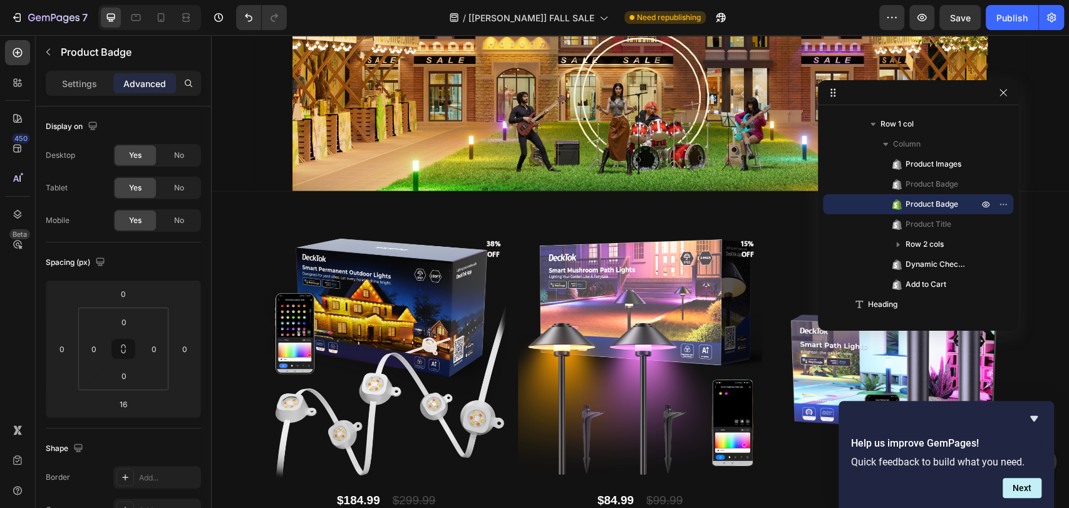
scroll to position [870, 0]
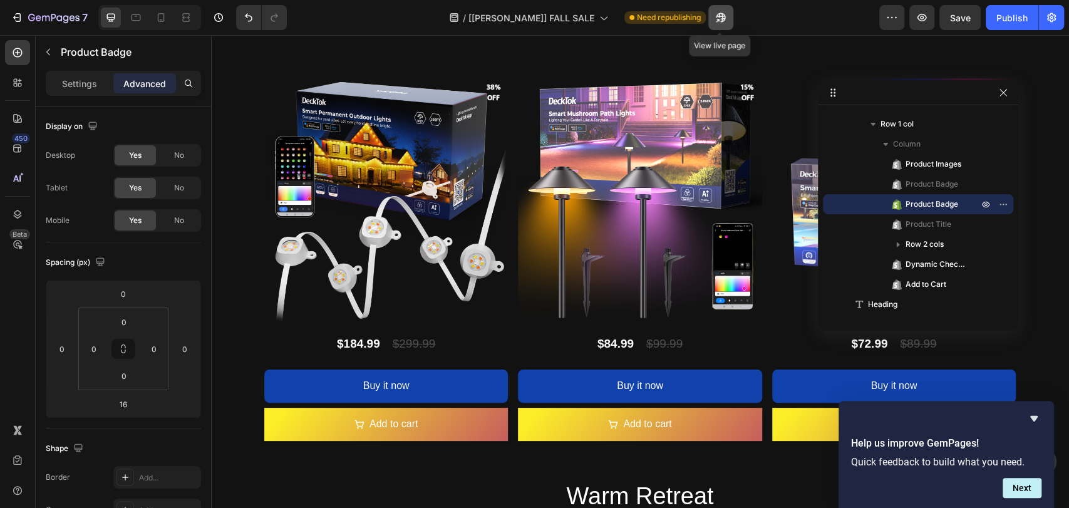
click at [721, 14] on icon "button" at bounding box center [720, 17] width 9 height 9
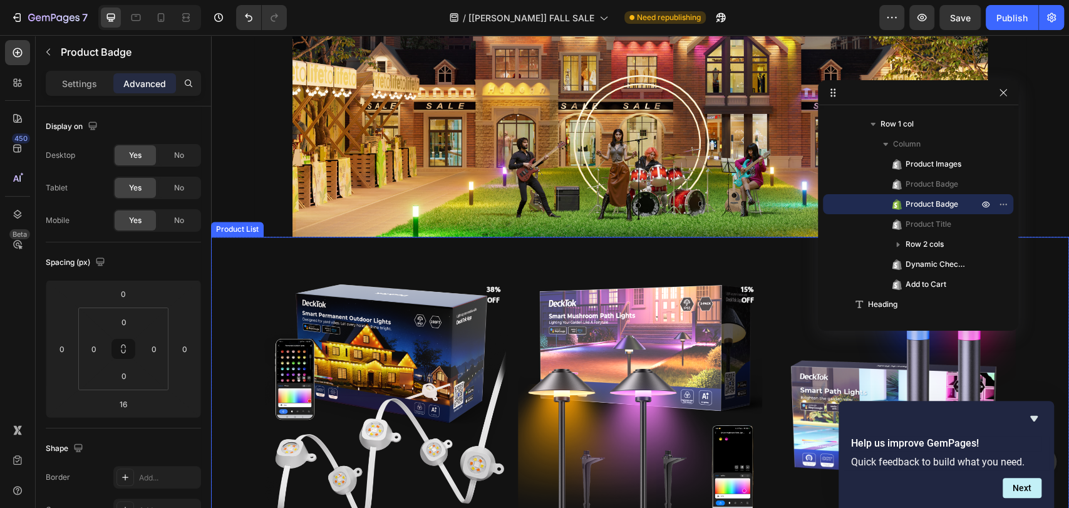
scroll to position [1055, 0]
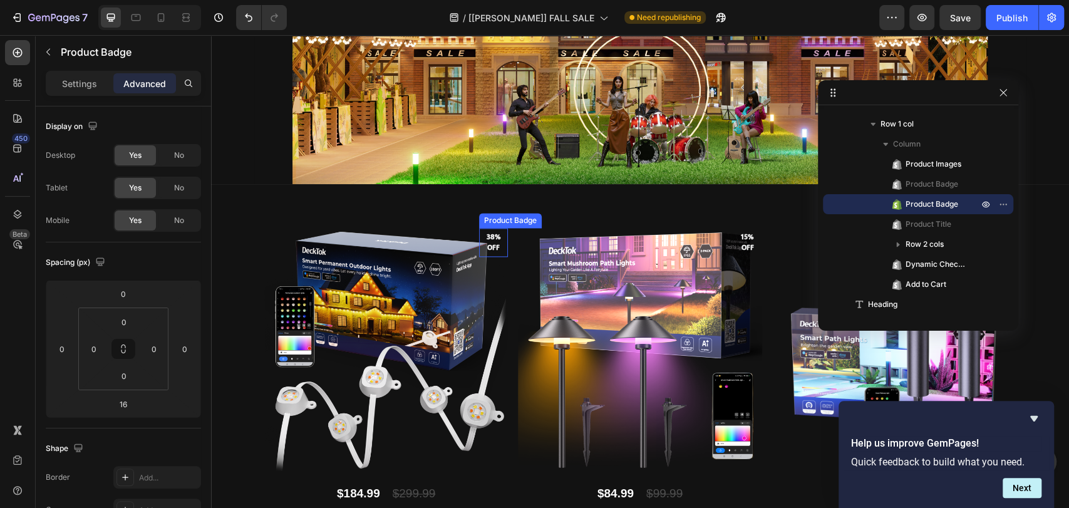
click at [489, 245] on pre "38% off" at bounding box center [493, 242] width 29 height 36
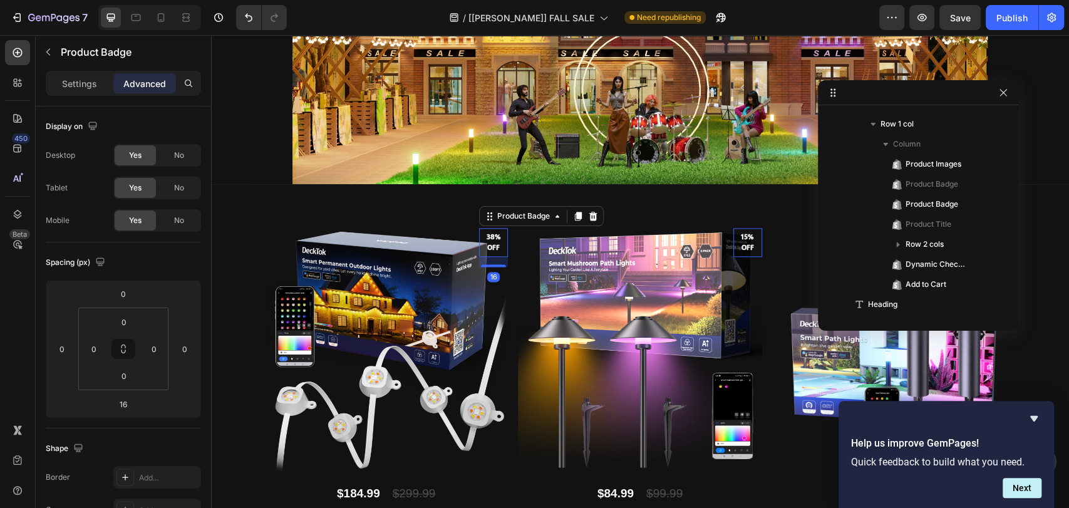
scroll to position [96, 0]
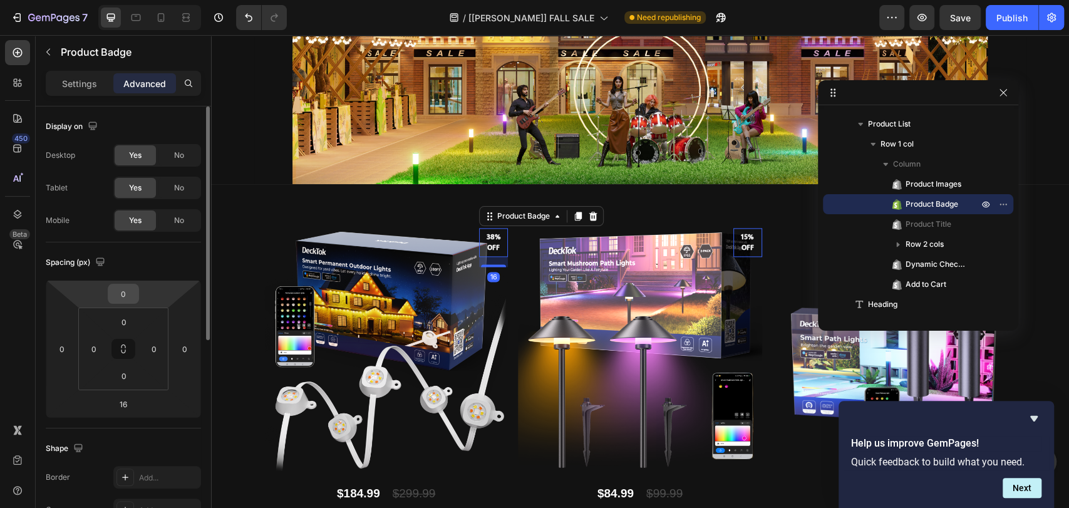
click at [115, 292] on input "0" at bounding box center [123, 293] width 25 height 19
type input "5"
click at [186, 349] on input "0" at bounding box center [184, 348] width 19 height 19
type input "5"
click at [130, 294] on input "5" at bounding box center [123, 293] width 25 height 19
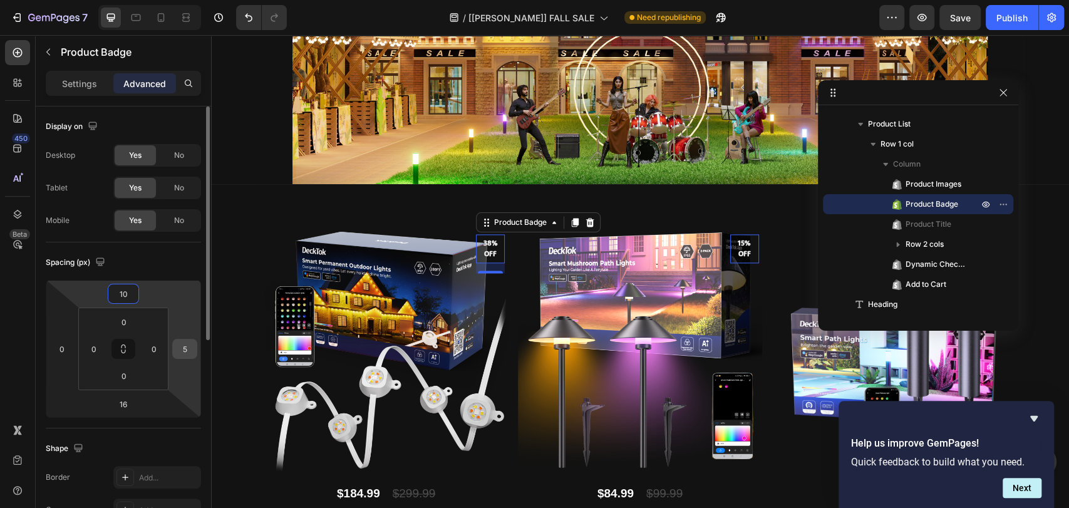
type input "10"
click at [185, 348] on input "5" at bounding box center [184, 348] width 19 height 19
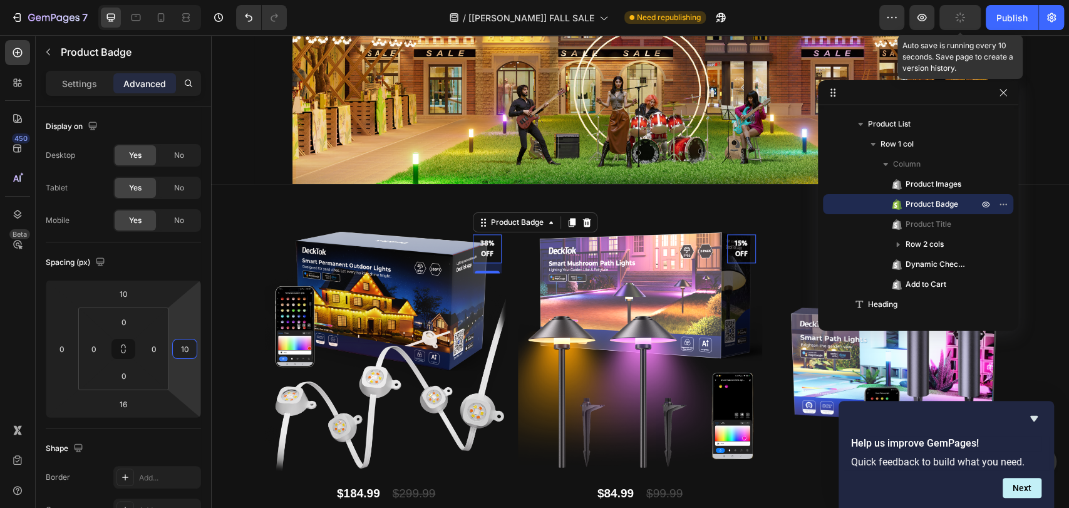
type input "10"
click at [967, 16] on button "button" at bounding box center [959, 17] width 41 height 25
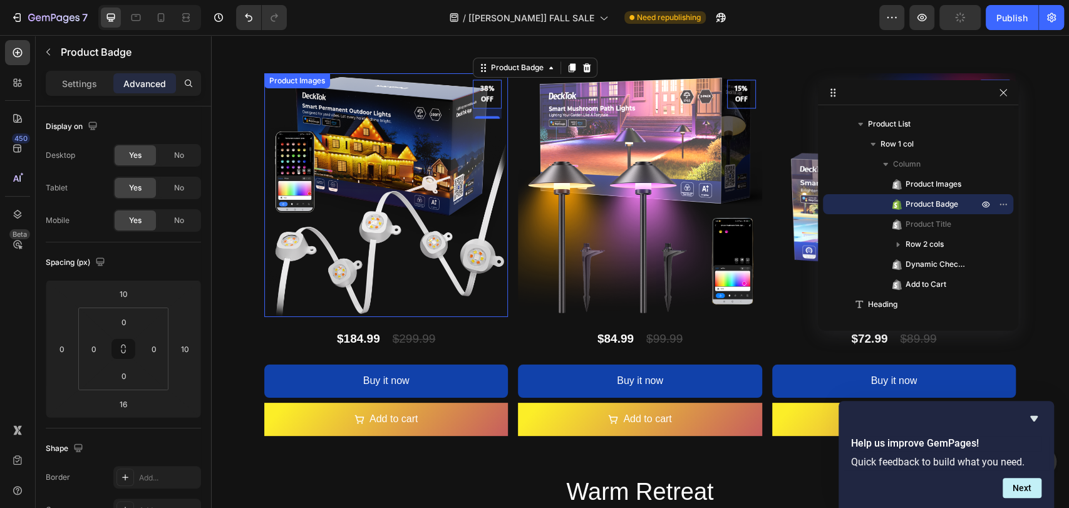
scroll to position [1055, 0]
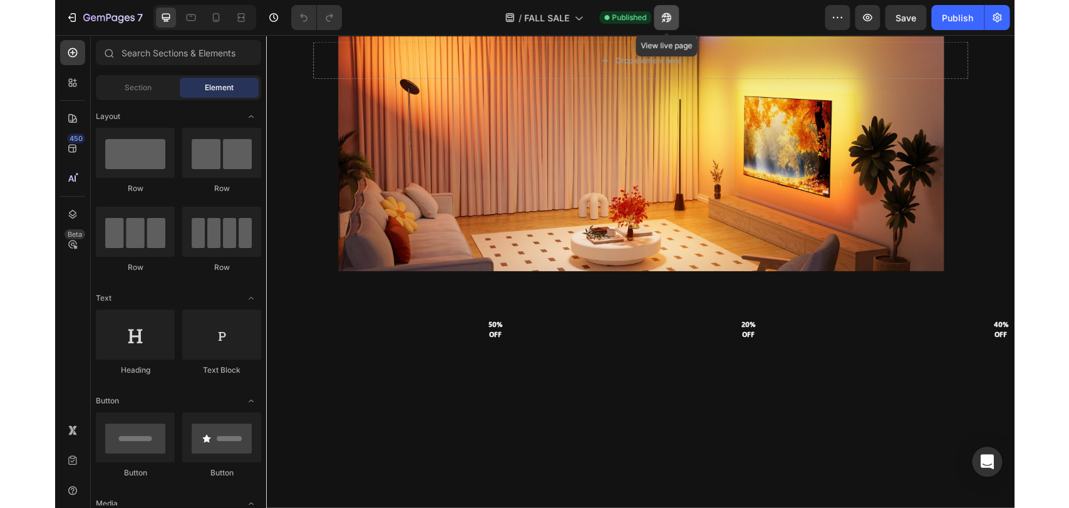
scroll to position [2370, 0]
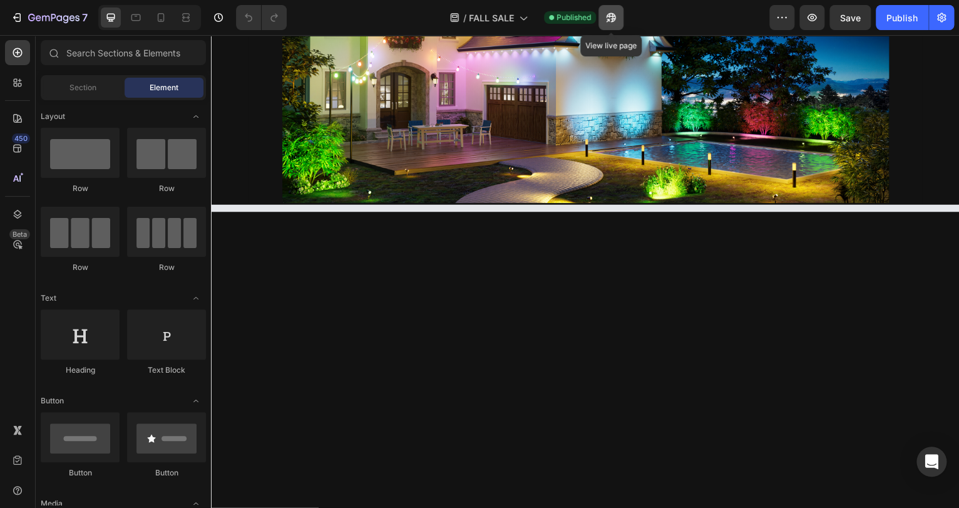
click at [609, 20] on icon "button" at bounding box center [607, 20] width 3 height 3
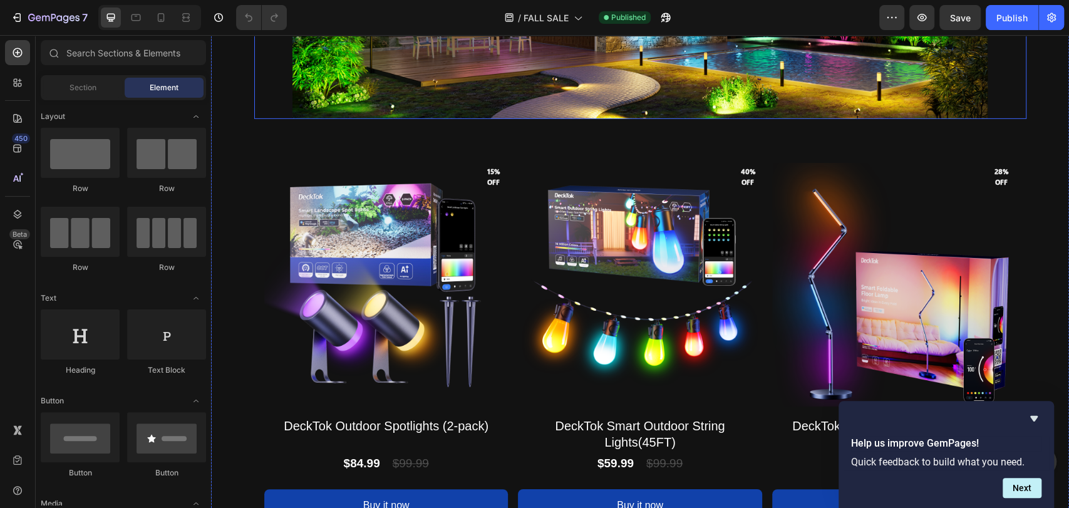
scroll to position [2694, 0]
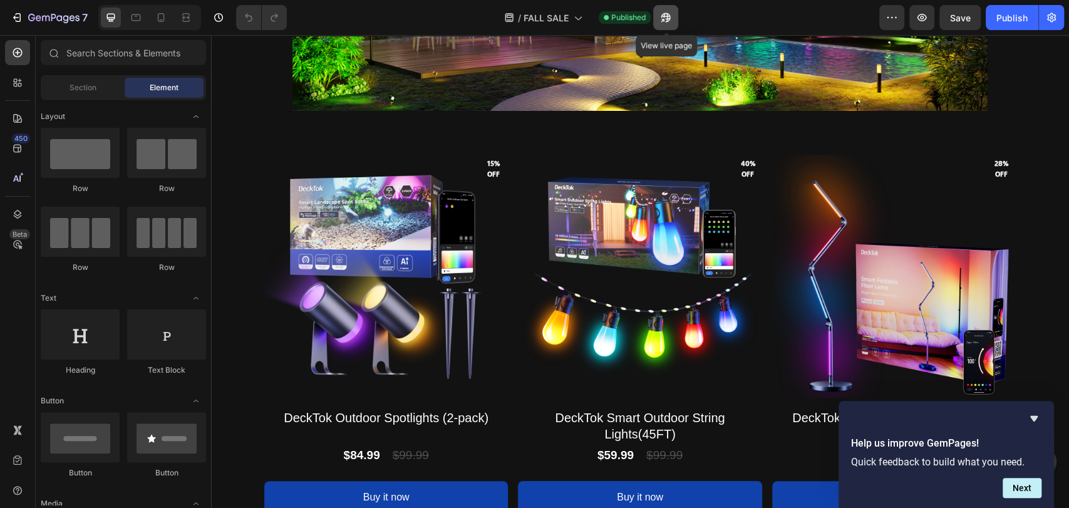
click at [670, 11] on icon "button" at bounding box center [665, 17] width 13 height 13
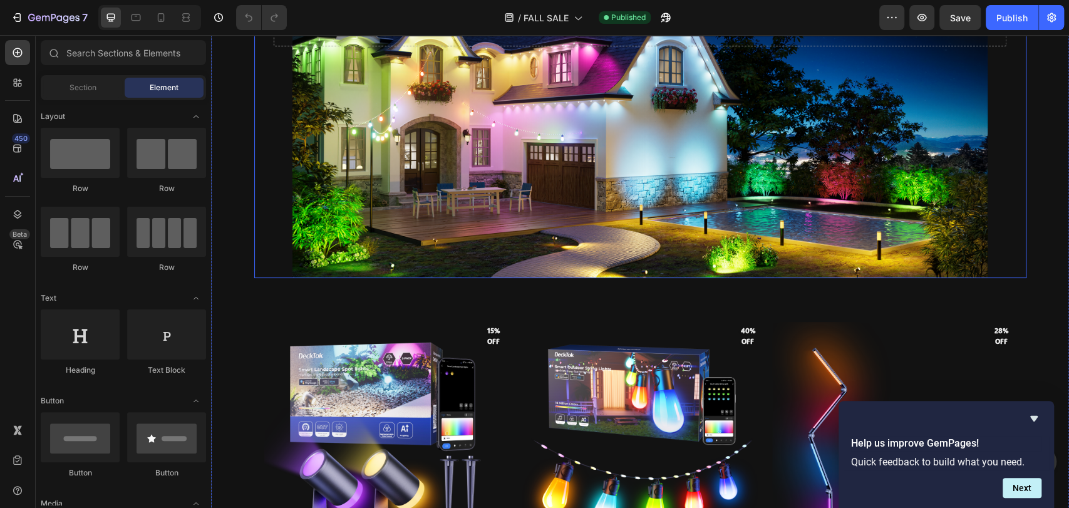
scroll to position [2416, 0]
